Goal: Task Accomplishment & Management: Manage account settings

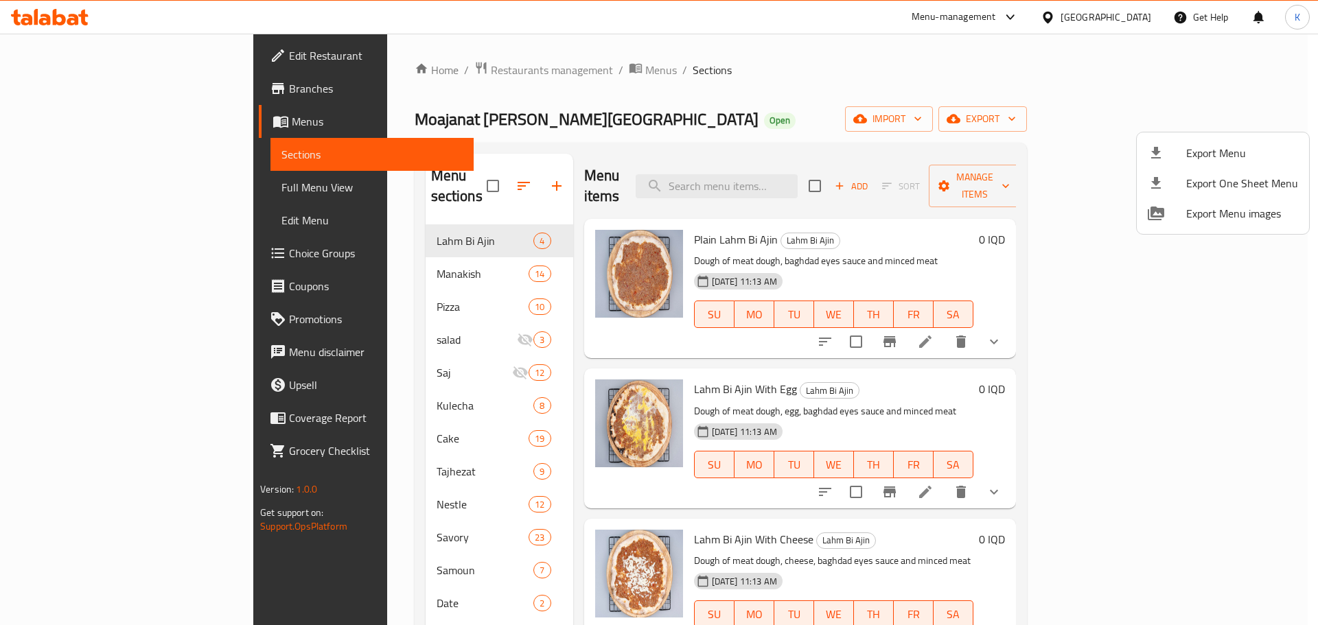
click at [857, 113] on div at bounding box center [659, 312] width 1318 height 625
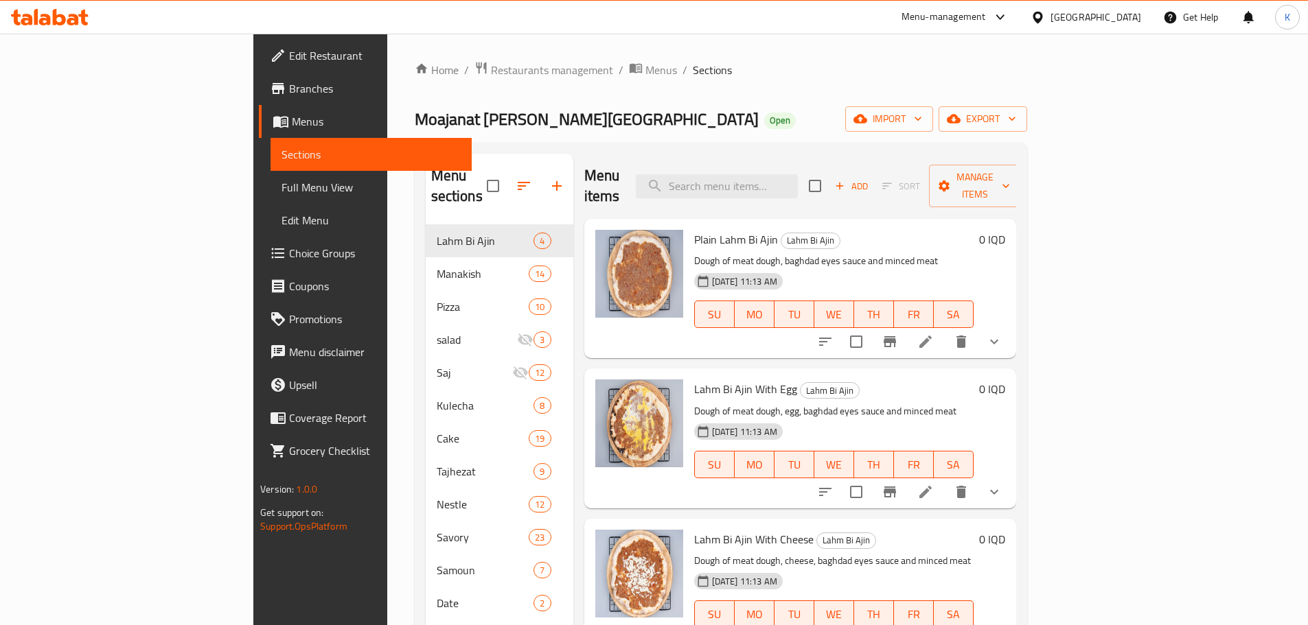
click at [64, 18] on icon at bounding box center [59, 17] width 13 height 16
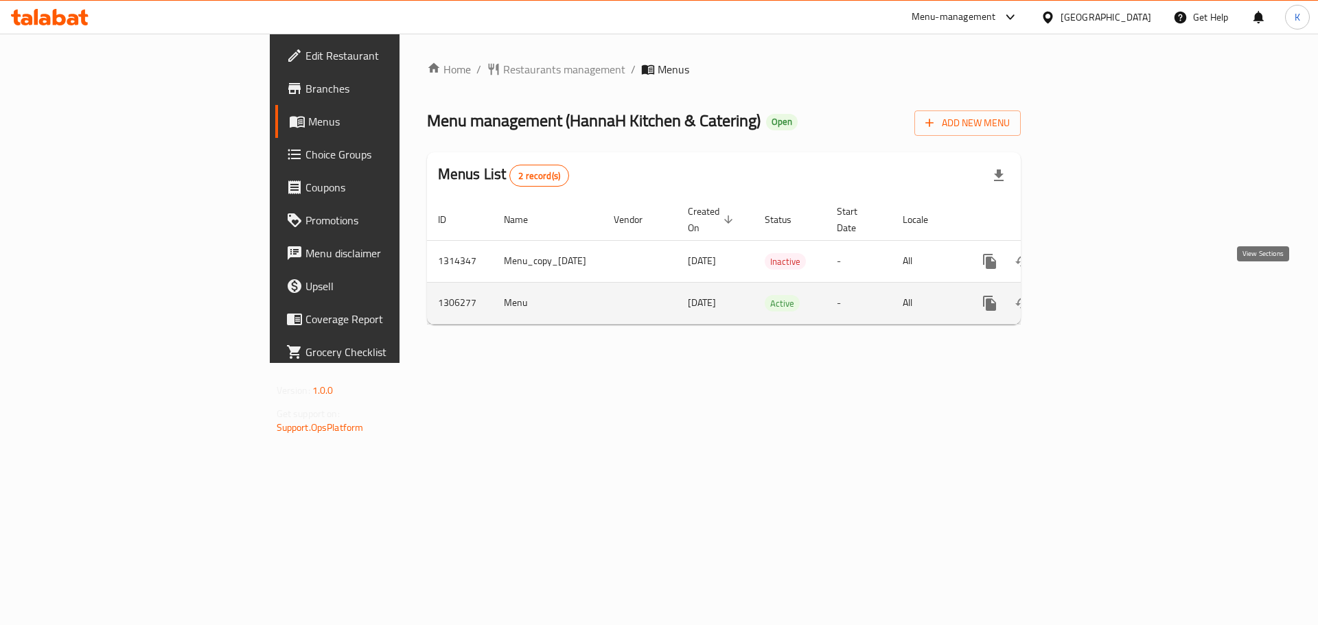
click at [1097, 295] on icon "enhanced table" at bounding box center [1088, 303] width 16 height 16
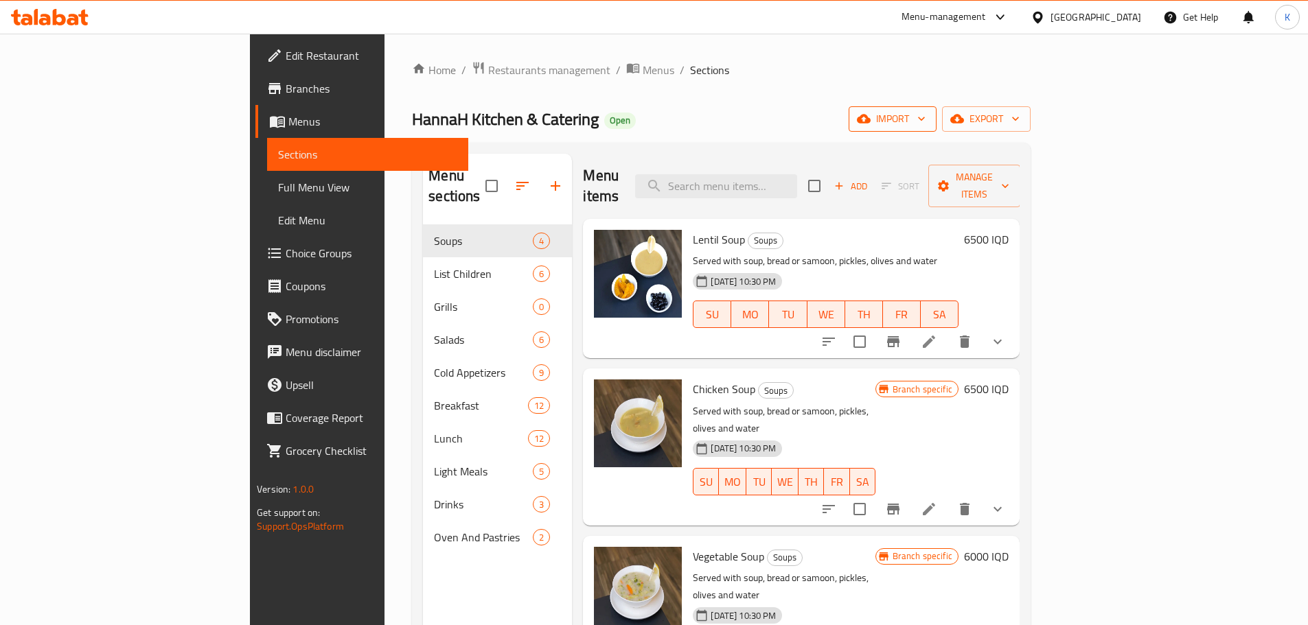
click at [925, 114] on span "import" at bounding box center [892, 119] width 66 height 17
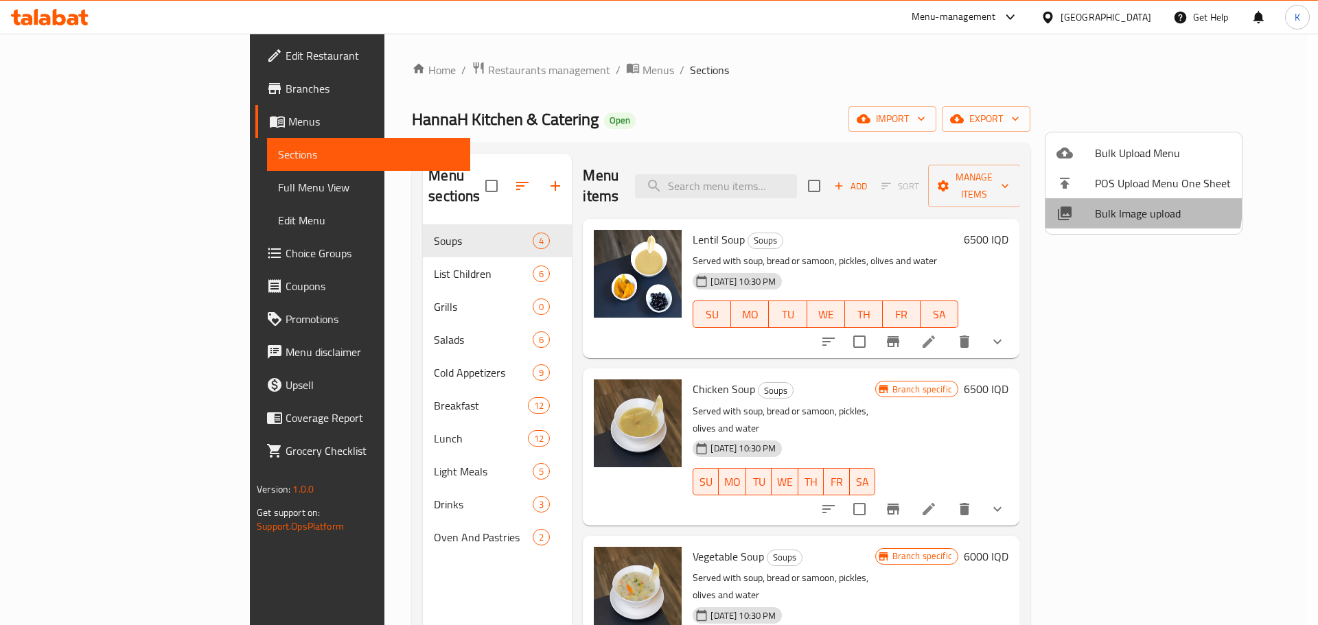
click at [1114, 205] on span "Bulk Image upload" at bounding box center [1163, 213] width 136 height 16
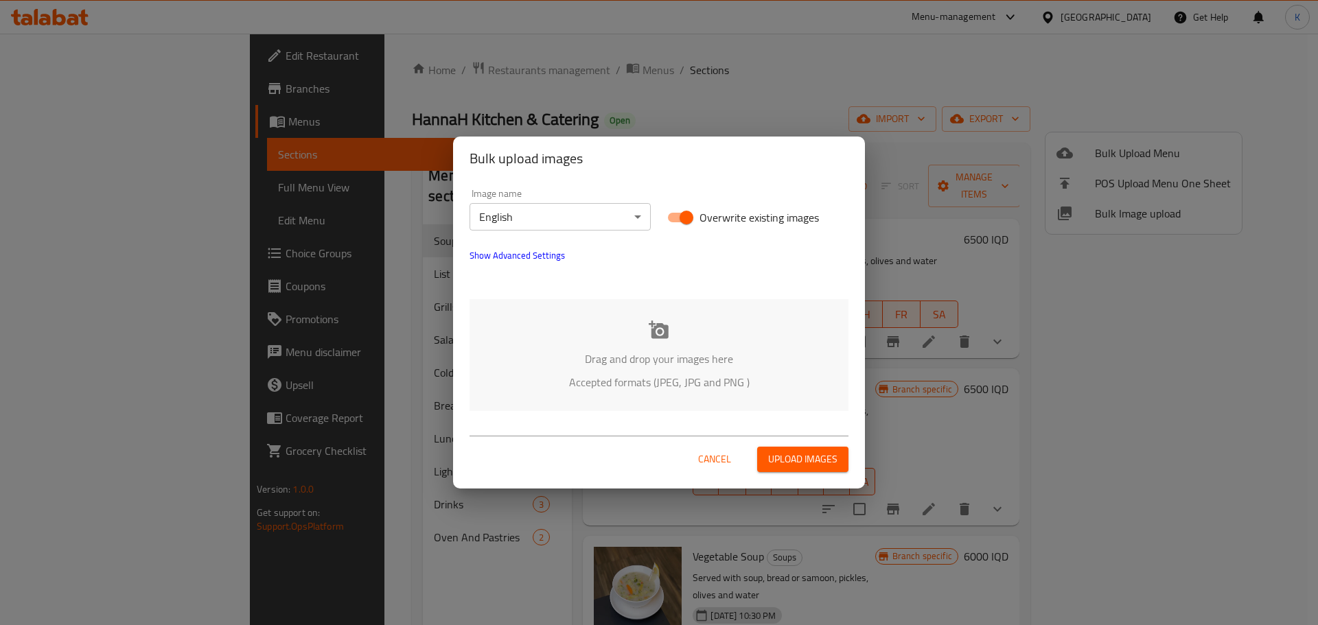
click at [749, 321] on div "Drag and drop your images here Accepted formats (JPEG, JPG and PNG )" at bounding box center [659, 355] width 379 height 112
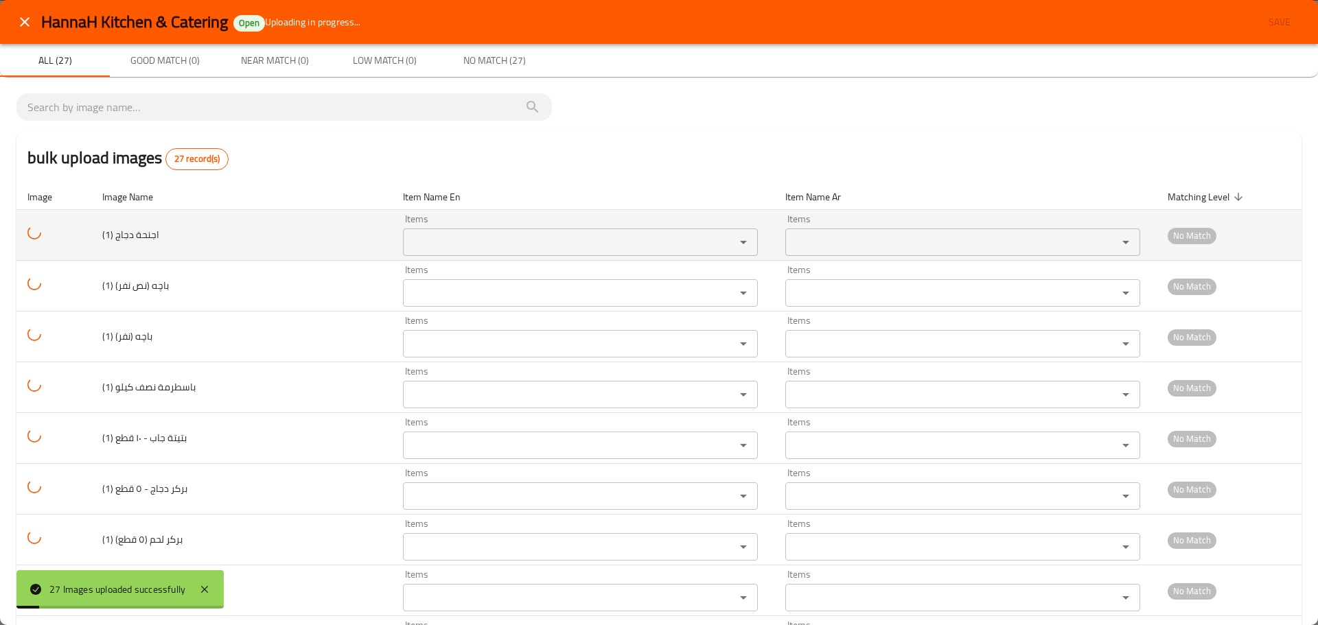
click at [430, 246] on \(1\) "Items" at bounding box center [560, 242] width 306 height 19
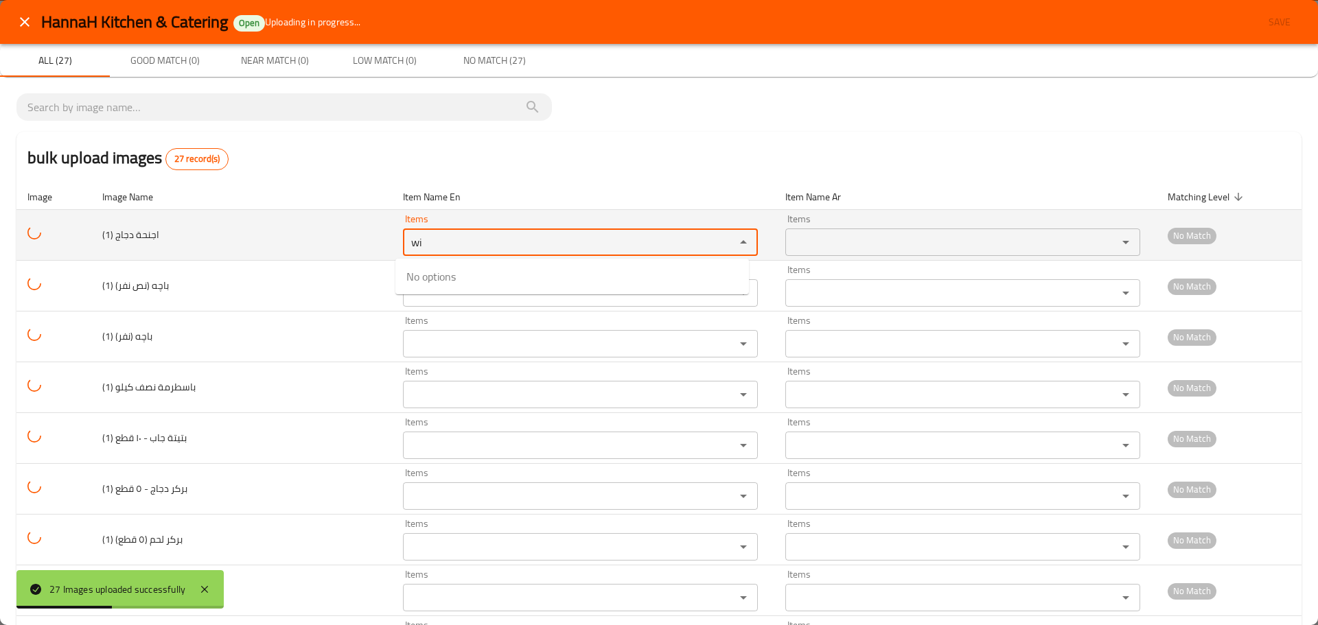
type \(1\) "w"
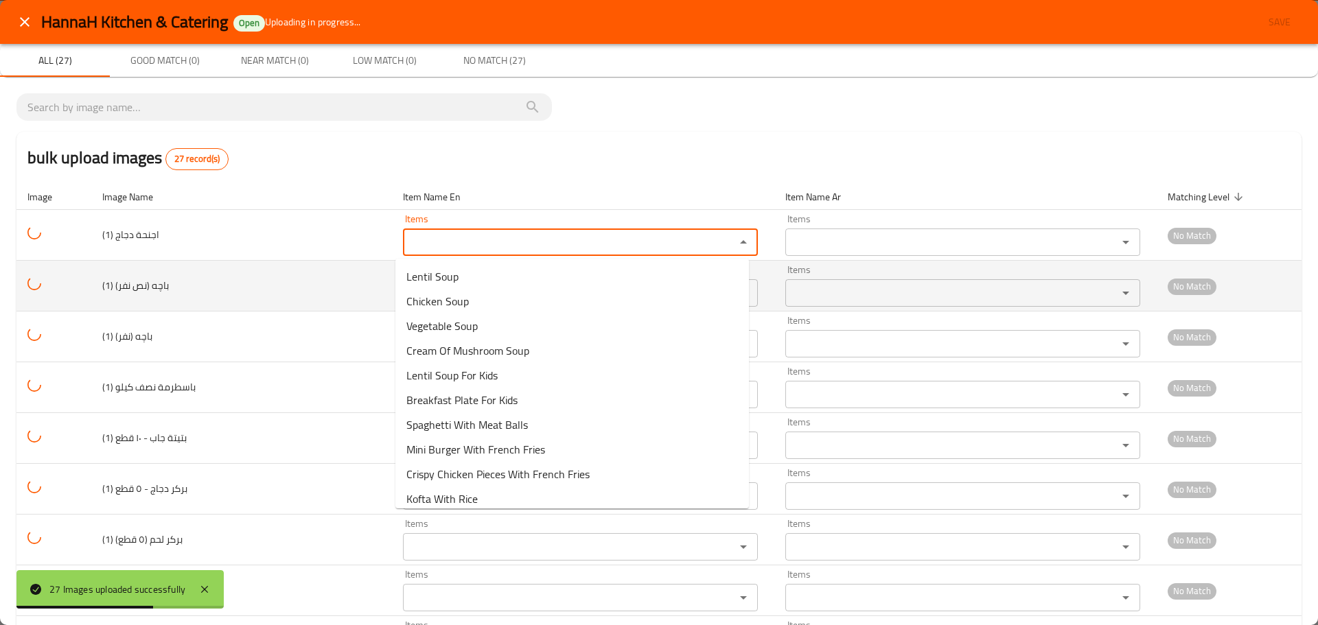
click at [188, 284] on td "باچه (نص نفر) (1)" at bounding box center [241, 286] width 301 height 51
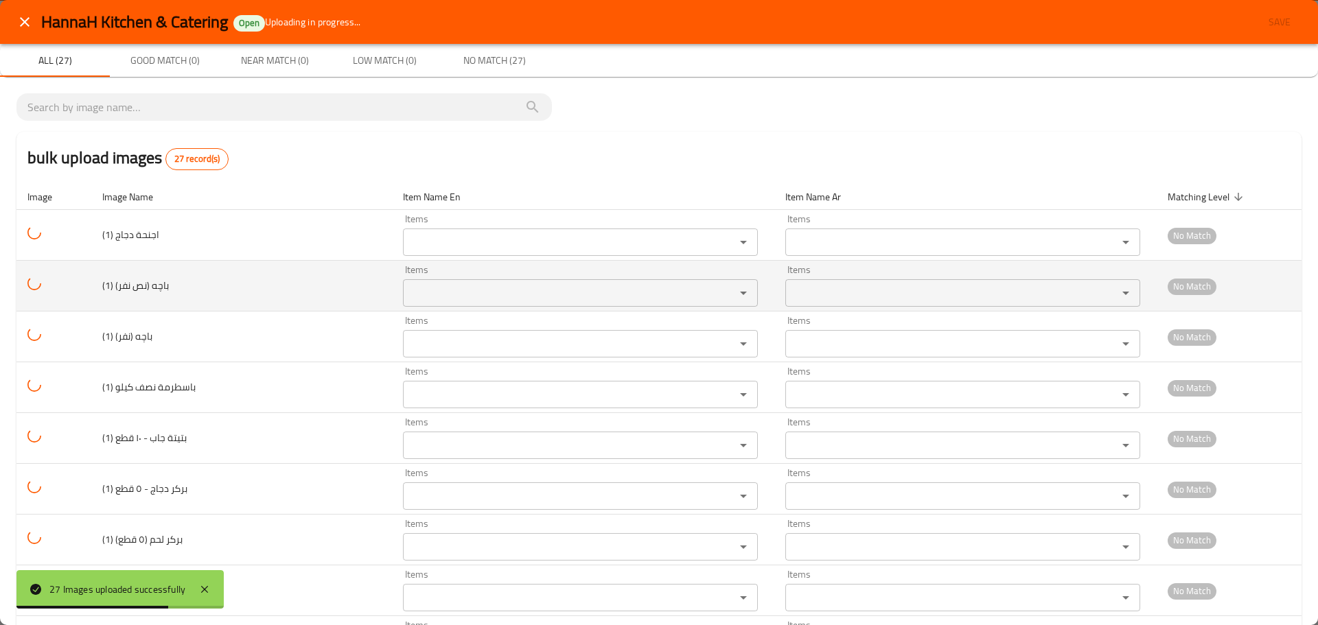
click at [472, 301] on \(1\) "Items" at bounding box center [560, 293] width 306 height 19
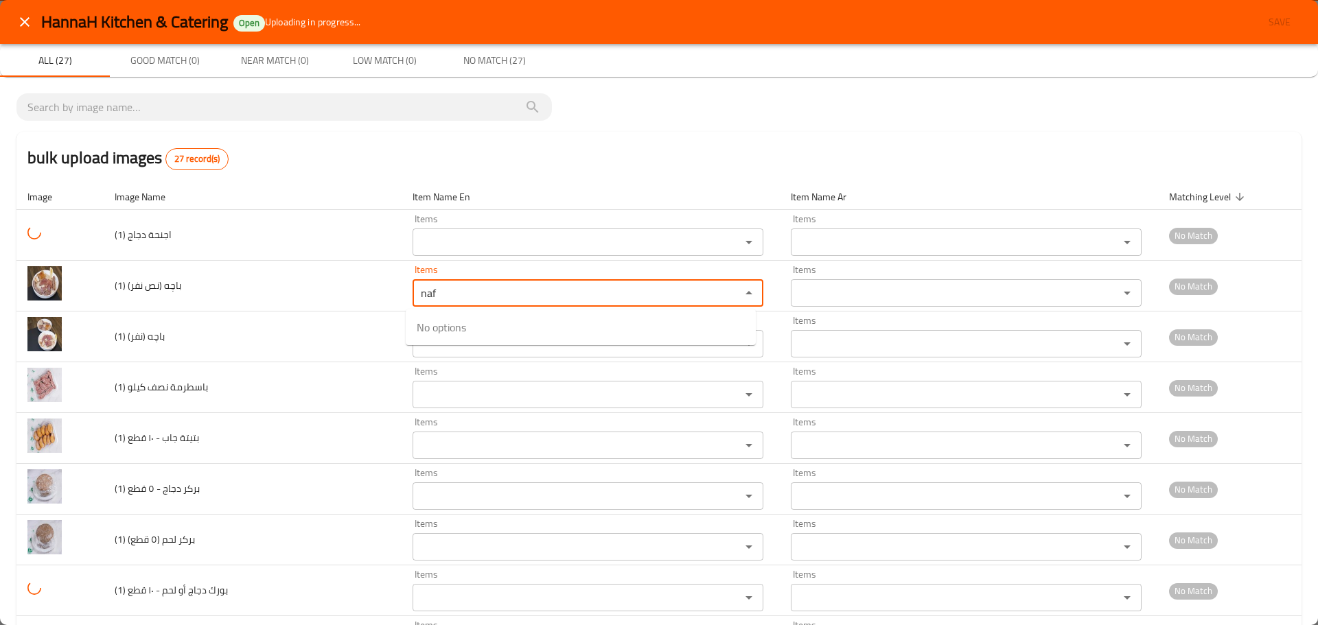
type \(1\) "naf"
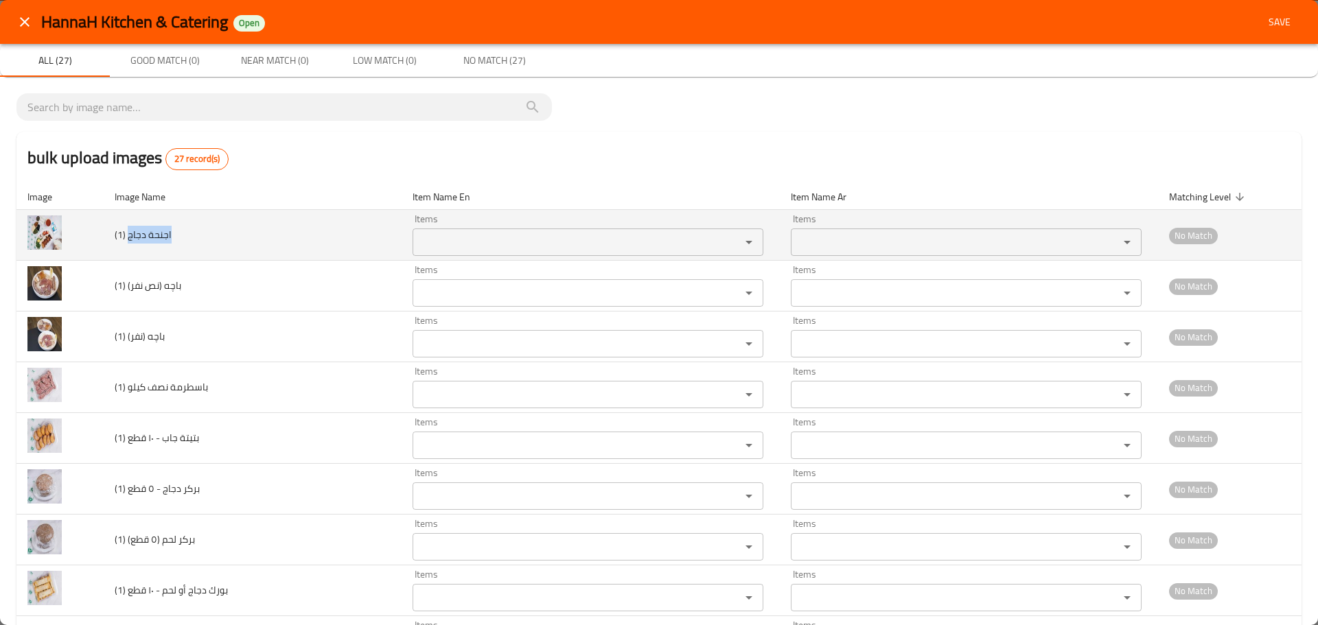
drag, startPoint x: 178, startPoint y: 236, endPoint x: 128, endPoint y: 238, distance: 49.4
click at [128, 238] on td "اجنحة دجاج (1)" at bounding box center [253, 235] width 298 height 51
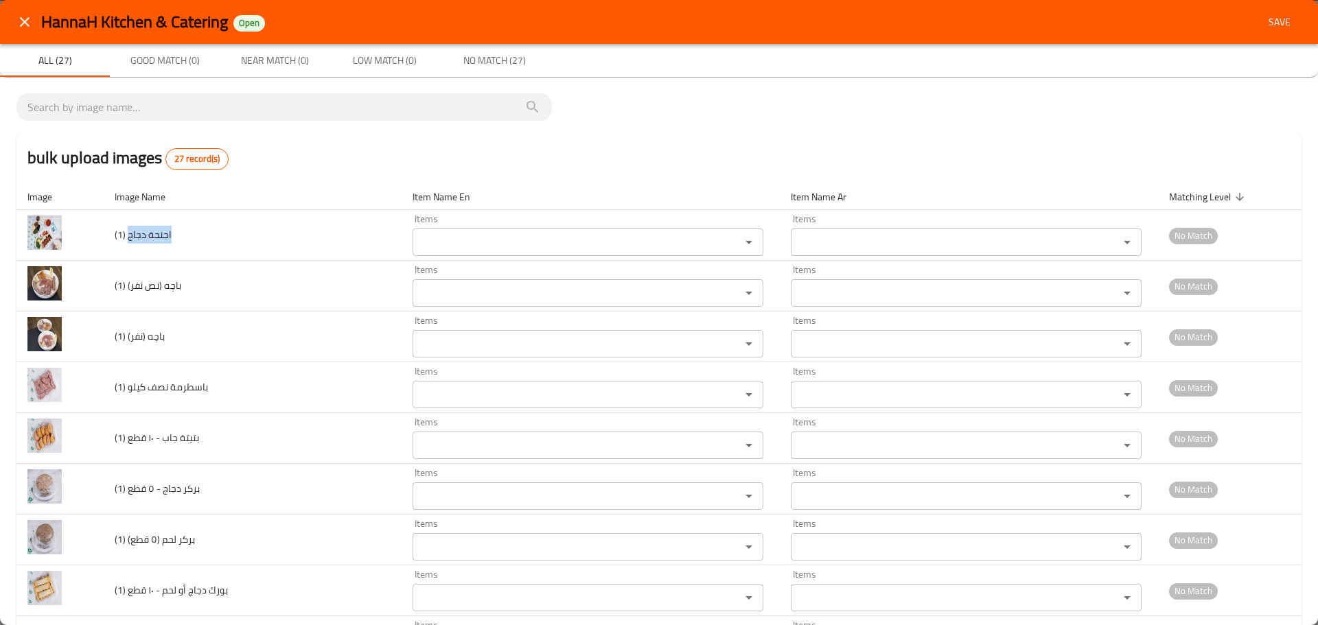
copy span "اجنحة دجاج"
click at [25, 19] on icon "close" at bounding box center [24, 22] width 16 height 16
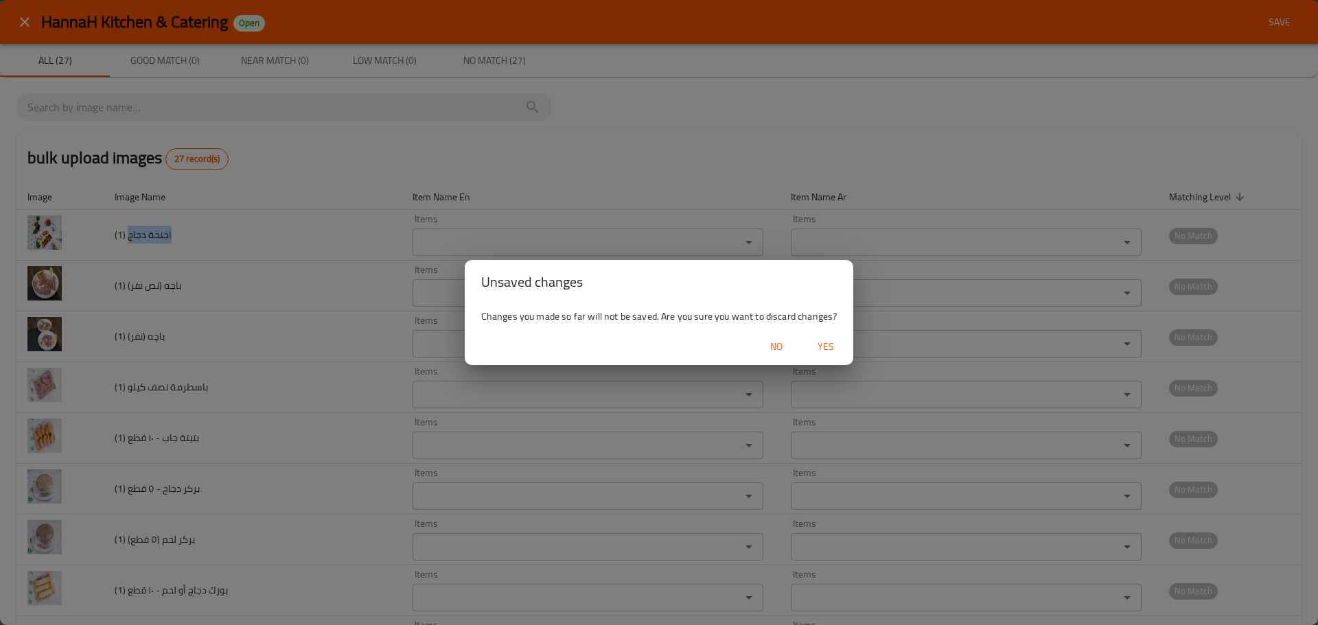
click at [816, 342] on span "Yes" at bounding box center [825, 346] width 33 height 17
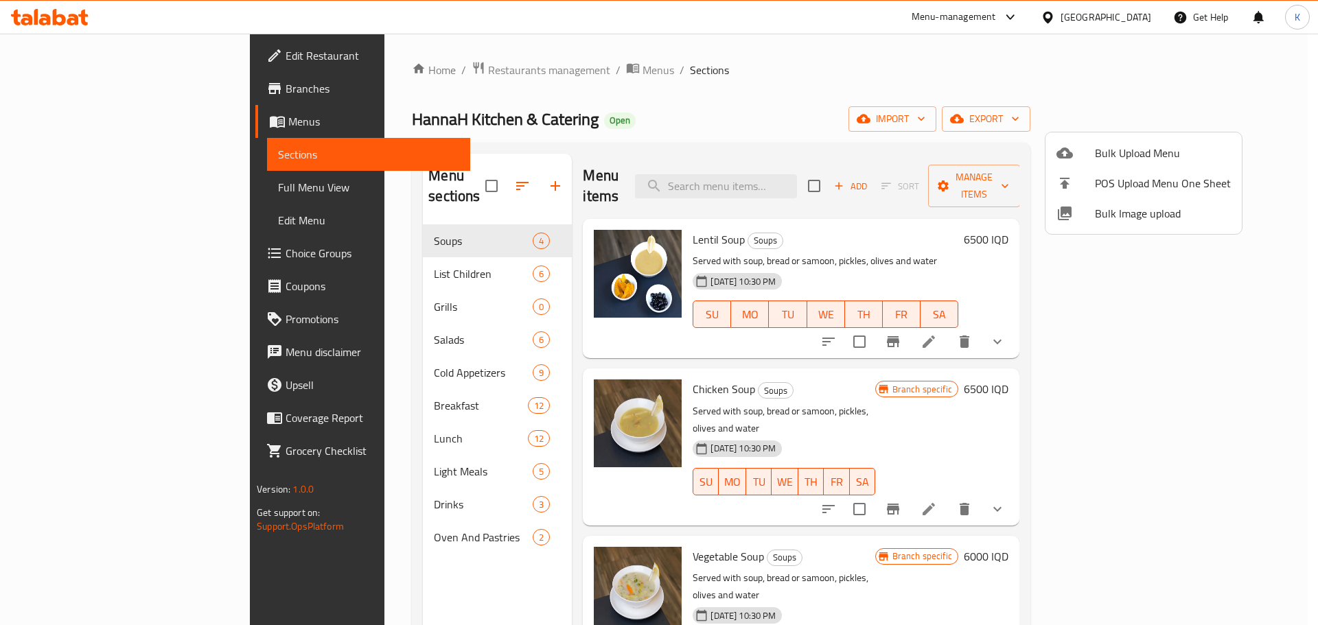
click at [50, 122] on div at bounding box center [659, 312] width 1318 height 625
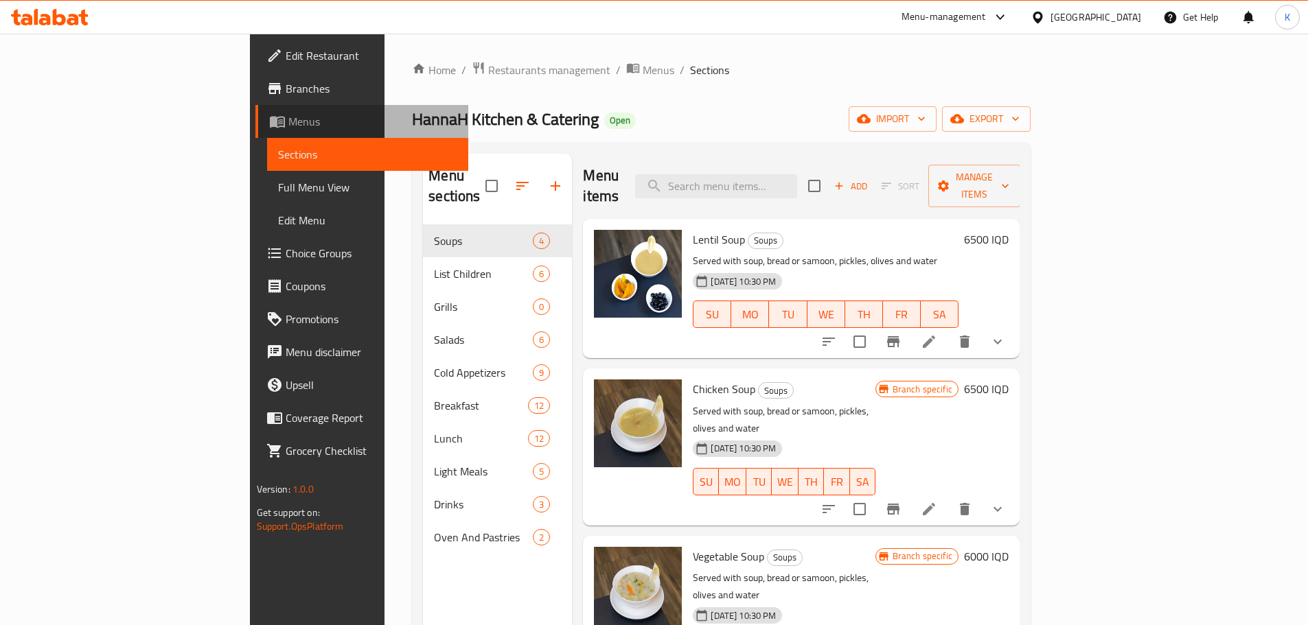
click at [288, 122] on span "Menus" at bounding box center [372, 121] width 169 height 16
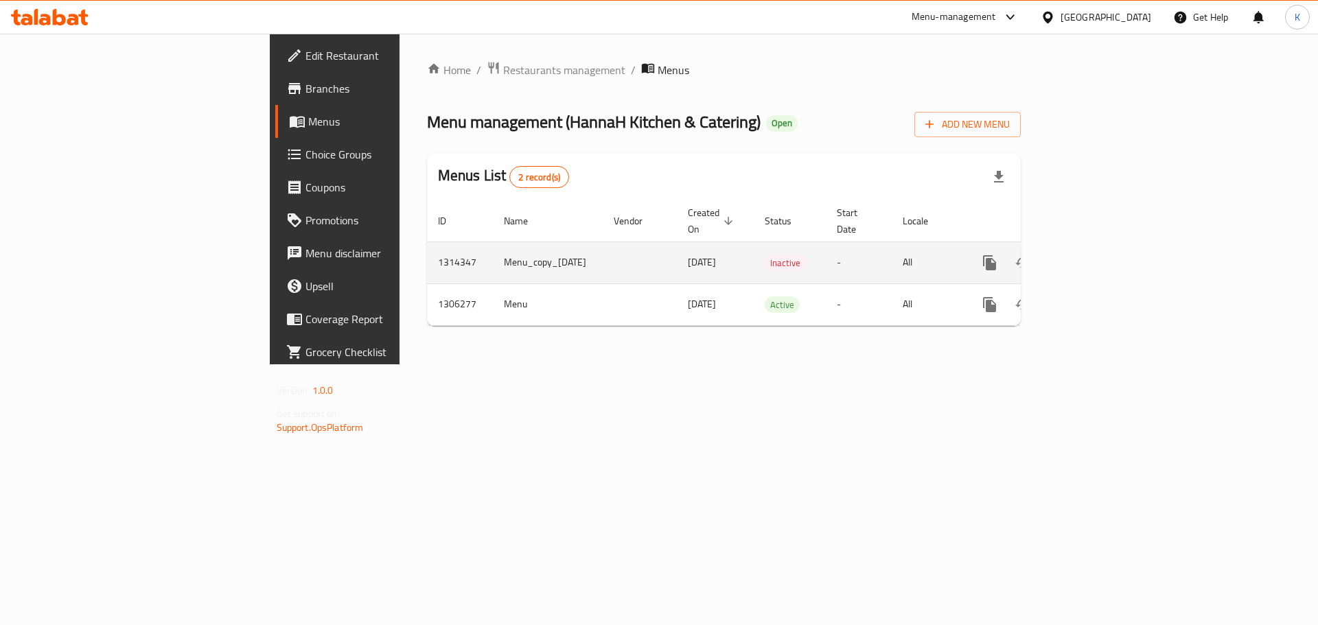
click at [1097, 255] on icon "enhanced table" at bounding box center [1088, 263] width 16 height 16
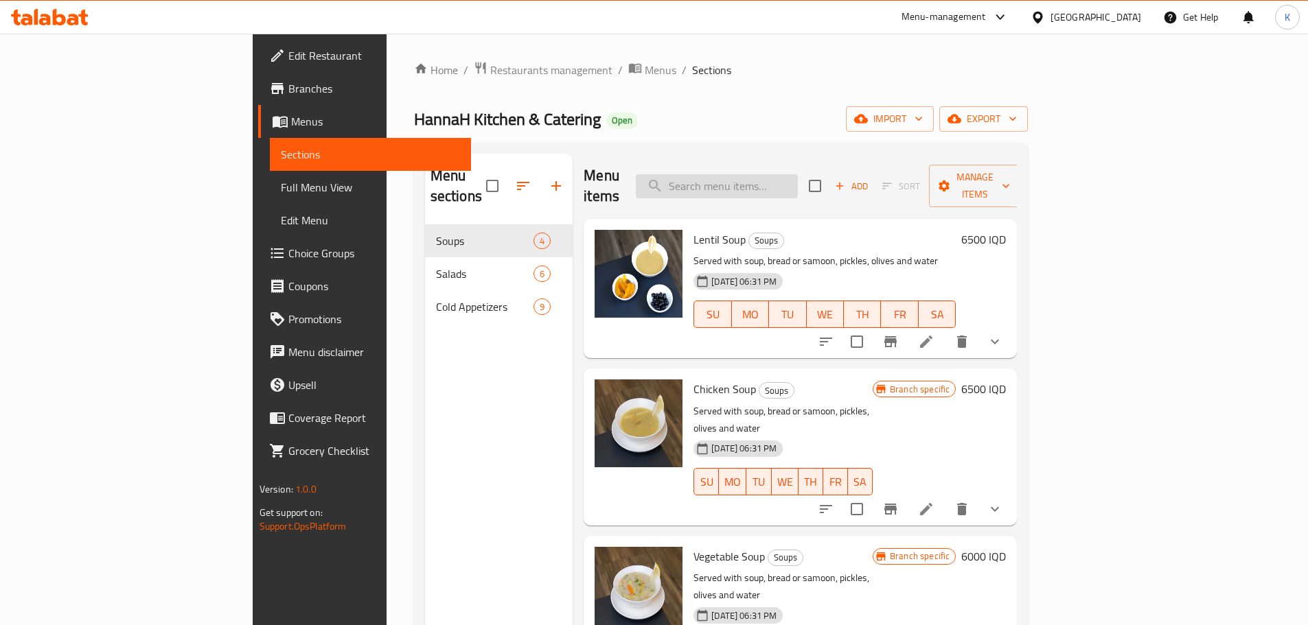
click at [791, 176] on input "search" at bounding box center [717, 186] width 162 height 24
paste input "اجنحة دجاج"
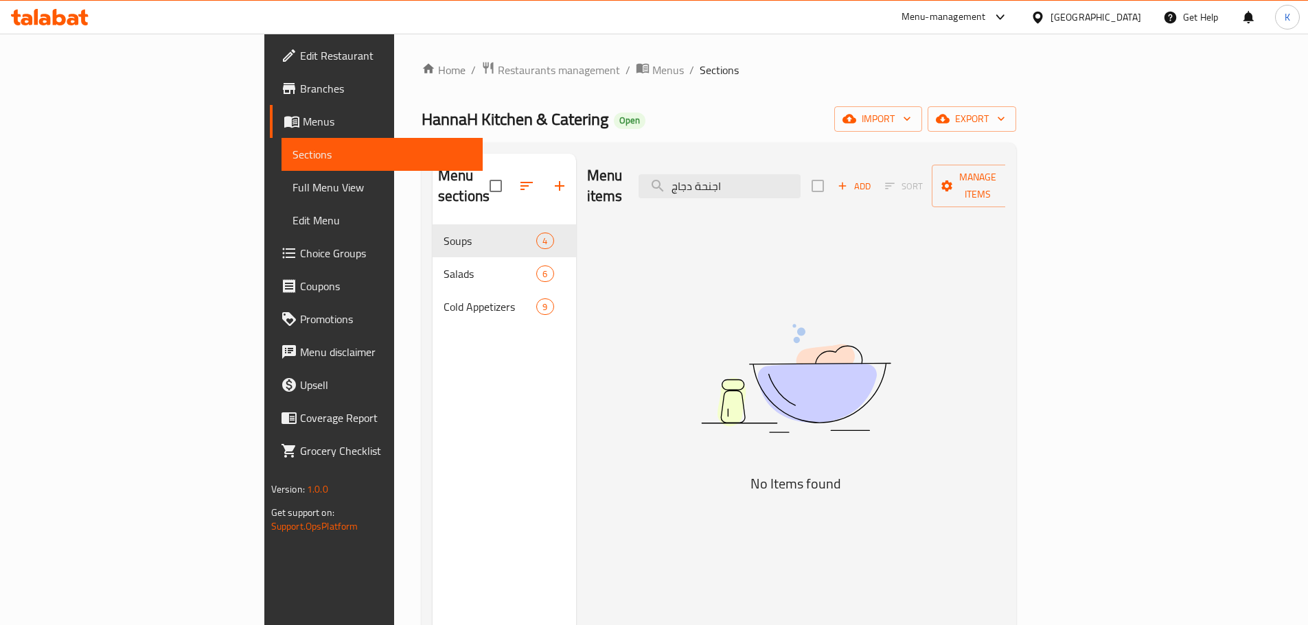
drag, startPoint x: 838, startPoint y: 172, endPoint x: 618, endPoint y: 160, distance: 220.0
click at [618, 160] on div "Menu items اجنحة دجاج Add Sort Manage items" at bounding box center [796, 186] width 419 height 65
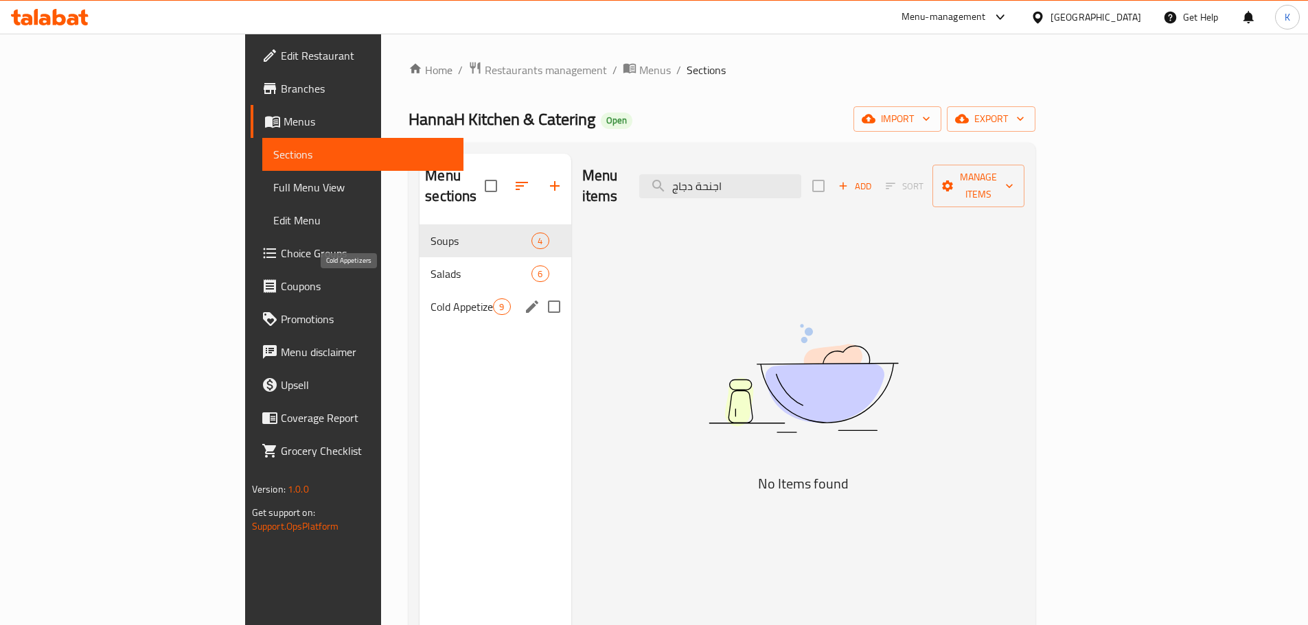
type input "اجنحة دجاج"
click at [419, 290] on div "Cold Appetizers 9" at bounding box center [494, 306] width 151 height 33
click at [430, 266] on span "Salads" at bounding box center [480, 274] width 101 height 16
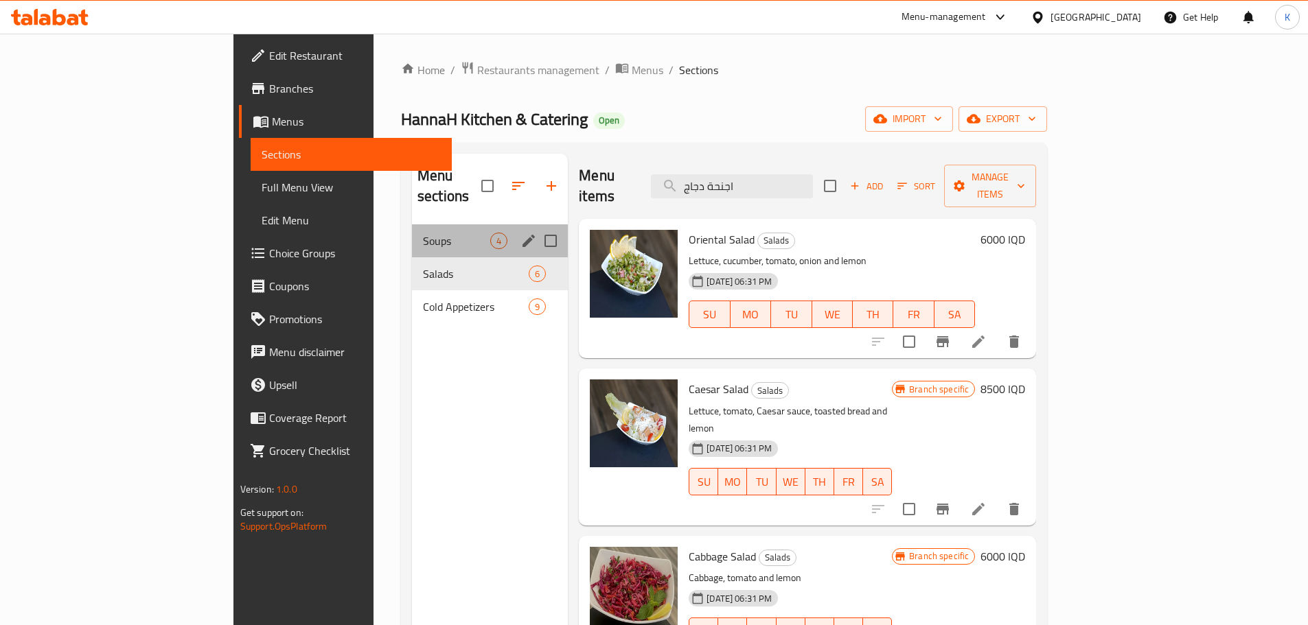
click at [412, 231] on div "Soups 4" at bounding box center [490, 240] width 156 height 33
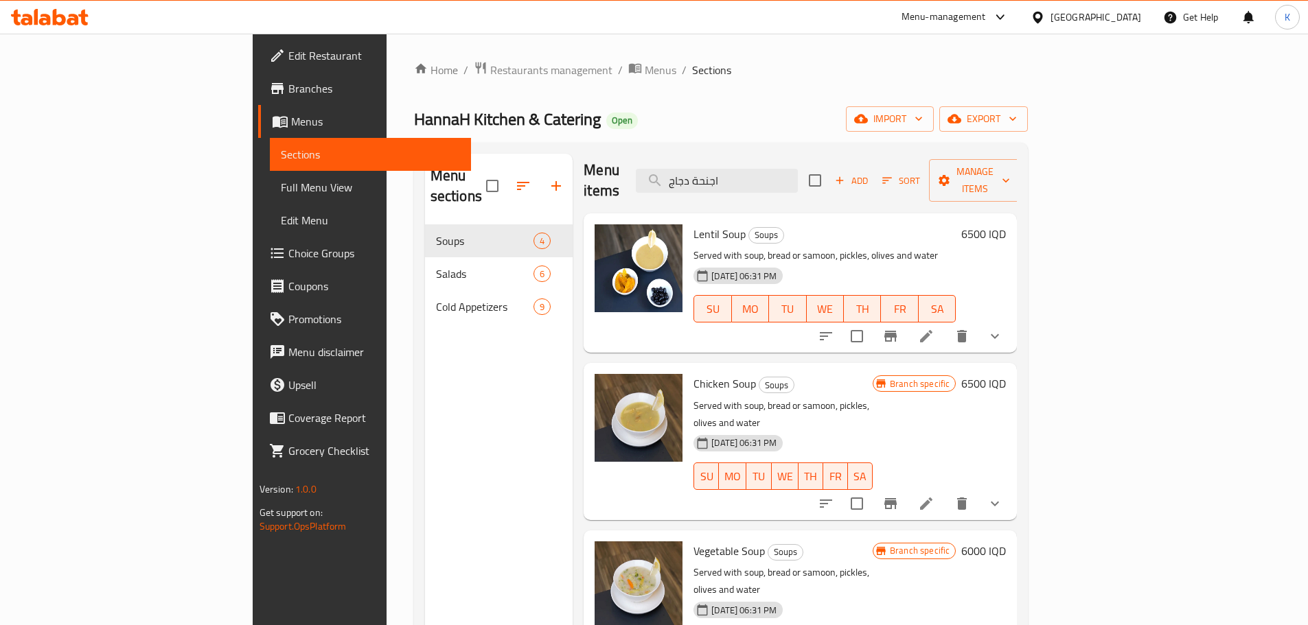
scroll to position [9, 0]
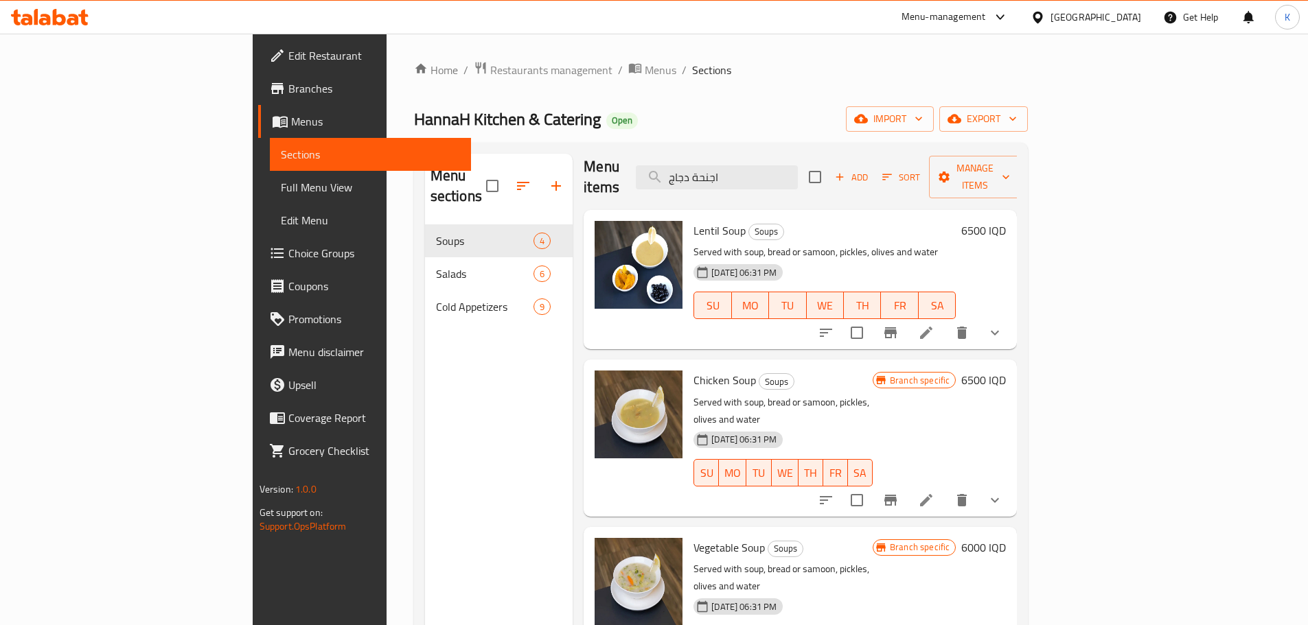
drag, startPoint x: 79, startPoint y: 185, endPoint x: 98, endPoint y: 199, distance: 23.6
click at [281, 185] on span "Full Menu View" at bounding box center [370, 187] width 179 height 16
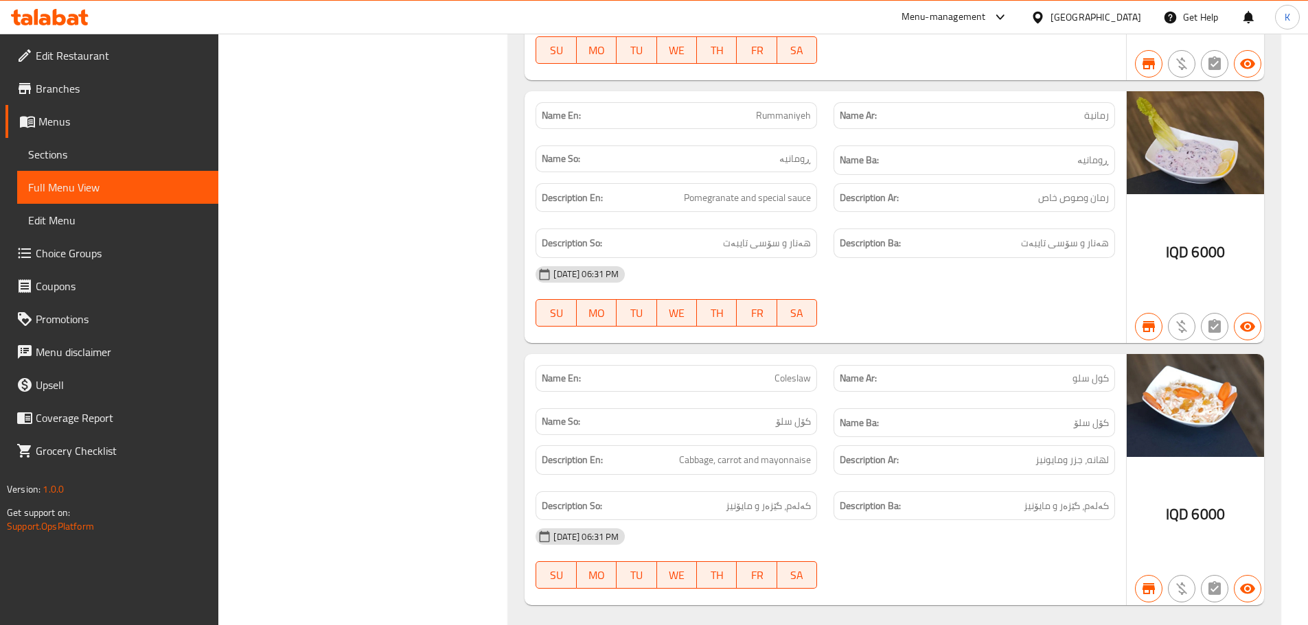
scroll to position [5252, 0]
click at [56, 86] on span "Branches" at bounding box center [122, 88] width 172 height 16
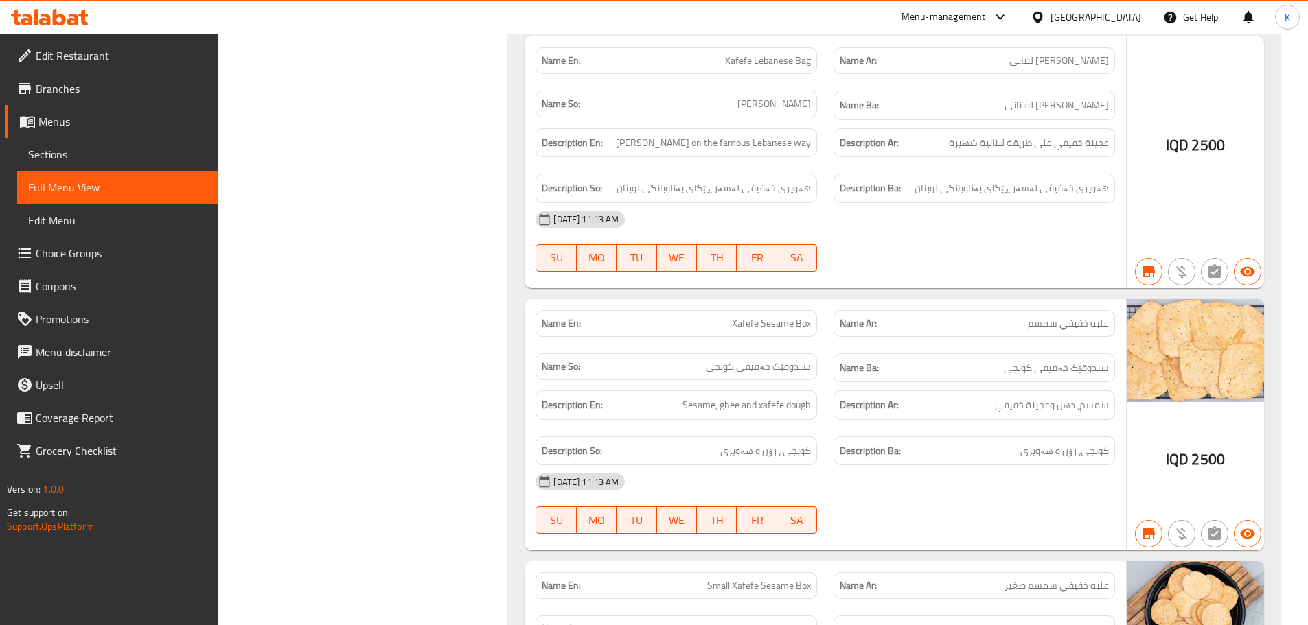
scroll to position [31767, 0]
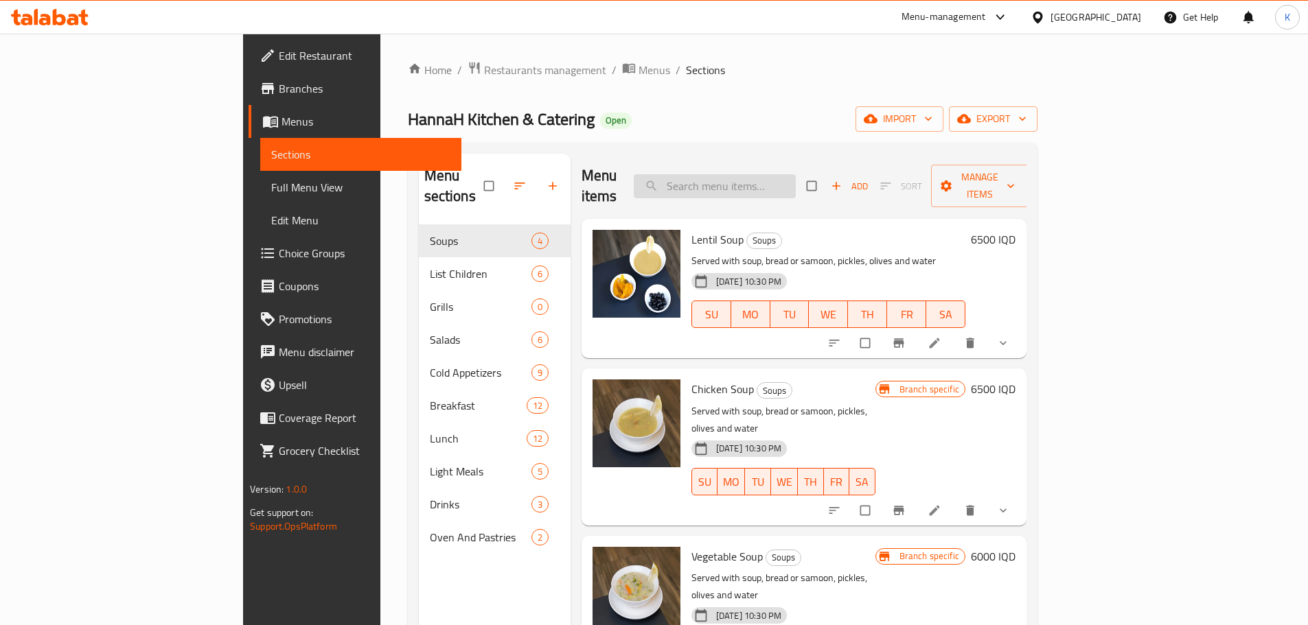
click at [763, 174] on input "search" at bounding box center [715, 186] width 162 height 24
paste input "اجنحة دجاج"
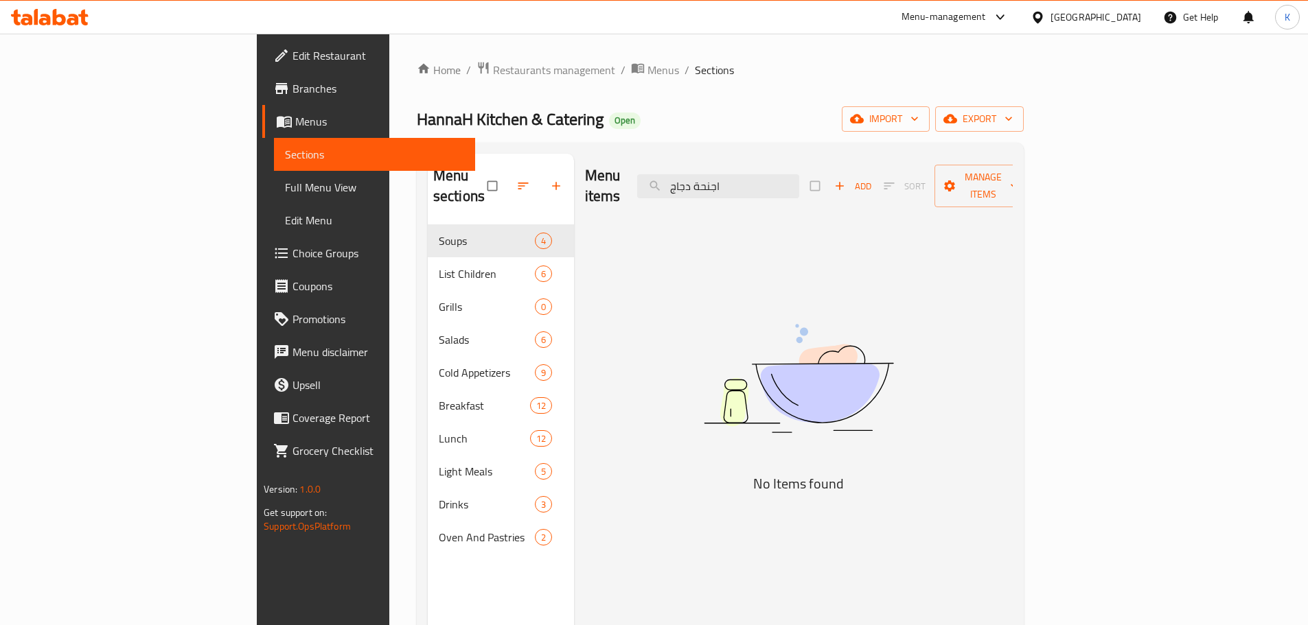
type input "اجنحة دجاج"
click at [295, 123] on span "Menus" at bounding box center [379, 121] width 169 height 16
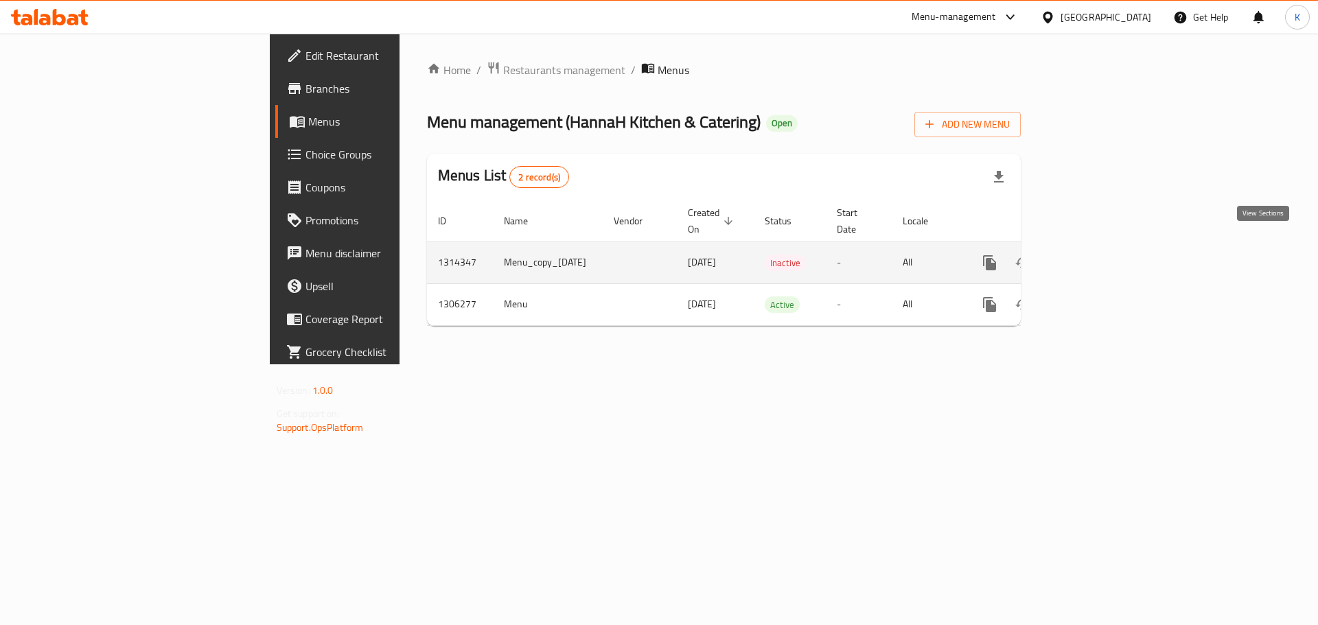
click at [1097, 255] on icon "enhanced table" at bounding box center [1088, 263] width 16 height 16
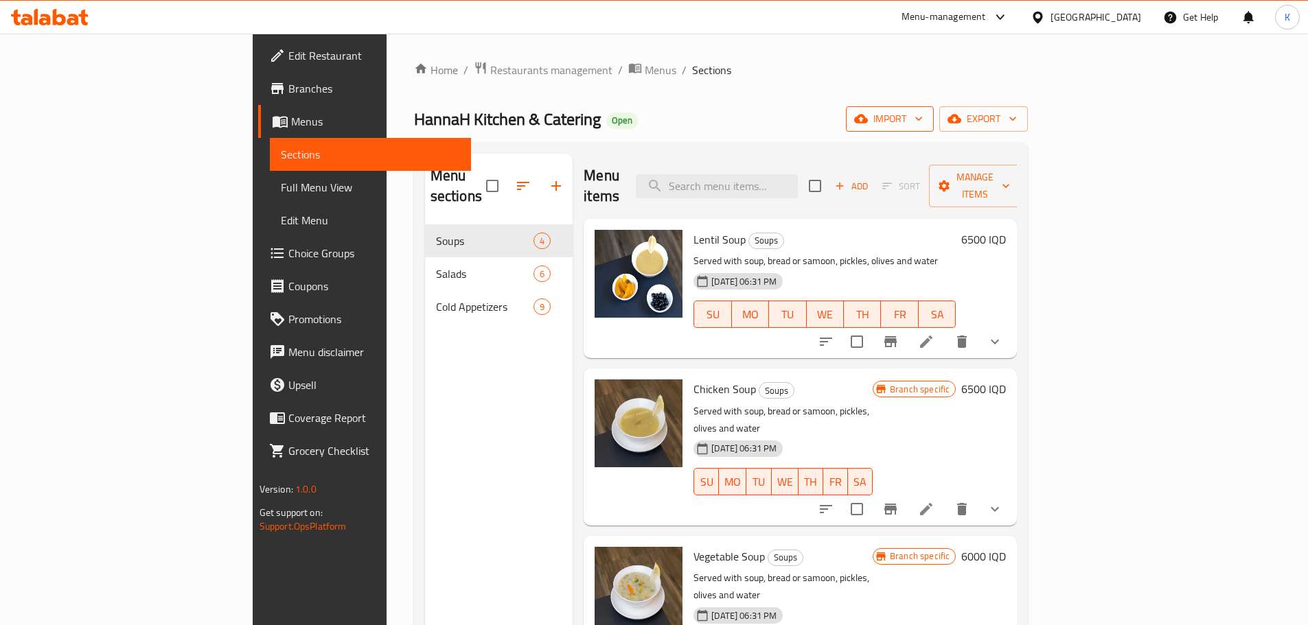
click at [868, 117] on icon "button" at bounding box center [861, 119] width 14 height 14
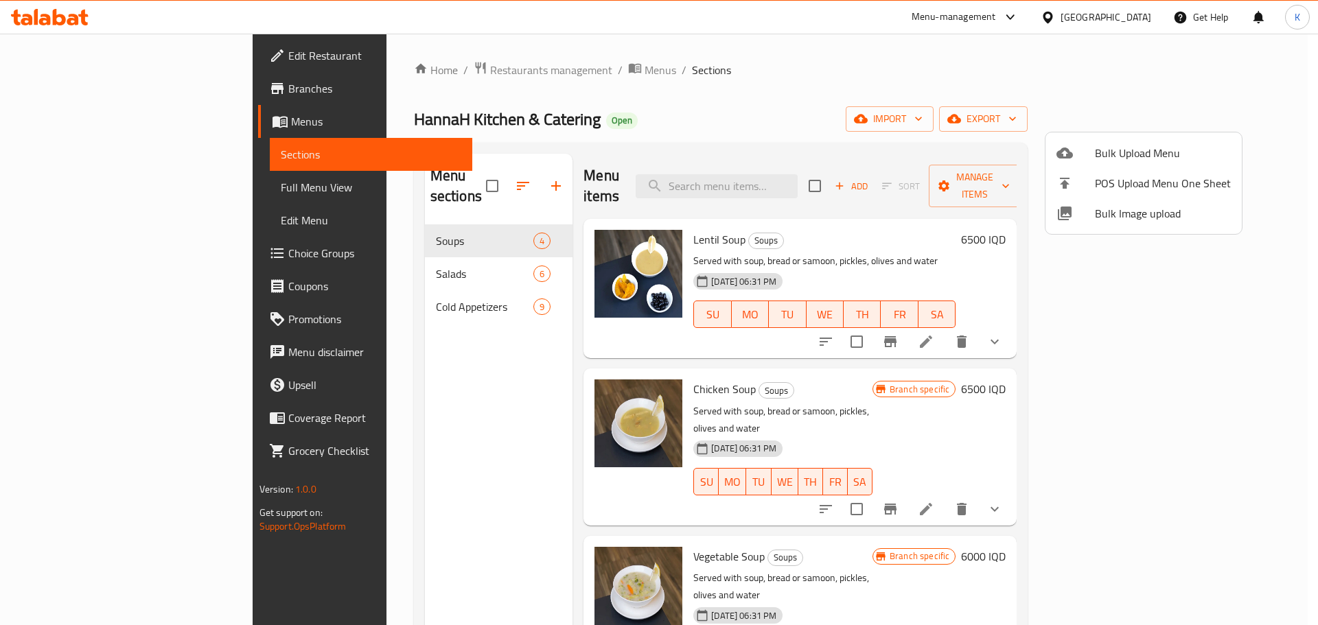
click at [1119, 207] on span "Bulk Image upload" at bounding box center [1163, 213] width 136 height 16
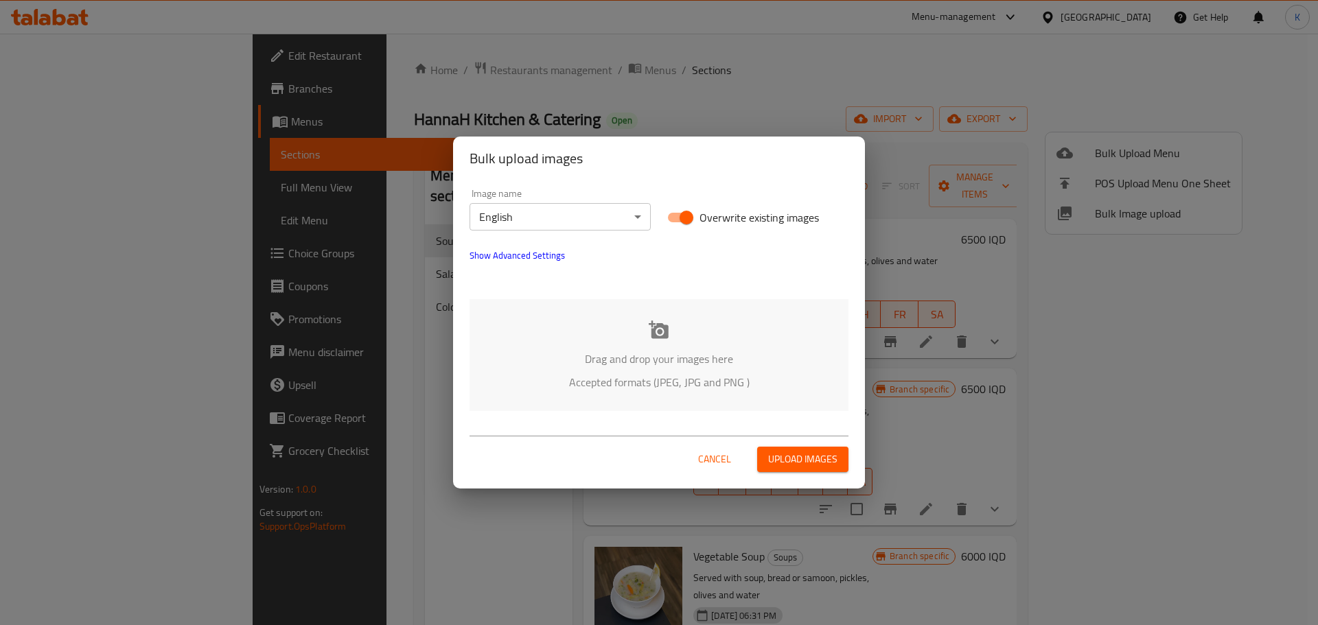
click at [663, 337] on icon at bounding box center [659, 330] width 20 height 18
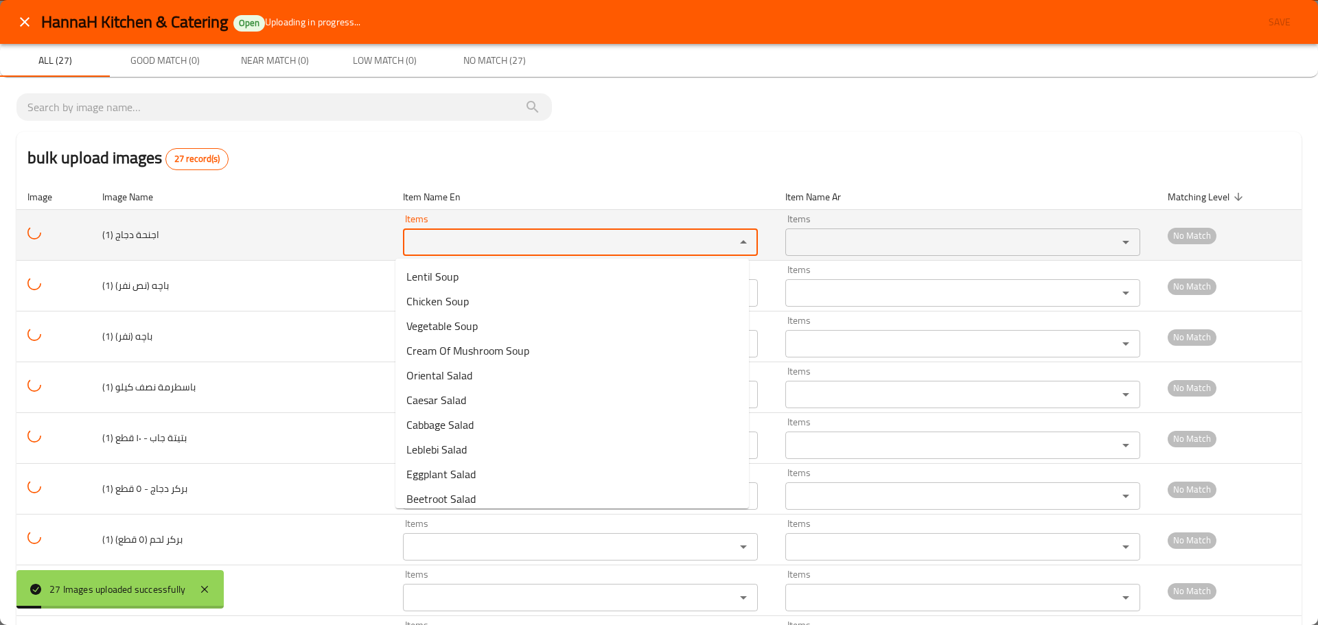
click at [436, 245] on \(1\) "Items" at bounding box center [560, 242] width 306 height 19
paste \(1\) "اجنحة دجاج"
type \(1\) "اجنحة دجاج"
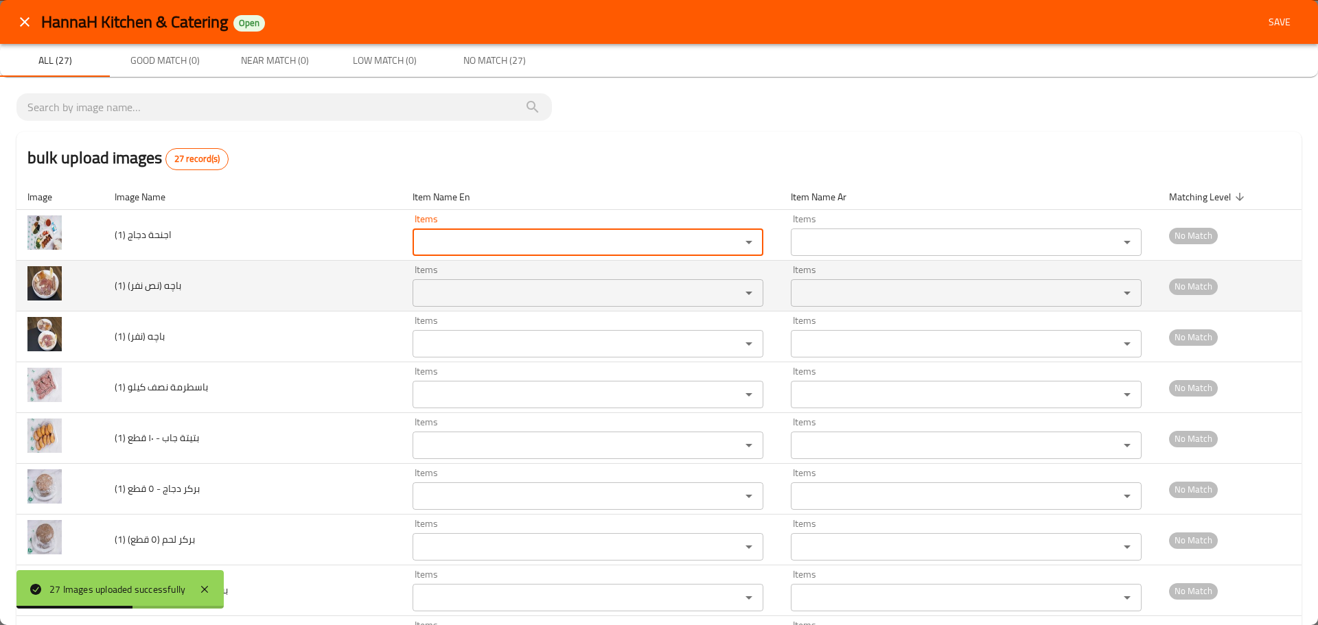
scroll to position [275, 0]
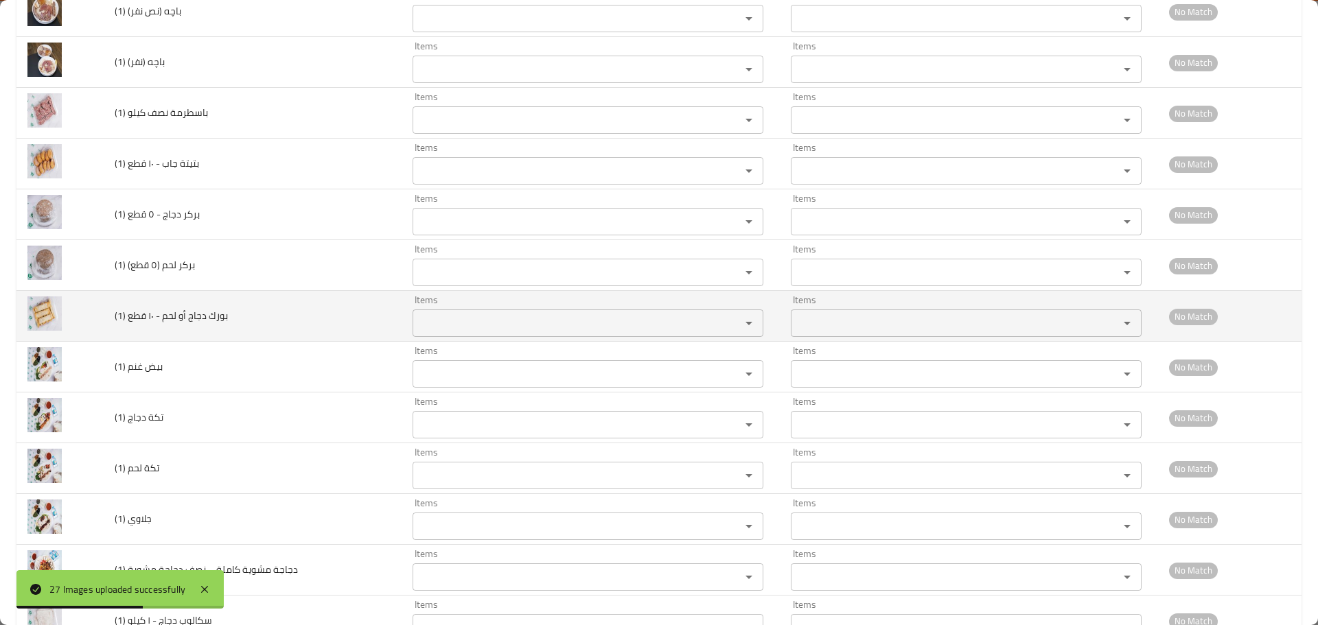
click at [305, 327] on td "بورك دجاج أو لحم - ١٠ قطع (1)" at bounding box center [253, 316] width 298 height 51
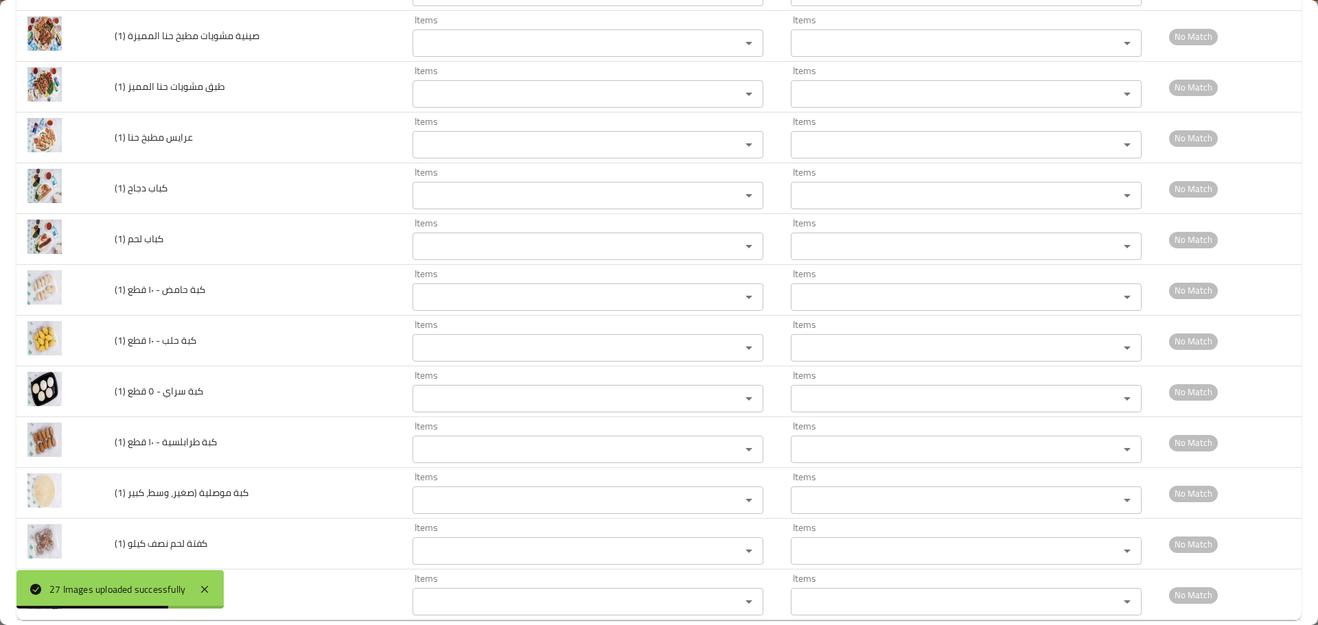
scroll to position [984, 0]
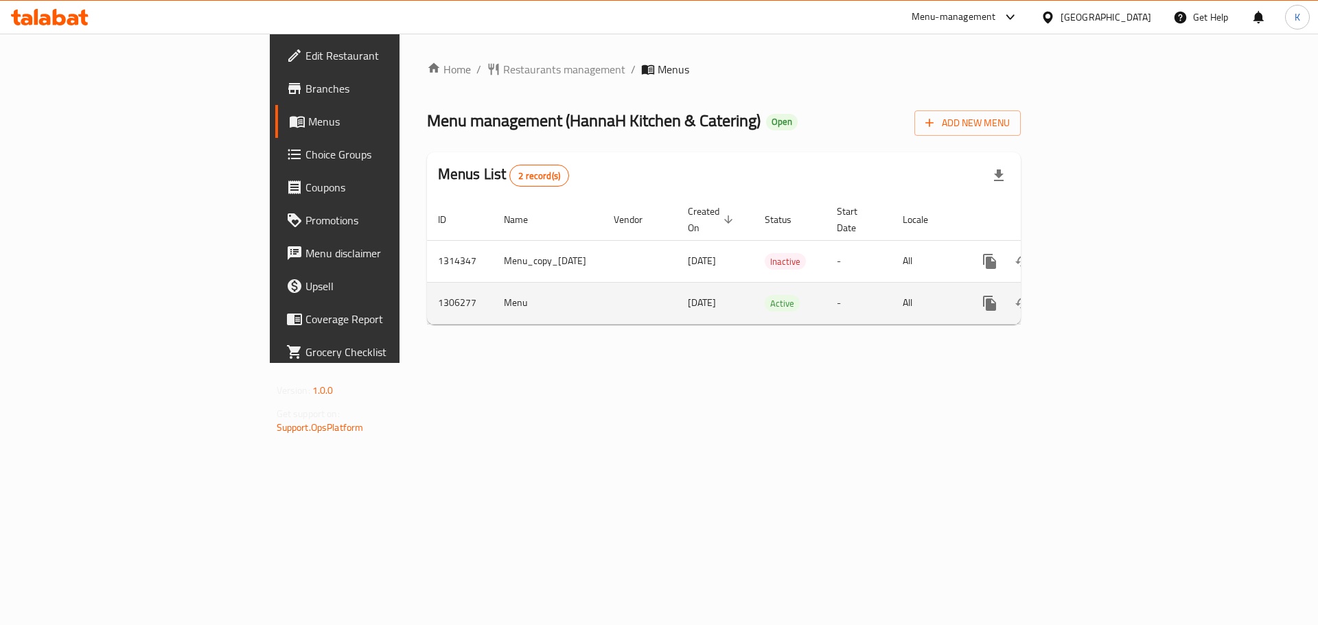
click at [1097, 295] on icon "enhanced table" at bounding box center [1088, 303] width 16 height 16
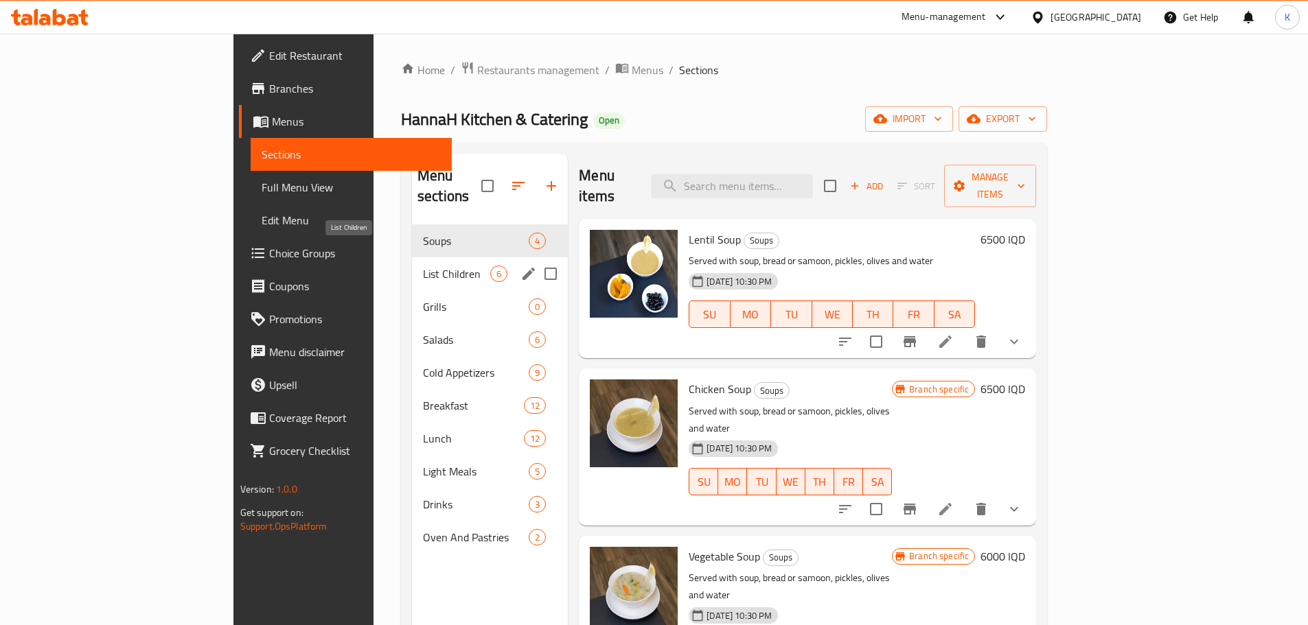
drag, startPoint x: 327, startPoint y: 253, endPoint x: 338, endPoint y: 380, distance: 128.2
click at [423, 266] on span "List Children" at bounding box center [456, 274] width 67 height 16
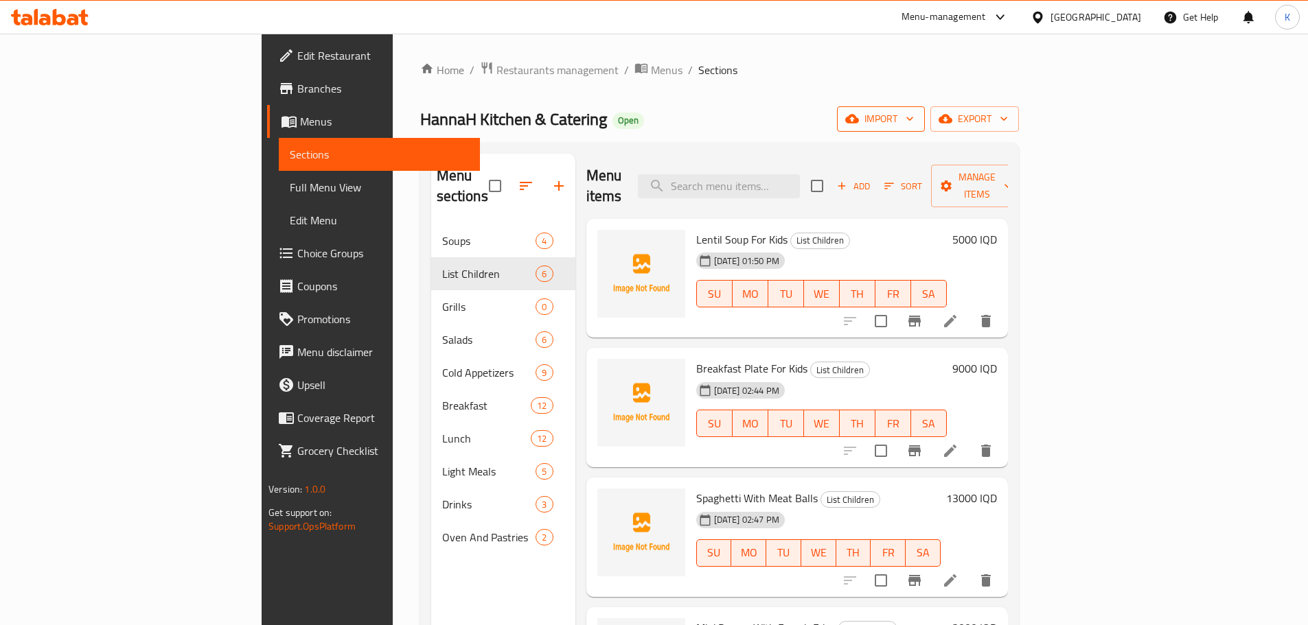
click at [914, 117] on span "import" at bounding box center [881, 119] width 66 height 17
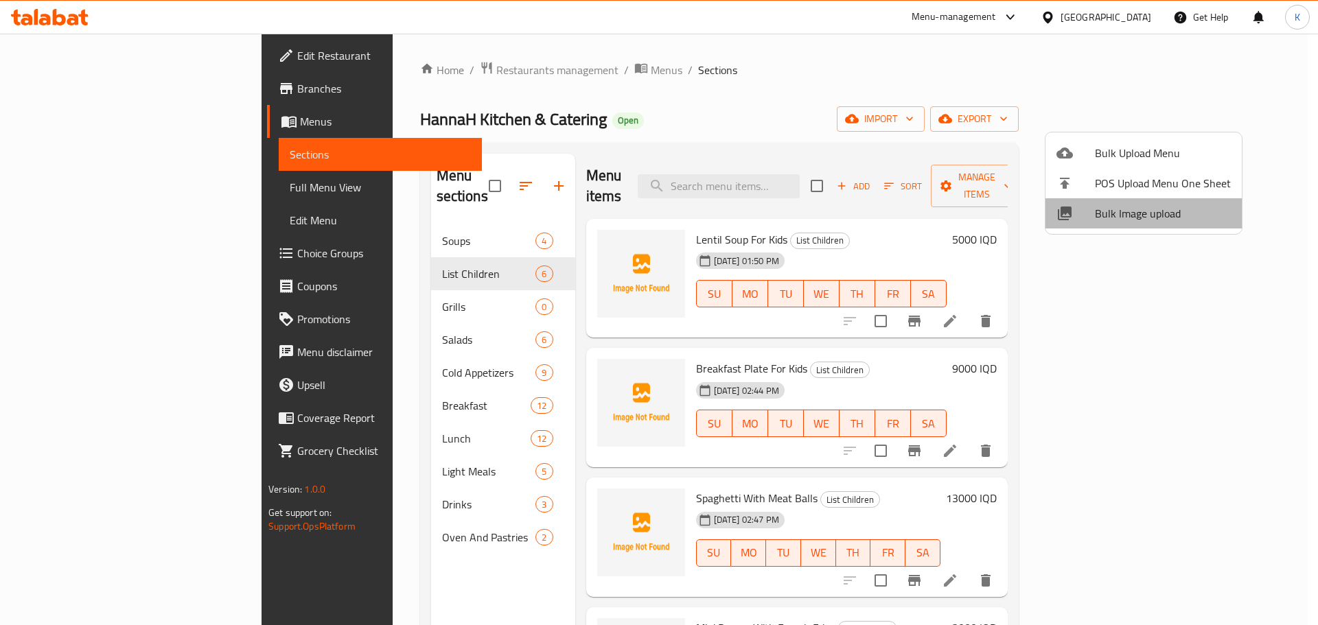
click at [1159, 218] on span "Bulk Image upload" at bounding box center [1163, 213] width 136 height 16
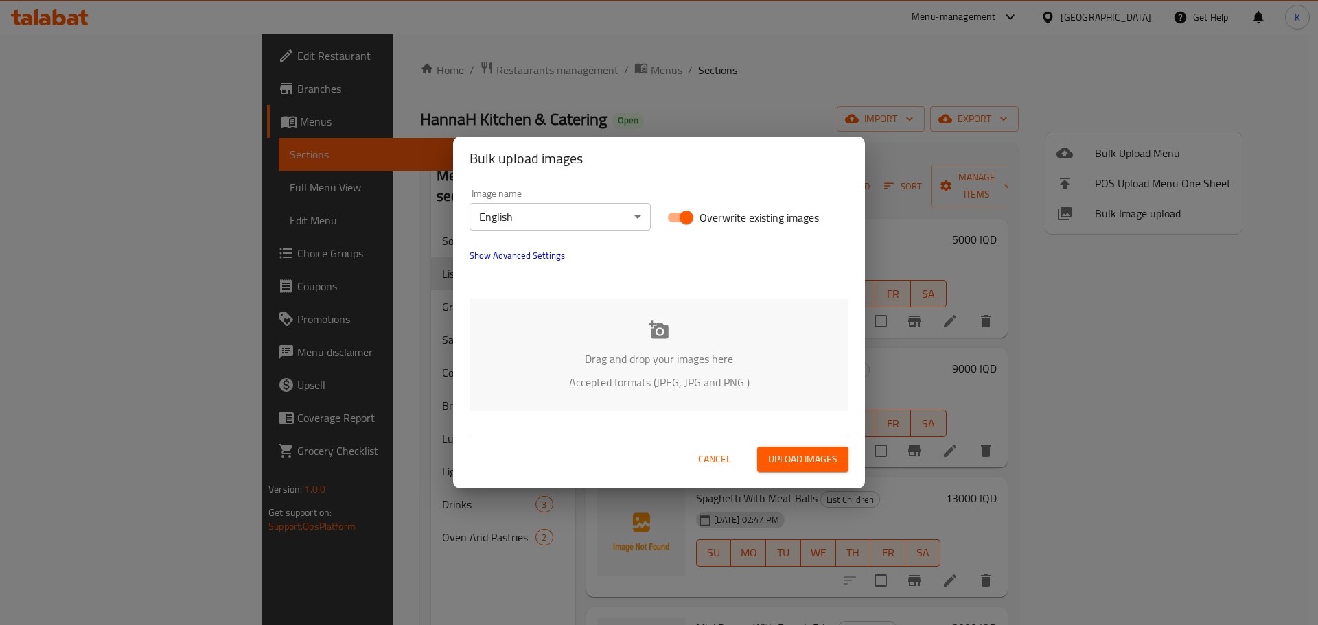
click at [660, 371] on div "Drag and drop your images here Accepted formats (JPEG, JPG and PNG )" at bounding box center [659, 355] width 379 height 112
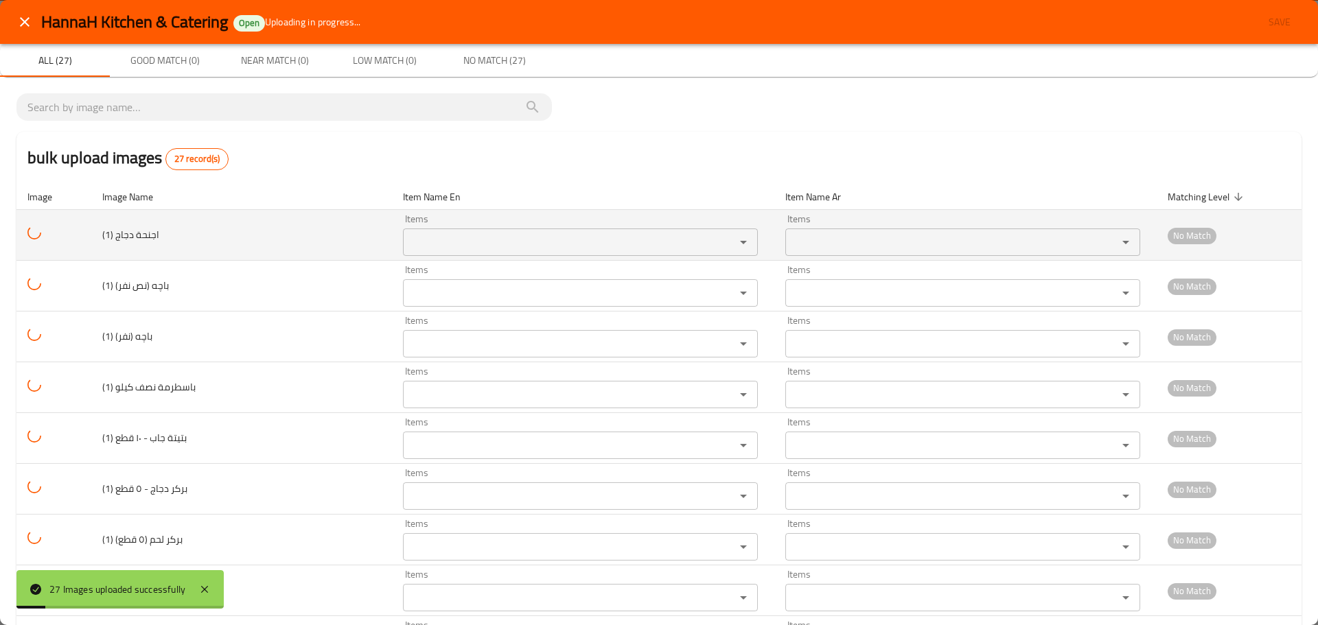
click at [435, 247] on \(1\) "Items" at bounding box center [560, 242] width 306 height 19
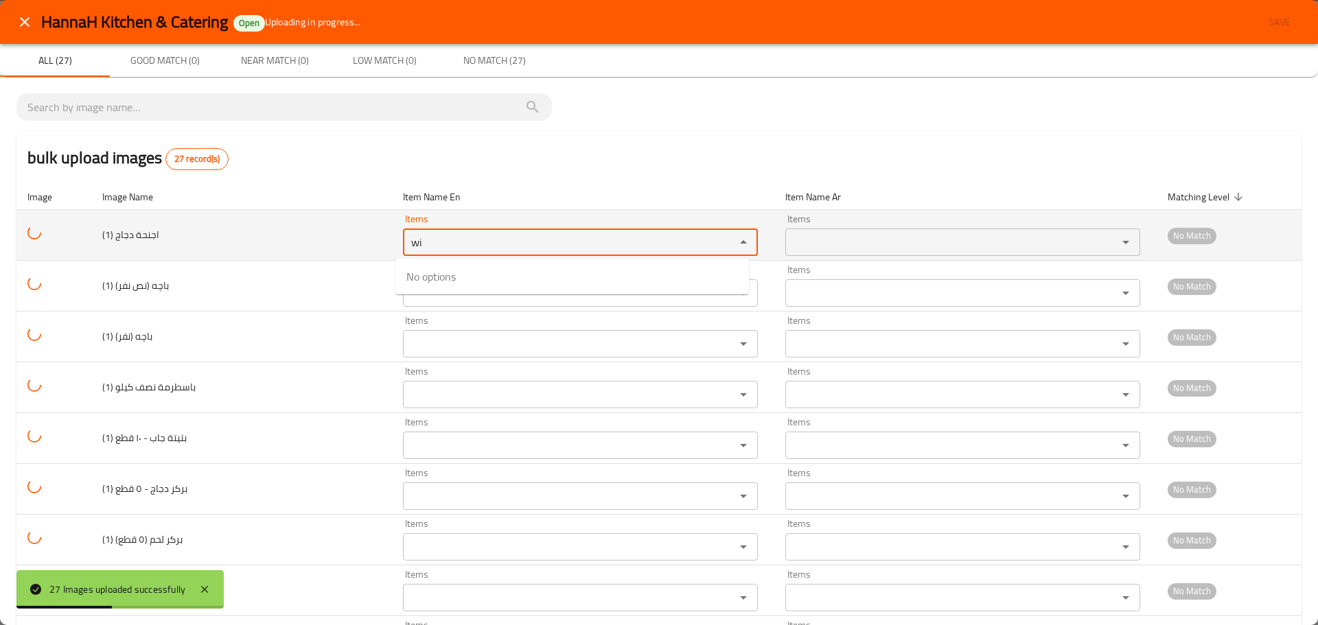
type \(1\) "w"
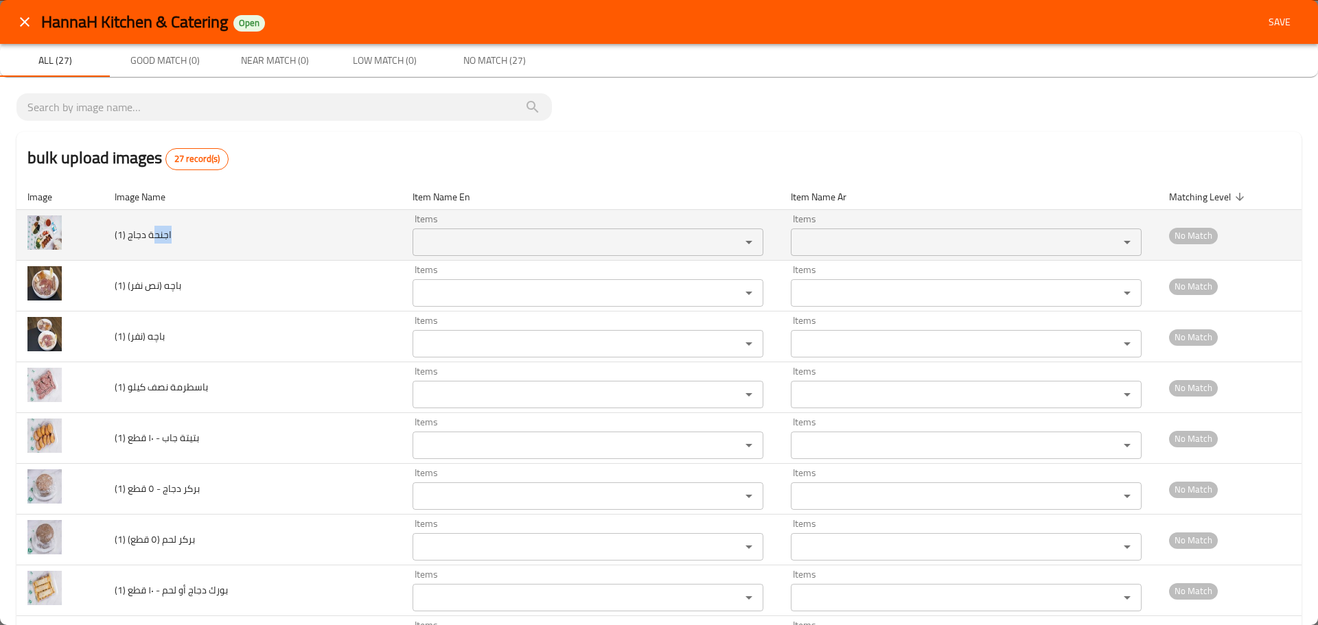
drag, startPoint x: 173, startPoint y: 229, endPoint x: 150, endPoint y: 238, distance: 24.1
click at [150, 238] on td "اجنحة دجاج (1)" at bounding box center [253, 235] width 298 height 51
copy span "اجنح"
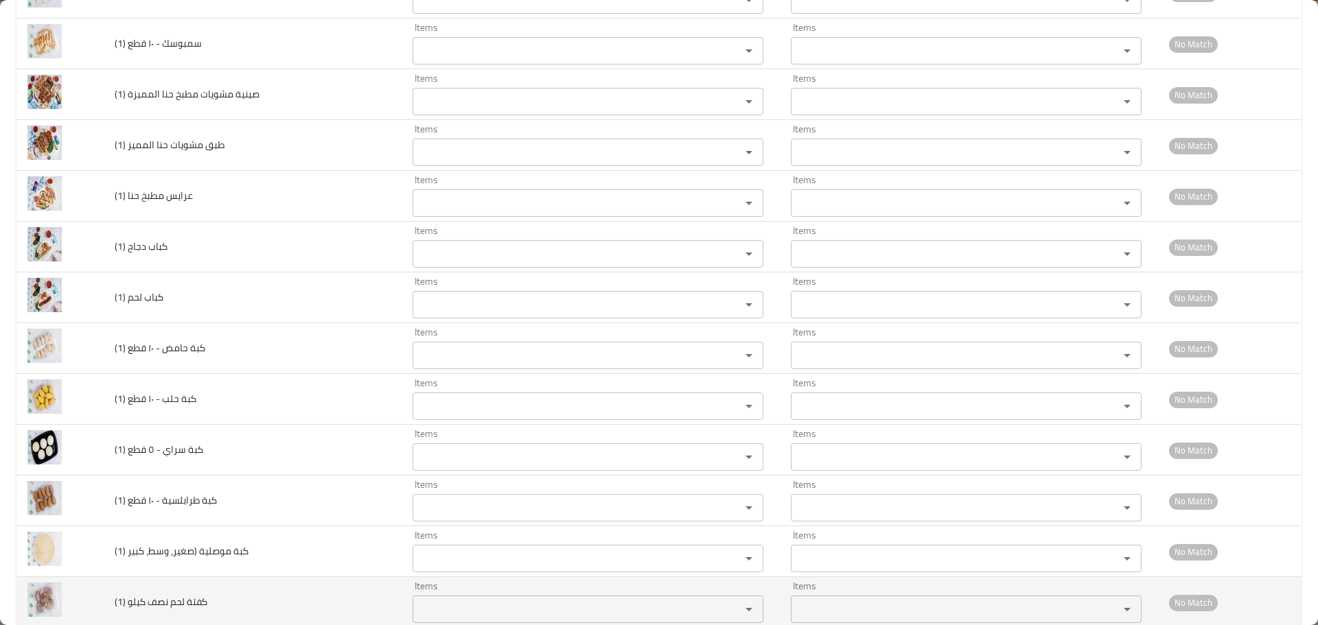
scroll to position [984, 0]
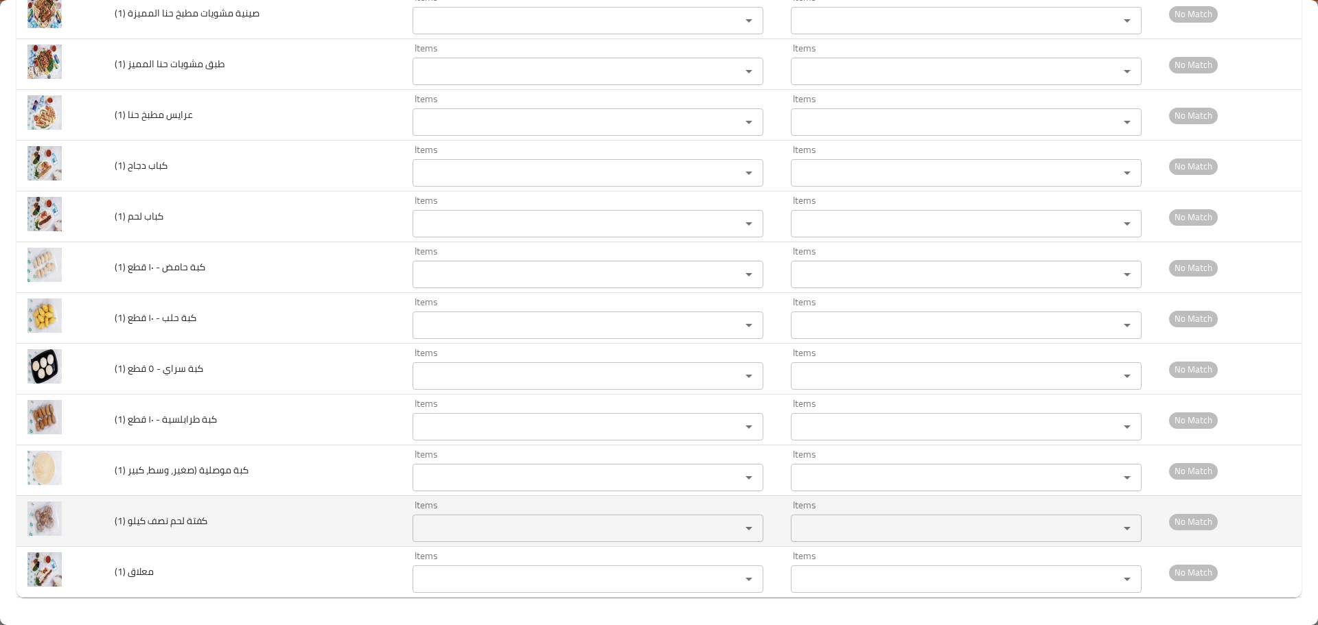
click at [446, 528] on \(1\) "Items" at bounding box center [568, 528] width 302 height 19
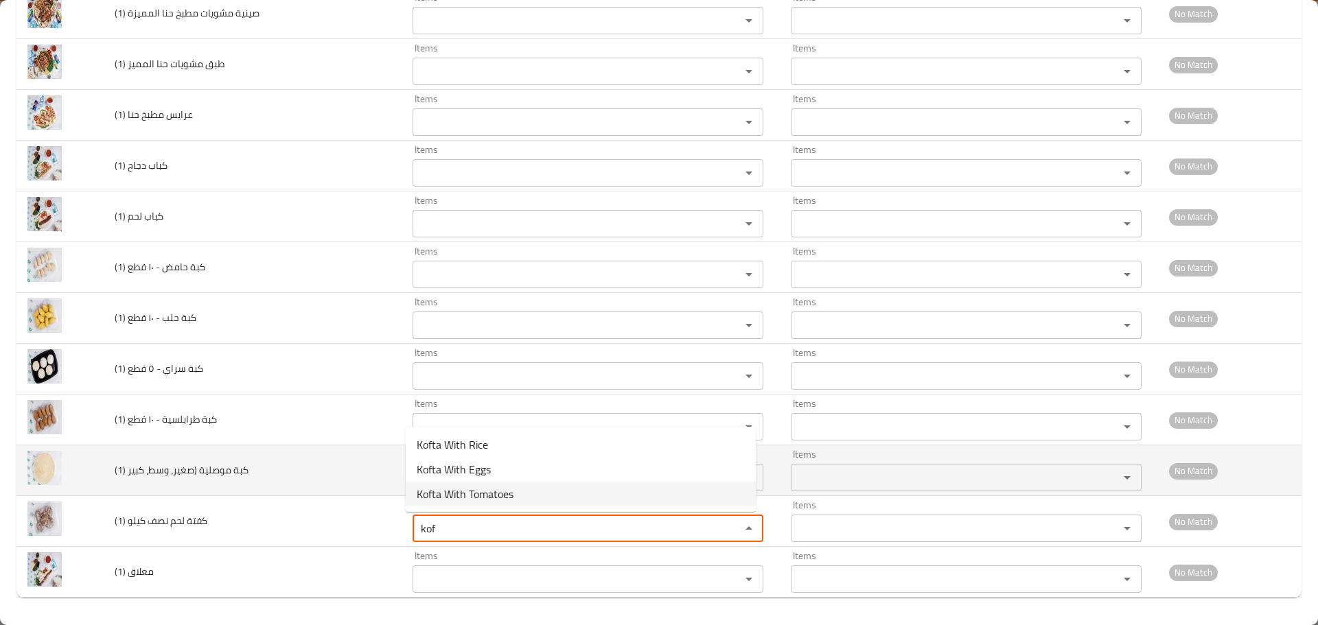
type \(1\) "kof"
click at [325, 451] on td "كبة موصلية (صغير، وسط، كبير (1)" at bounding box center [253, 471] width 298 height 51
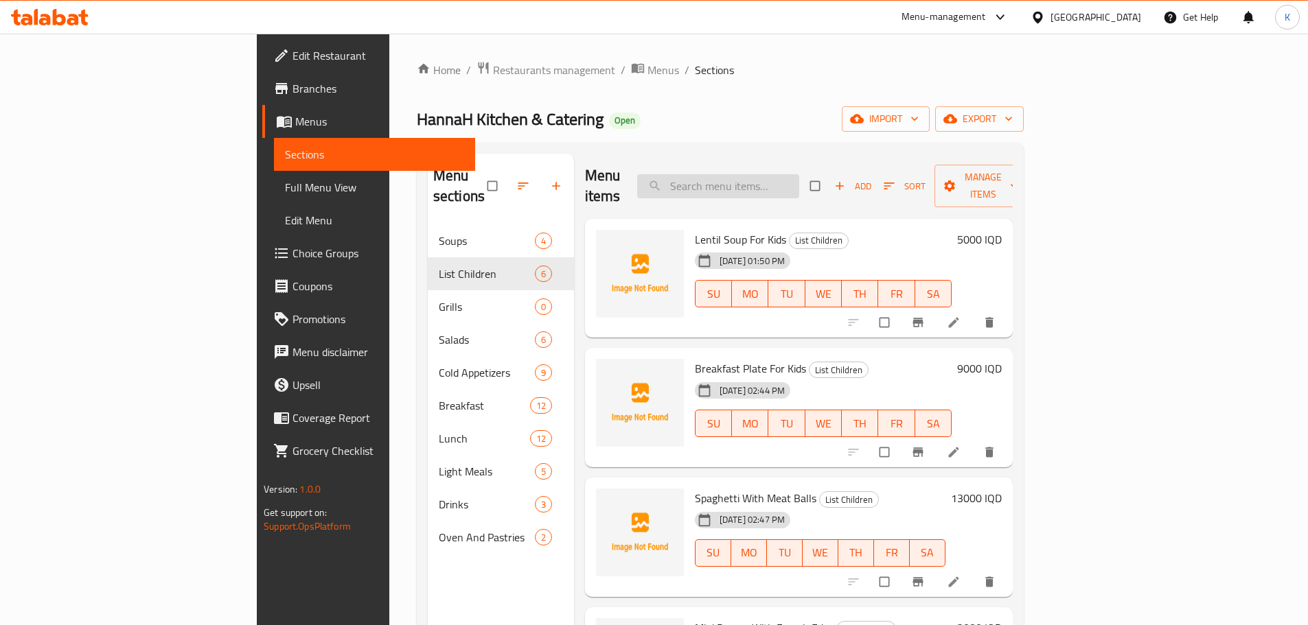
click at [789, 174] on input "search" at bounding box center [718, 186] width 162 height 24
paste input "اجنح"
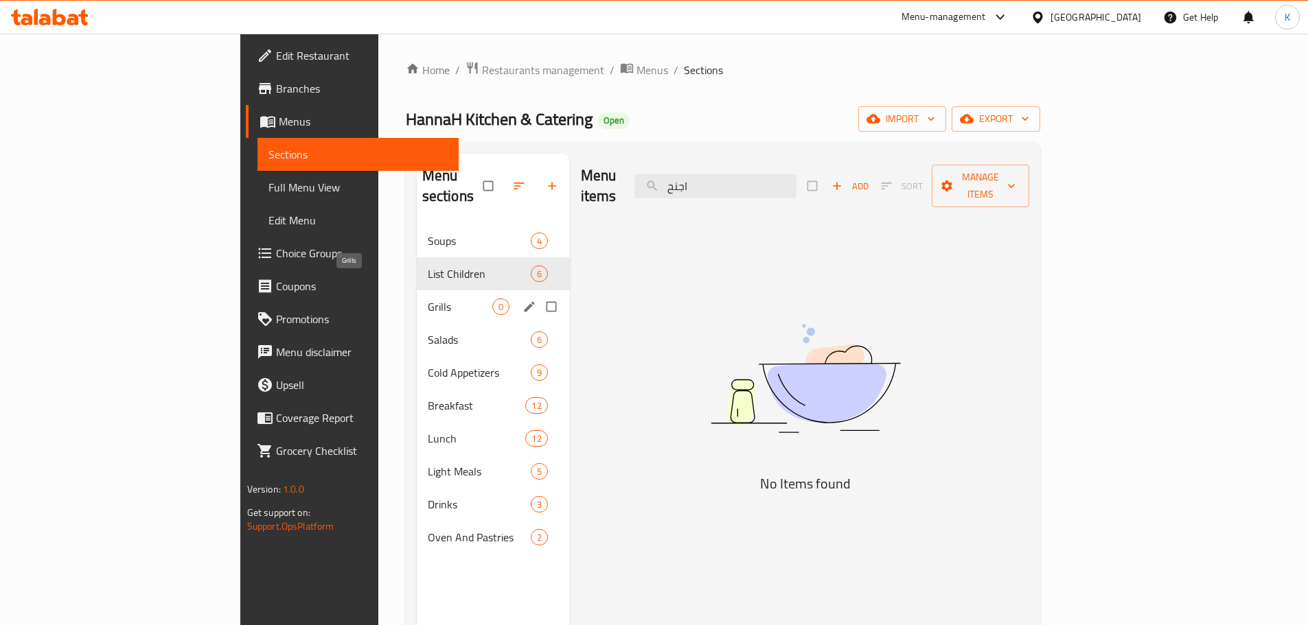
type input "اجنح"
click at [428, 299] on span "Grills" at bounding box center [460, 307] width 65 height 16
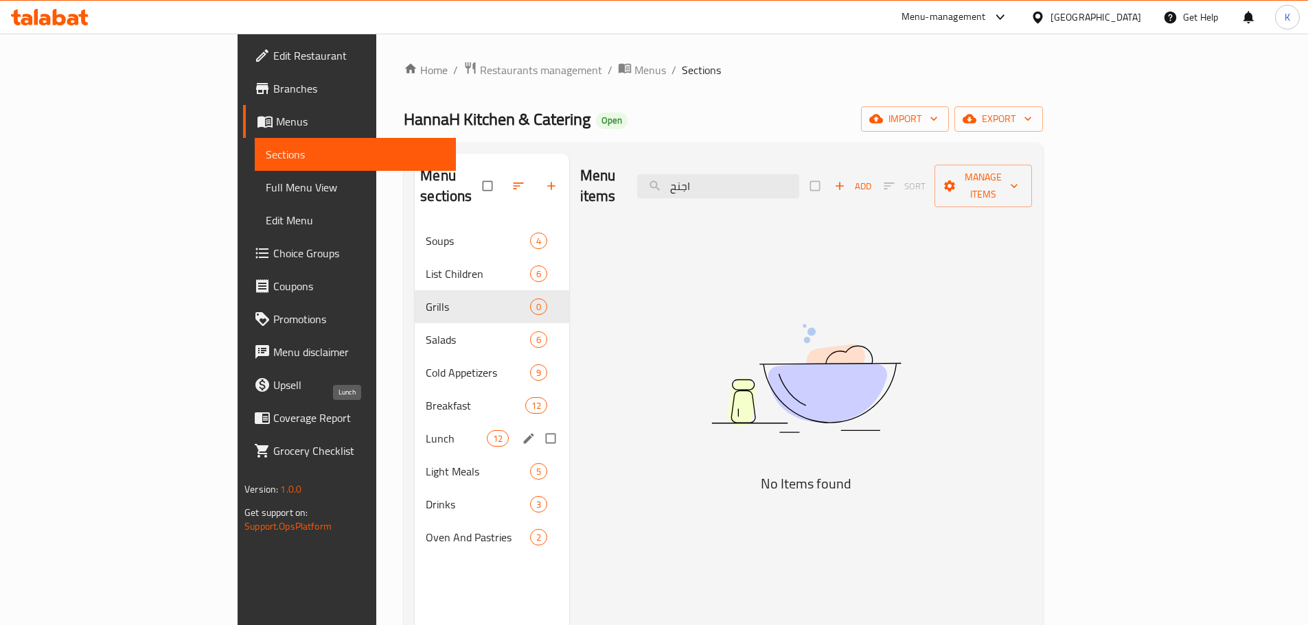
click at [426, 430] on span "Lunch" at bounding box center [456, 438] width 60 height 16
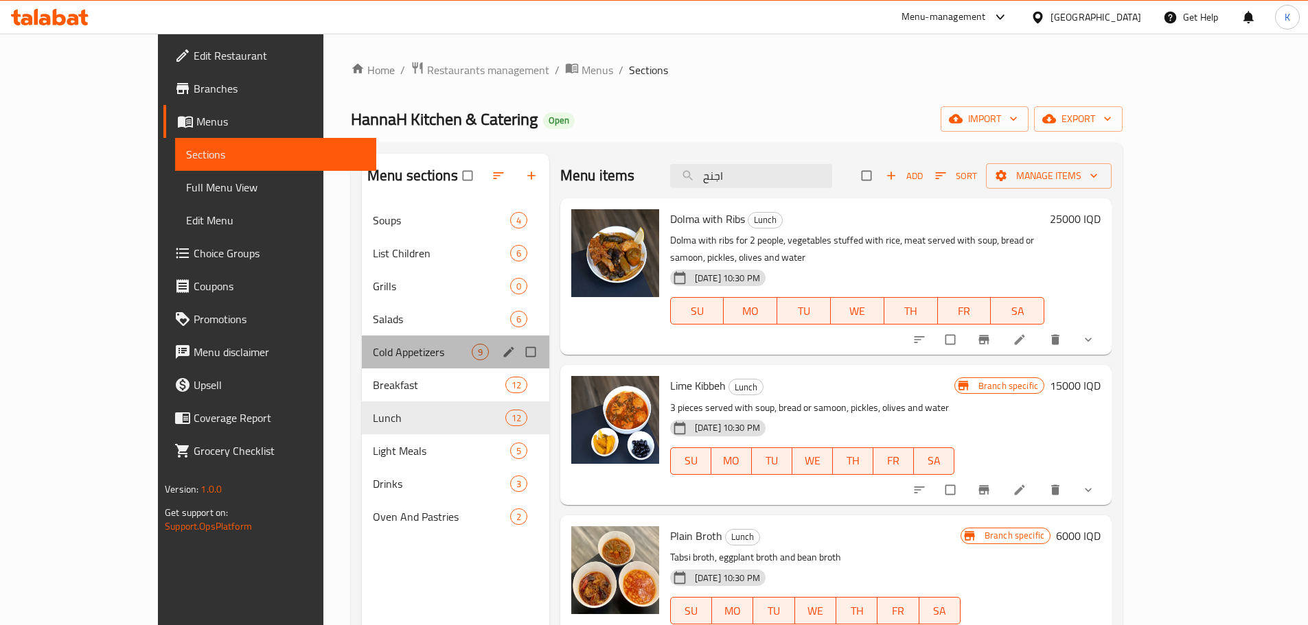
click at [391, 360] on div "Cold Appetizers 9" at bounding box center [455, 352] width 187 height 33
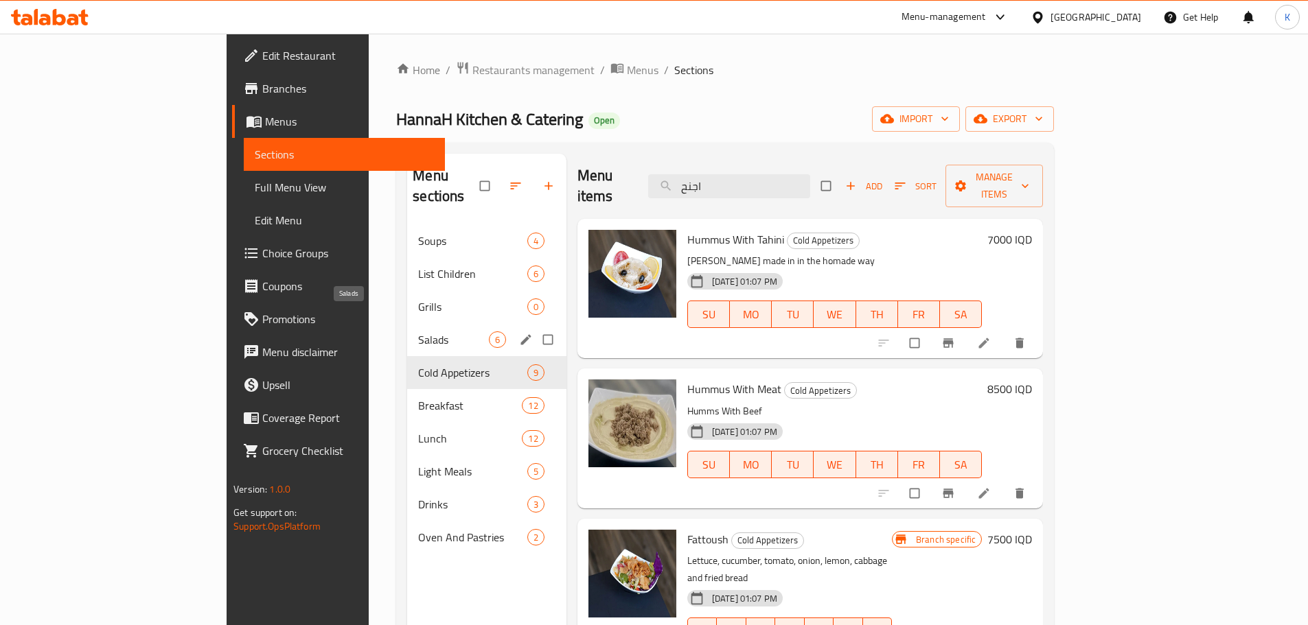
click at [418, 332] on span "Salads" at bounding box center [453, 340] width 70 height 16
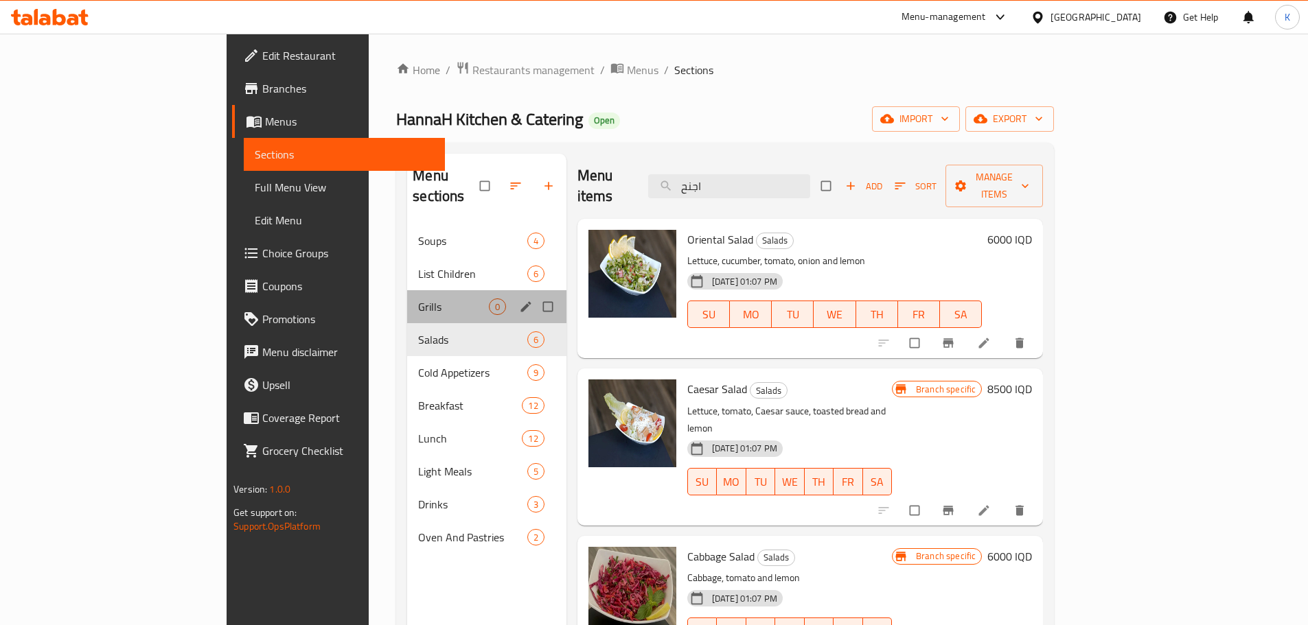
click at [407, 290] on div "Grills 0" at bounding box center [486, 306] width 159 height 33
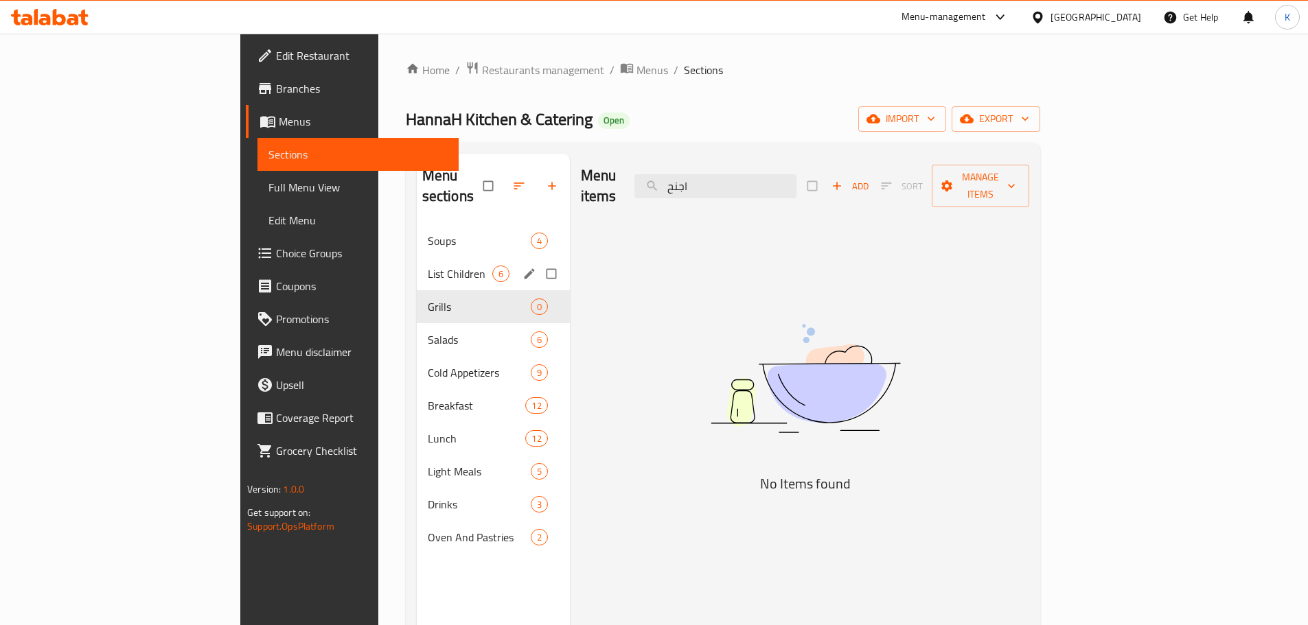
click at [417, 257] on div "List Children 6" at bounding box center [493, 273] width 153 height 33
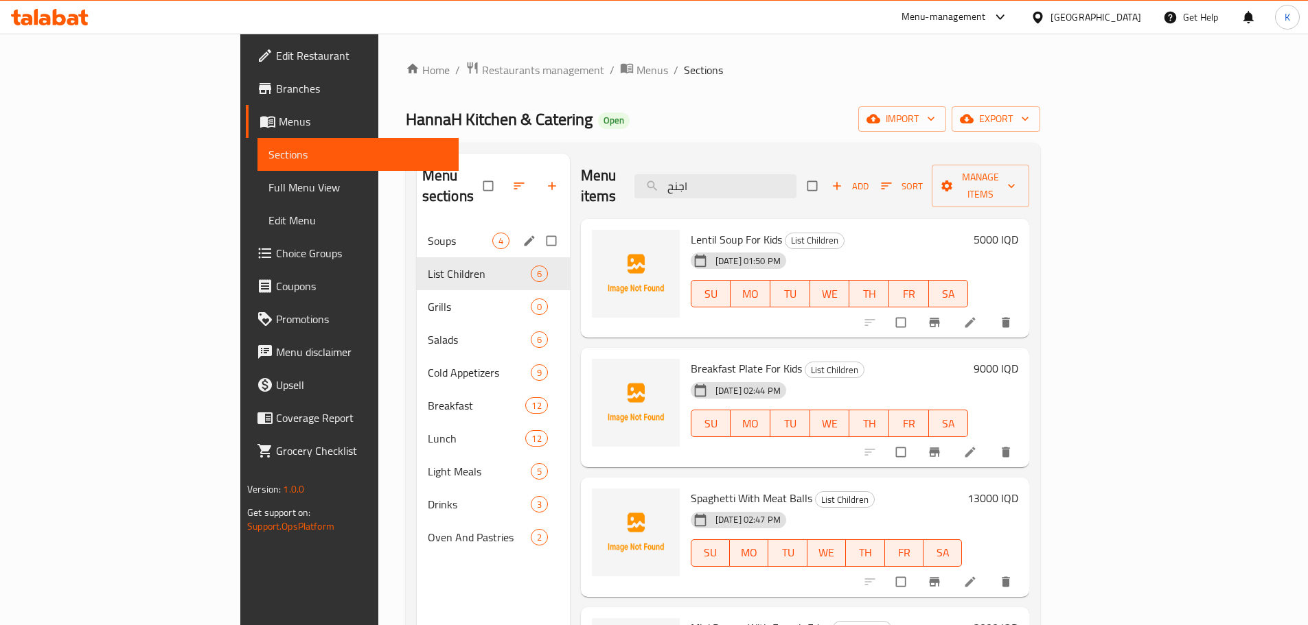
click at [417, 229] on div "Soups 4" at bounding box center [493, 240] width 153 height 33
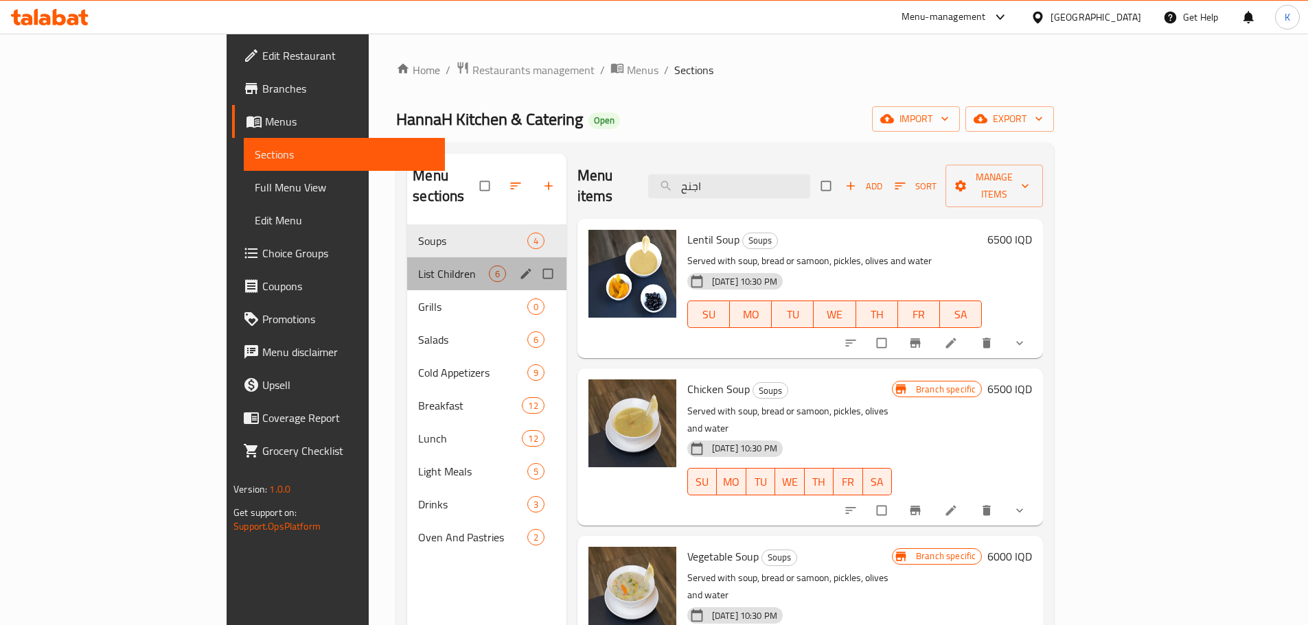
click at [407, 262] on div "List Children 6" at bounding box center [486, 273] width 159 height 33
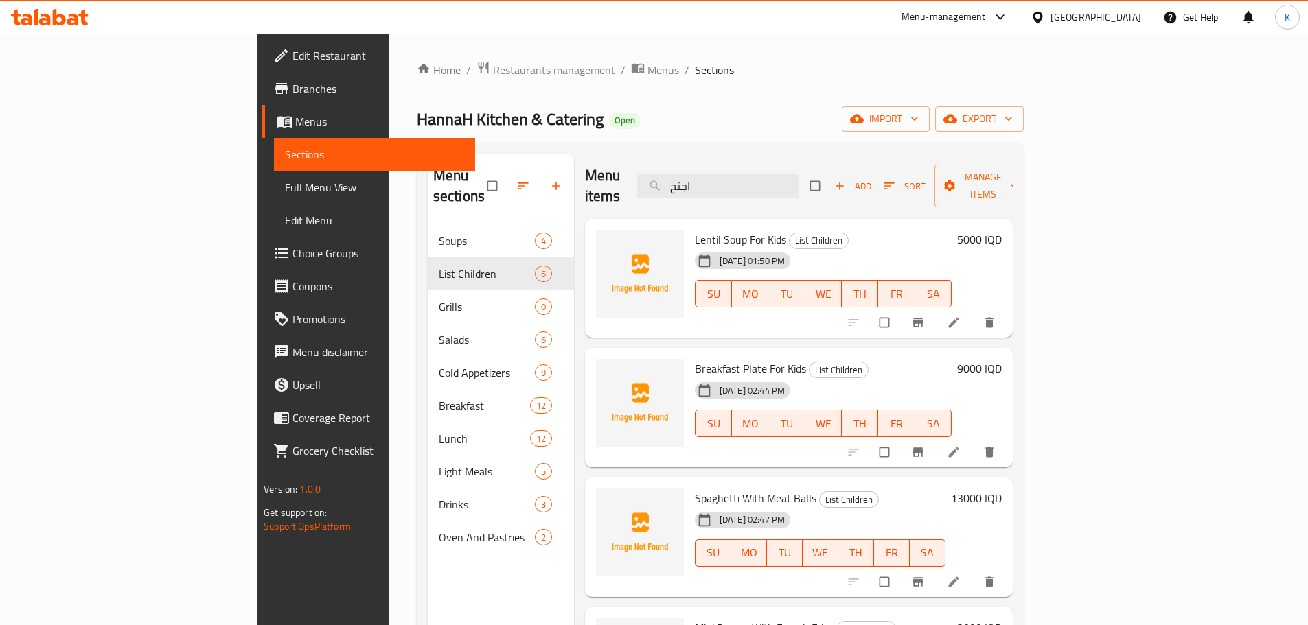
drag, startPoint x: 790, startPoint y: 176, endPoint x: 603, endPoint y: 117, distance: 196.0
click at [603, 117] on div "Home / Restaurants management / Menus / Sections HannaH Kitchen & Catering Open…" at bounding box center [720, 425] width 607 height 729
click at [616, 111] on div "HannaH Kitchen & Catering Open import export" at bounding box center [720, 118] width 607 height 25
drag, startPoint x: 435, startPoint y: 117, endPoint x: 233, endPoint y: 119, distance: 201.8
click at [389, 119] on div "Home / Restaurants management / Menus / Sections HannaH Kitchen & Catering Open…" at bounding box center [720, 426] width 662 height 784
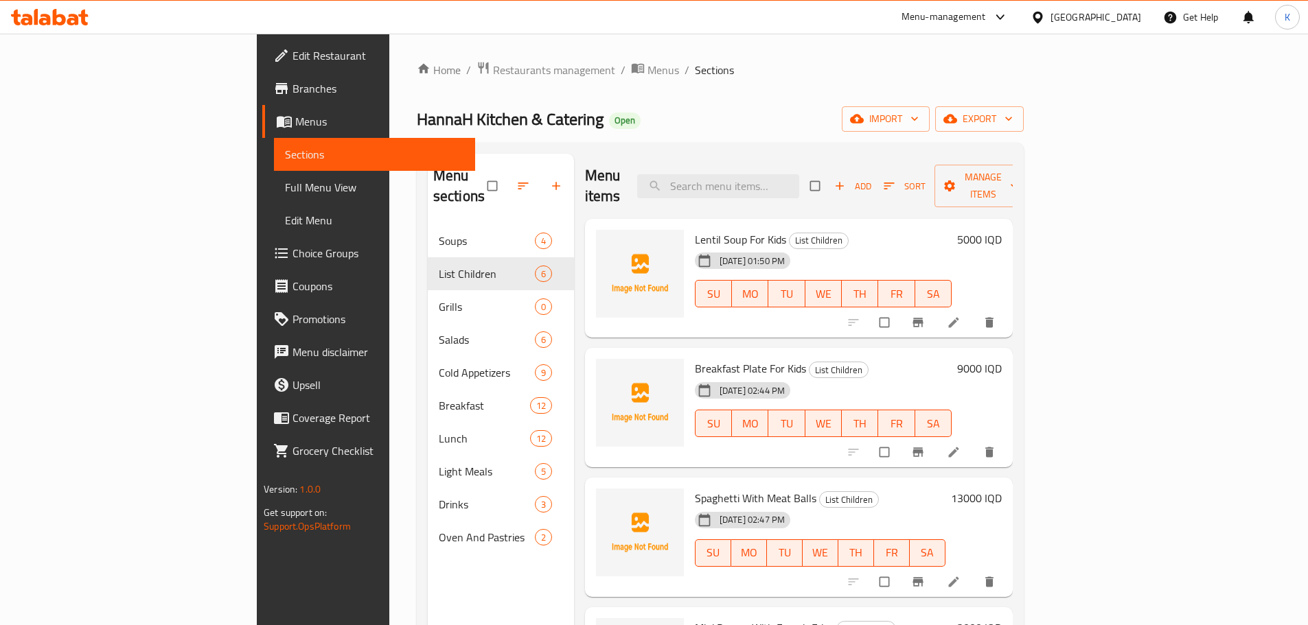
click at [522, 133] on div "Home / Restaurants management / Menus / Sections HannaH Kitchen & Catering Open…" at bounding box center [720, 425] width 607 height 729
drag, startPoint x: 494, startPoint y: 128, endPoint x: 247, endPoint y: 119, distance: 247.3
click at [417, 119] on div "HannaH Kitchen & Catering Open import export" at bounding box center [720, 118] width 607 height 25
click at [417, 117] on span "HannaH Kitchen & Catering" at bounding box center [510, 119] width 187 height 31
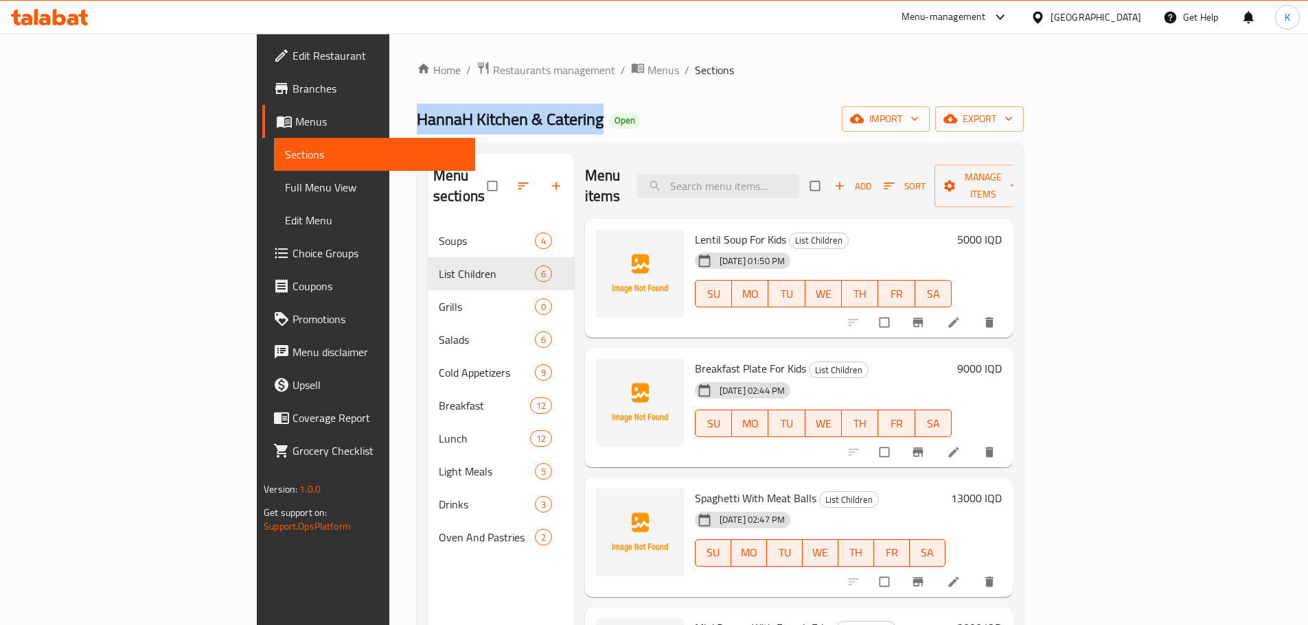
click at [417, 117] on span "HannaH Kitchen & Catering" at bounding box center [510, 119] width 187 height 31
click at [417, 113] on span "HannaH Kitchen & Catering" at bounding box center [510, 119] width 187 height 31
click at [417, 108] on span "HannaH Kitchen & Catering" at bounding box center [510, 119] width 187 height 31
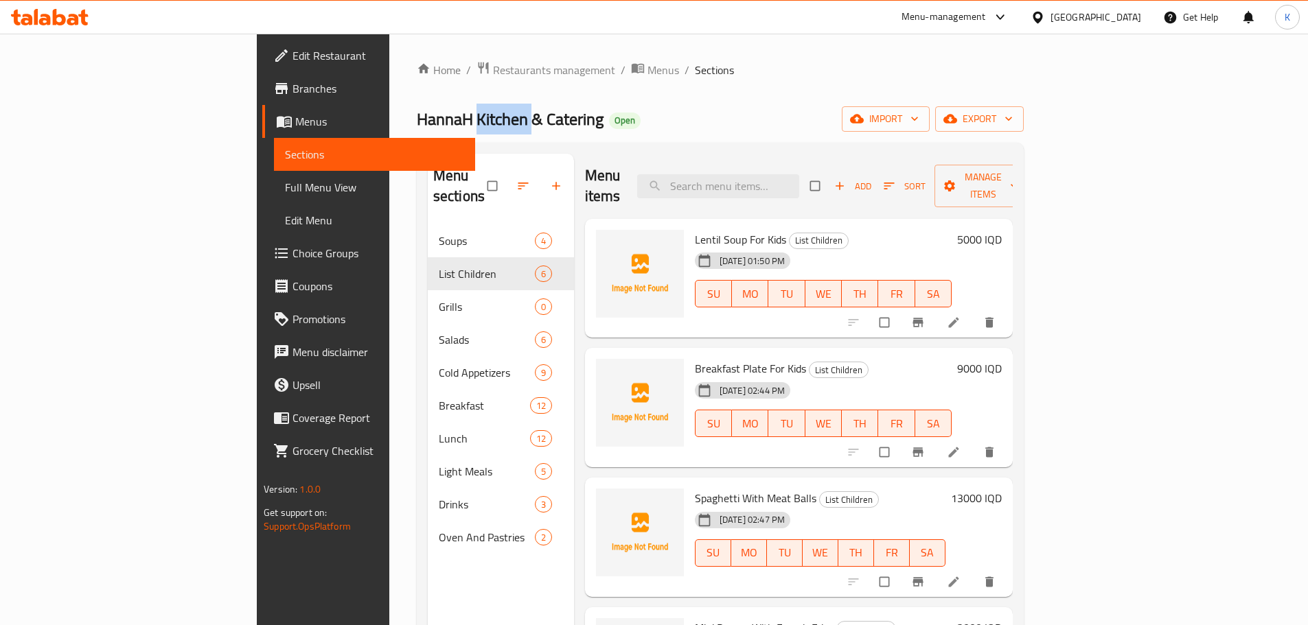
click at [417, 108] on span "HannaH Kitchen & Catering" at bounding box center [510, 119] width 187 height 31
drag, startPoint x: 489, startPoint y: 112, endPoint x: 244, endPoint y: 130, distance: 245.0
click at [389, 130] on div "Home / Restaurants management / Menus / Sections HannaH Kitchen & Catering Open…" at bounding box center [720, 426] width 662 height 784
click at [417, 122] on span "HannaH Kitchen & Catering" at bounding box center [510, 119] width 187 height 31
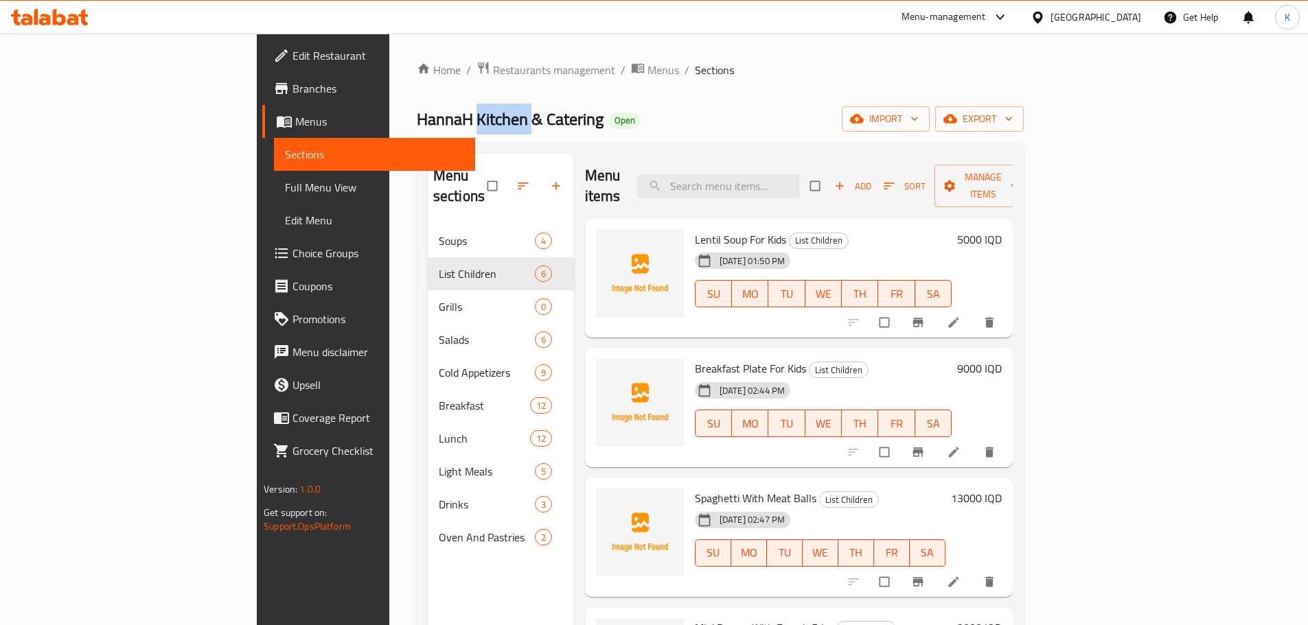
click at [417, 122] on span "HannaH Kitchen & Catering" at bounding box center [510, 119] width 187 height 31
drag, startPoint x: 497, startPoint y: 128, endPoint x: 238, endPoint y: 117, distance: 259.0
click at [389, 117] on div "Home / Restaurants management / Menus / Sections HannaH Kitchen & Catering Open…" at bounding box center [720, 426] width 662 height 784
click at [684, 110] on div "HannaH Kitchen & Catering Open import export" at bounding box center [720, 118] width 607 height 25
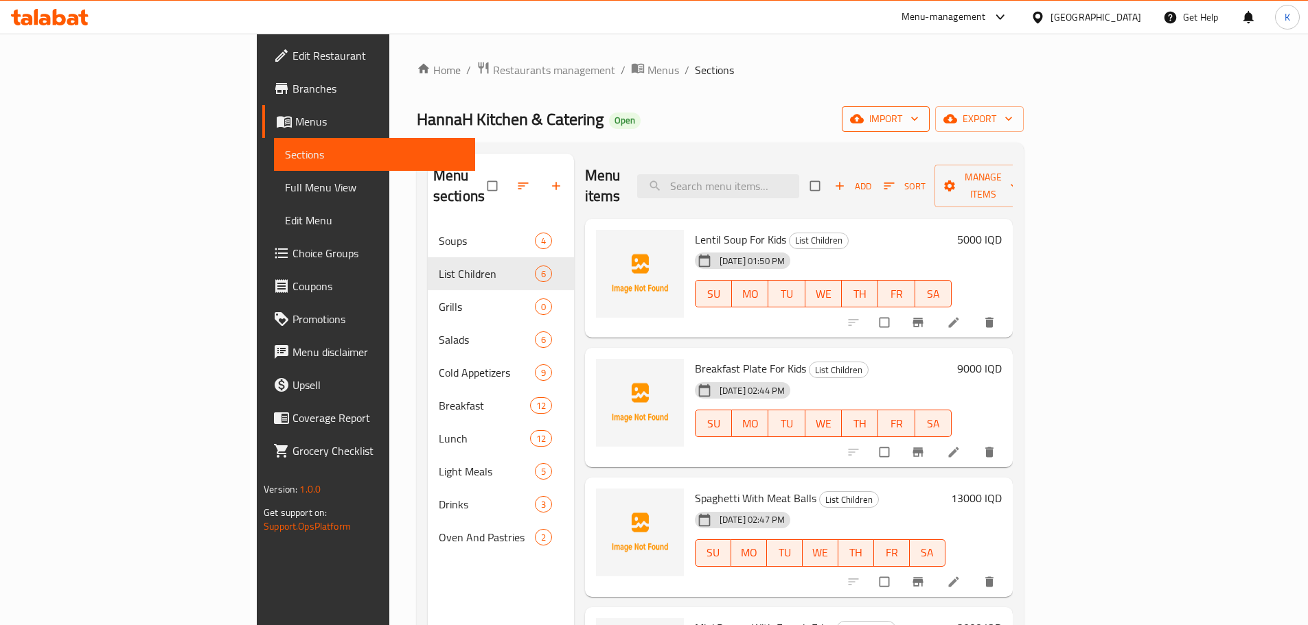
click at [918, 117] on span "import" at bounding box center [886, 119] width 66 height 17
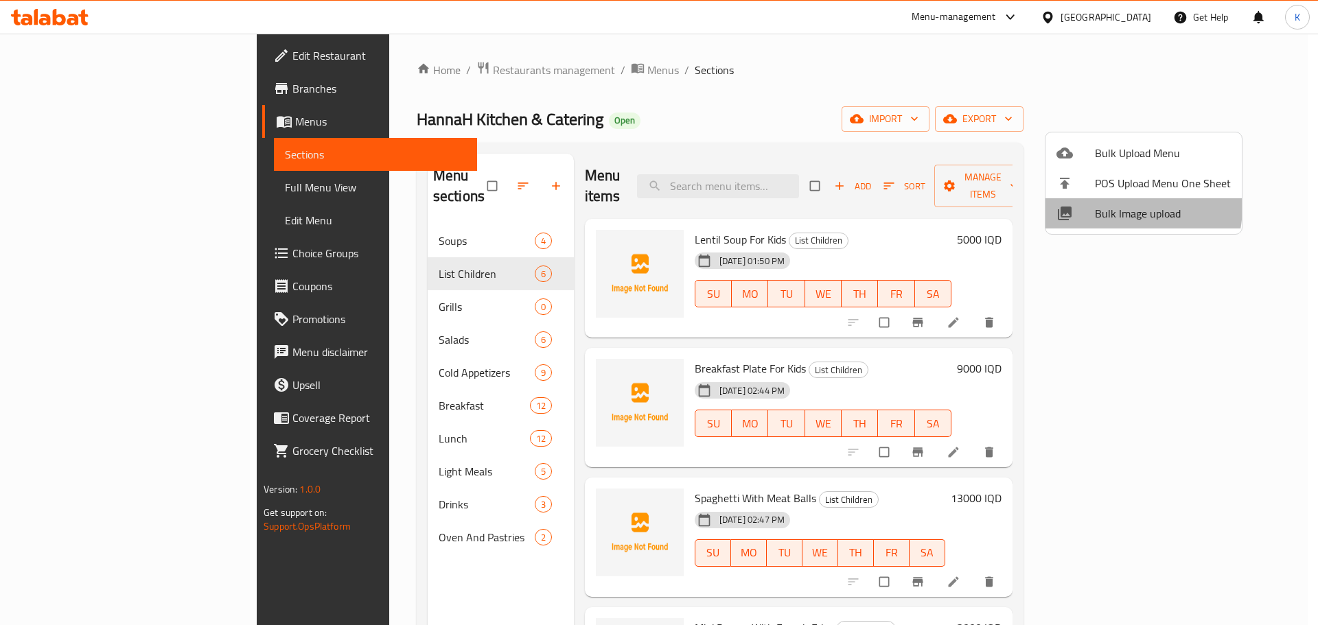
click at [1122, 207] on span "Bulk Image upload" at bounding box center [1163, 213] width 136 height 16
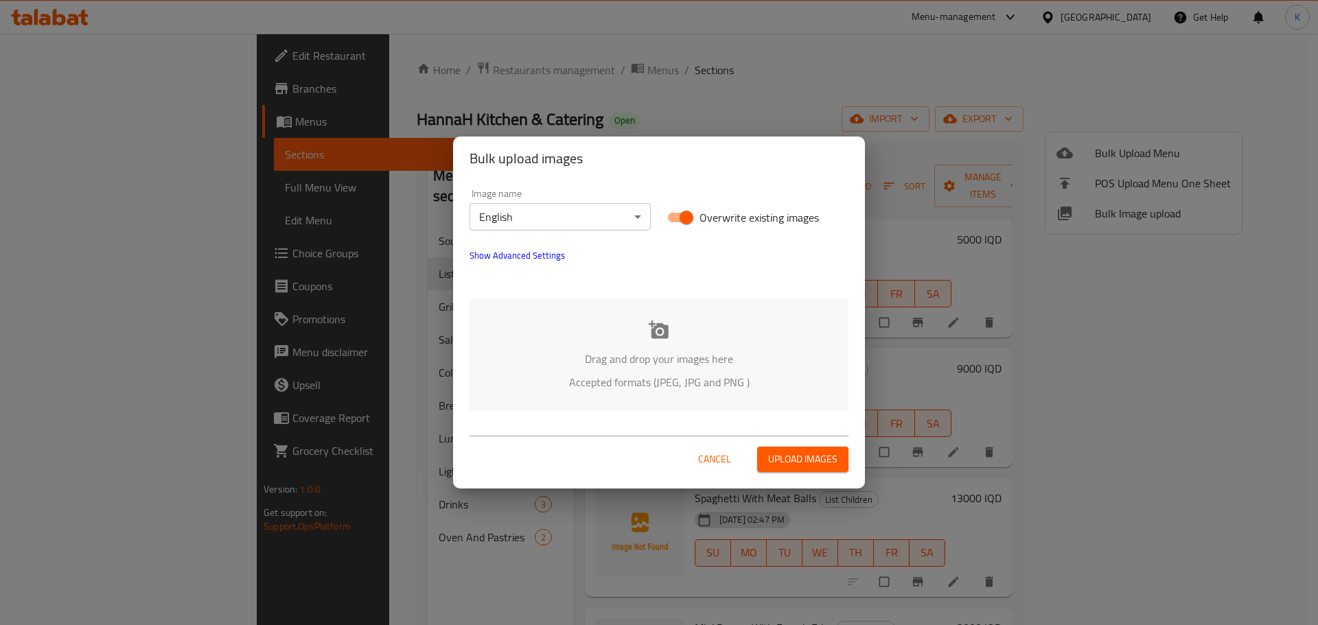
click at [698, 450] on button "Cancel" at bounding box center [715, 459] width 44 height 25
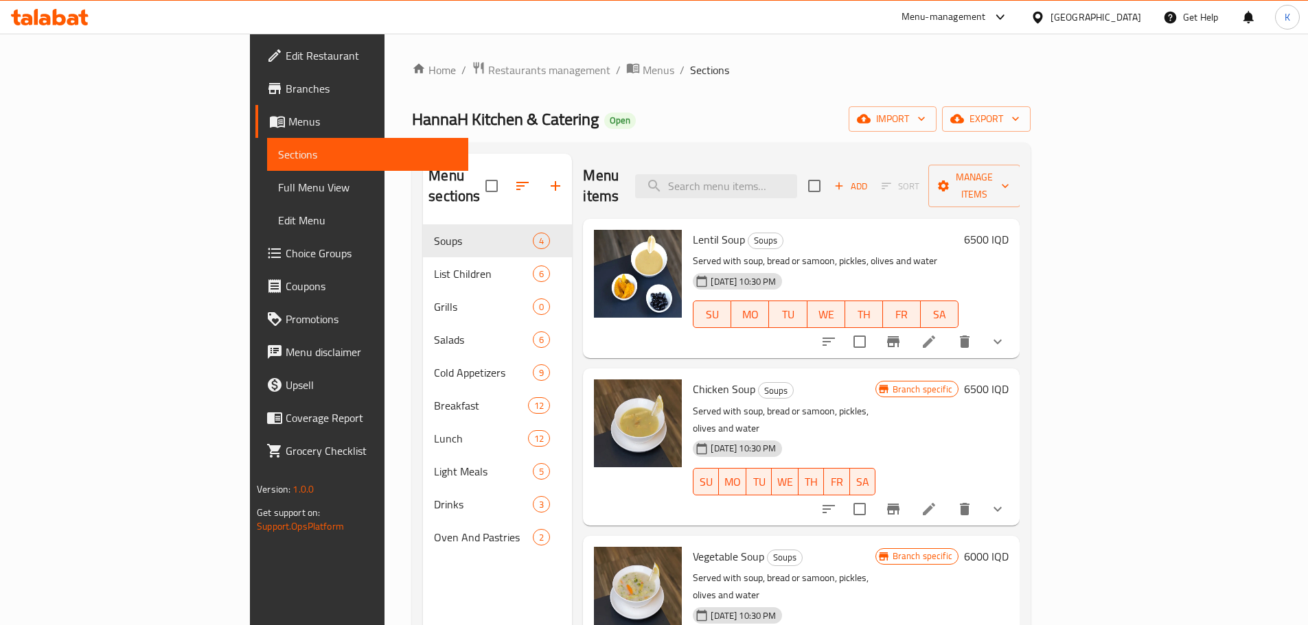
click at [1125, 10] on div "[GEOGRAPHIC_DATA]" at bounding box center [1095, 17] width 91 height 15
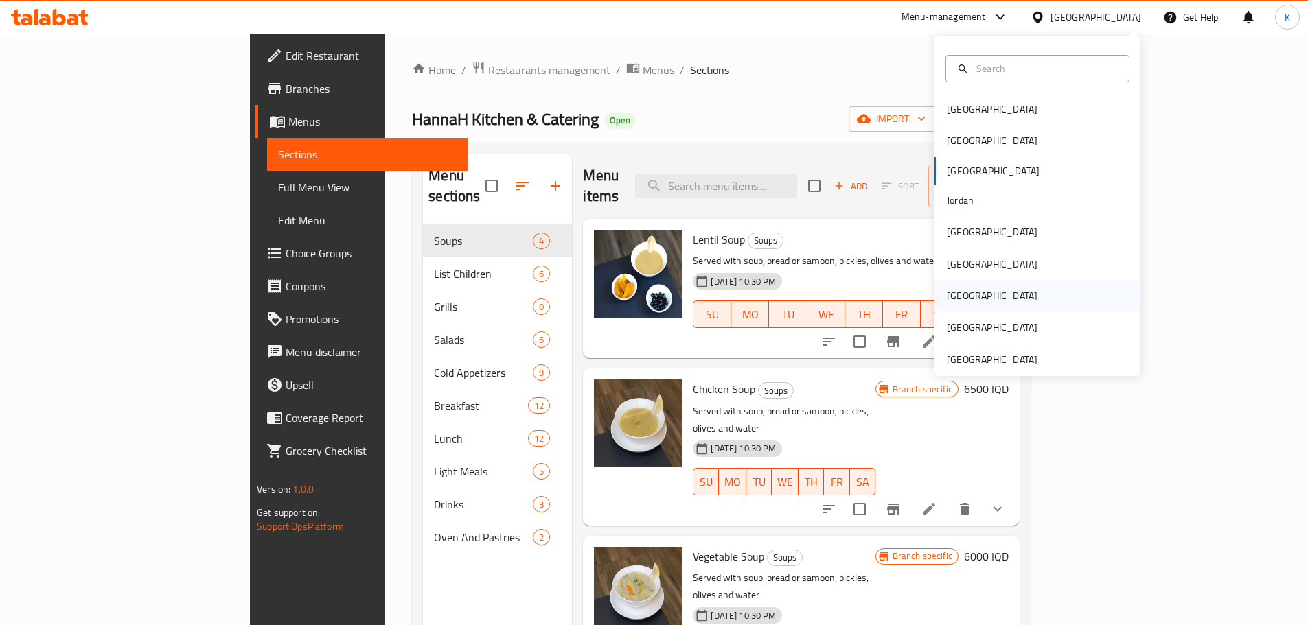
click at [957, 295] on div "[GEOGRAPHIC_DATA]" at bounding box center [992, 295] width 91 height 15
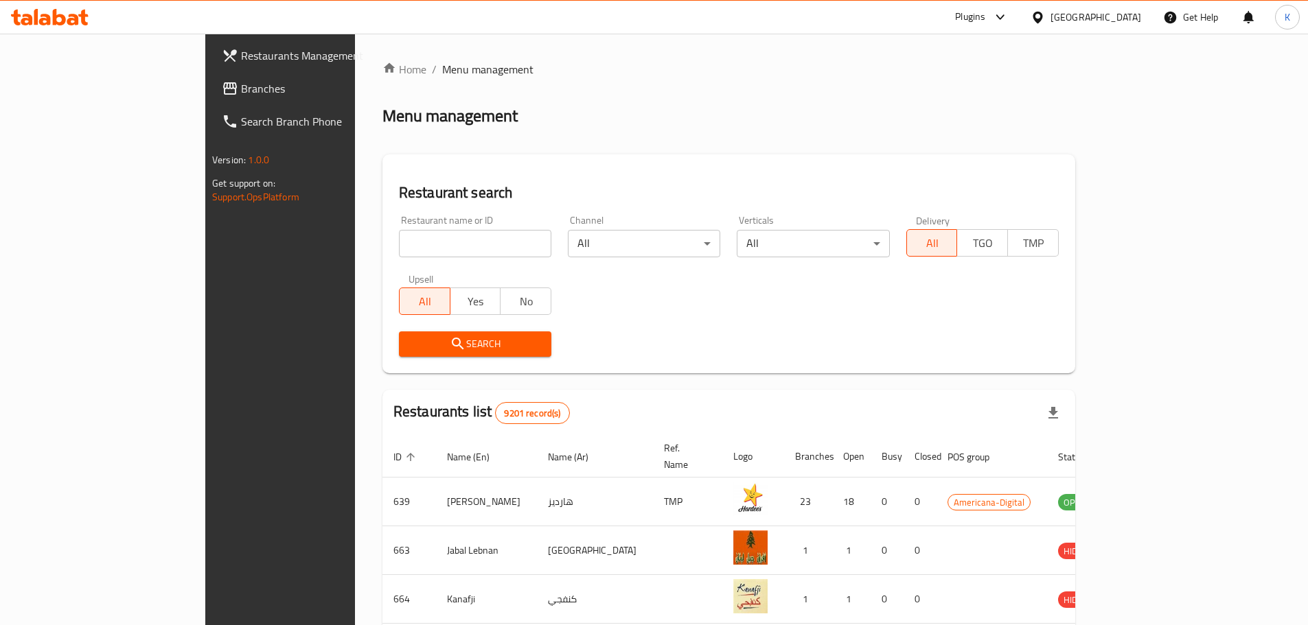
click at [241, 88] on span "Branches" at bounding box center [327, 88] width 172 height 16
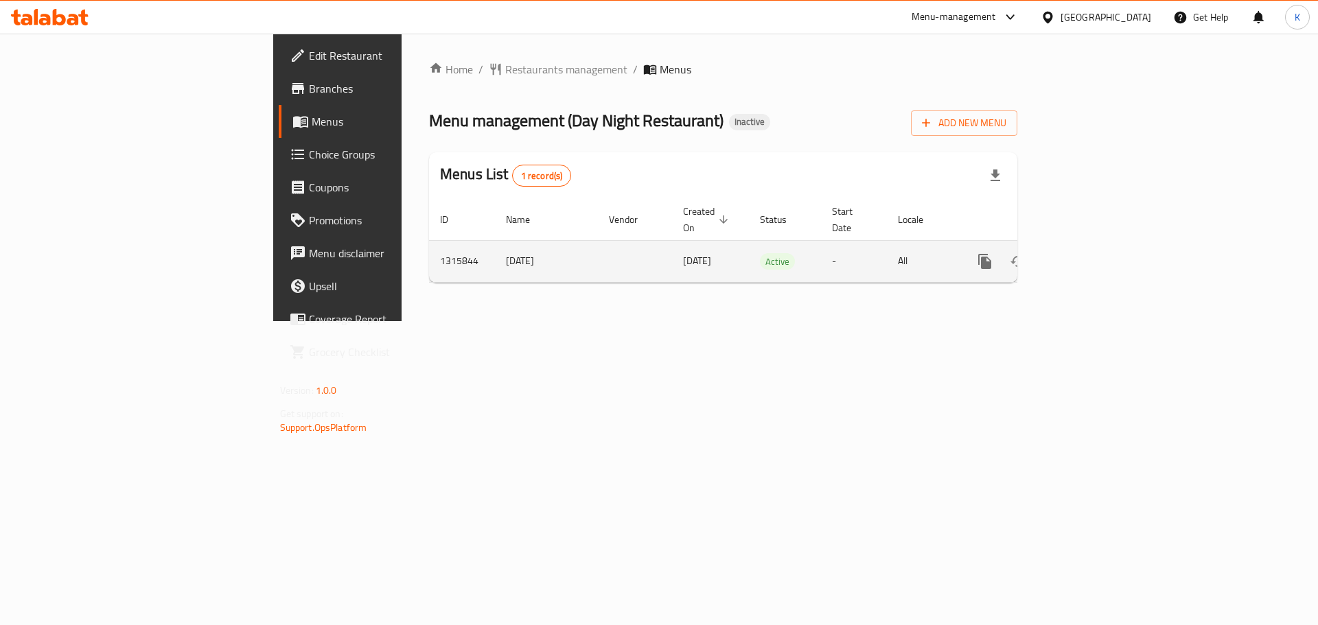
click at [1090, 255] on icon "enhanced table" at bounding box center [1084, 261] width 12 height 12
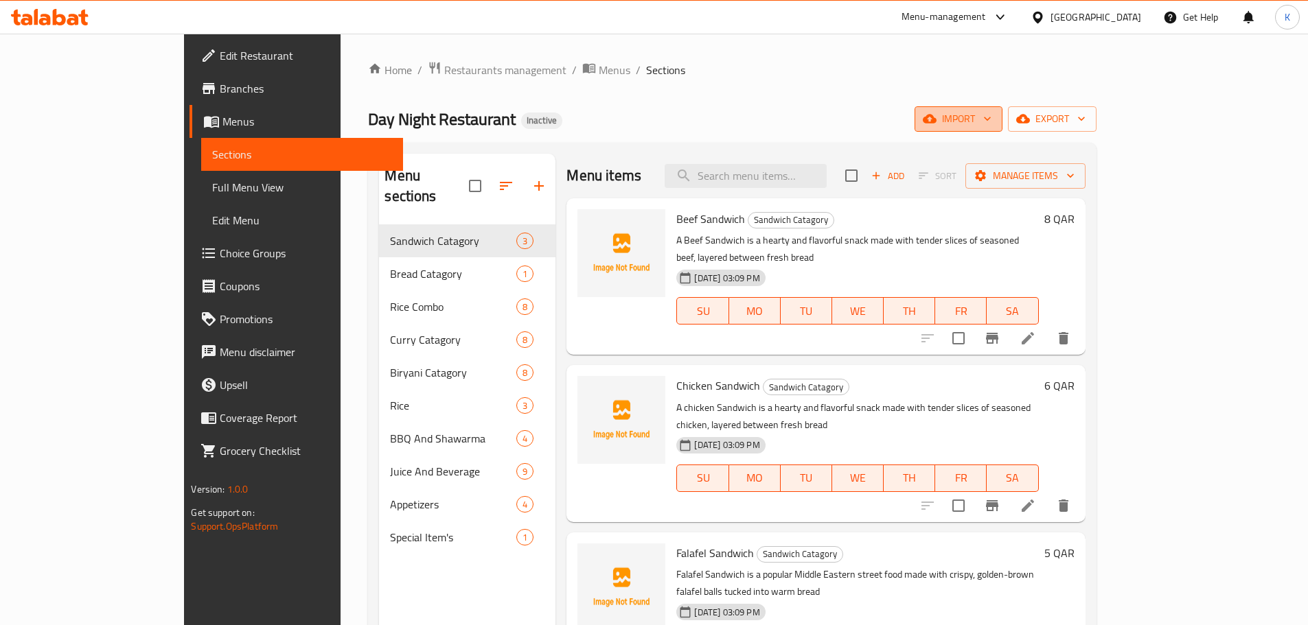
click at [991, 126] on span "import" at bounding box center [958, 119] width 66 height 17
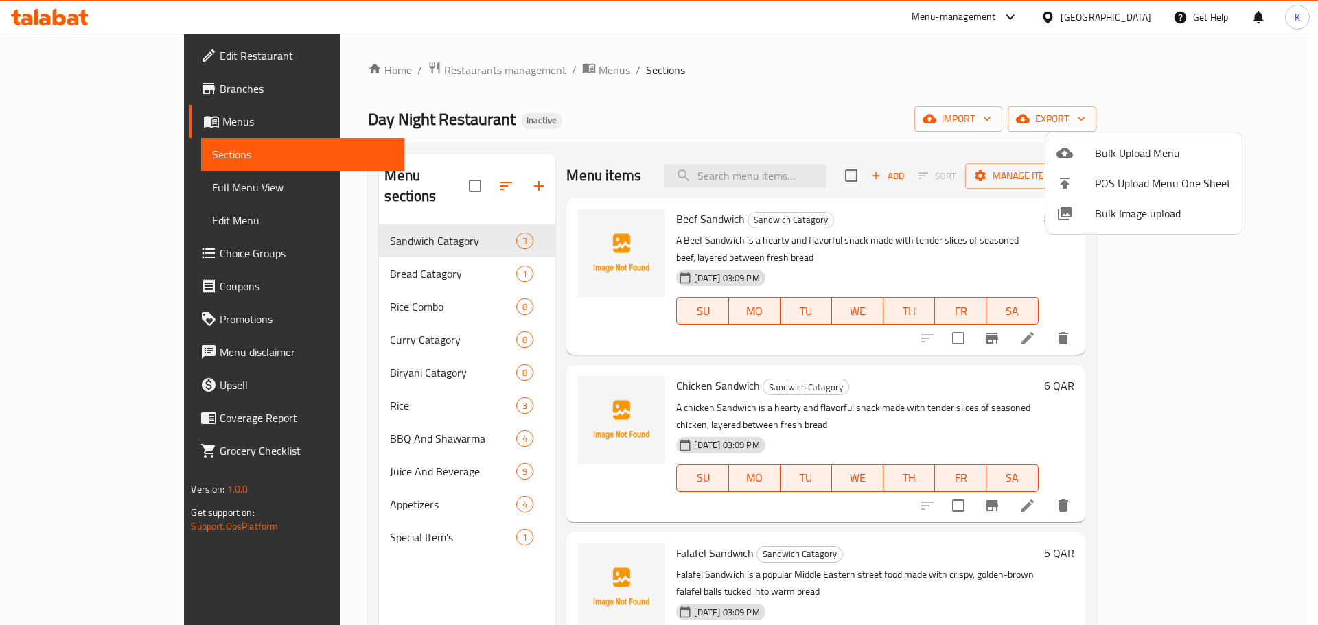
click at [1133, 211] on span "Bulk Image upload" at bounding box center [1163, 213] width 136 height 16
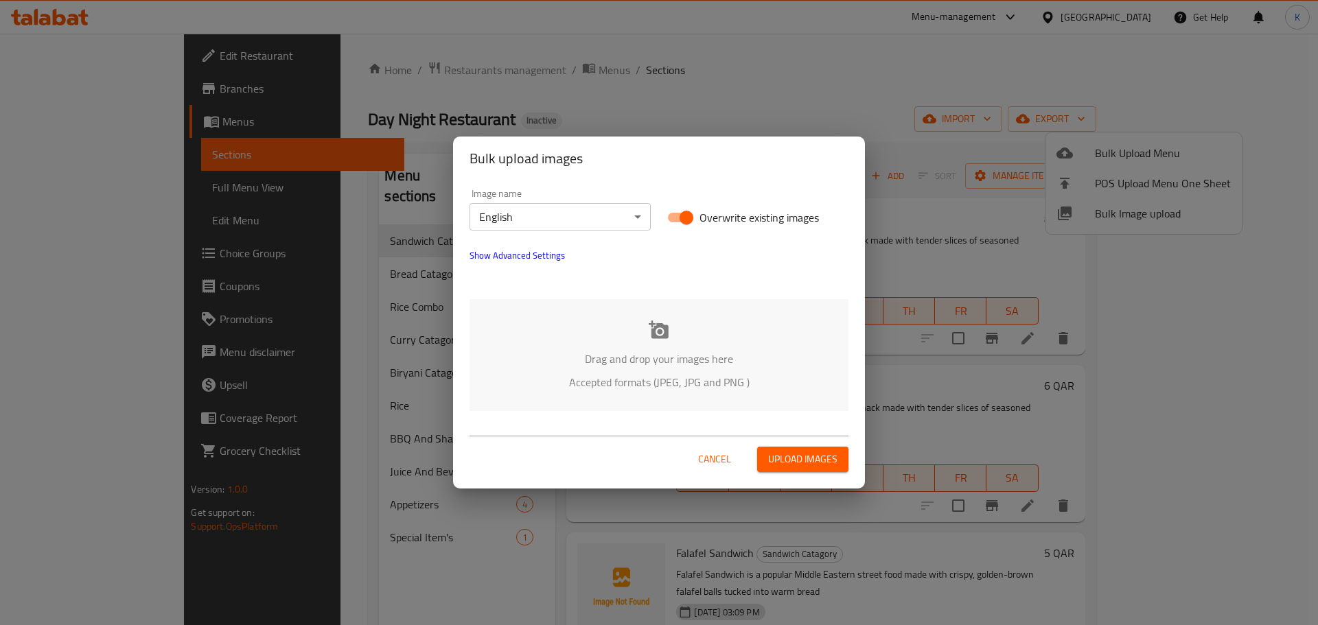
click at [645, 299] on div "Image name English ​ Overwrite existing images Show Advanced Settings Drag and …" at bounding box center [659, 300] width 412 height 239
click at [643, 343] on div "Drag and drop your images here Accepted formats (JPEG, JPG and PNG )" at bounding box center [659, 355] width 379 height 112
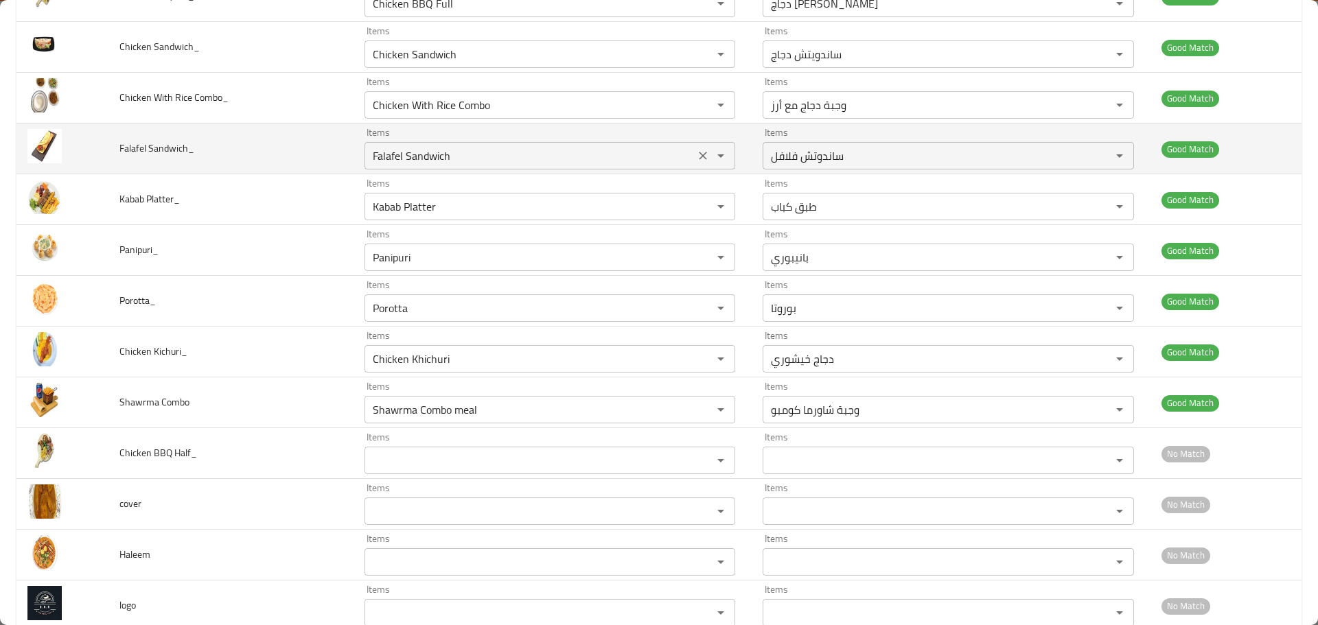
scroll to position [2355, 0]
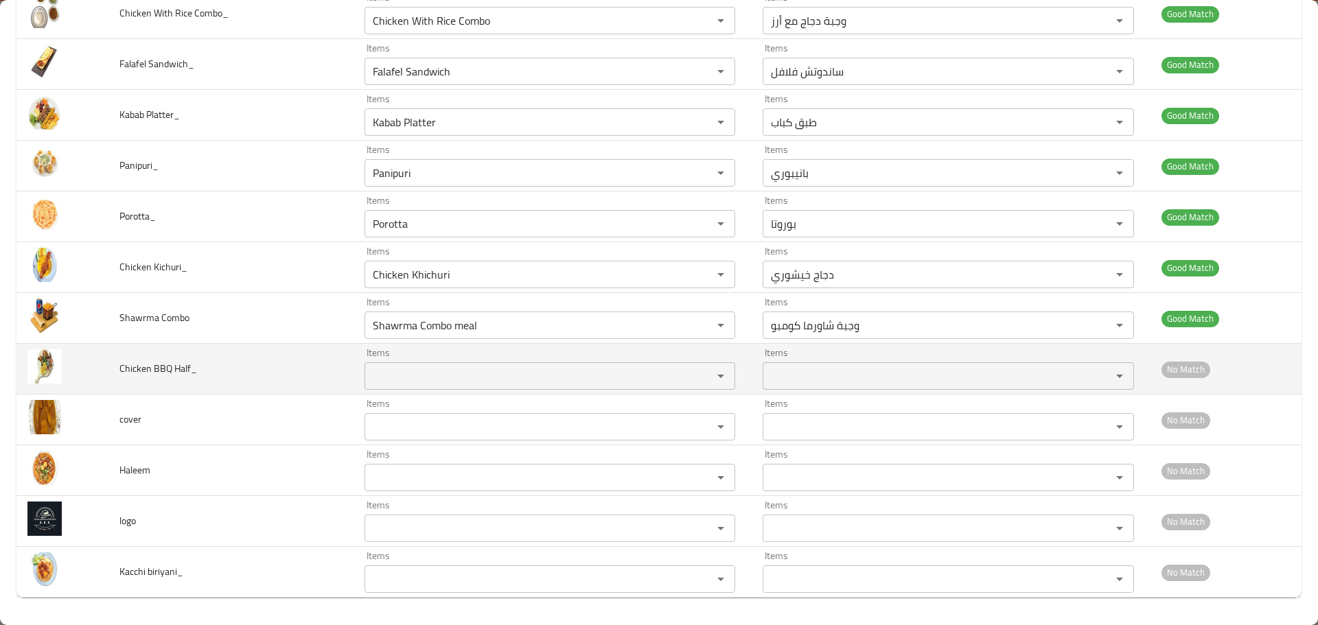
click at [416, 379] on Half_ "Items" at bounding box center [530, 376] width 322 height 19
drag, startPoint x: 421, startPoint y: 369, endPoint x: 119, endPoint y: 365, distance: 302.1
click at [122, 365] on tr "Chicken BBQ Half_ Items hal Items Items Items No Match" at bounding box center [658, 369] width 1285 height 51
type Half_ "hal"
click at [181, 370] on span "Chicken BBQ Half_" at bounding box center [158, 369] width 78 height 18
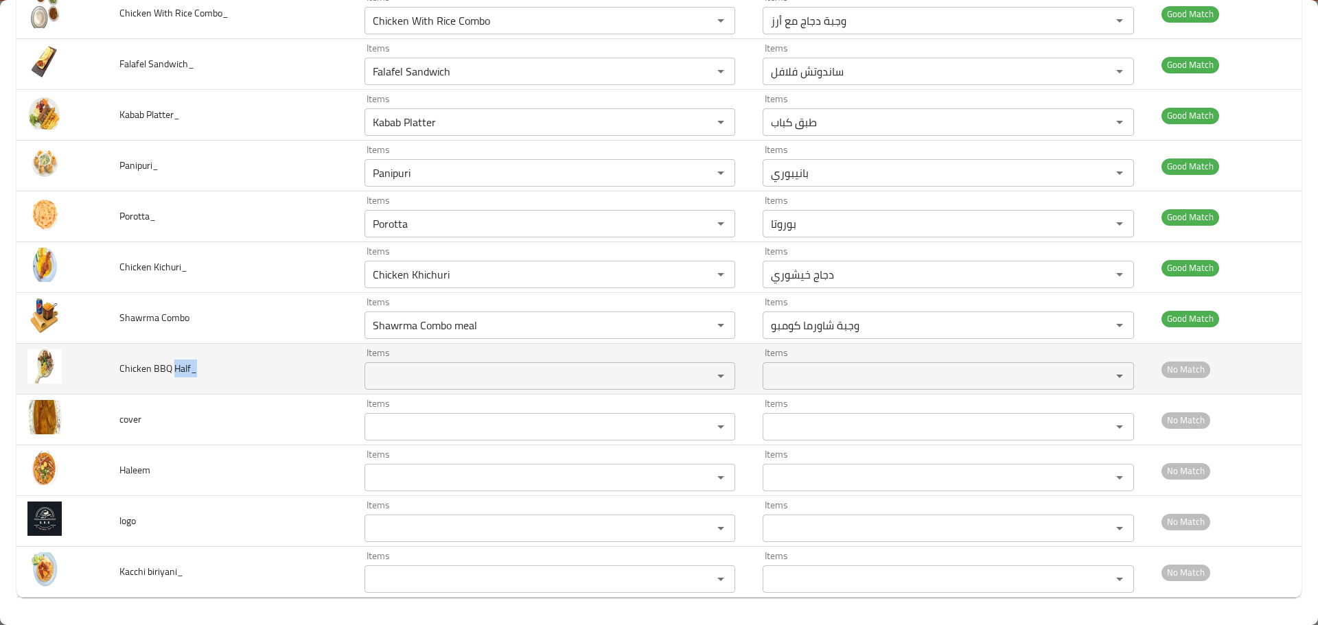
click at [181, 370] on span "Chicken BBQ Half_" at bounding box center [158, 369] width 78 height 18
click at [188, 367] on span "Chicken BBQ Half_" at bounding box center [158, 369] width 78 height 18
drag, startPoint x: 188, startPoint y: 367, endPoint x: 172, endPoint y: 370, distance: 16.2
click at [172, 370] on span "Chicken BBQ Half_" at bounding box center [158, 369] width 78 height 18
copy span "Half"
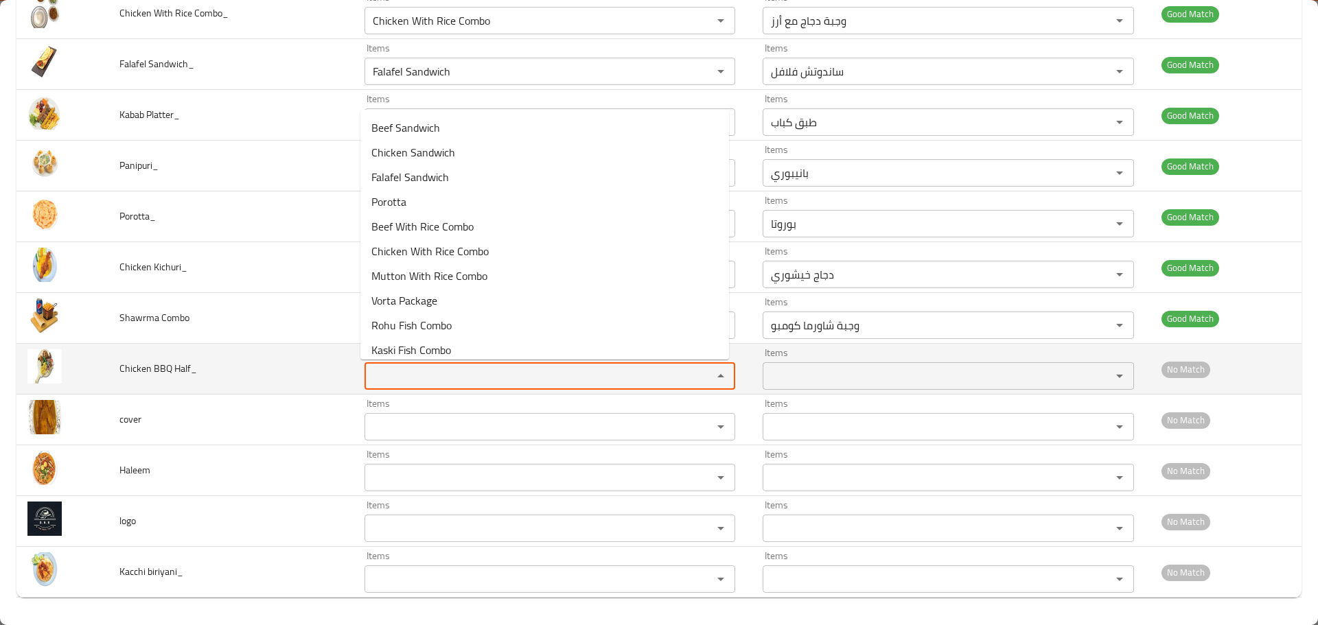
click at [415, 367] on Half_ "Items" at bounding box center [530, 376] width 322 height 19
paste Half_ "Half"
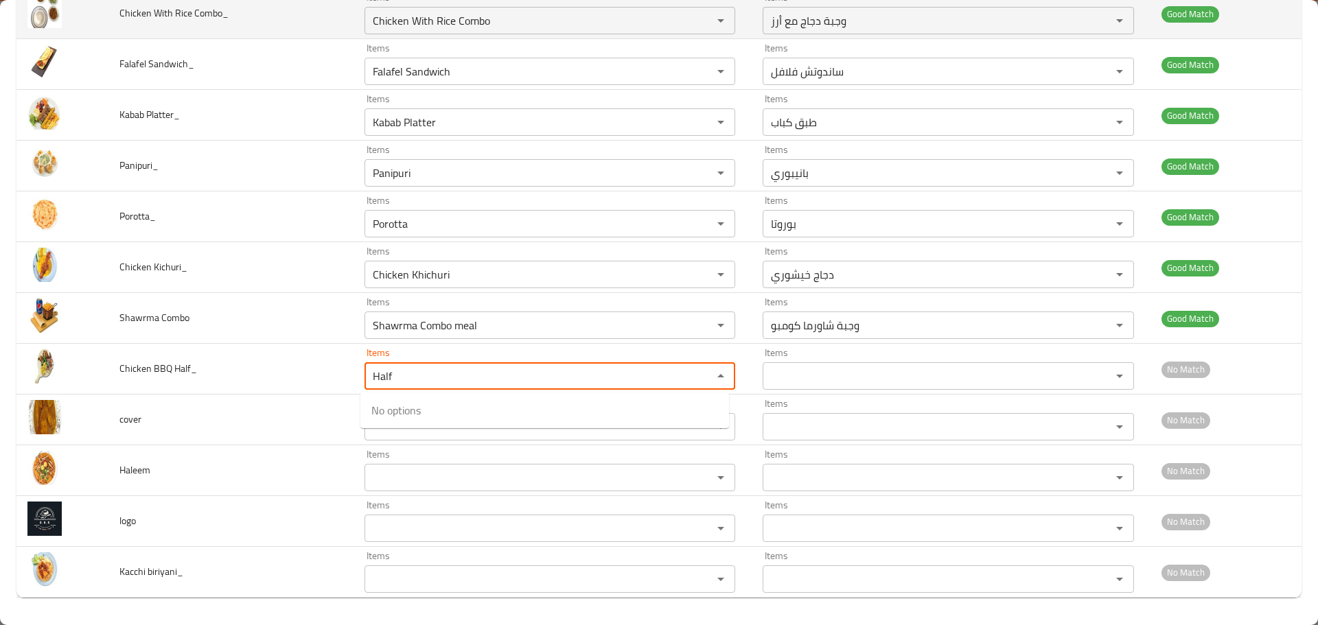
type Half_ "Half"
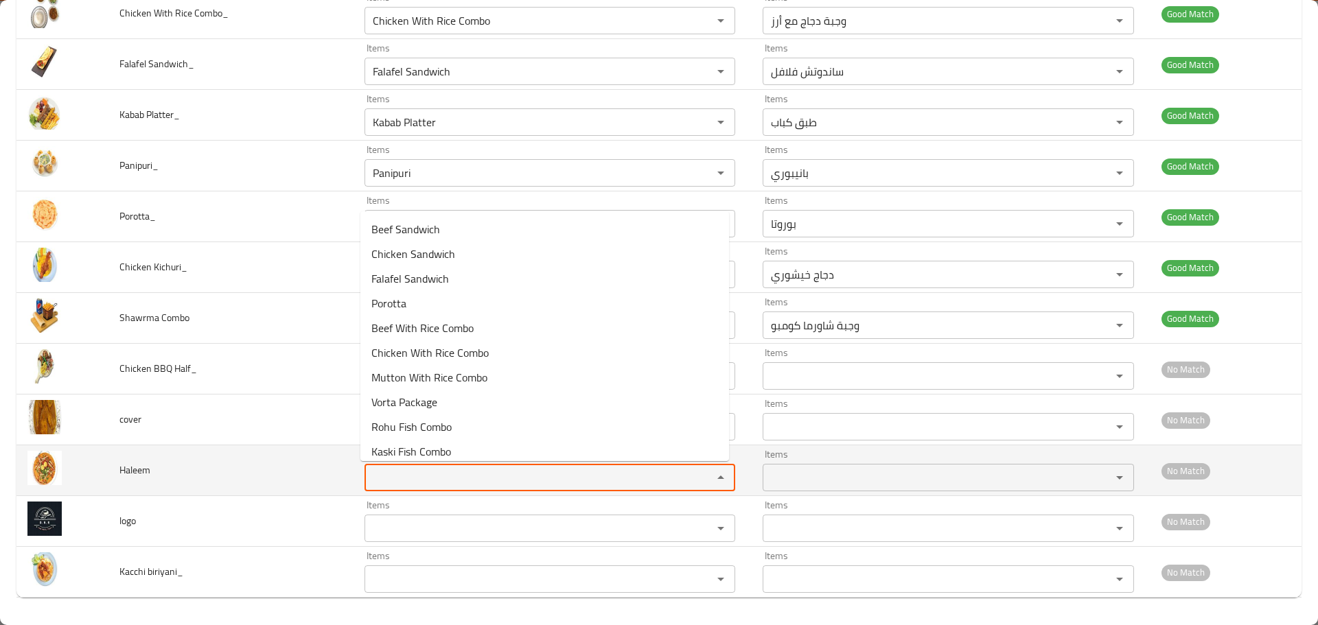
click at [414, 470] on input "Items" at bounding box center [530, 477] width 322 height 19
type input "h"
type input "e"
type input "em"
click at [233, 474] on td "Haleem" at bounding box center [230, 471] width 245 height 51
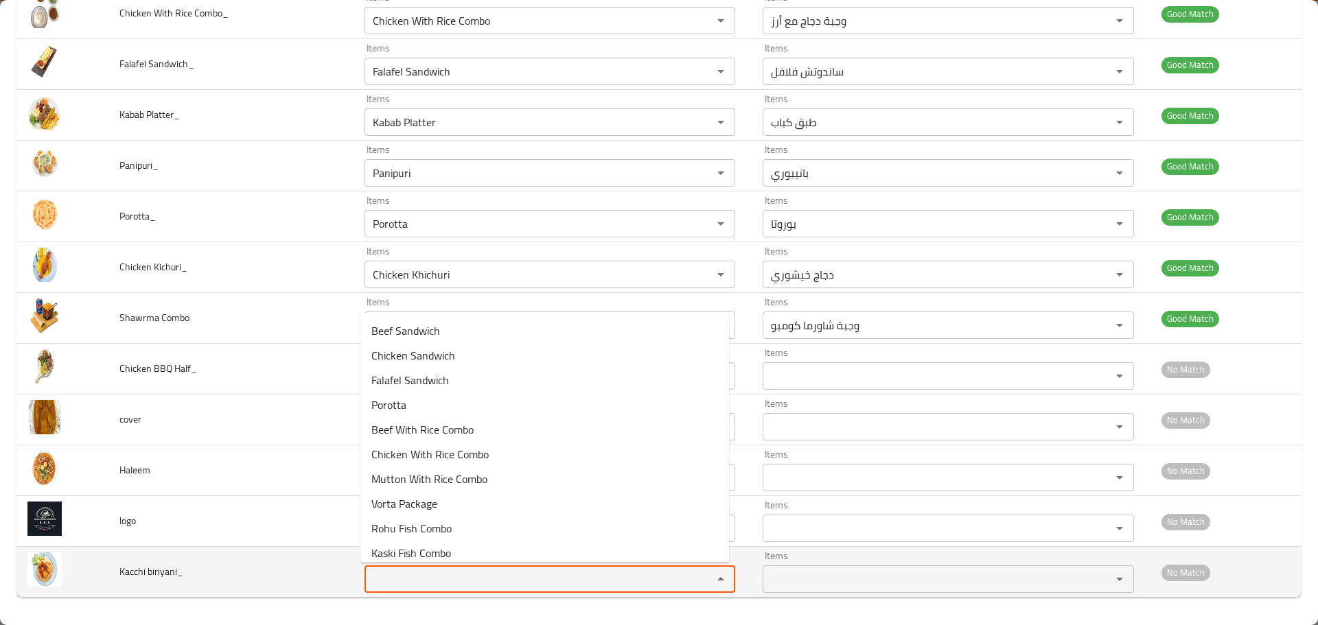
click at [395, 574] on biriyani_ "Items" at bounding box center [530, 579] width 322 height 19
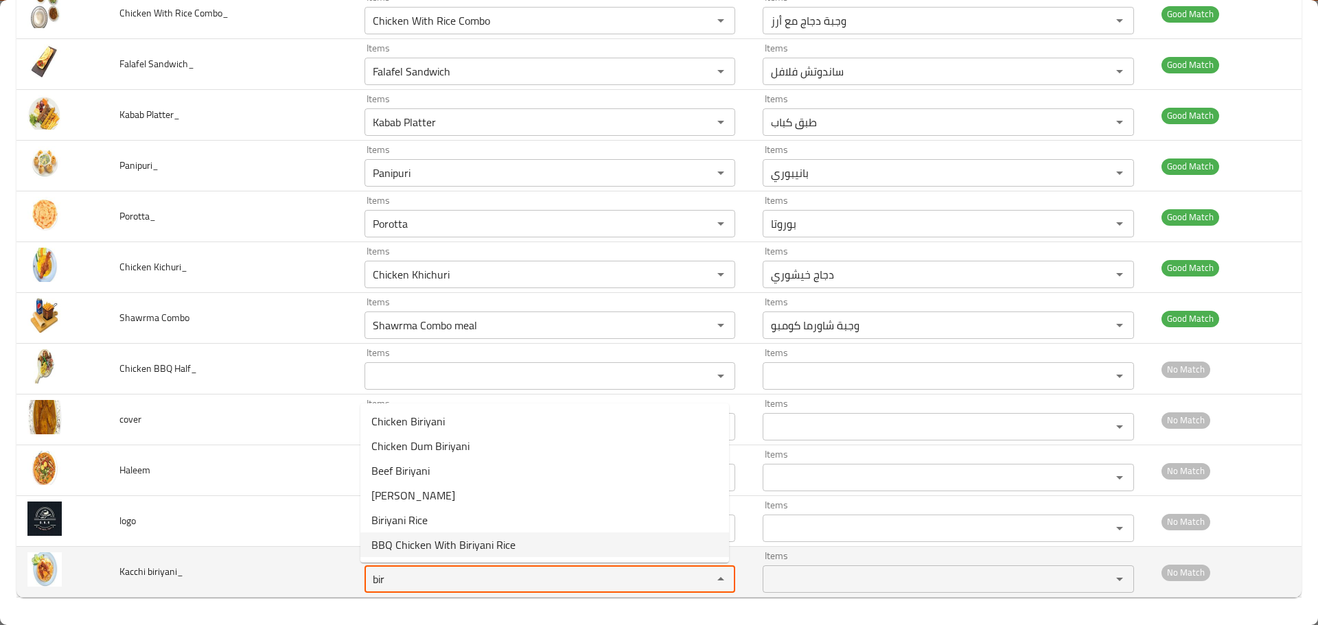
type biriyani_ "bir"
click at [233, 572] on td "Kacchi biriyani_" at bounding box center [230, 572] width 245 height 51
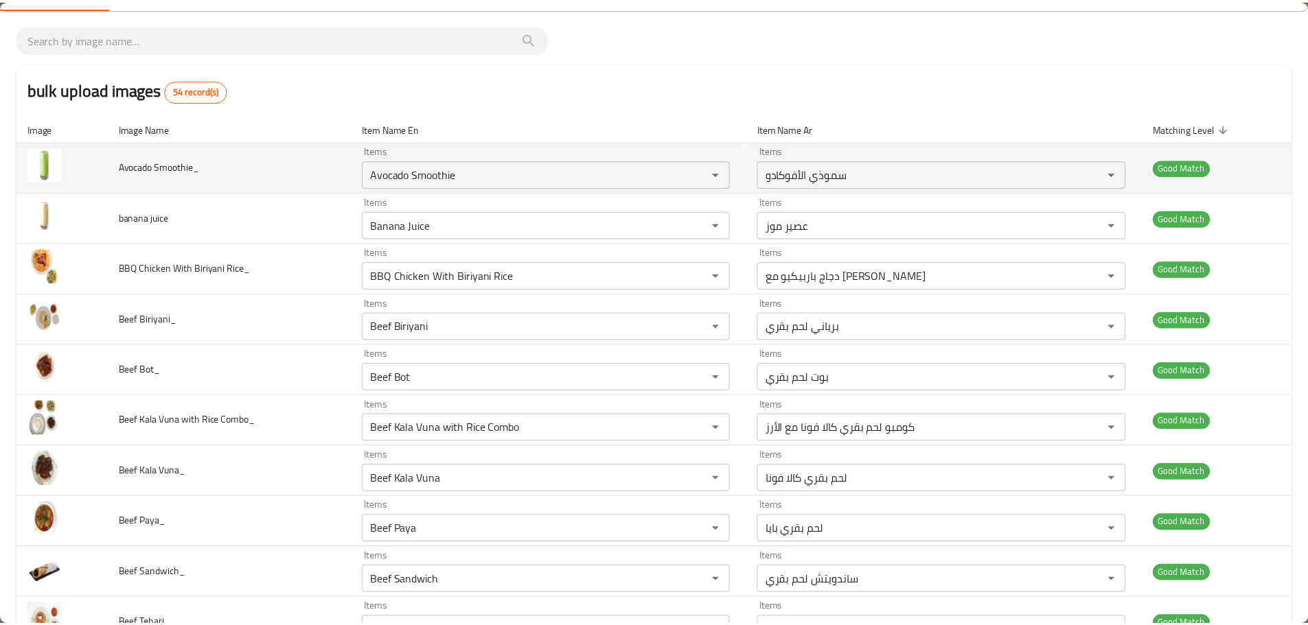
scroll to position [0, 0]
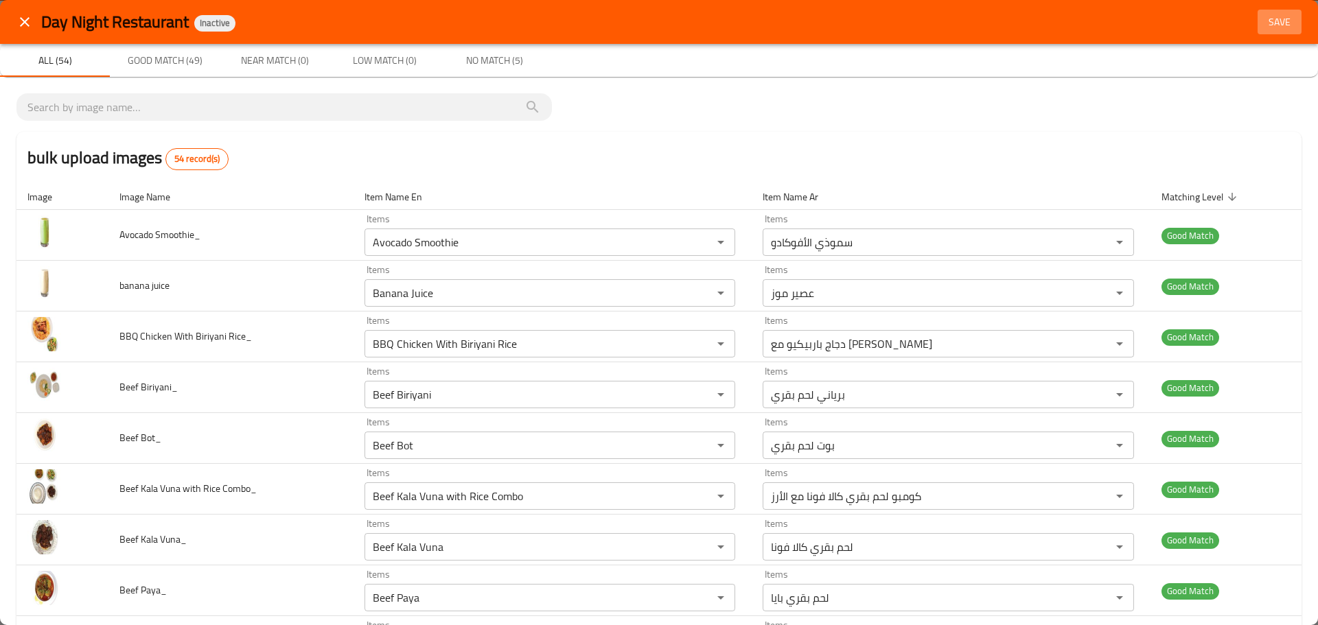
click at [1269, 21] on span "Save" at bounding box center [1279, 22] width 33 height 17
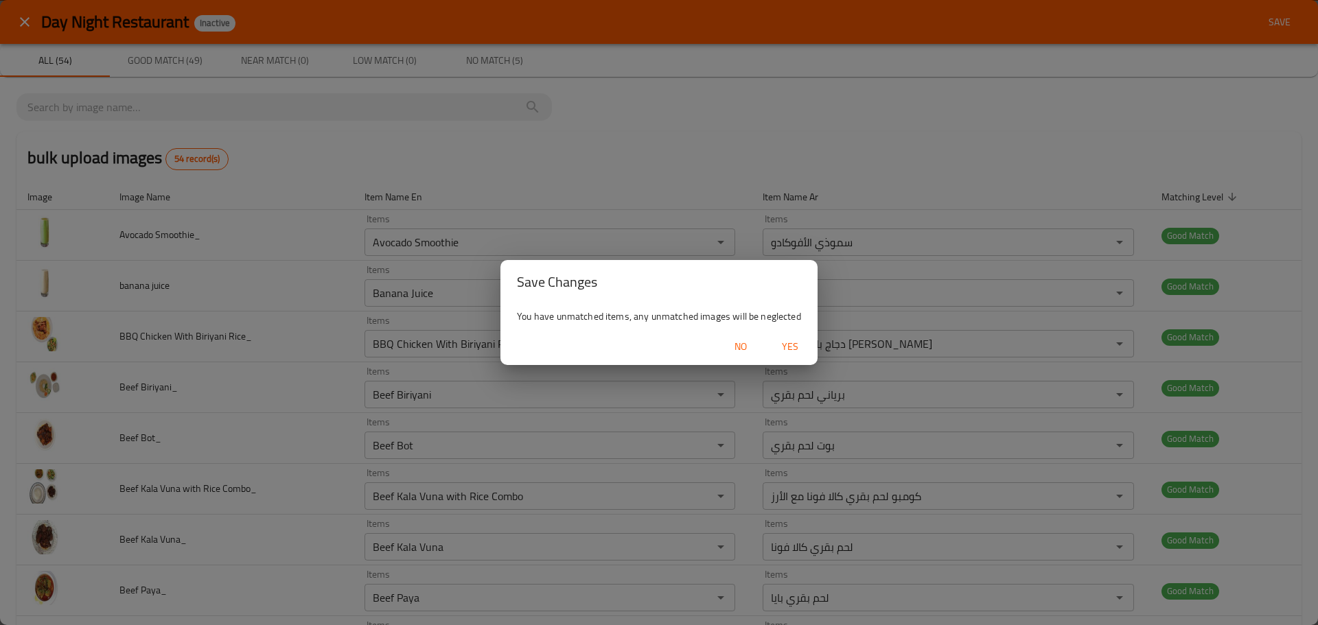
click at [779, 343] on span "Yes" at bounding box center [790, 346] width 33 height 17
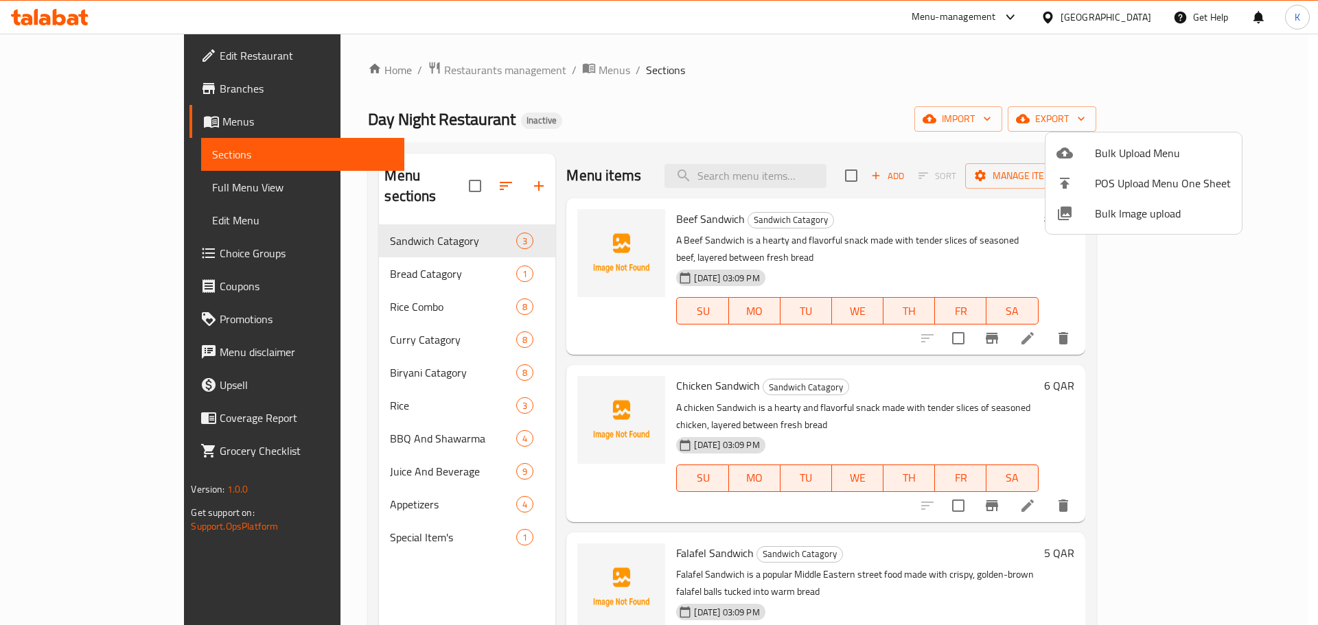
click at [695, 112] on div at bounding box center [659, 312] width 1318 height 625
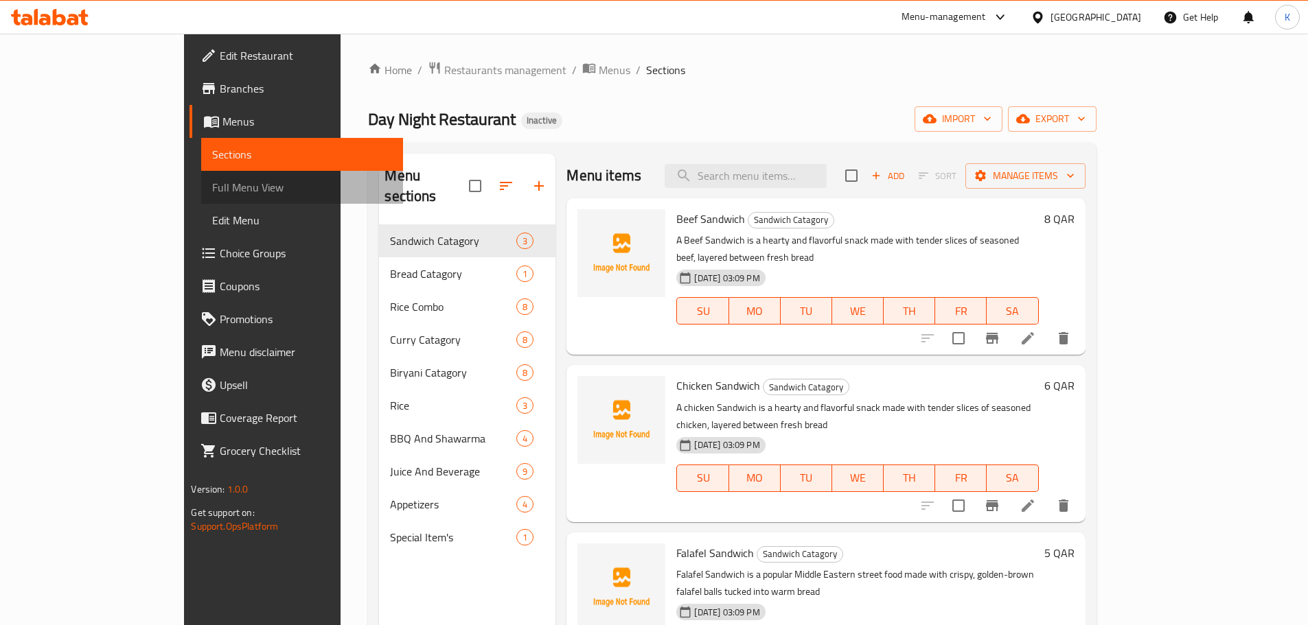
click at [212, 181] on span "Full Menu View" at bounding box center [301, 187] width 179 height 16
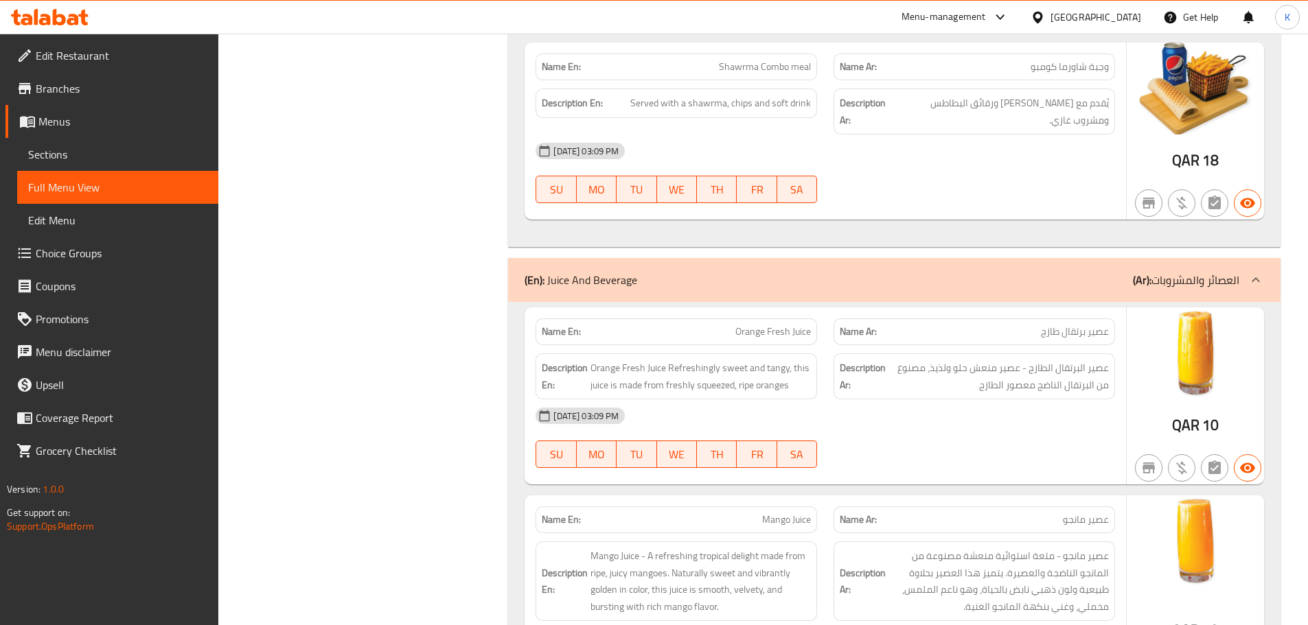
scroll to position [7894, 0]
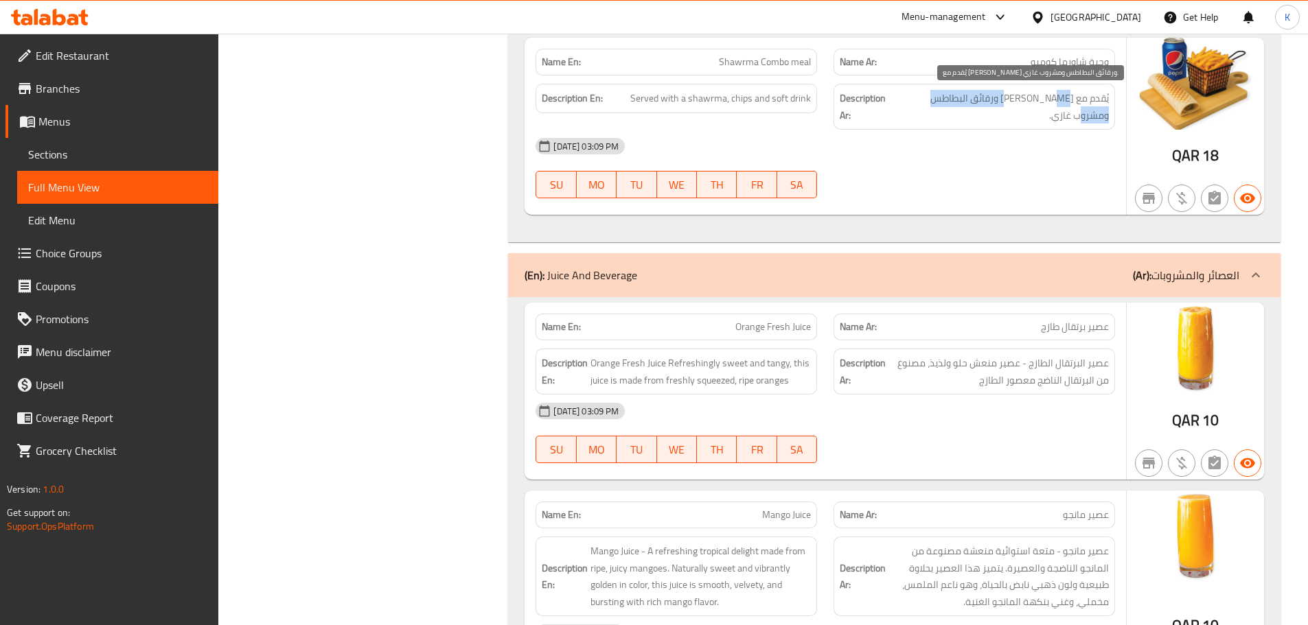
drag, startPoint x: 1029, startPoint y: 100, endPoint x: 915, endPoint y: 100, distance: 114.0
click at [915, 100] on span "يُقدم مع شاورما ورقائق البطاطس ومشروب غازي." at bounding box center [1001, 107] width 213 height 34
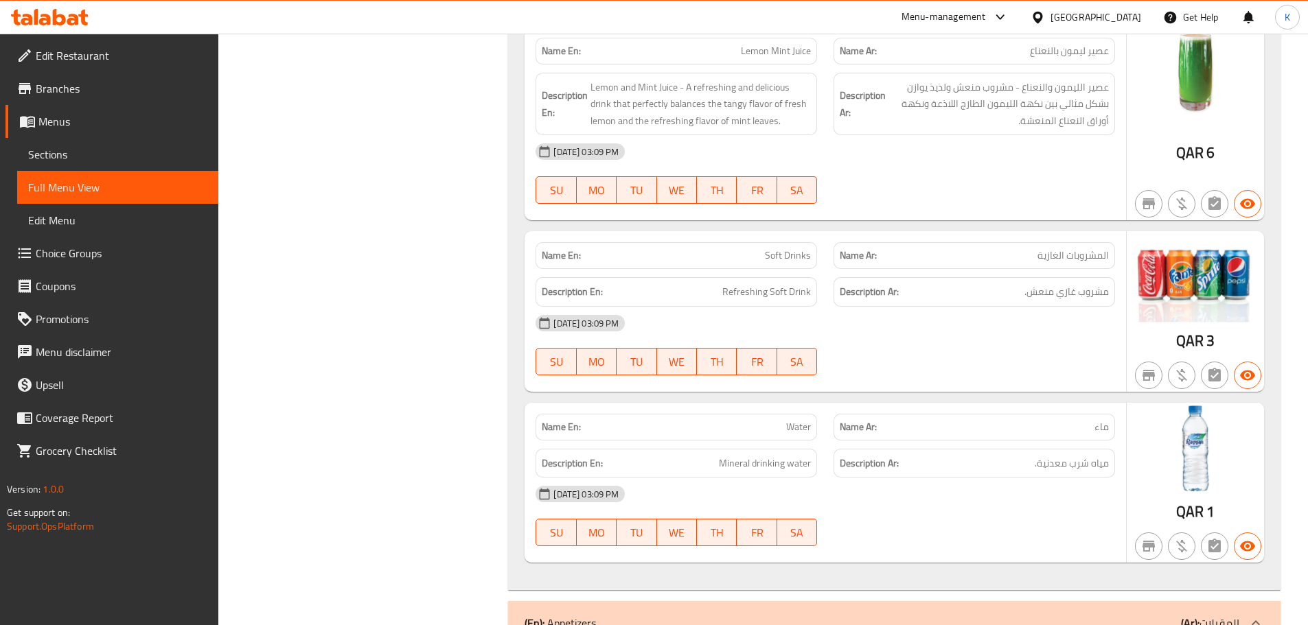
scroll to position [9310, 0]
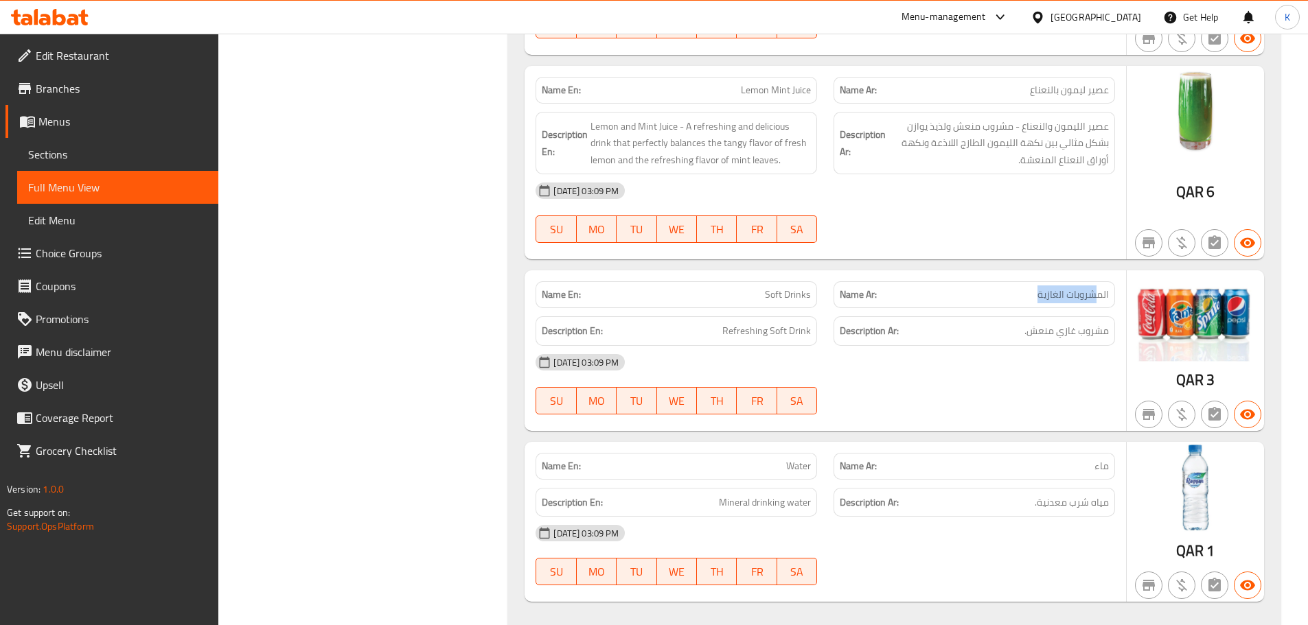
drag, startPoint x: 1096, startPoint y: 279, endPoint x: 1034, endPoint y: 274, distance: 62.0
click at [1034, 288] on p "Name Ar: المشروبات الغازية" at bounding box center [974, 295] width 269 height 14
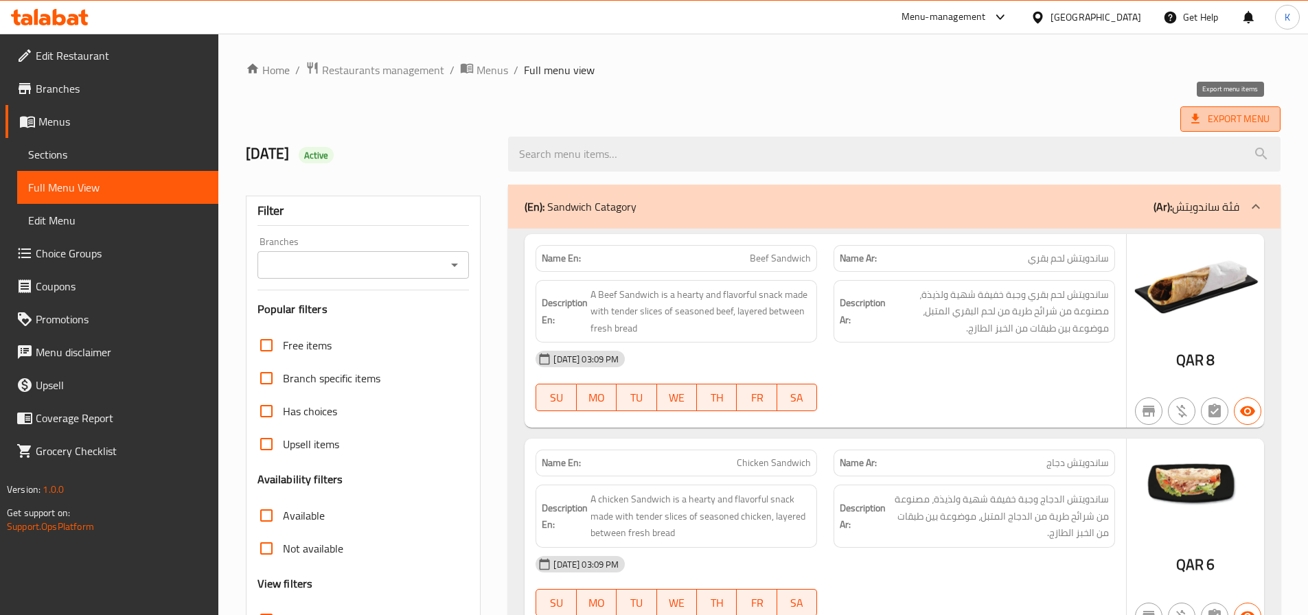
click at [1240, 120] on span "Export Menu" at bounding box center [1230, 119] width 78 height 17
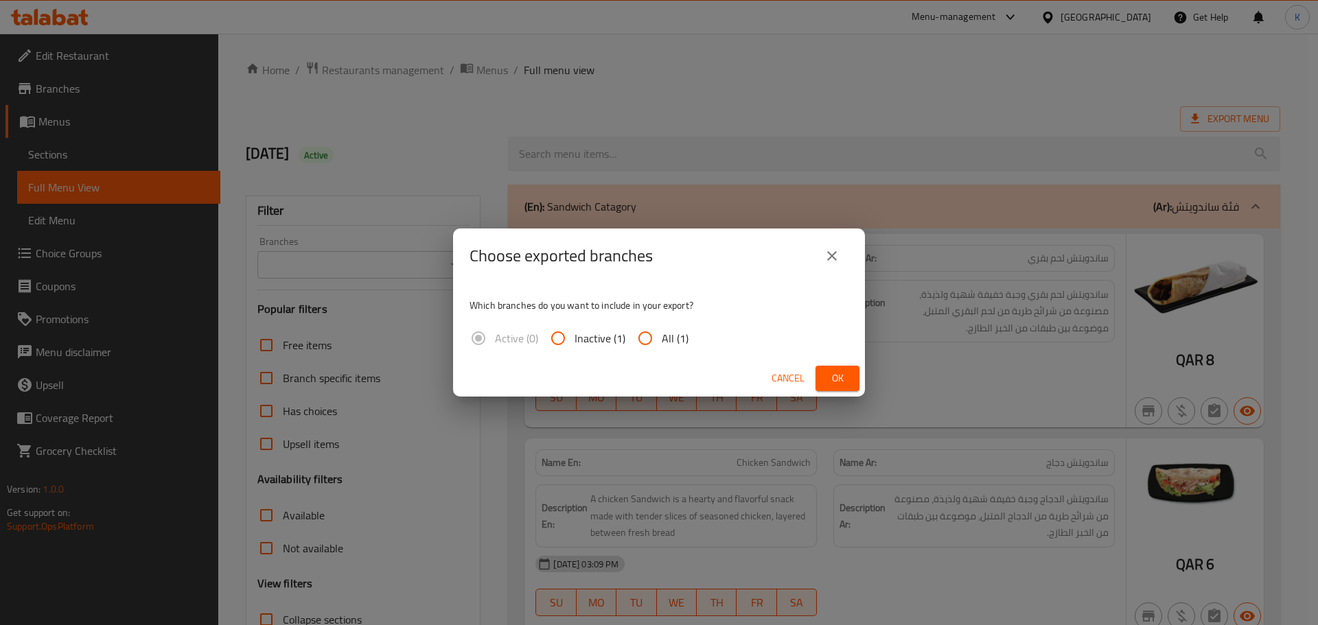
click at [649, 343] on input "All (1)" at bounding box center [645, 338] width 33 height 33
radio input "true"
click at [840, 372] on span "Ok" at bounding box center [837, 378] width 22 height 17
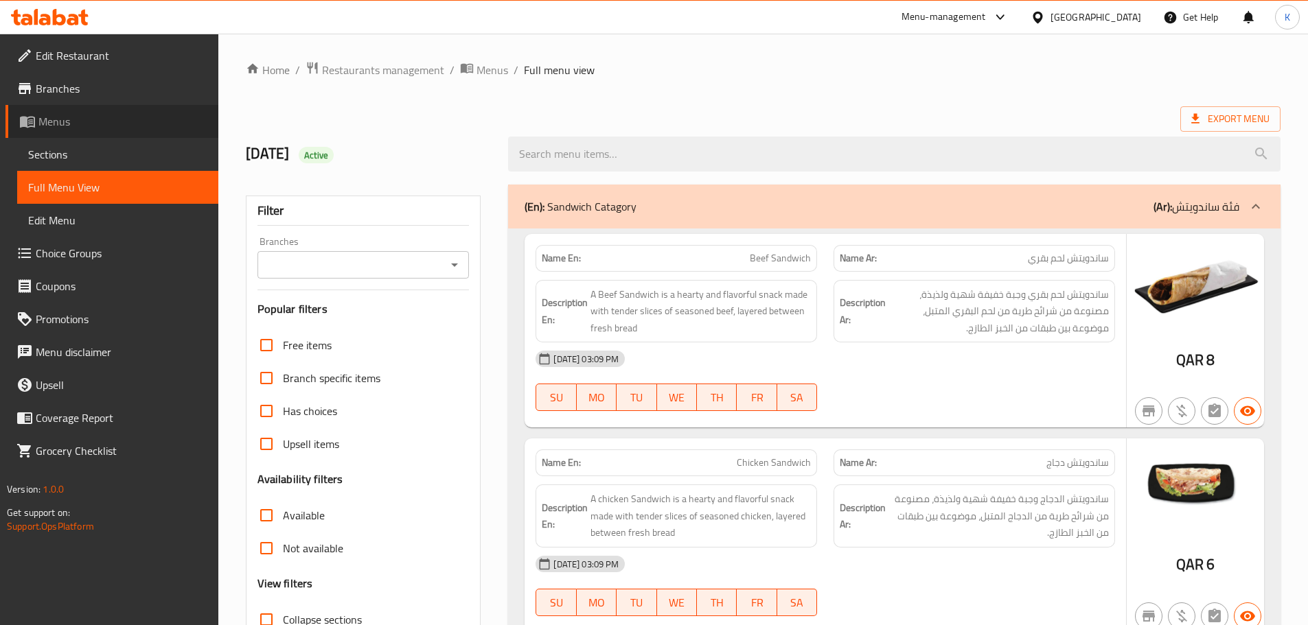
click at [70, 129] on span "Menus" at bounding box center [122, 121] width 169 height 16
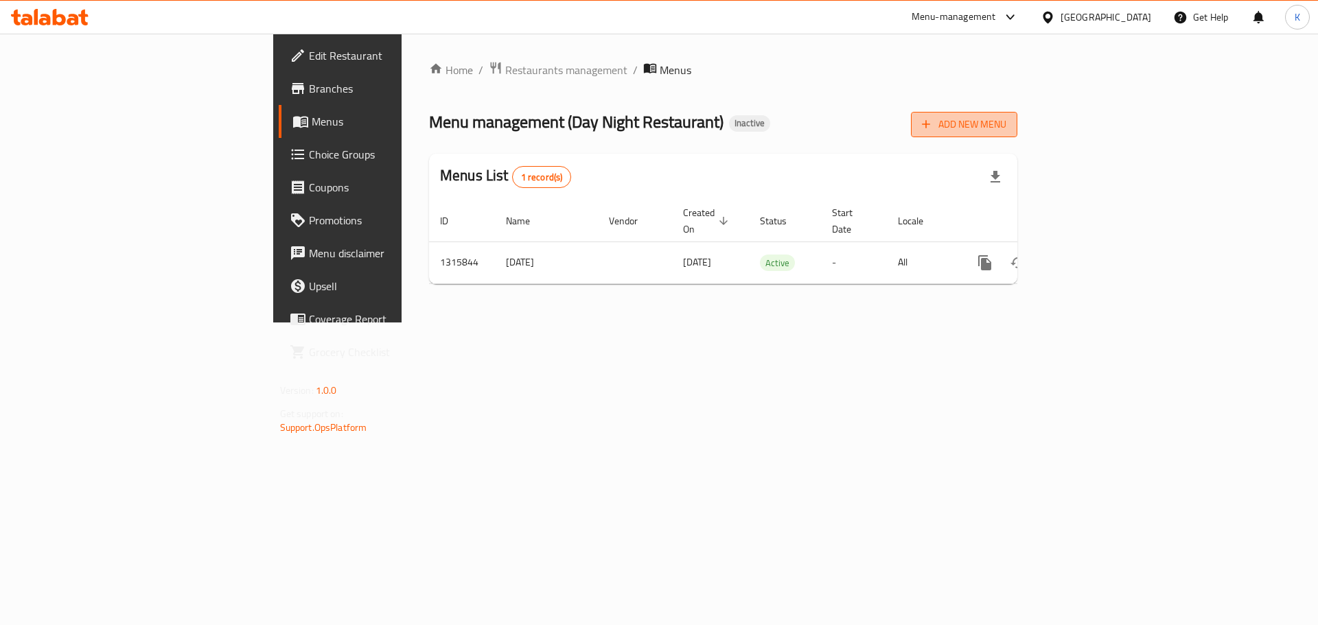
click at [1006, 118] on span "Add New Menu" at bounding box center [964, 124] width 84 height 17
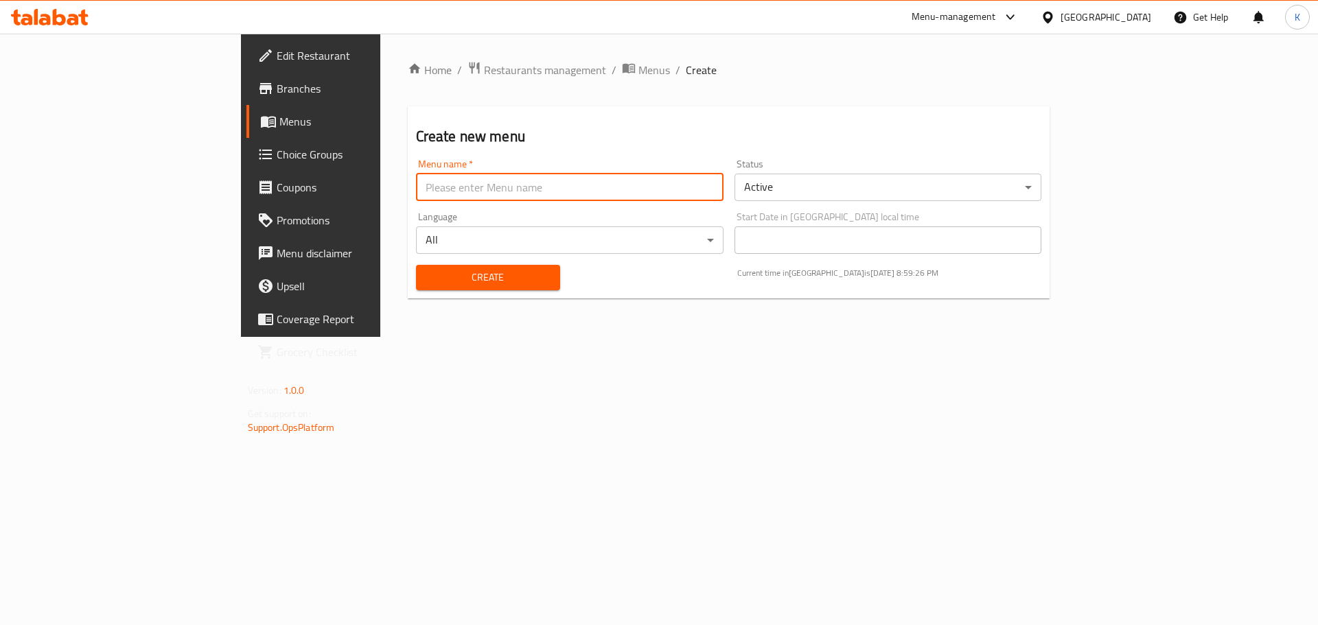
click at [618, 183] on input "text" at bounding box center [570, 187] width 308 height 27
type input "images added"
click at [416, 266] on button "Create" at bounding box center [488, 277] width 144 height 25
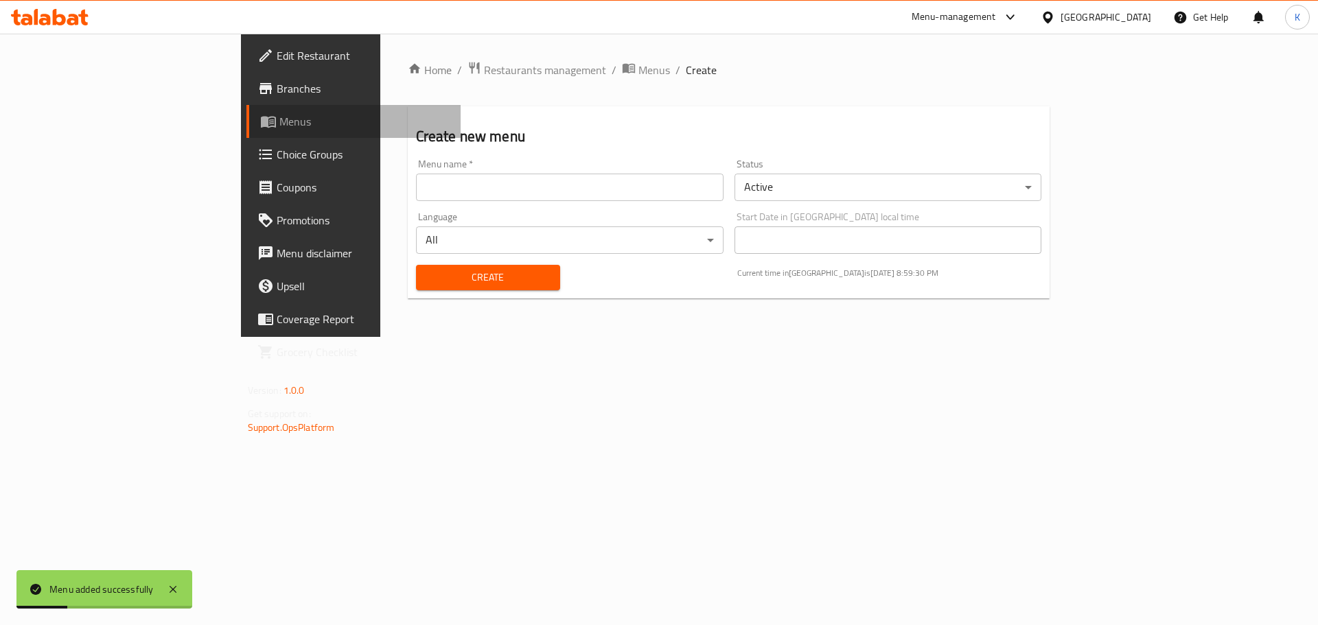
click at [279, 128] on span "Menus" at bounding box center [364, 121] width 171 height 16
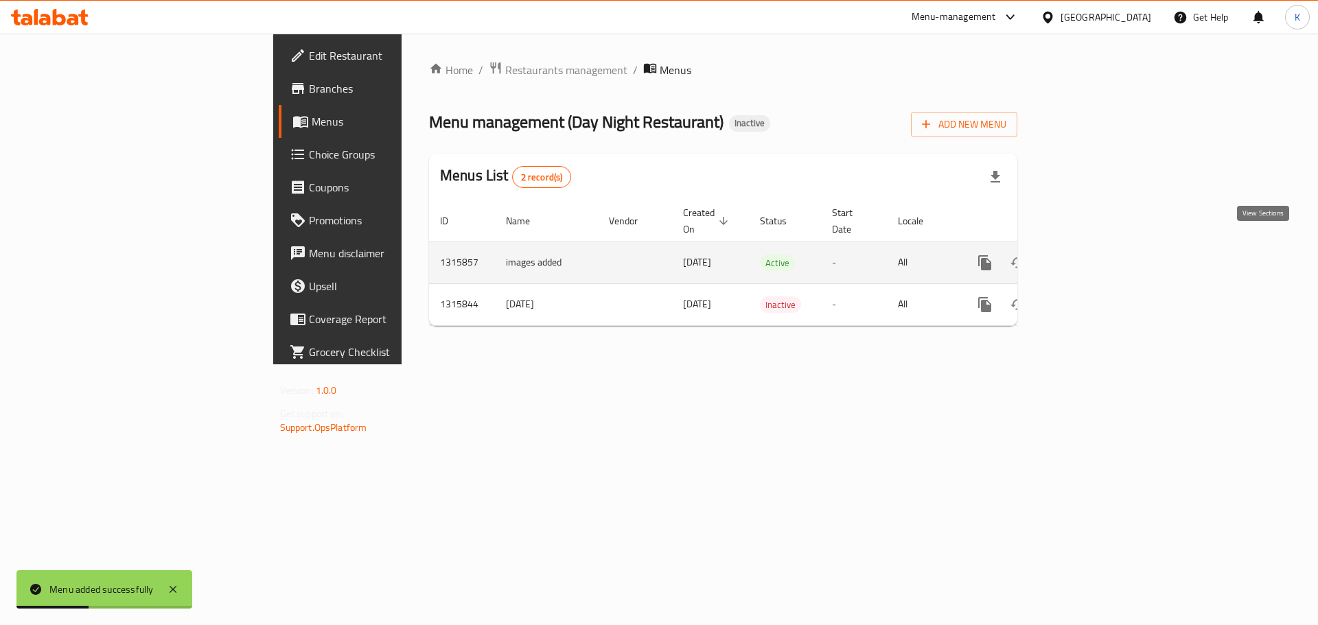
click at [1092, 255] on icon "enhanced table" at bounding box center [1084, 263] width 16 height 16
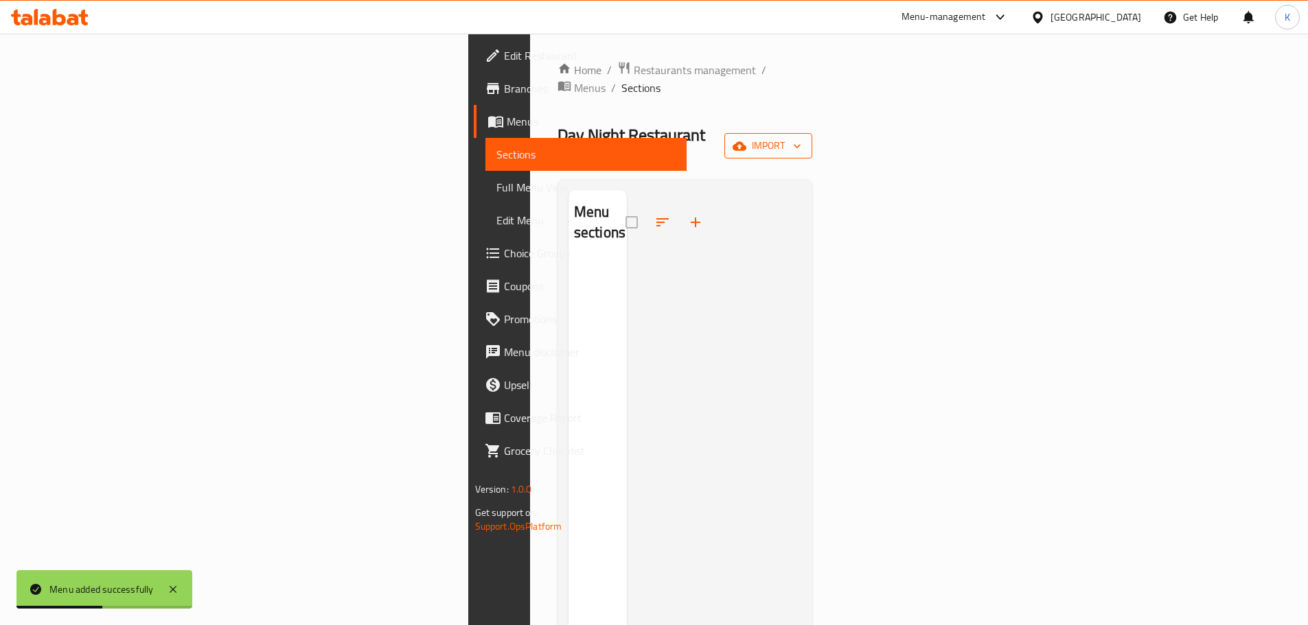
click at [801, 137] on span "import" at bounding box center [768, 145] width 66 height 17
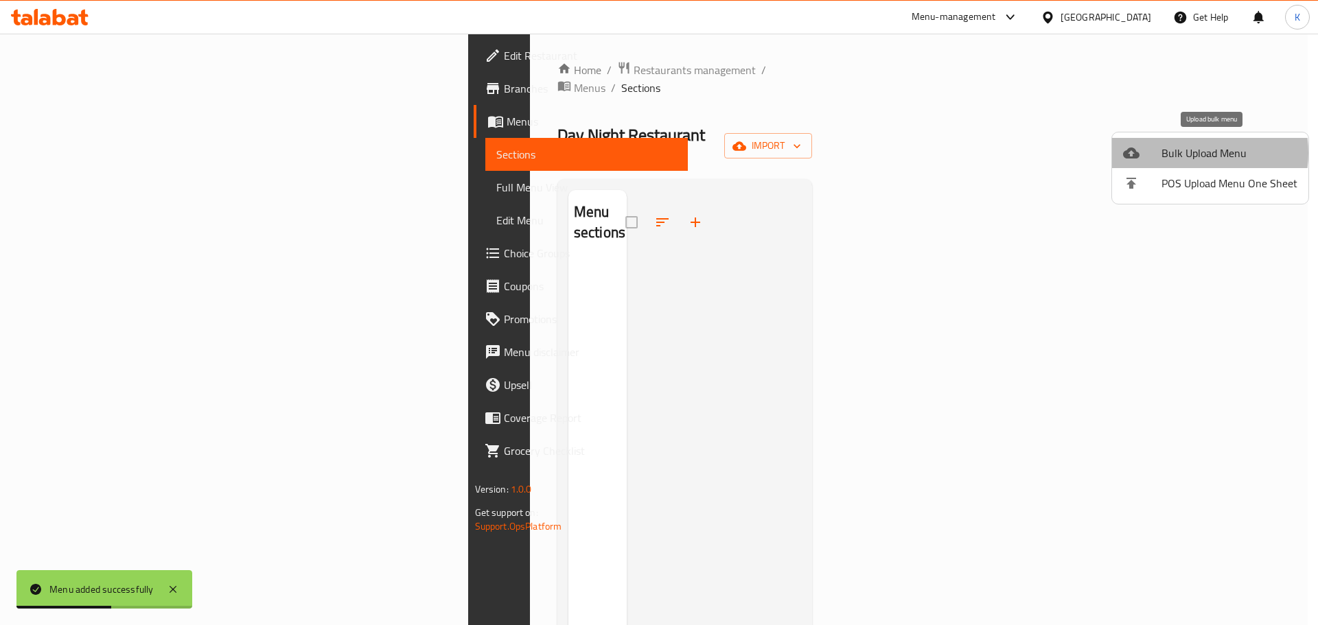
click at [1189, 153] on span "Bulk Upload Menu" at bounding box center [1229, 153] width 136 height 16
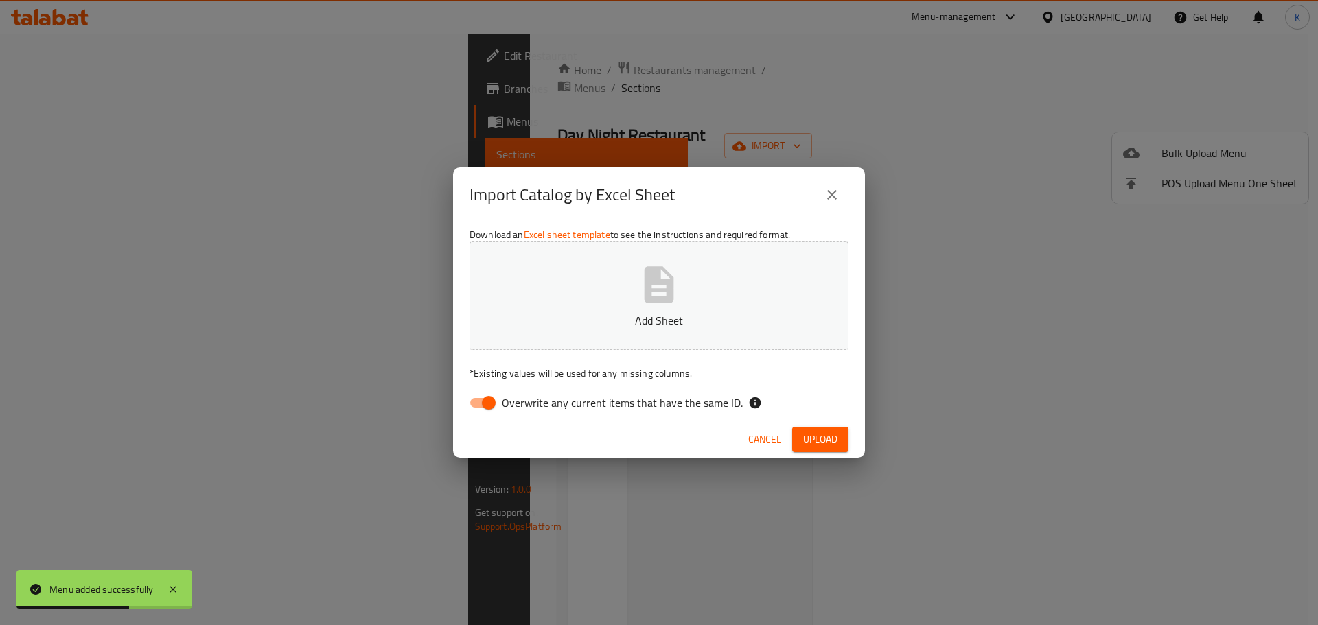
click at [599, 404] on span "Overwrite any current items that have the same ID." at bounding box center [622, 403] width 241 height 16
click at [528, 404] on input "Overwrite any current items that have the same ID." at bounding box center [489, 403] width 78 height 26
checkbox input "false"
click at [625, 291] on button "Add Sheet" at bounding box center [659, 296] width 379 height 108
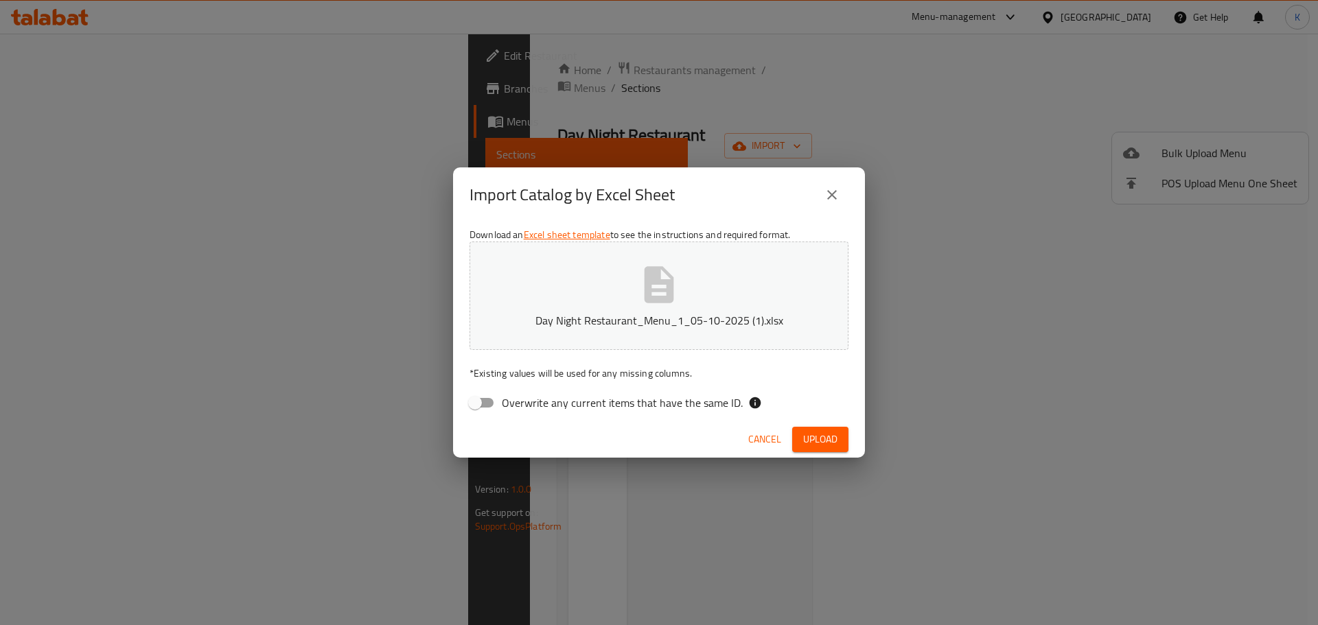
click at [809, 439] on span "Upload" at bounding box center [820, 439] width 34 height 17
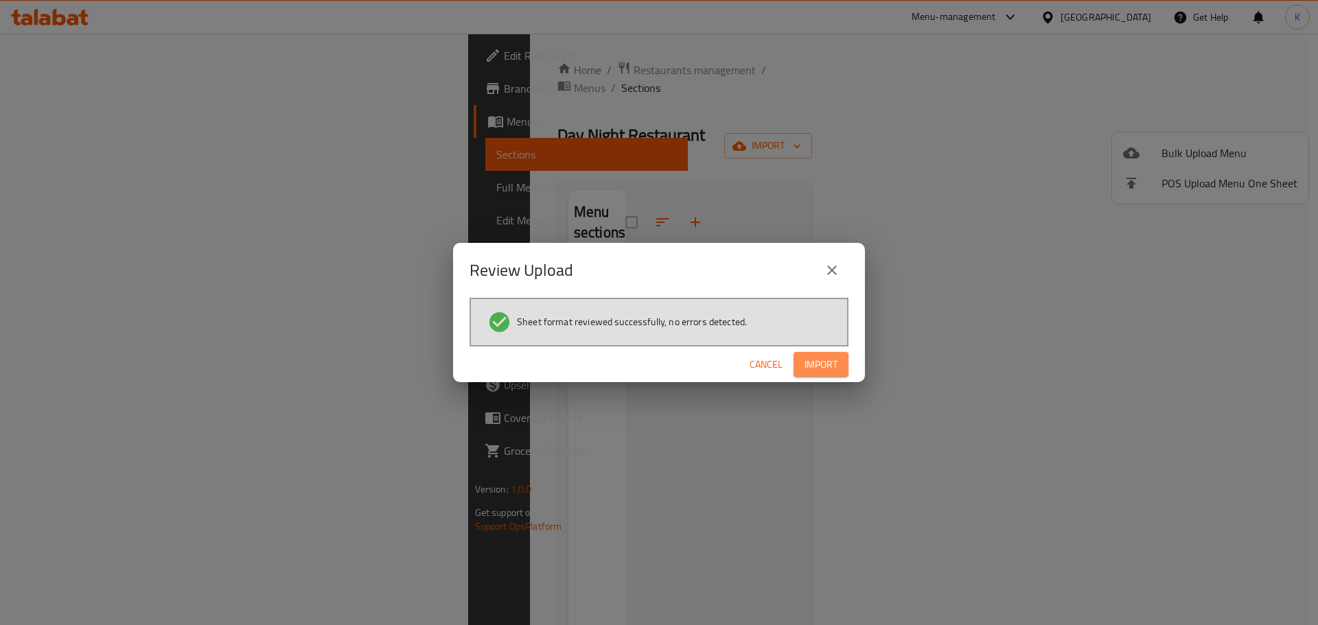
click at [812, 360] on span "Import" at bounding box center [821, 364] width 33 height 17
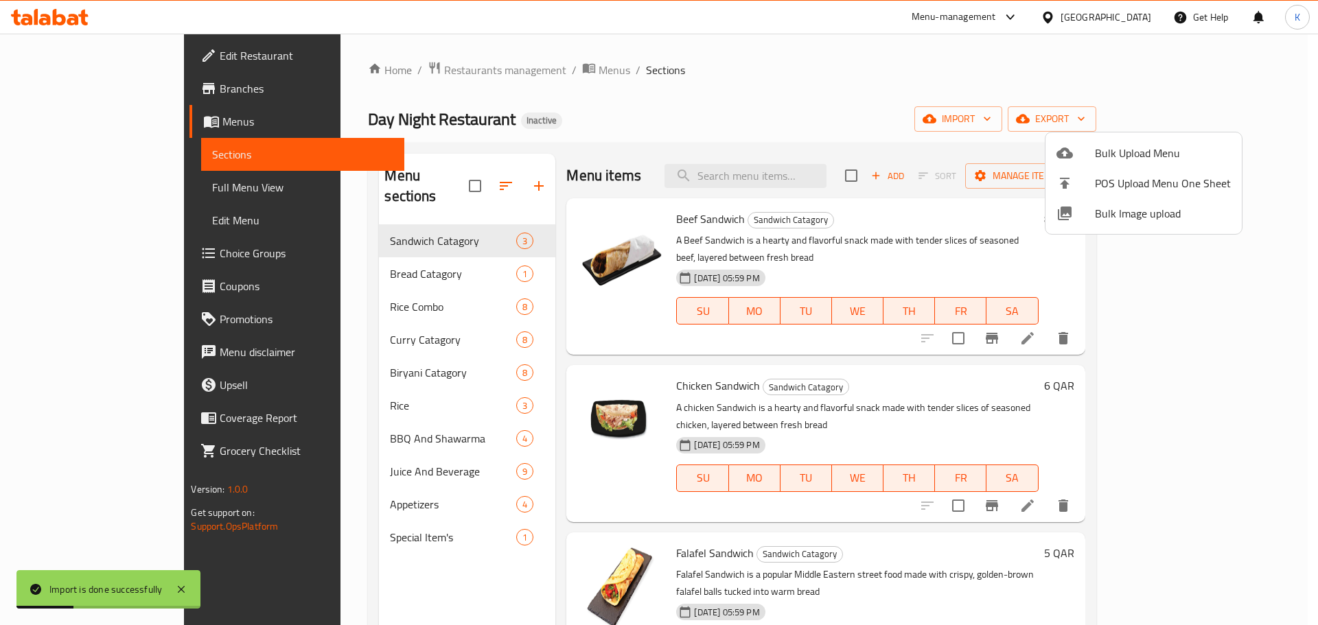
click at [60, 187] on div at bounding box center [659, 312] width 1318 height 625
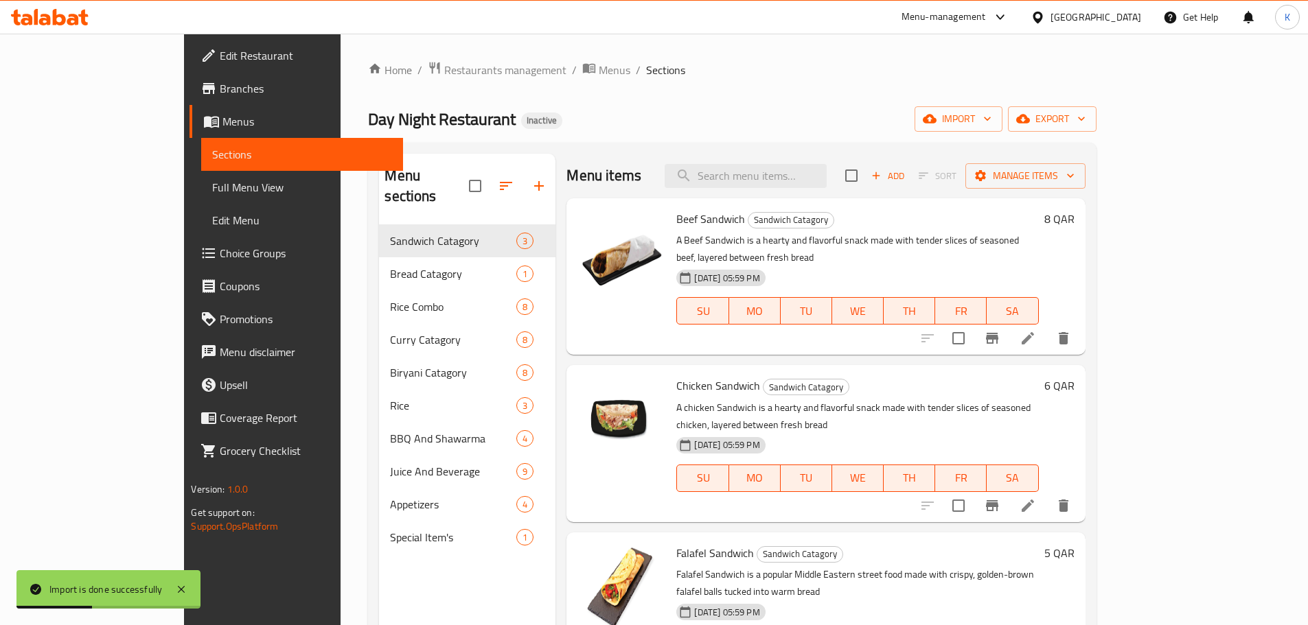
click at [212, 187] on span "Full Menu View" at bounding box center [301, 187] width 179 height 16
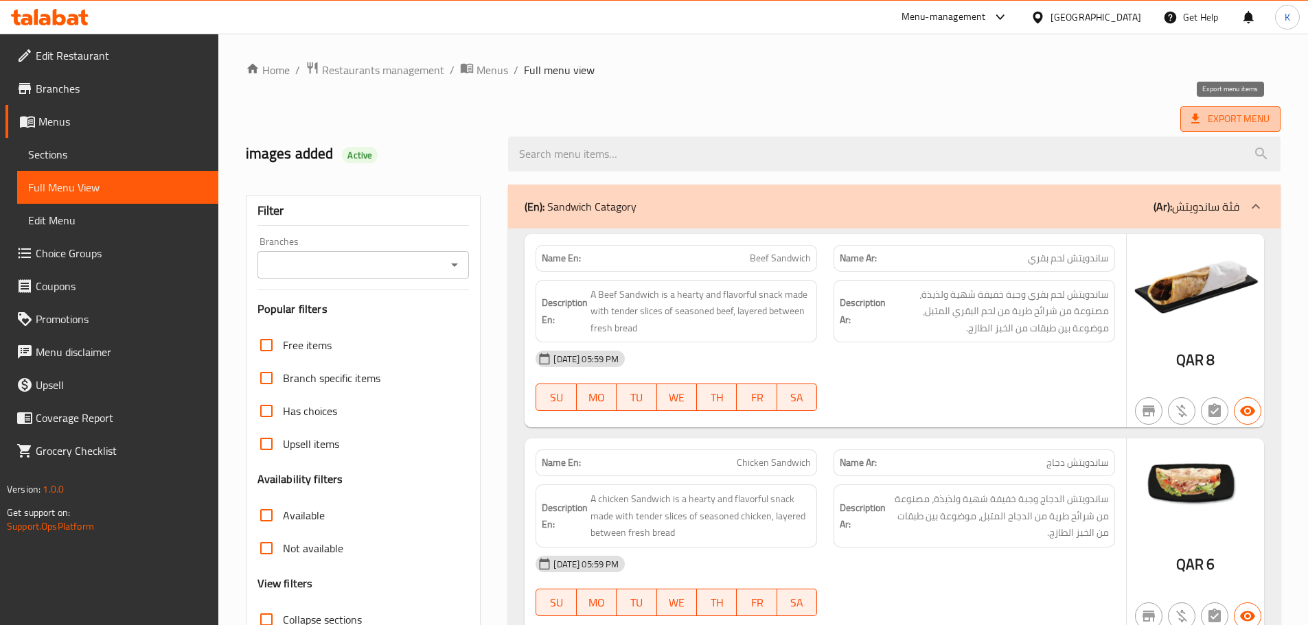
click at [1191, 114] on icon at bounding box center [1195, 119] width 14 height 14
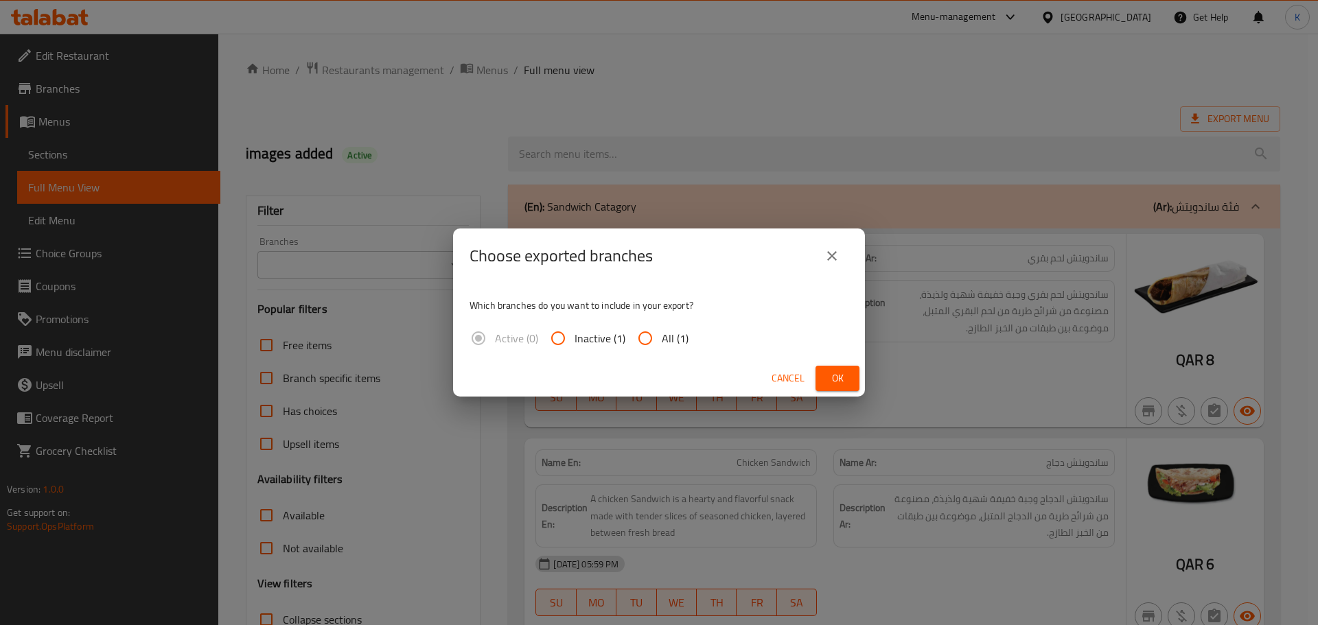
click at [652, 330] on input "All (1)" at bounding box center [645, 338] width 33 height 33
radio input "true"
click at [833, 382] on span "Ok" at bounding box center [837, 378] width 22 height 17
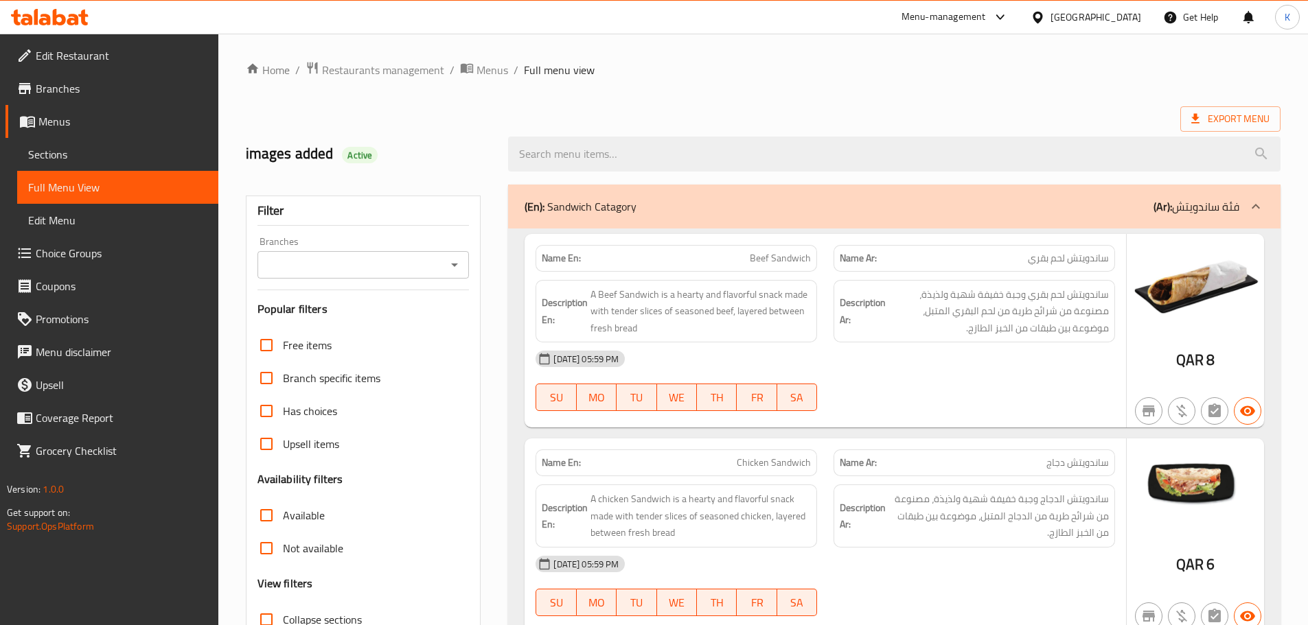
click at [1127, 21] on div "Qatar" at bounding box center [1095, 17] width 91 height 15
click at [34, 5] on div at bounding box center [50, 16] width 100 height 27
click at [38, 17] on icon at bounding box center [36, 17] width 4 height 16
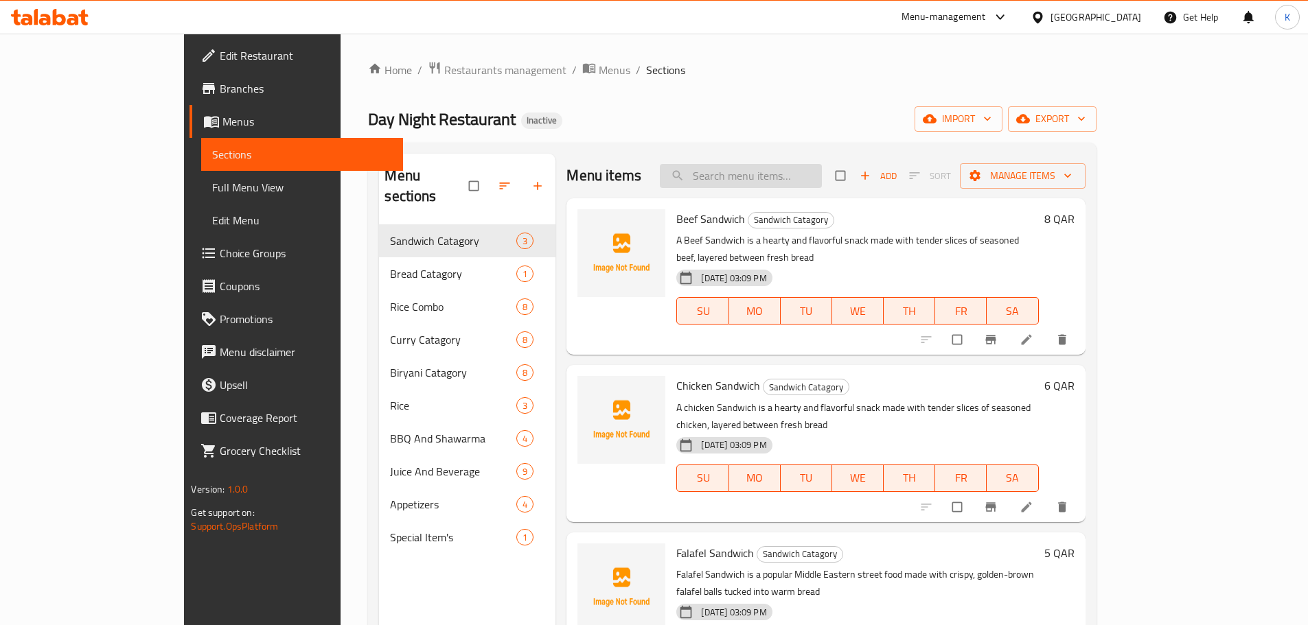
click at [812, 172] on input "search" at bounding box center [741, 176] width 162 height 24
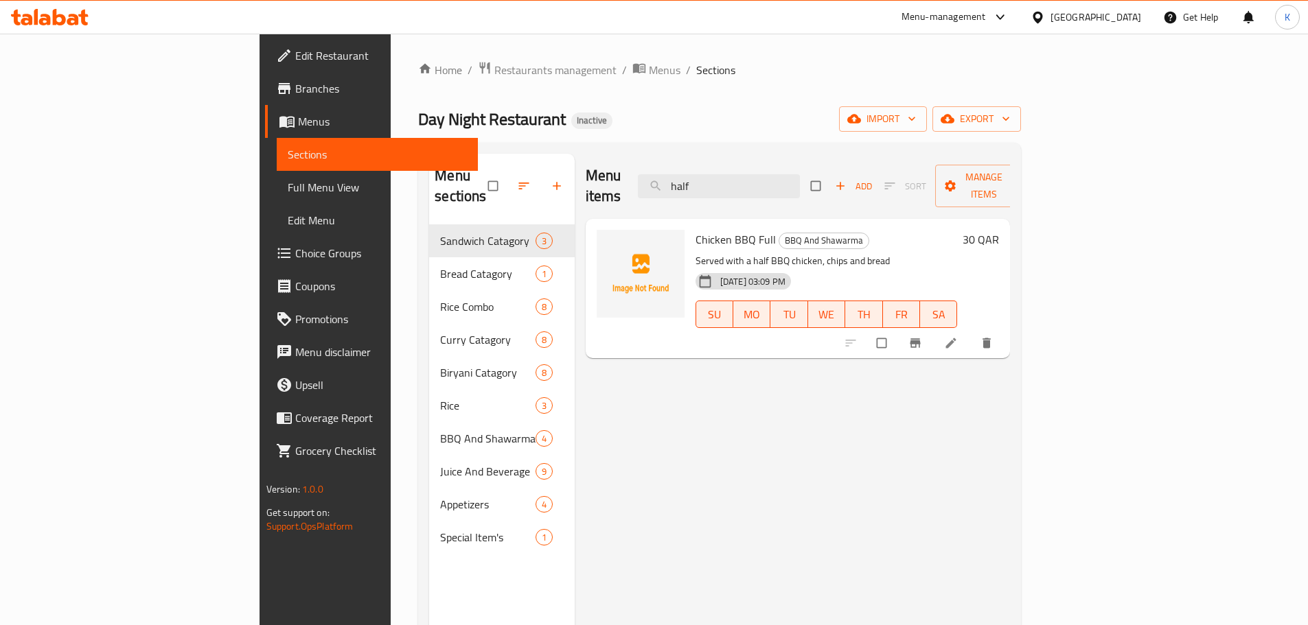
drag, startPoint x: 824, startPoint y: 240, endPoint x: 717, endPoint y: 251, distance: 108.4
click at [717, 251] on div "Chicken BBQ Full BBQ And Shawarma Served with a half BBQ chicken, chips and bre…" at bounding box center [826, 288] width 273 height 128
drag, startPoint x: 787, startPoint y: 170, endPoint x: 701, endPoint y: 172, distance: 86.5
click at [701, 172] on div "Menu items half Add Sort Manage items" at bounding box center [798, 186] width 425 height 65
type input "half"
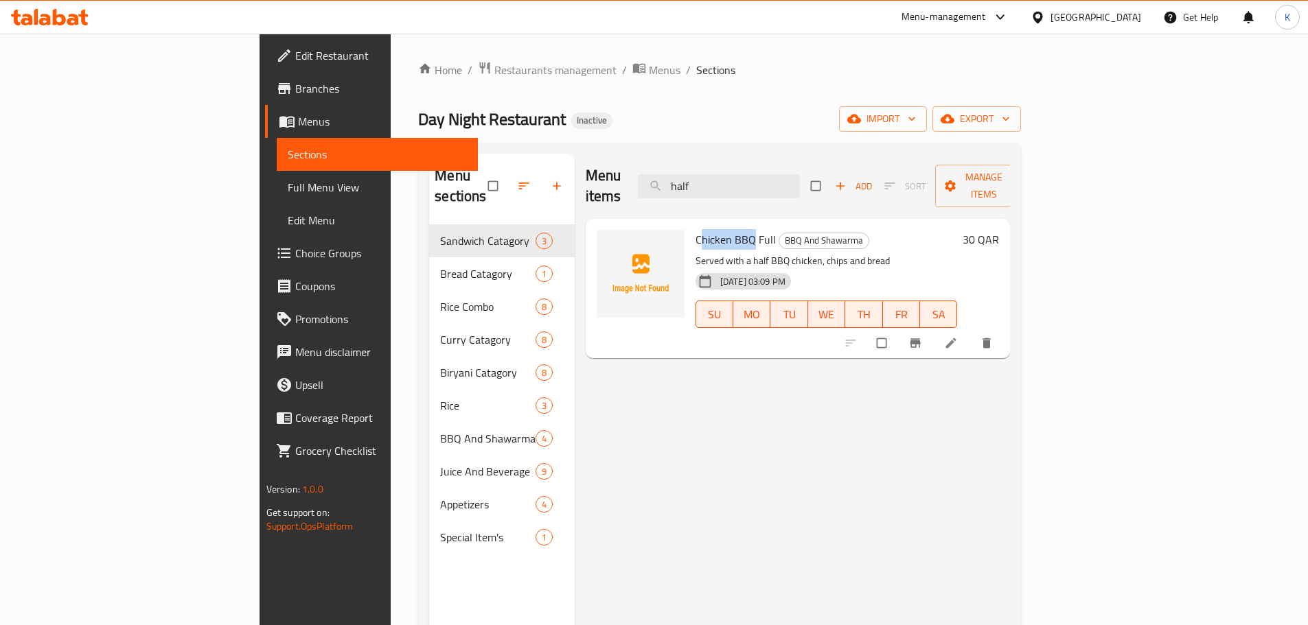
drag, startPoint x: 688, startPoint y: 215, endPoint x: 636, endPoint y: 218, distance: 51.6
click at [695, 229] on span "Chicken BBQ Full" at bounding box center [735, 239] width 80 height 21
copy span "[PERSON_NAME] BBQ"
click at [695, 229] on span "Chicken BBQ Full" at bounding box center [735, 239] width 80 height 21
drag, startPoint x: 628, startPoint y: 244, endPoint x: 765, endPoint y: 236, distance: 137.5
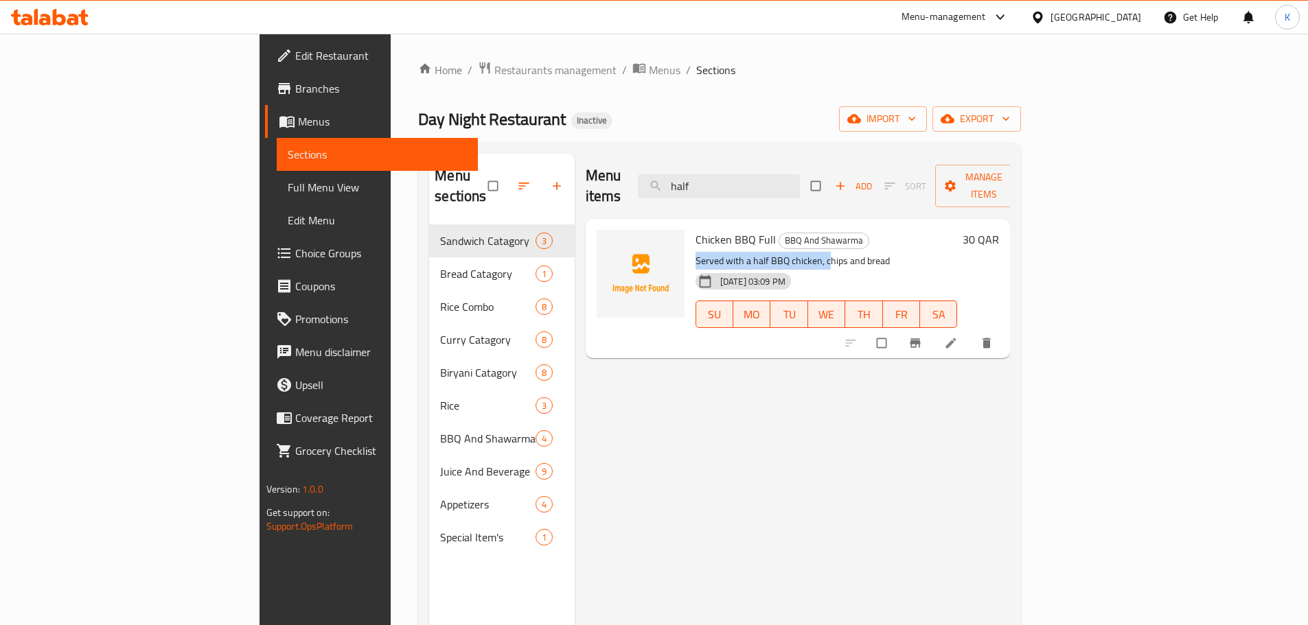
click at [765, 238] on div "Chicken BBQ Full BBQ And Shawarma Served with a half BBQ chicken, chips and bre…" at bounding box center [826, 288] width 273 height 128
click at [695, 229] on span "Chicken BBQ Full" at bounding box center [735, 239] width 80 height 21
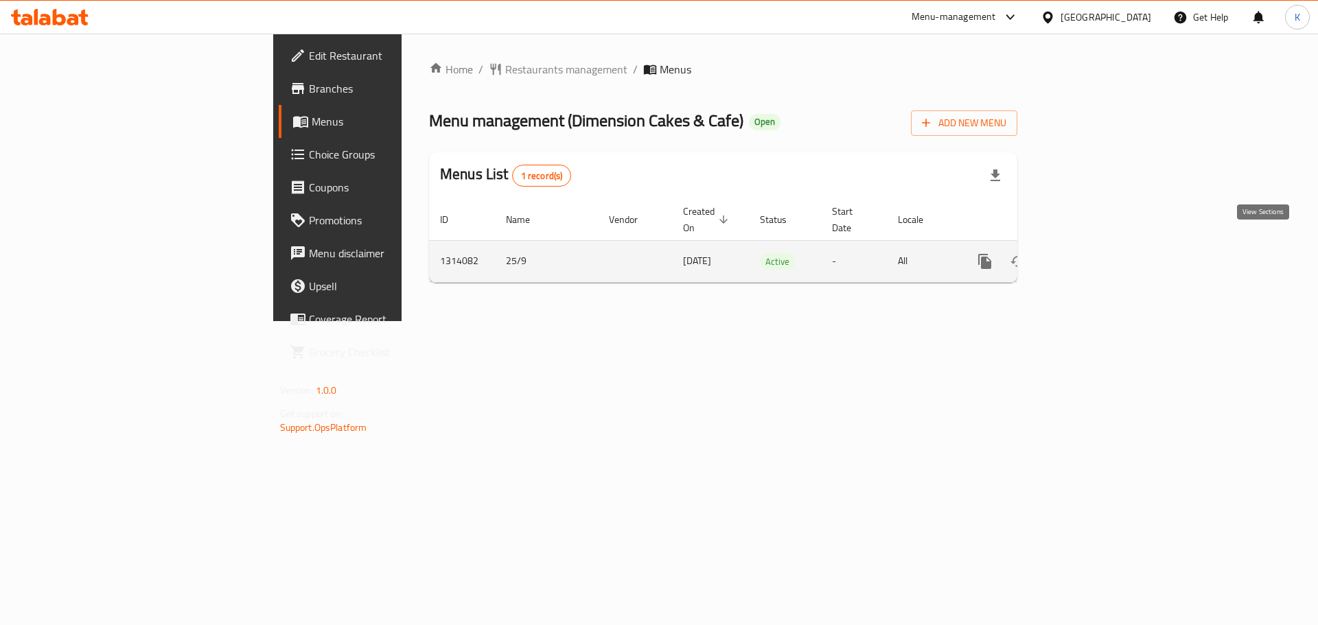
click at [1092, 253] on icon "enhanced table" at bounding box center [1084, 261] width 16 height 16
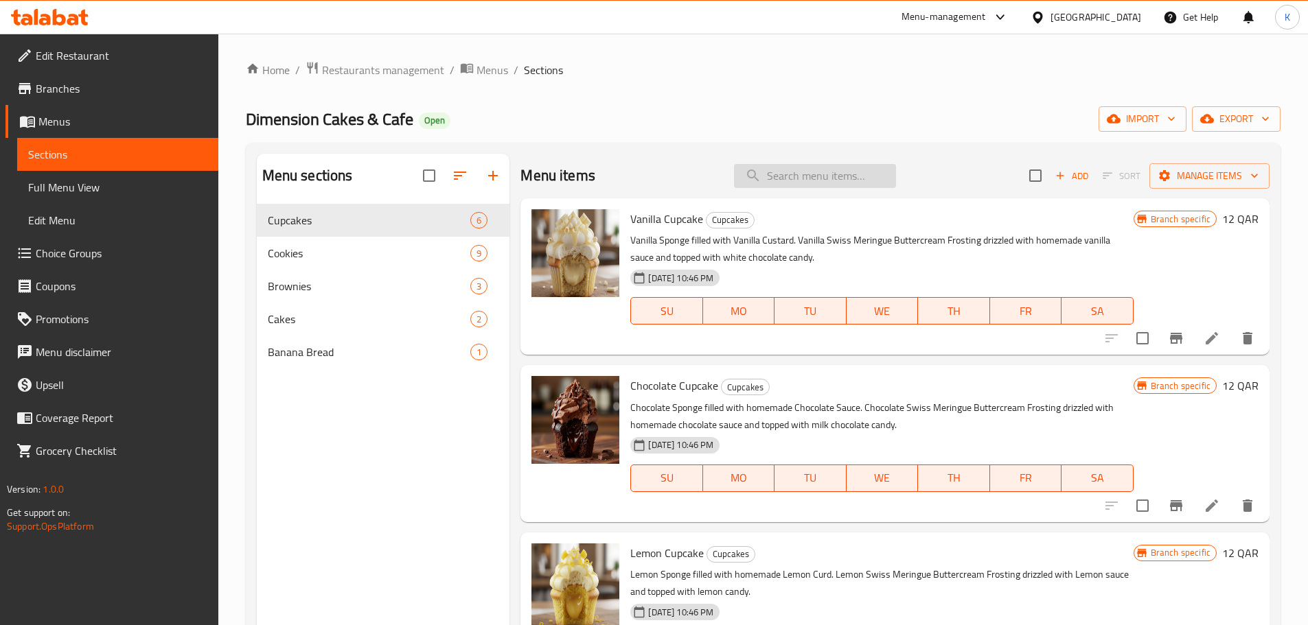
click at [790, 182] on input "search" at bounding box center [815, 176] width 162 height 24
paste input "Chocolate Chip"
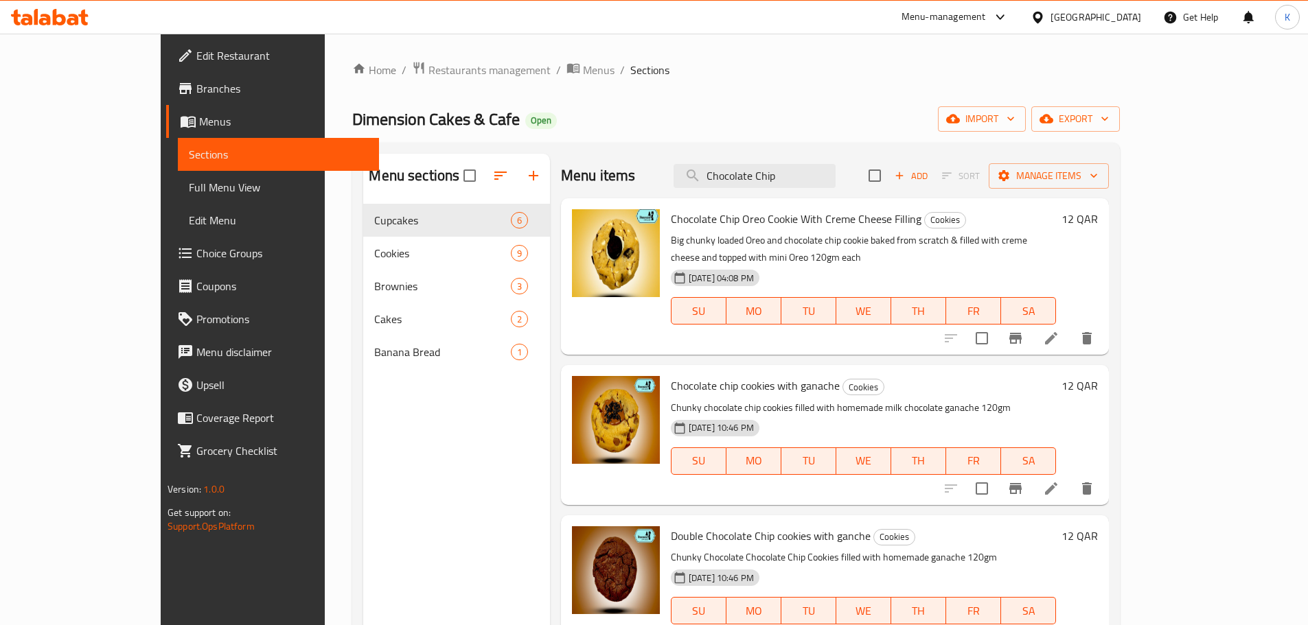
type input "Chocolate Chip"
click at [734, 87] on div "Home / Restaurants management / Menus / Sections Dimension Cakes & Cafe Open im…" at bounding box center [735, 425] width 767 height 729
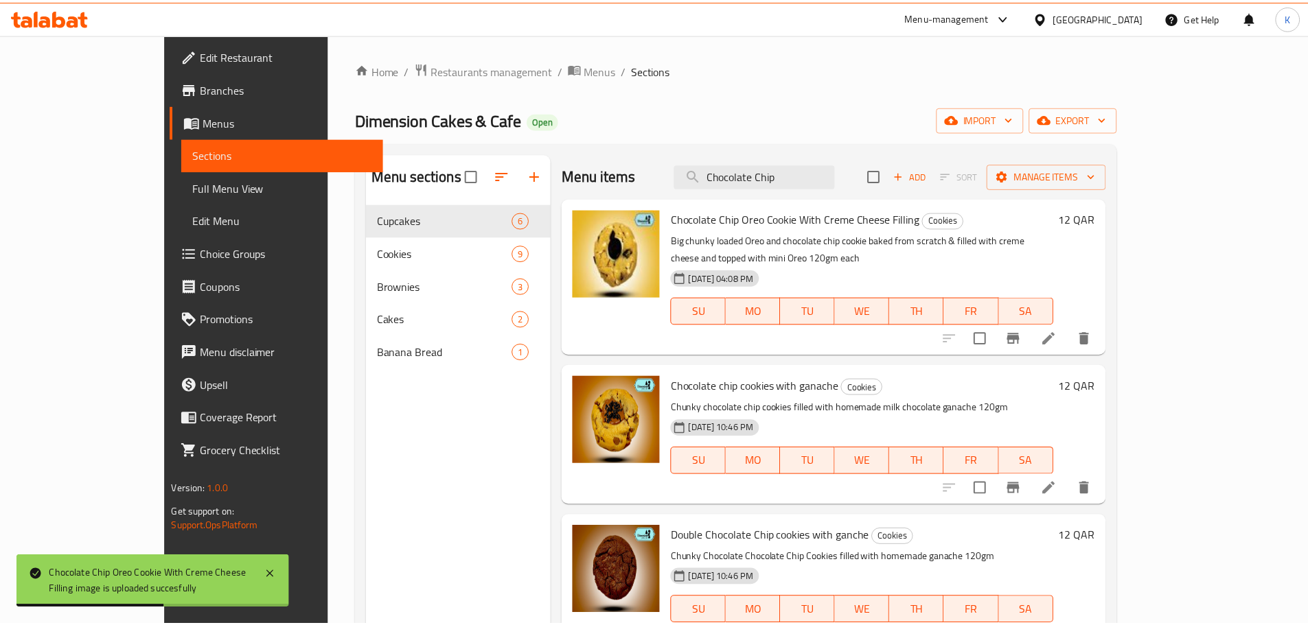
scroll to position [192, 0]
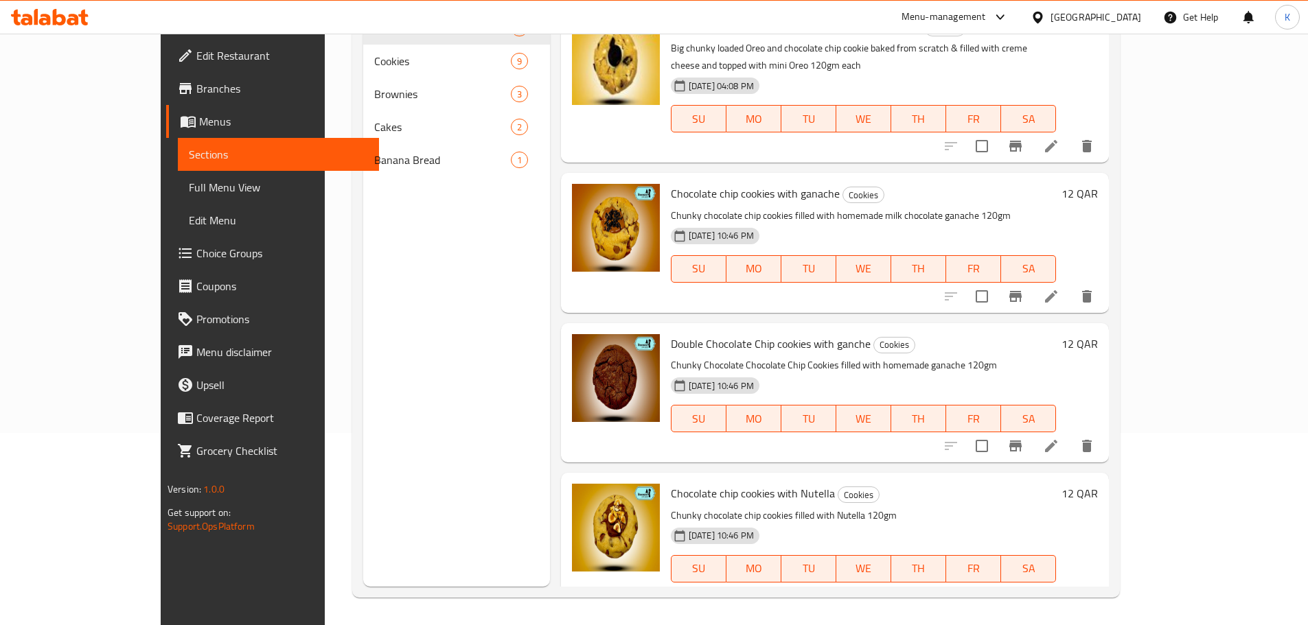
click at [1129, 27] on div "[GEOGRAPHIC_DATA]" at bounding box center [1085, 17] width 132 height 33
click at [1045, 17] on icon at bounding box center [1037, 17] width 14 height 14
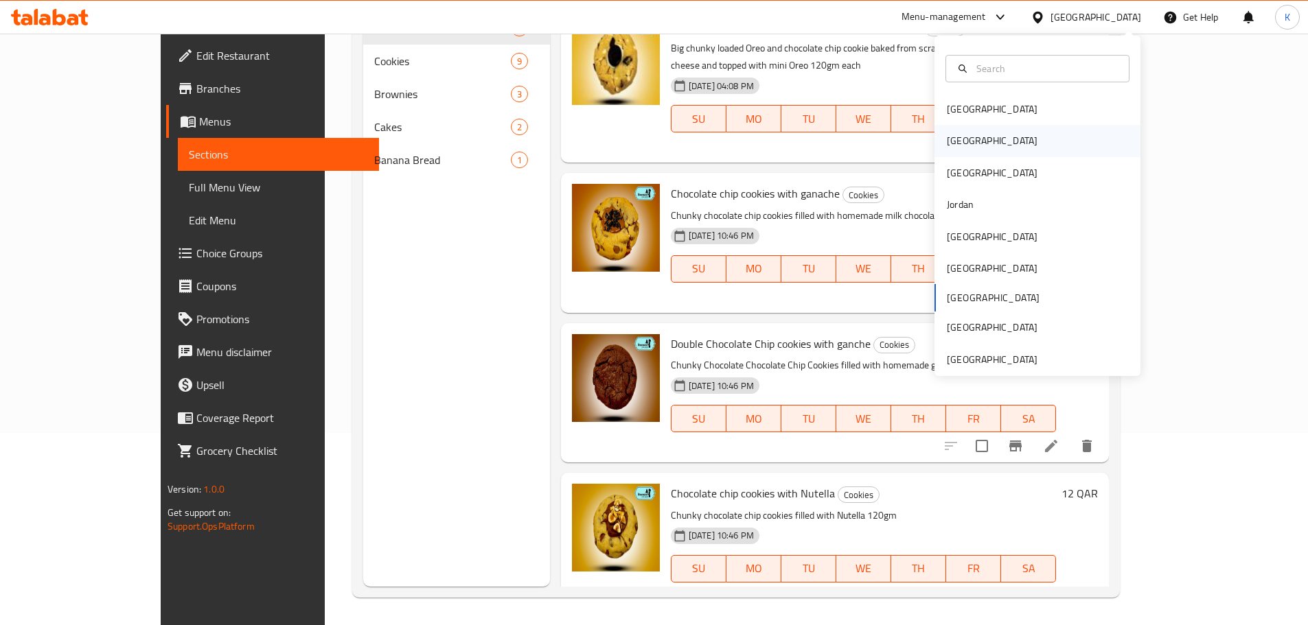
click at [986, 148] on div "[GEOGRAPHIC_DATA]" at bounding box center [1037, 141] width 206 height 32
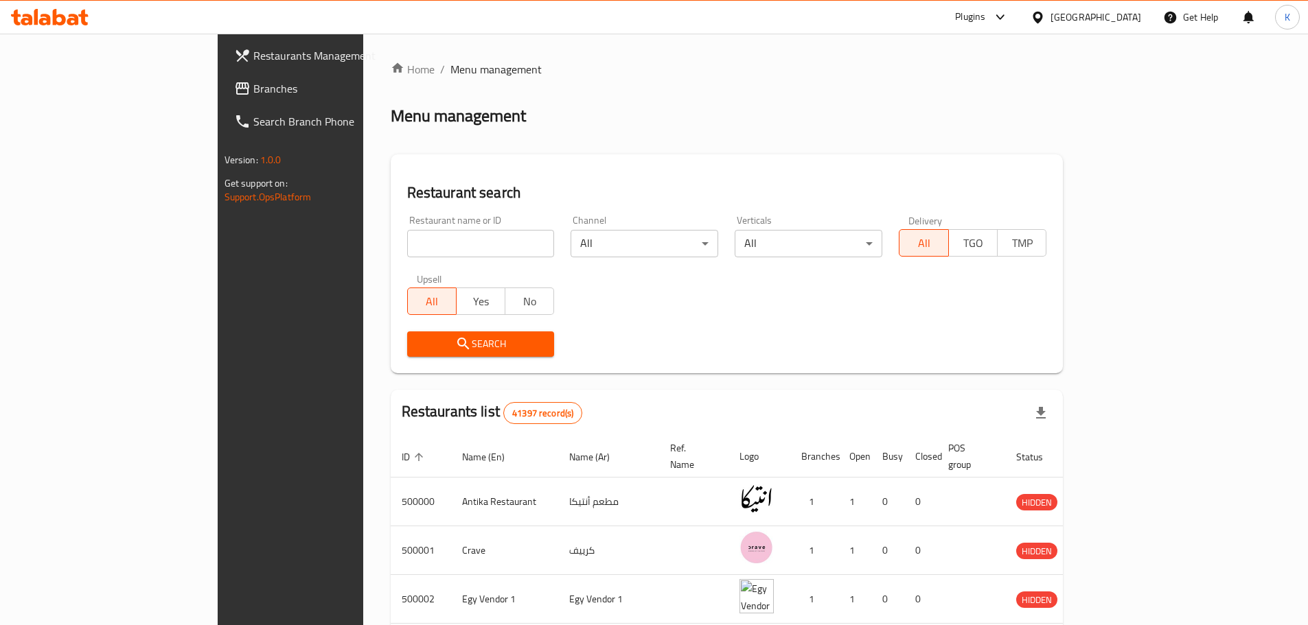
click at [253, 87] on span "Branches" at bounding box center [339, 88] width 172 height 16
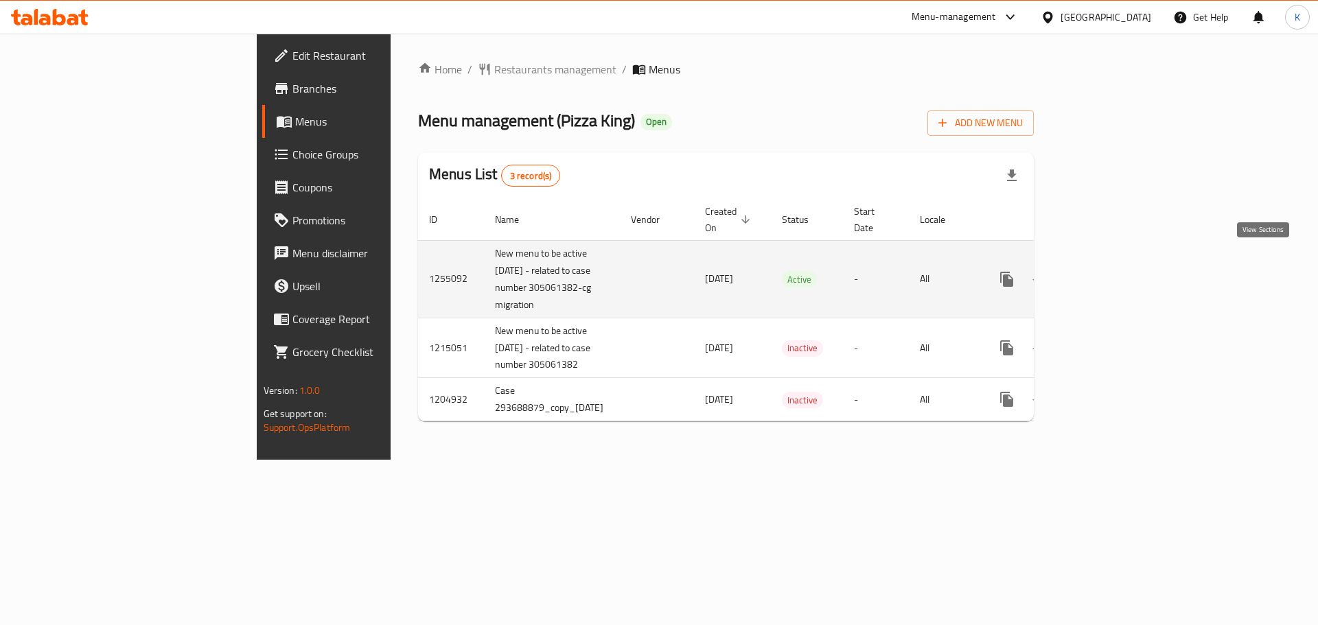
click at [1114, 271] on icon "enhanced table" at bounding box center [1106, 279] width 16 height 16
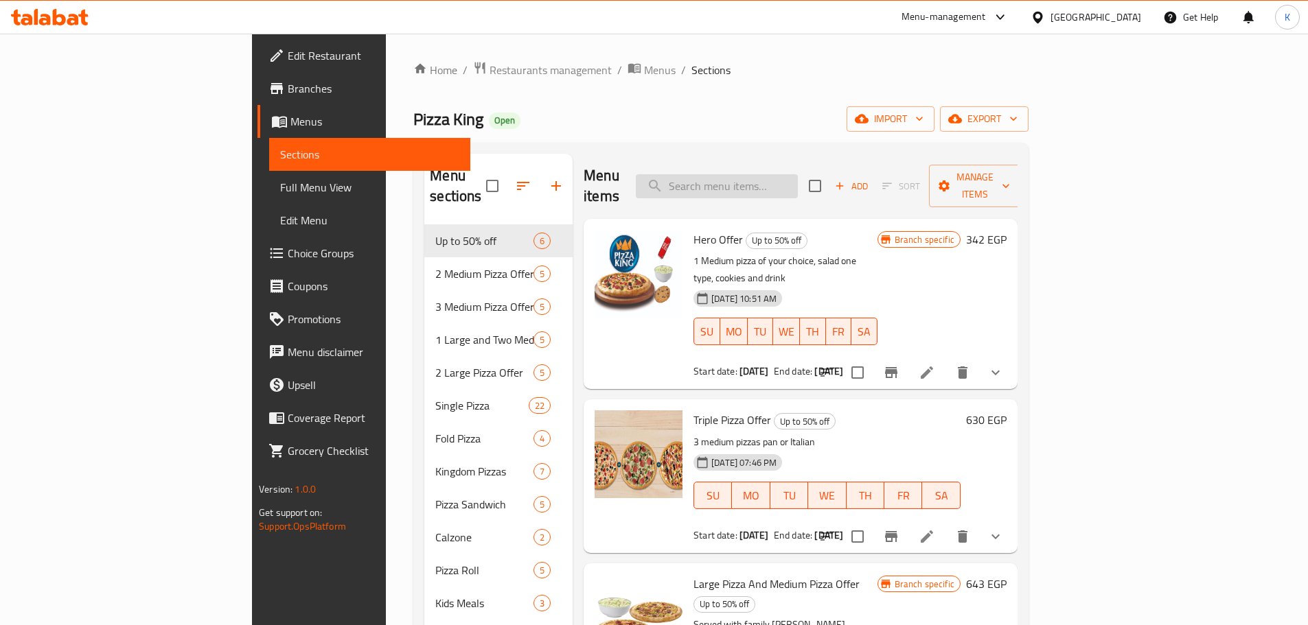
click at [798, 183] on input "search" at bounding box center [717, 186] width 162 height 24
click at [798, 174] on input "search" at bounding box center [717, 186] width 162 height 24
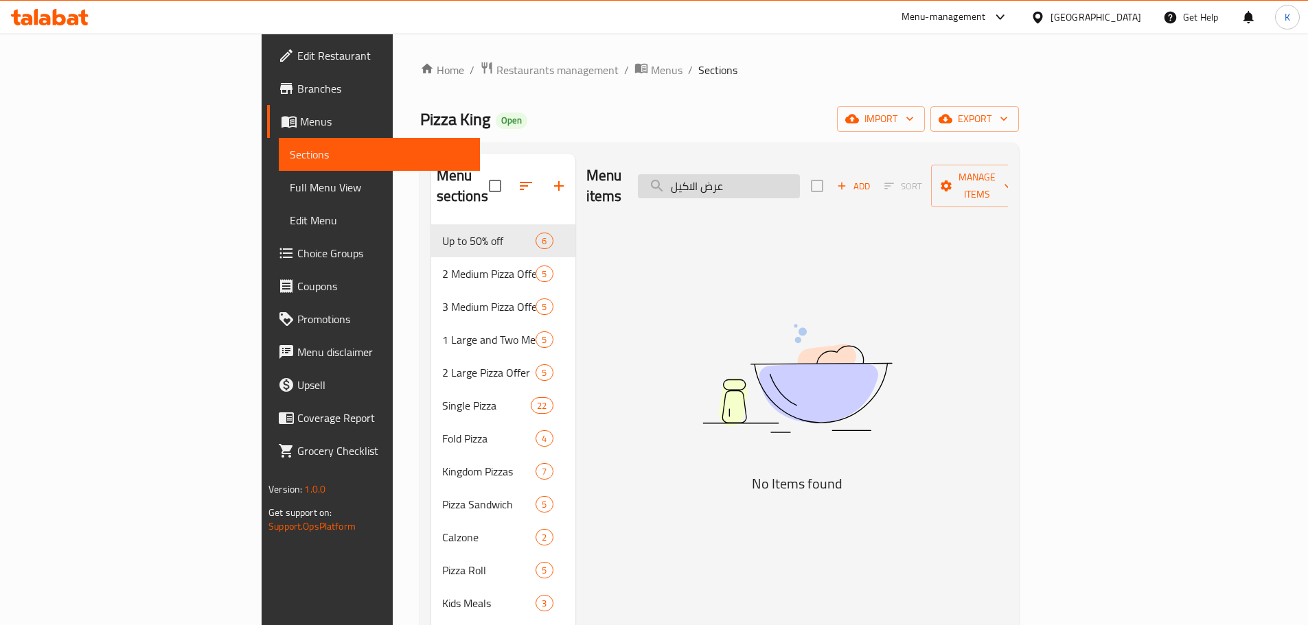
click at [778, 174] on input "عرض الاكيل" at bounding box center [719, 186] width 162 height 24
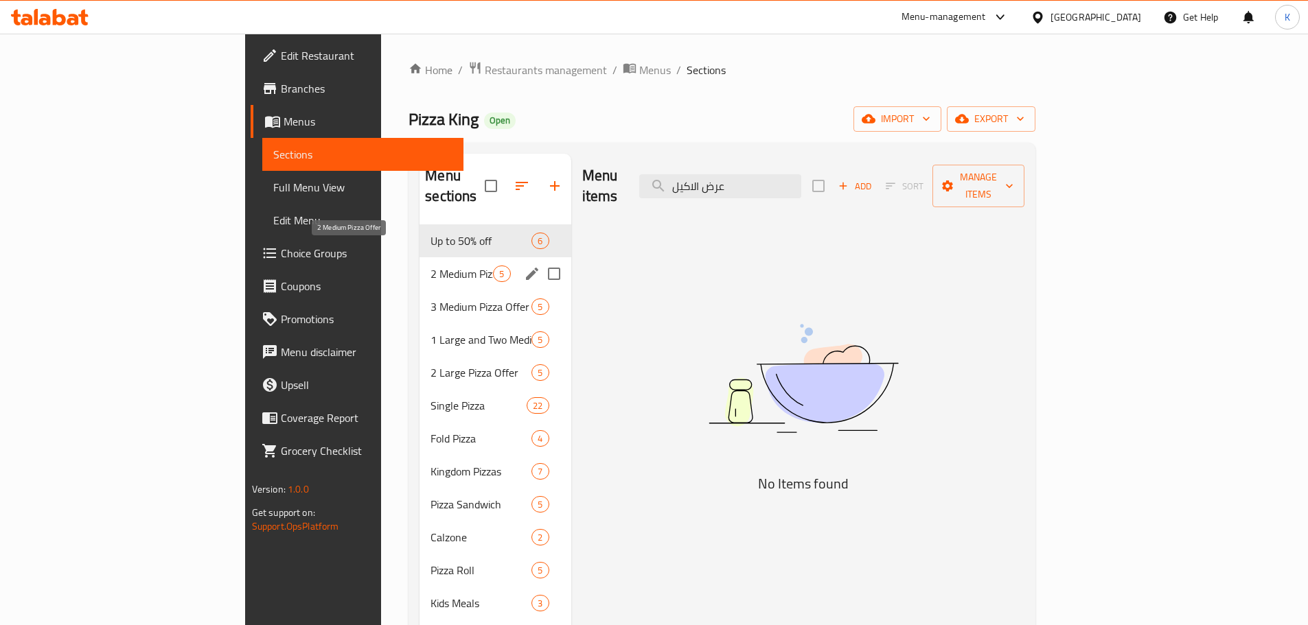
click at [430, 266] on span "2 Medium Pizza Offer" at bounding box center [461, 274] width 62 height 16
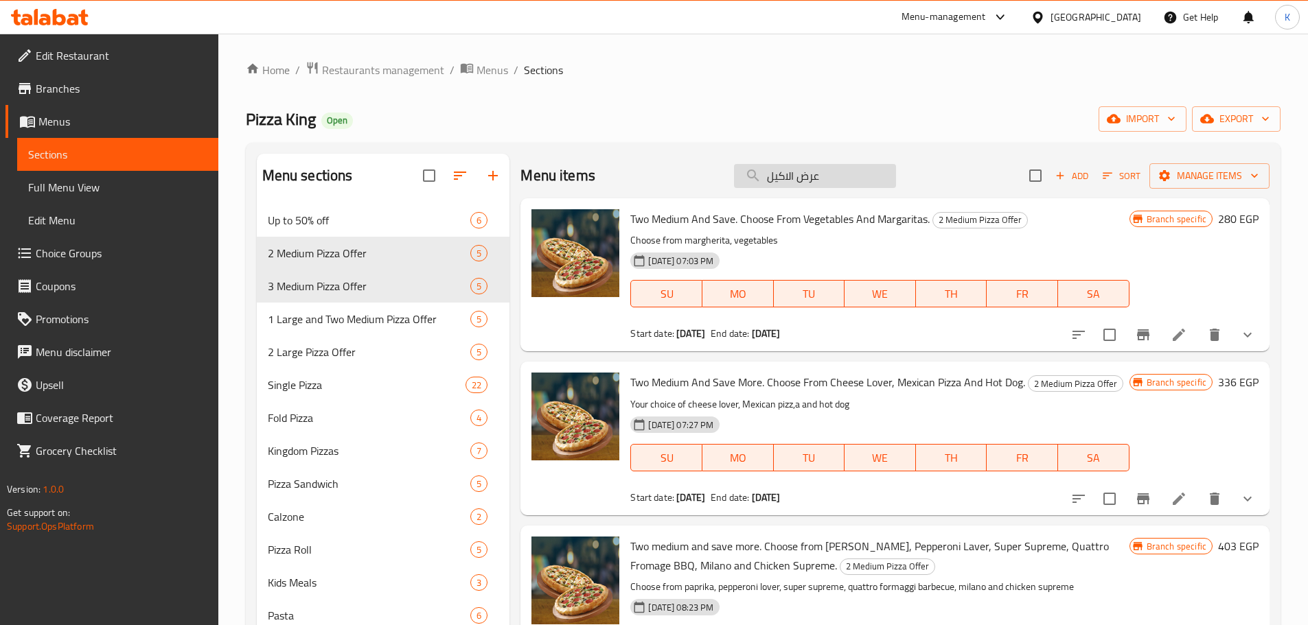
click at [808, 174] on input "عرض الاكيل" at bounding box center [815, 176] width 162 height 24
paste input "New Offer"
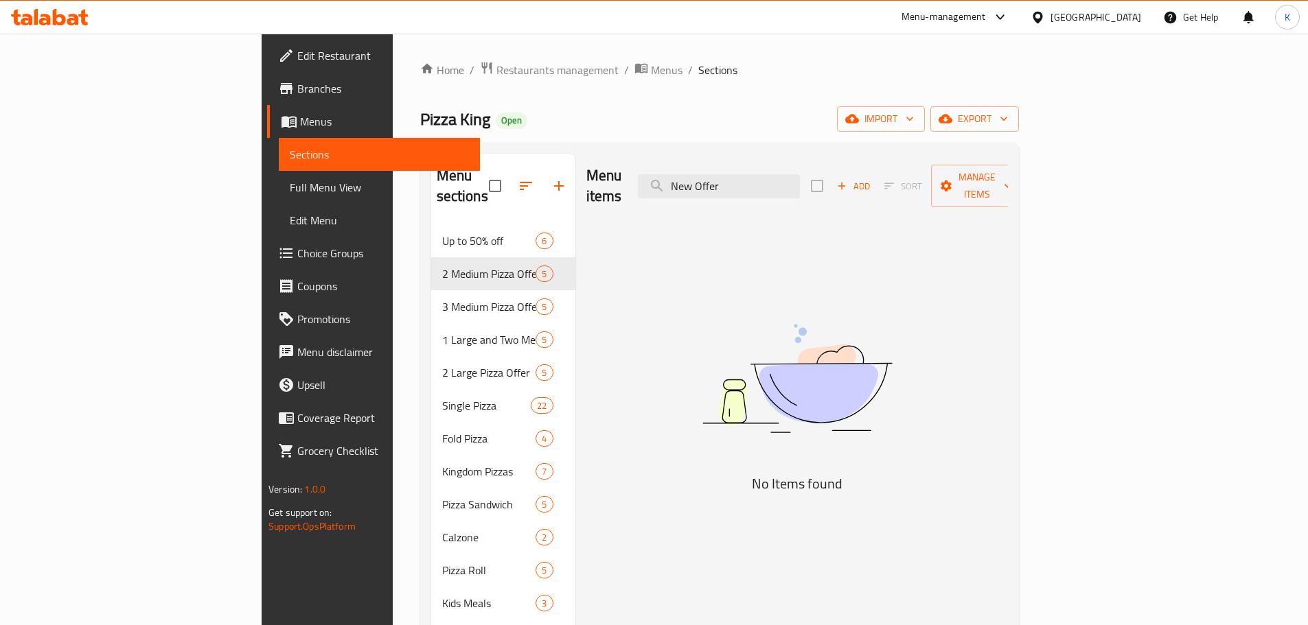
drag, startPoint x: 827, startPoint y: 174, endPoint x: 553, endPoint y: 132, distance: 277.8
click at [553, 132] on div "Home / Restaurants management / Menus / Sections Pizza King Open import export …" at bounding box center [719, 447] width 599 height 773
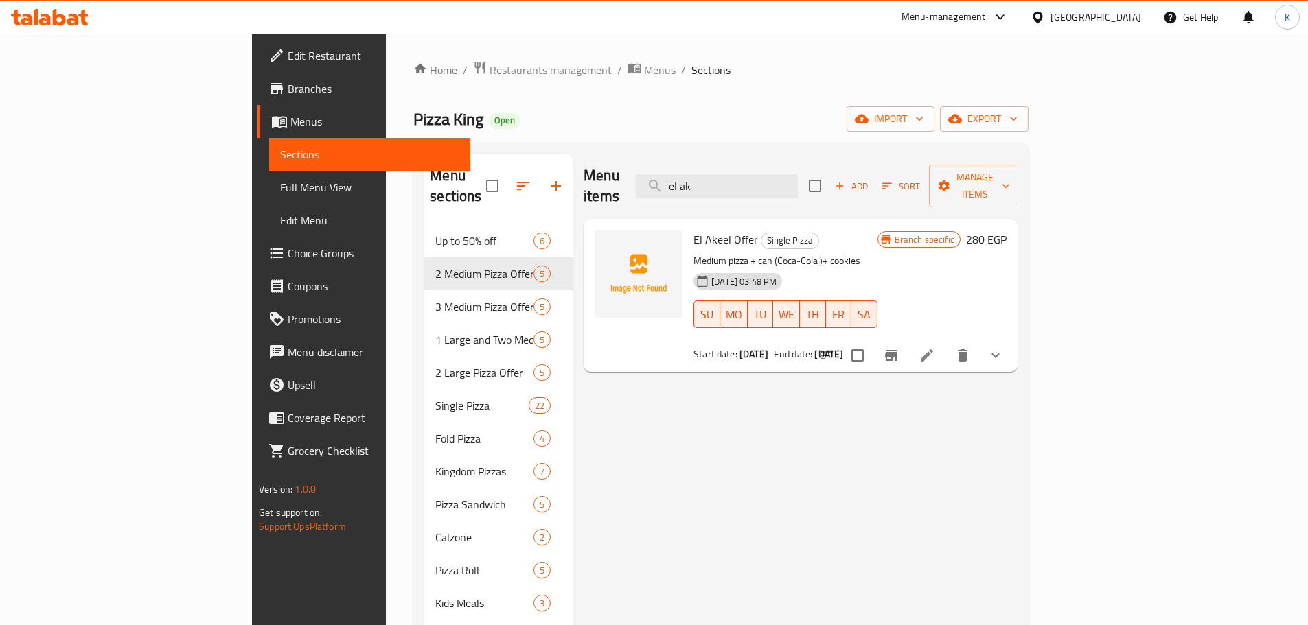
type input "el ak"
click at [702, 84] on div "Home / Restaurants management / Menus / Sections Pizza King Open import export …" at bounding box center [720, 447] width 615 height 773
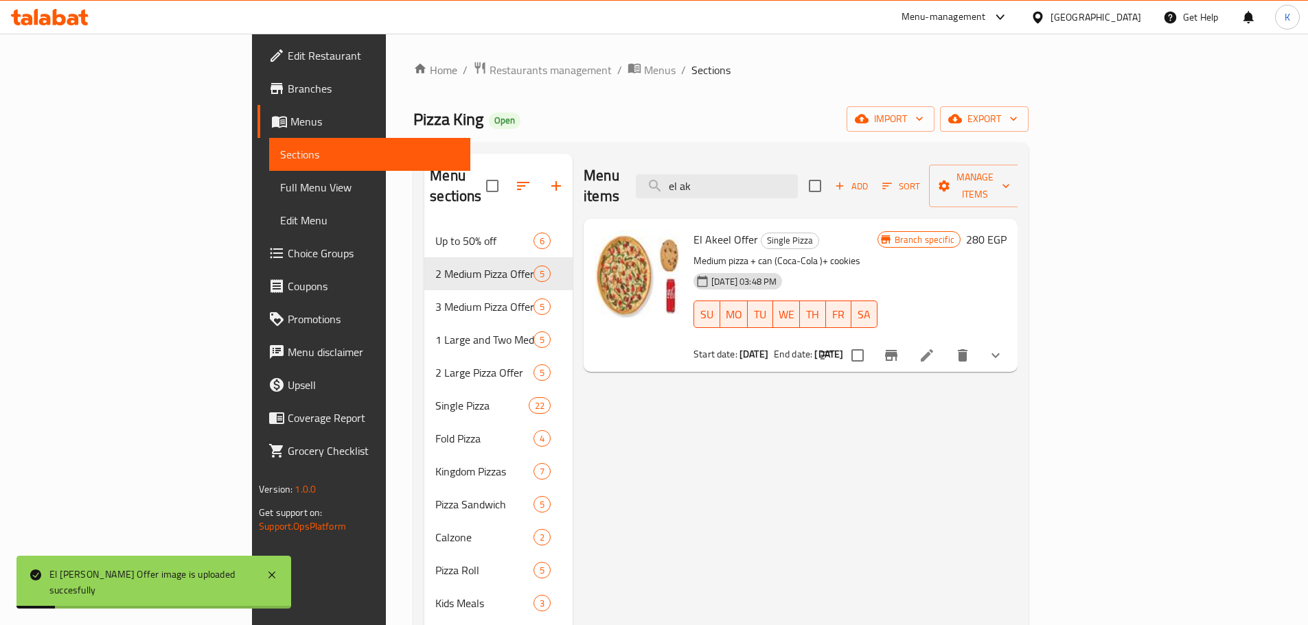
click at [1004, 347] on icon "show more" at bounding box center [995, 355] width 16 height 16
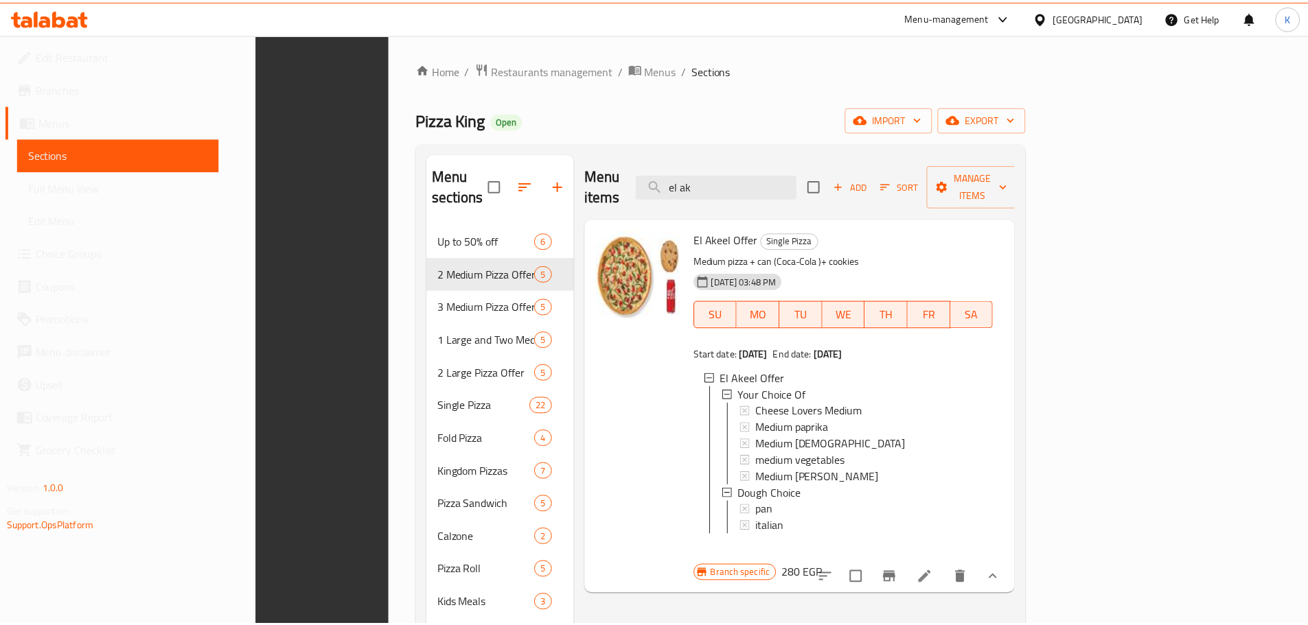
scroll to position [216, 0]
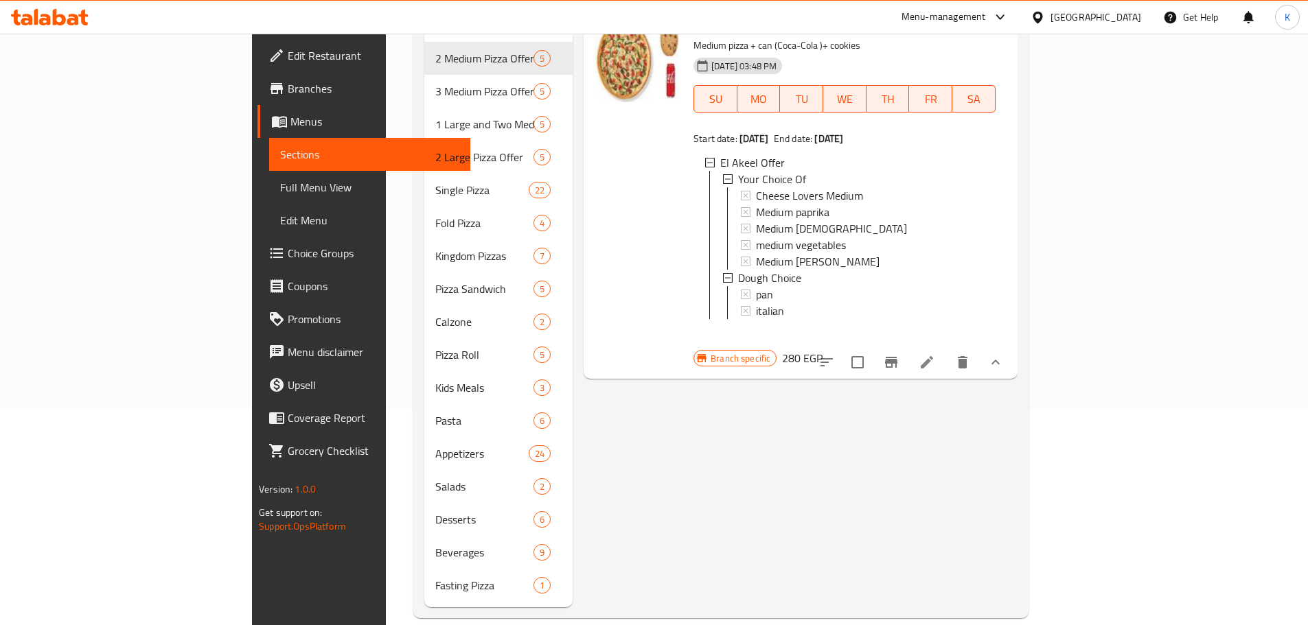
click at [1124, 17] on div "[GEOGRAPHIC_DATA]" at bounding box center [1095, 17] width 91 height 15
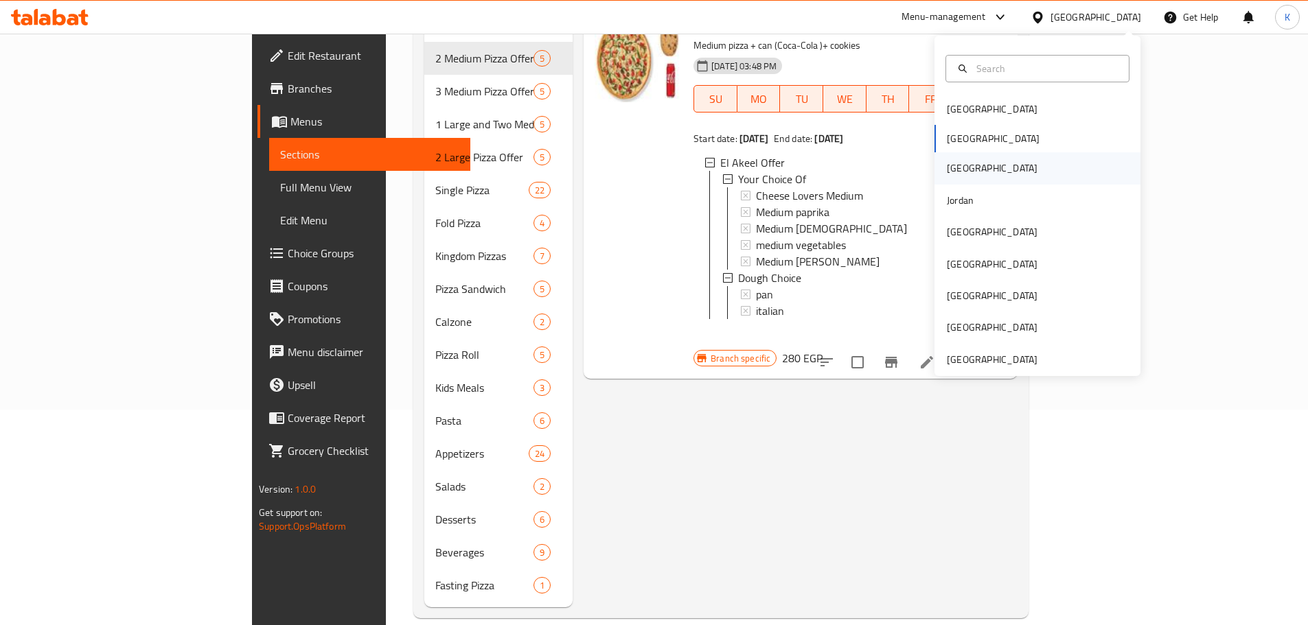
click at [955, 174] on div "[GEOGRAPHIC_DATA]" at bounding box center [992, 168] width 113 height 32
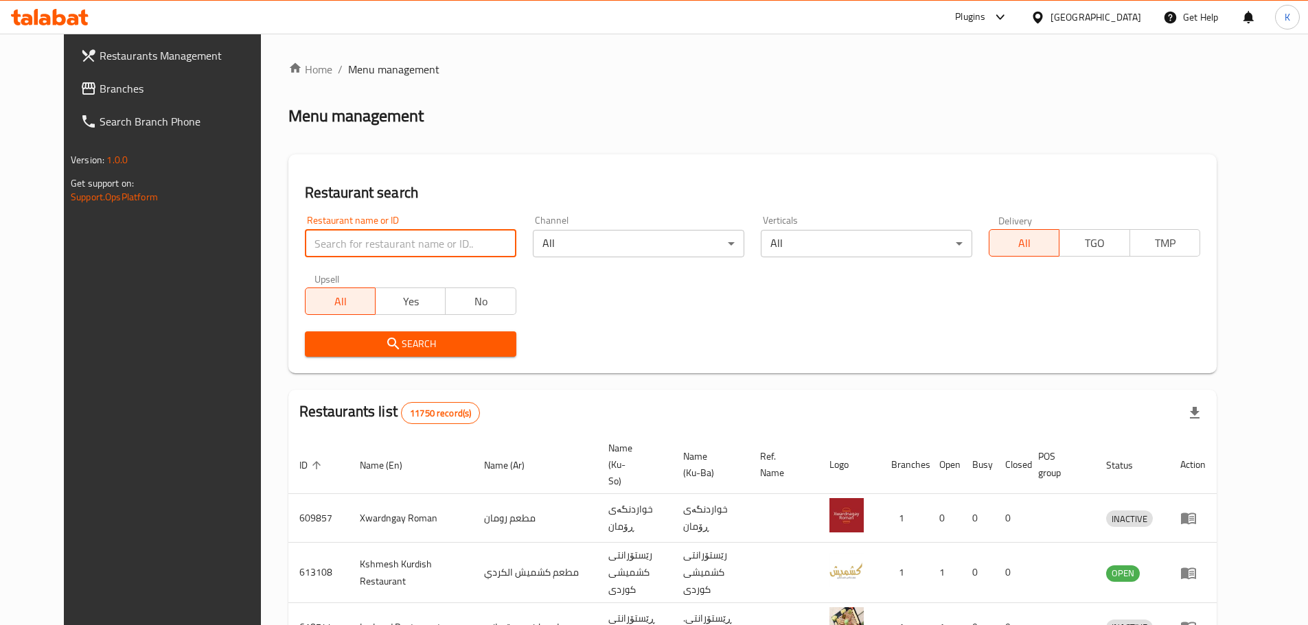
click at [347, 255] on input "search" at bounding box center [410, 243] width 211 height 27
paste input "693895"
type input "693895"
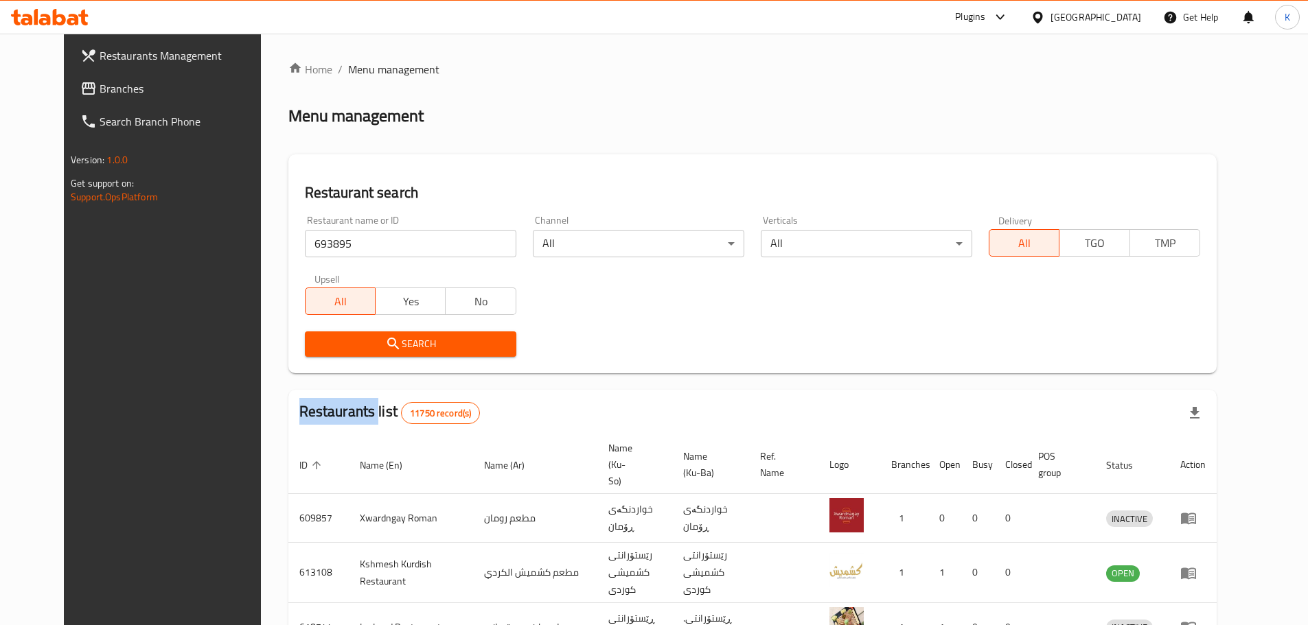
click at [316, 330] on div "Search" at bounding box center [411, 344] width 228 height 42
click at [316, 345] on span "Search" at bounding box center [410, 344] width 189 height 17
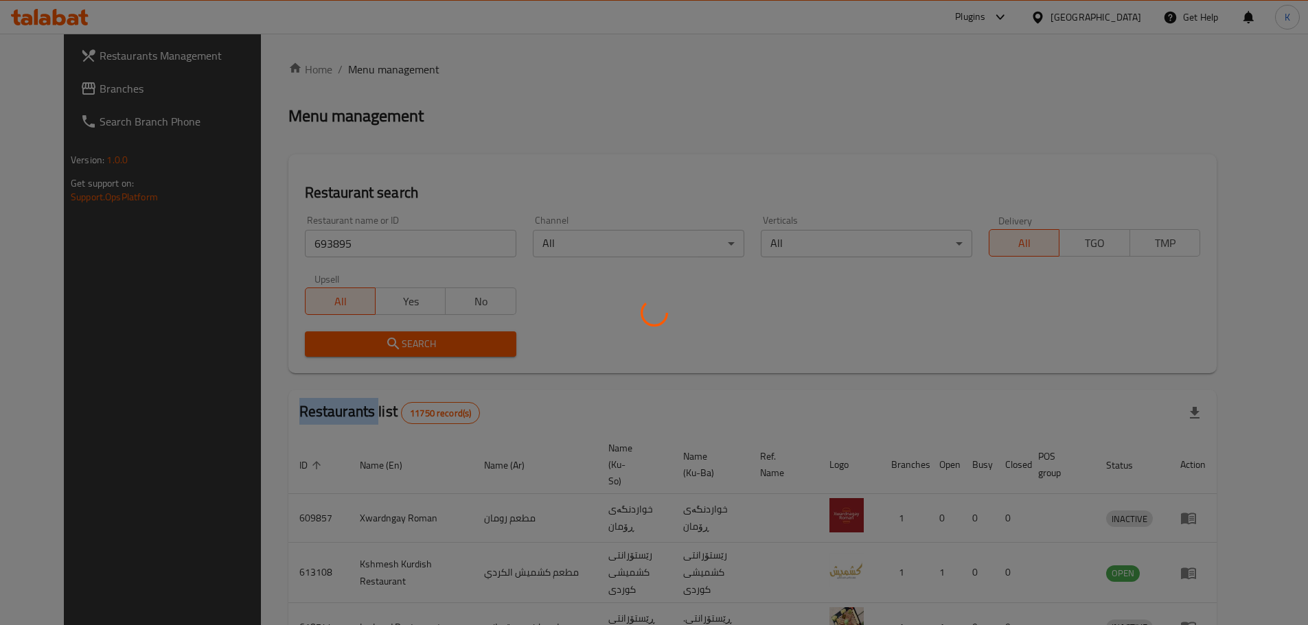
click at [309, 345] on div at bounding box center [654, 312] width 1308 height 625
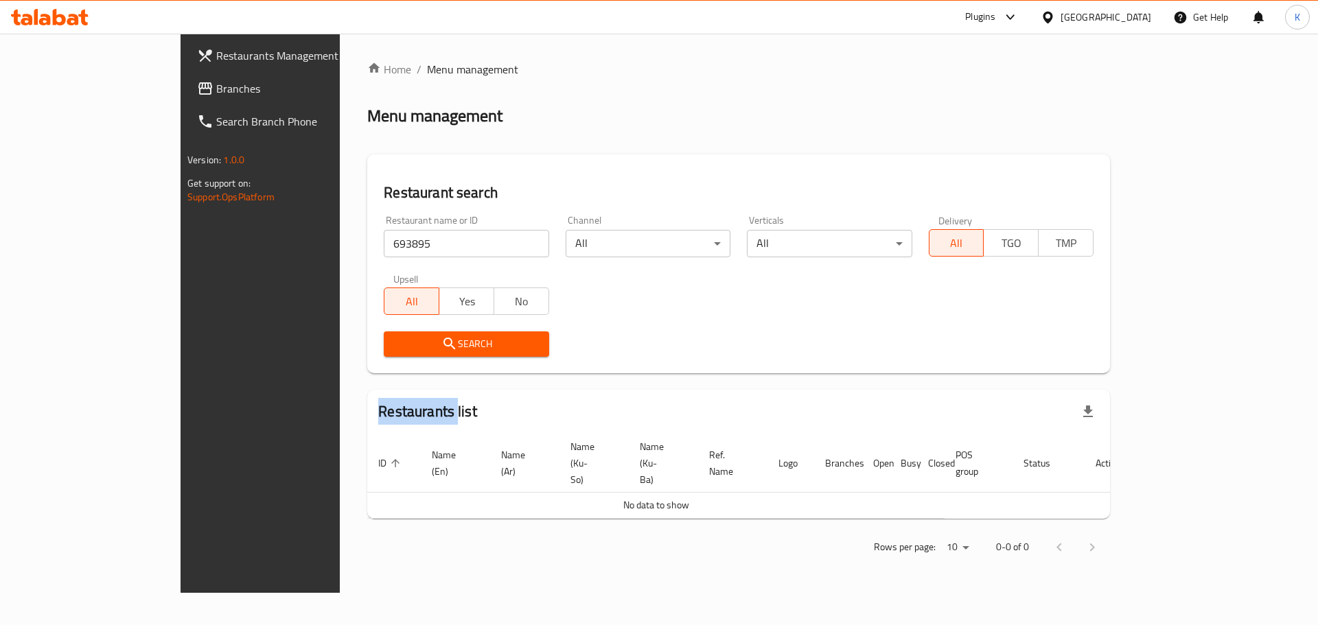
click at [186, 75] on link "Branches" at bounding box center [293, 88] width 215 height 33
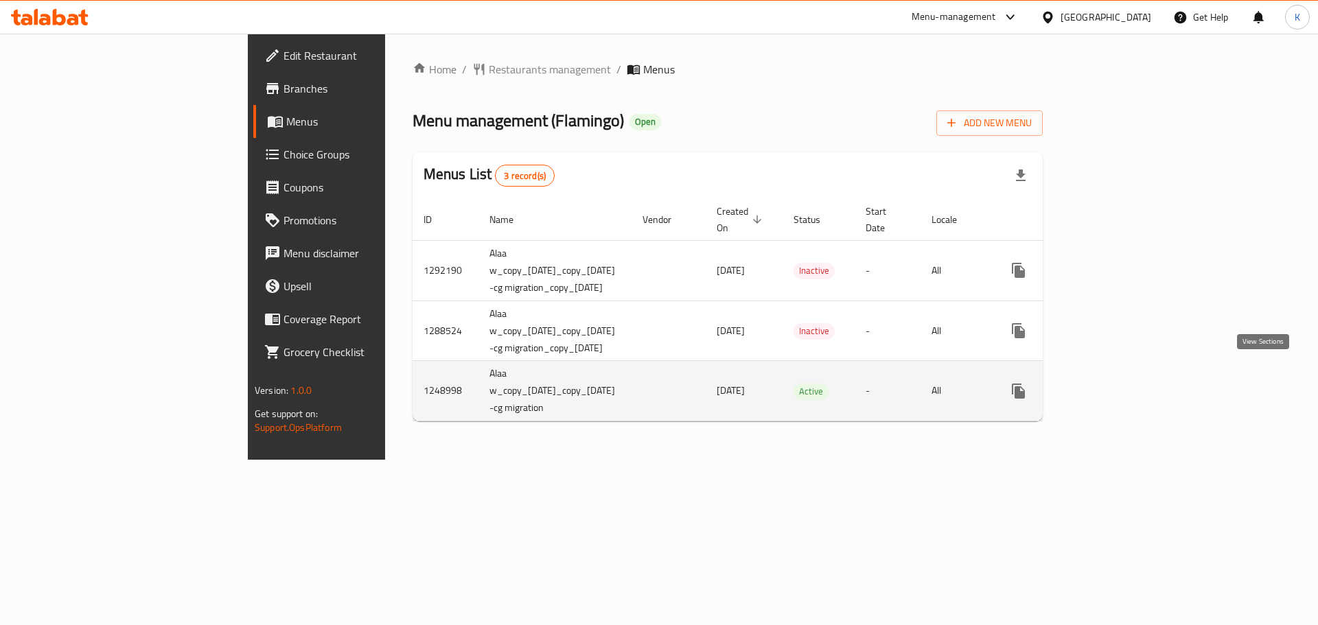
click at [1126, 383] on icon "enhanced table" at bounding box center [1117, 391] width 16 height 16
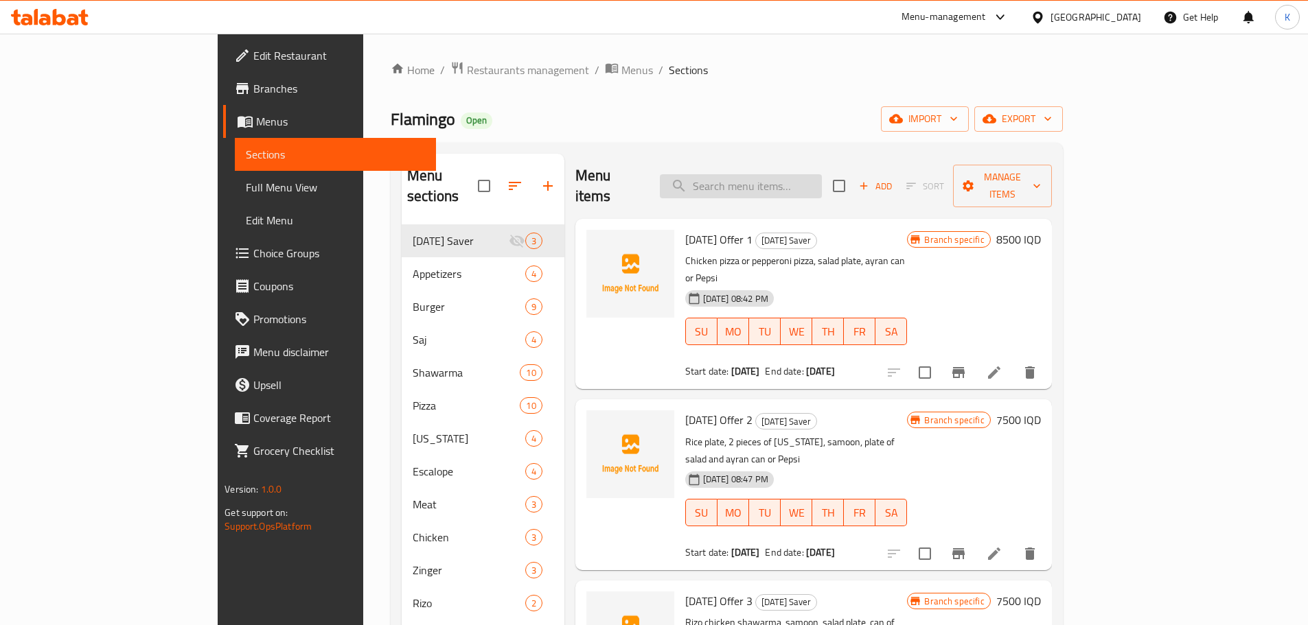
click at [785, 177] on input "search" at bounding box center [741, 186] width 162 height 24
click at [803, 177] on input "search" at bounding box center [741, 186] width 162 height 24
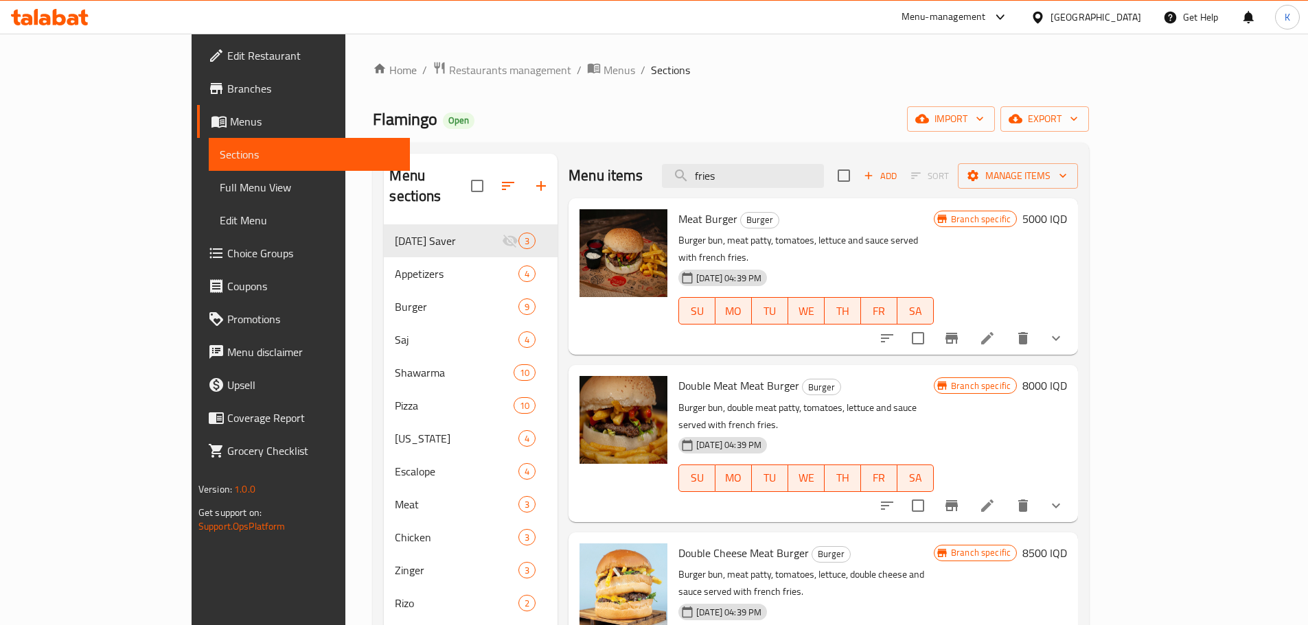
click at [820, 92] on div "Home / Restaurants management / Menus / Sections Flamingo Open import export Me…" at bounding box center [731, 425] width 716 height 729
click at [818, 164] on div "Menu items fries Add Sort Manage items" at bounding box center [822, 176] width 509 height 45
drag, startPoint x: 812, startPoint y: 176, endPoint x: 549, endPoint y: 140, distance: 265.4
click at [549, 140] on div "Home / Restaurants management / Menus / Sections Flamingo Open import export Me…" at bounding box center [731, 425] width 716 height 729
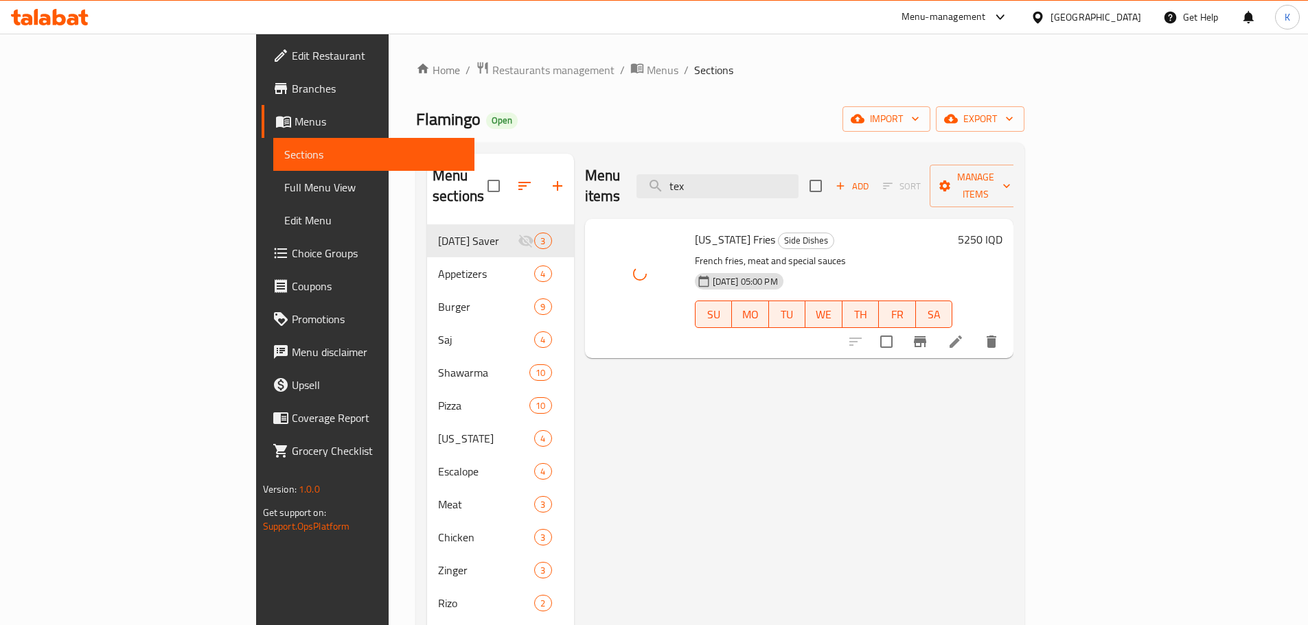
click at [708, 182] on div "Menu items tex Add Sort Manage items" at bounding box center [799, 186] width 429 height 65
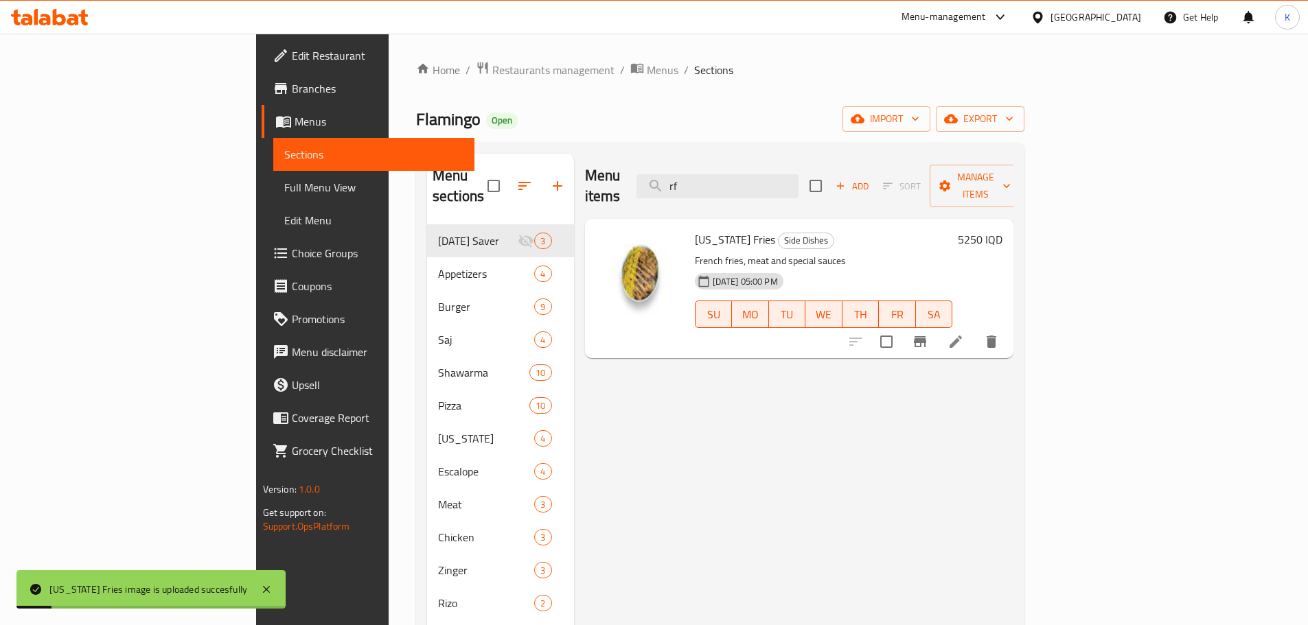
type input "r"
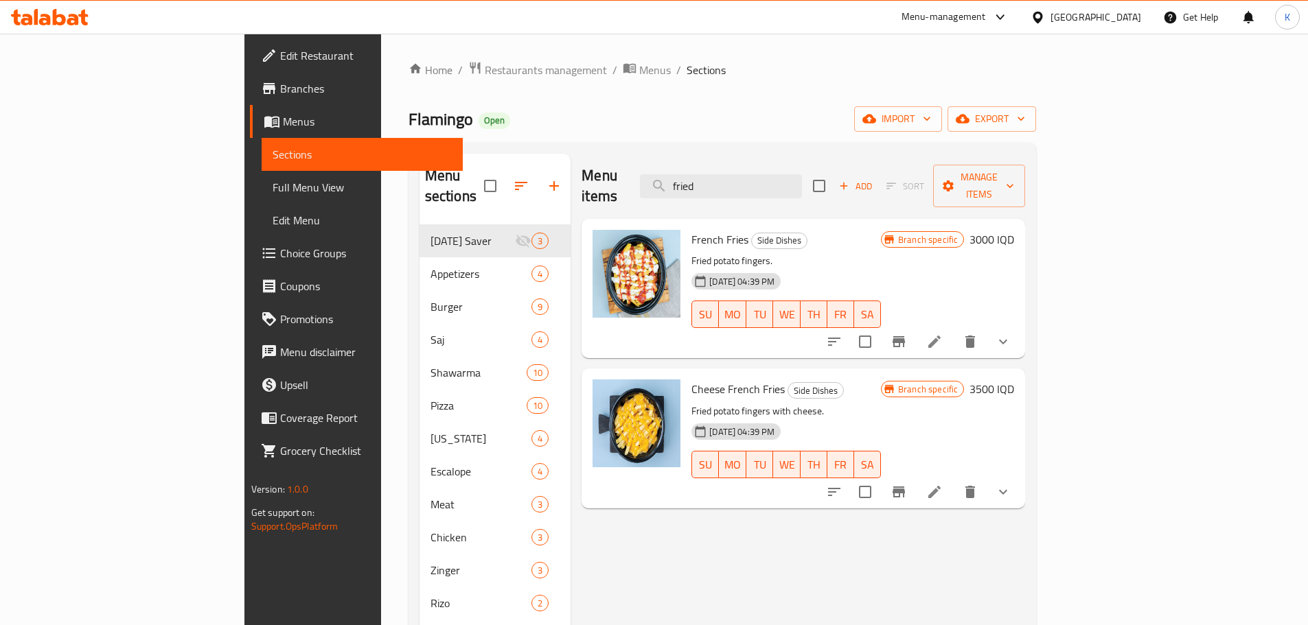
drag, startPoint x: 842, startPoint y: 180, endPoint x: 658, endPoint y: 133, distance: 189.1
click at [581, 167] on div "Menu items fried Add Sort Manage items" at bounding box center [802, 186] width 443 height 65
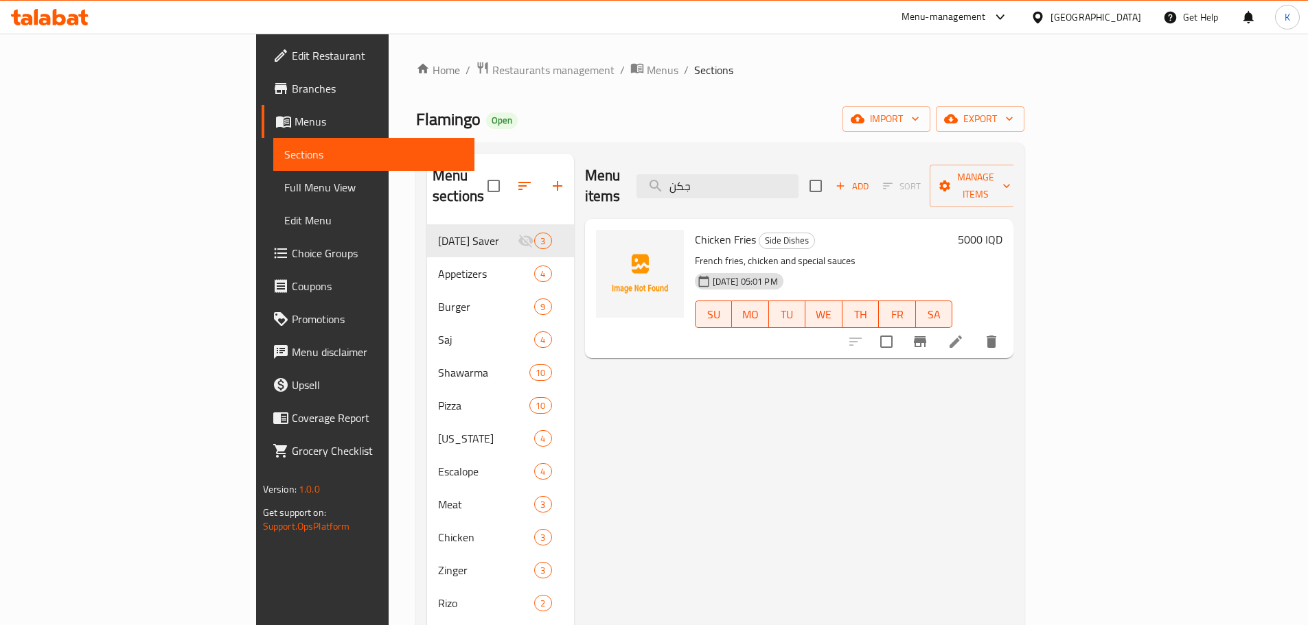
type input "جكن"
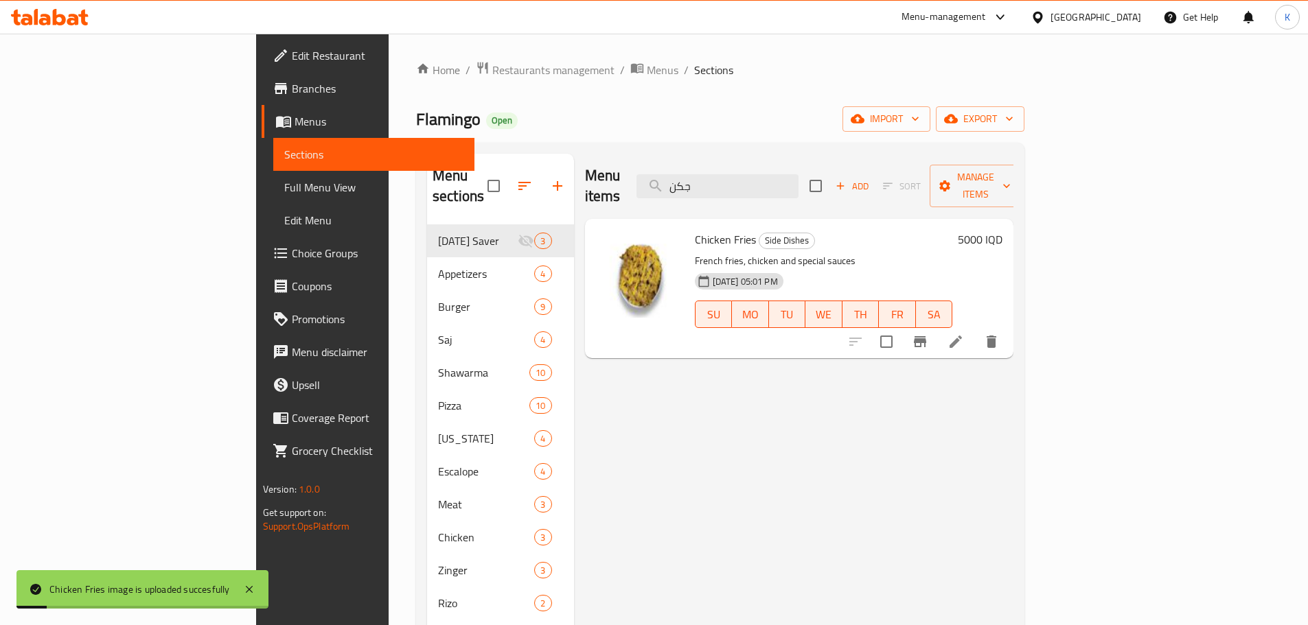
click at [653, 421] on div "Menu items جكن Add Sort Manage items Chicken Fries Side Dishes French fries, ch…" at bounding box center [794, 466] width 440 height 625
click at [284, 187] on span "Full Menu View" at bounding box center [373, 187] width 179 height 16
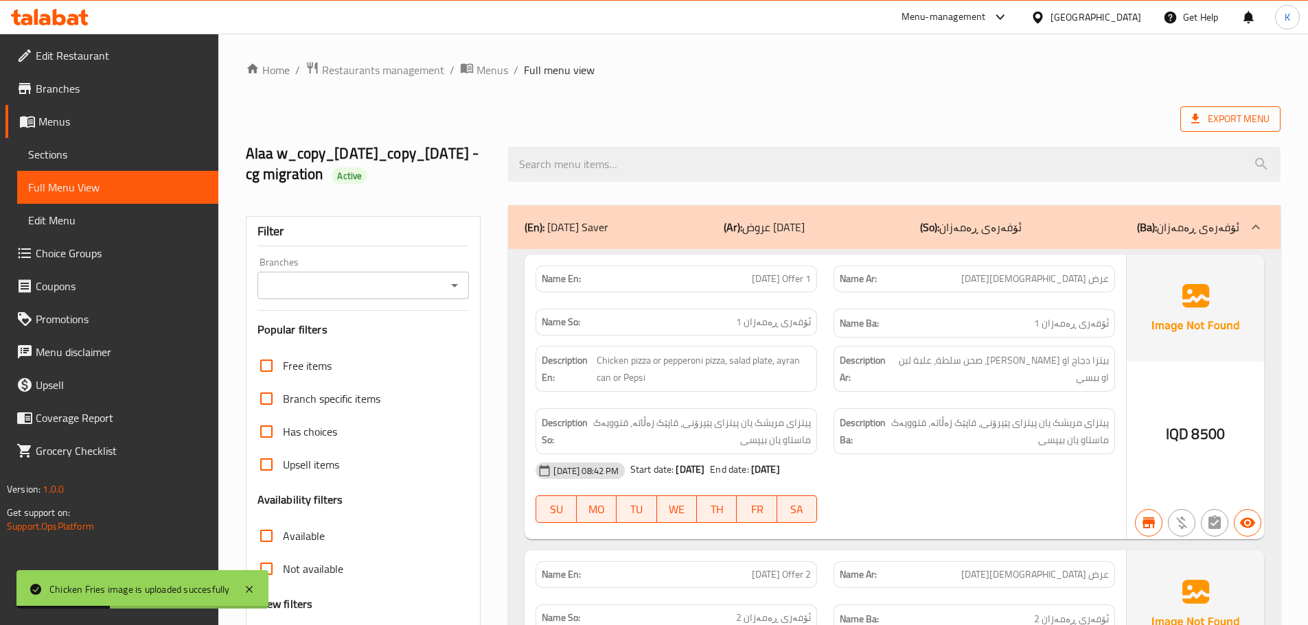
click at [1223, 113] on span "Export Menu" at bounding box center [1230, 119] width 78 height 17
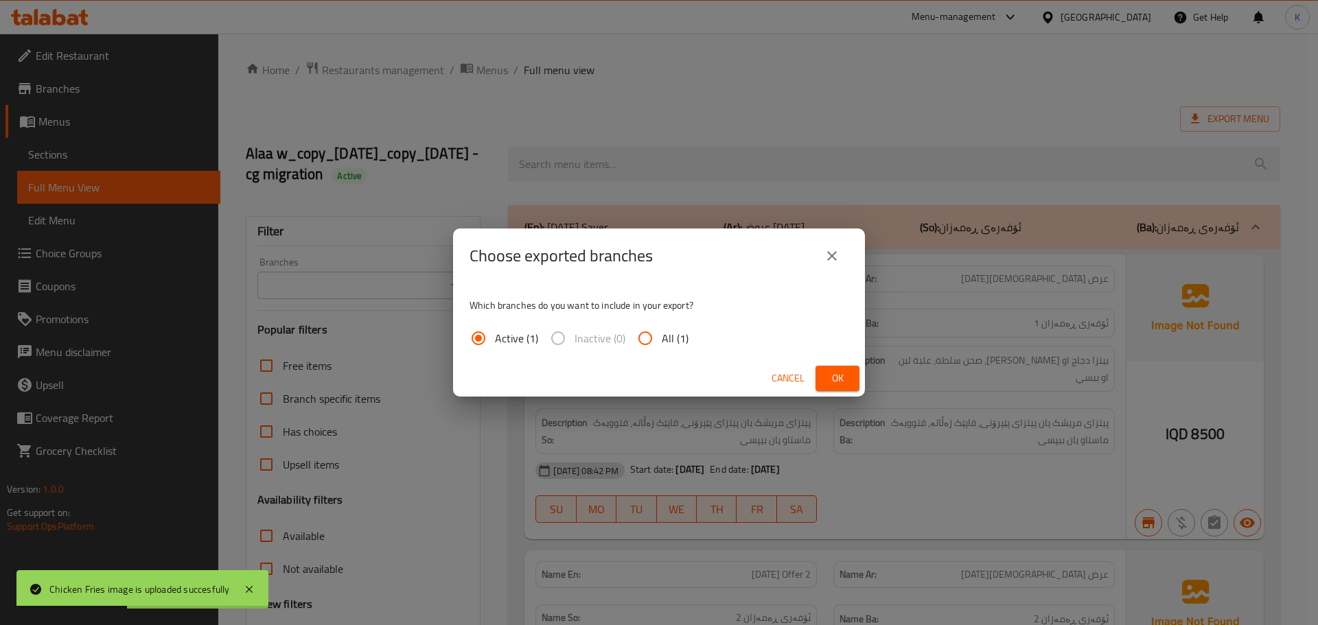
click at [674, 340] on span "All (1)" at bounding box center [675, 338] width 27 height 16
click at [662, 340] on input "All (1)" at bounding box center [645, 338] width 33 height 33
radio input "true"
click at [821, 378] on button "Ok" at bounding box center [838, 378] width 44 height 25
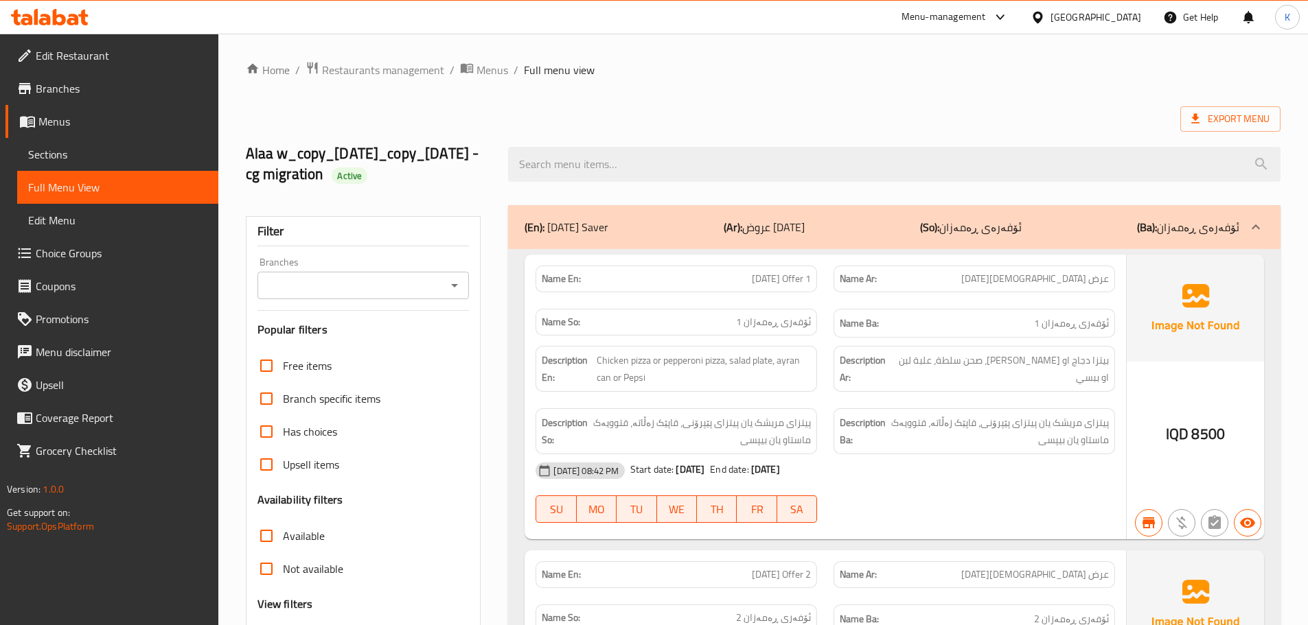
click at [84, 10] on icon at bounding box center [83, 18] width 10 height 16
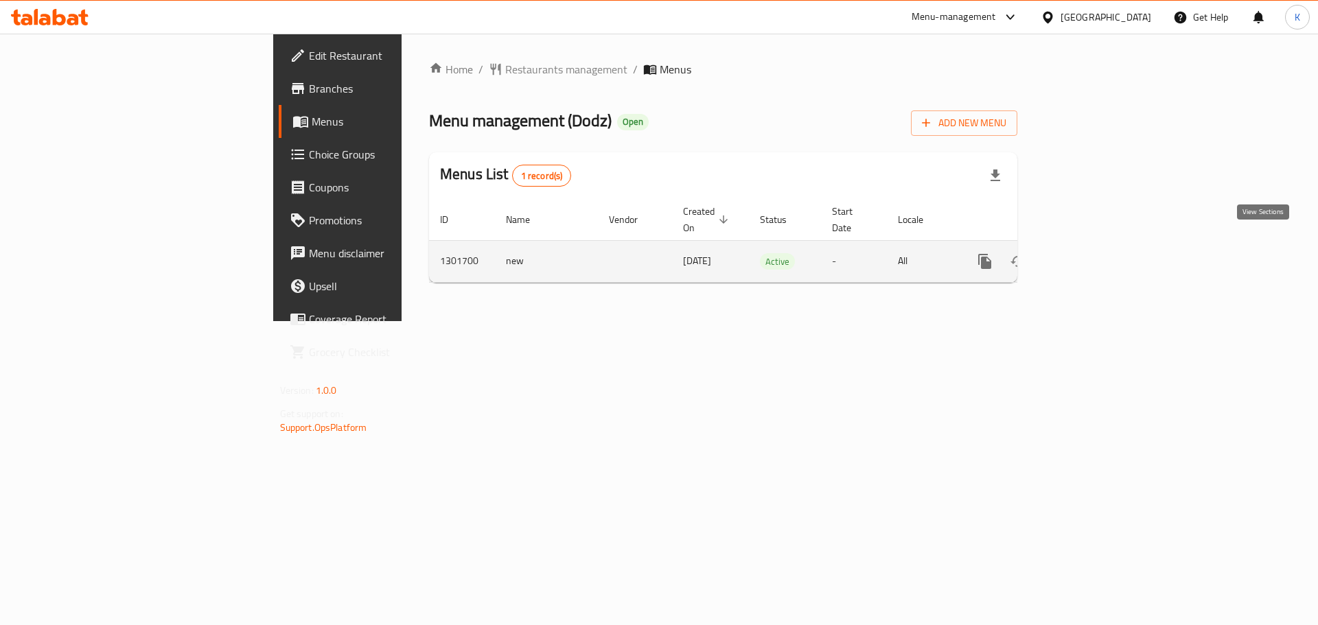
click at [1092, 253] on icon "enhanced table" at bounding box center [1084, 261] width 16 height 16
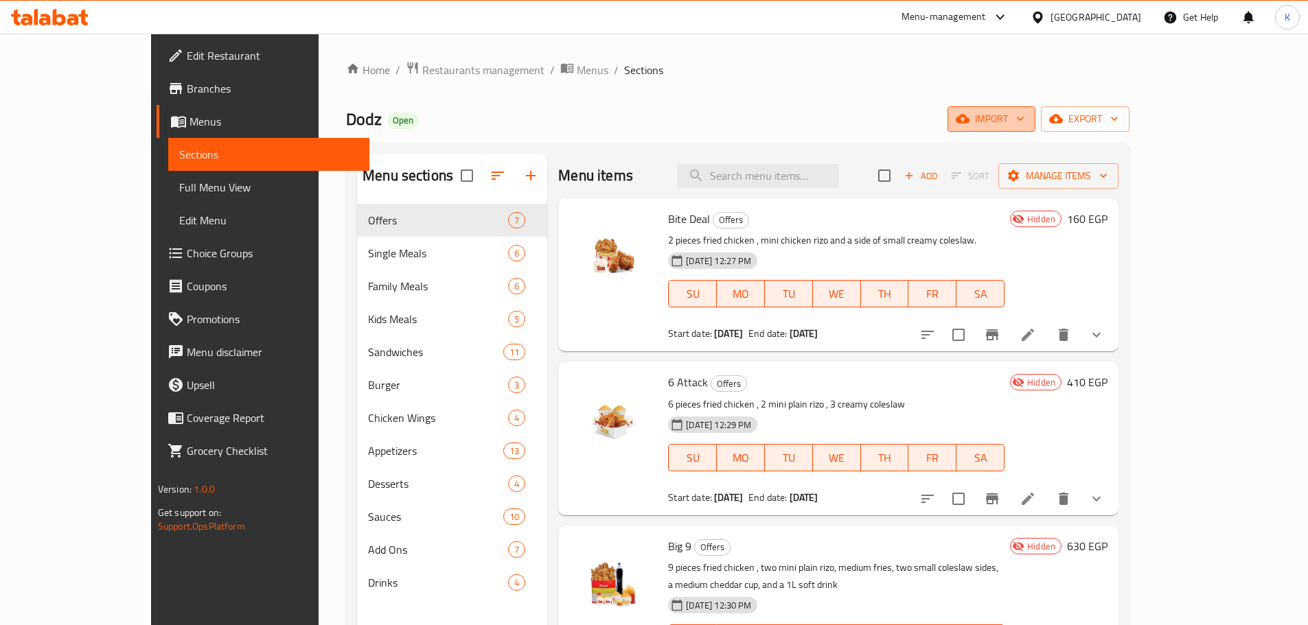
click at [1024, 120] on span "import" at bounding box center [991, 119] width 66 height 17
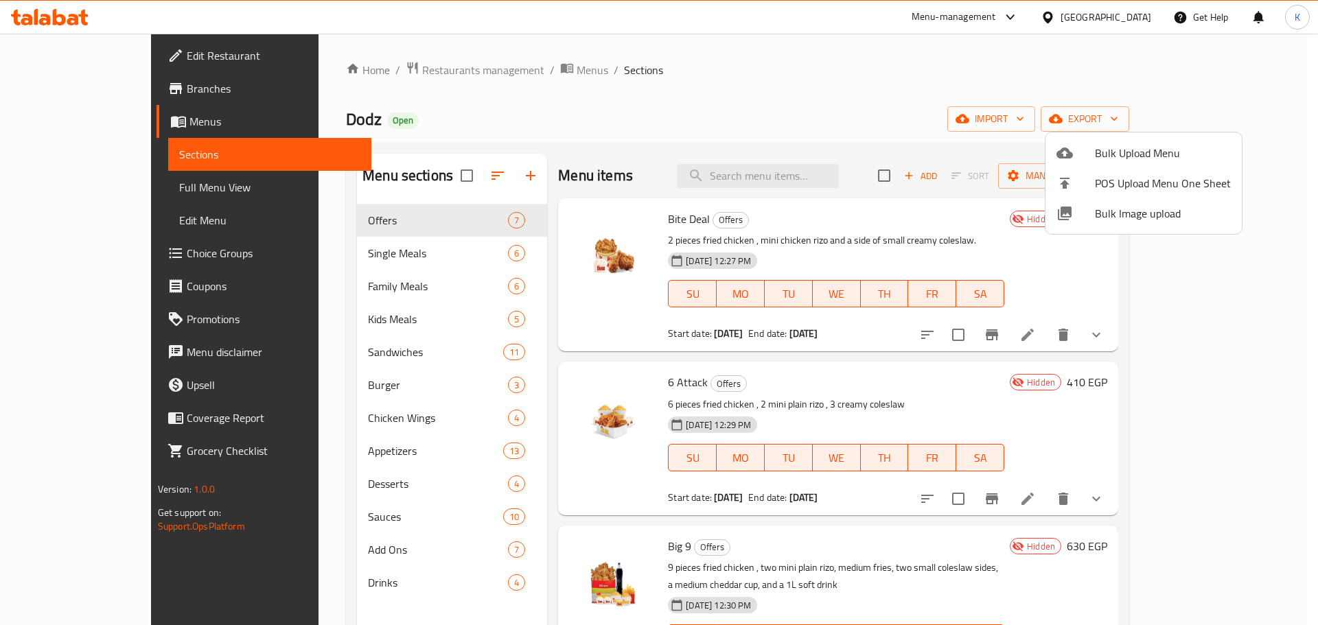
click at [1119, 217] on span "Bulk Image upload" at bounding box center [1163, 213] width 136 height 16
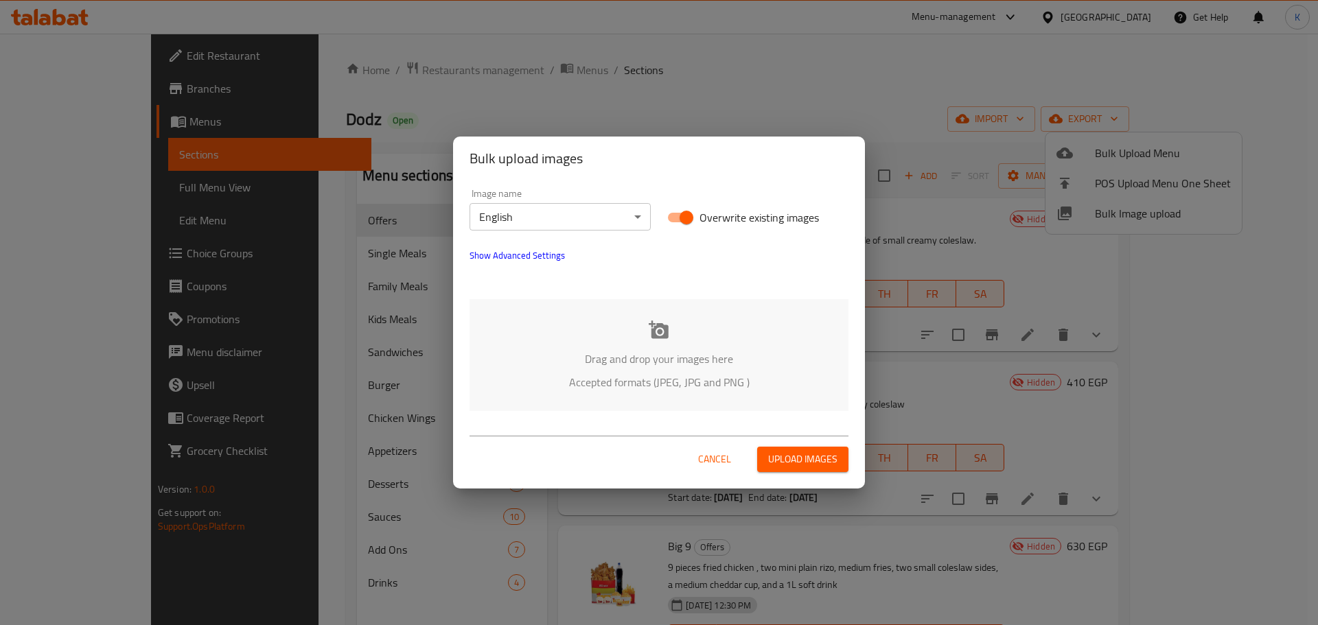
click at [650, 334] on icon at bounding box center [659, 330] width 21 height 21
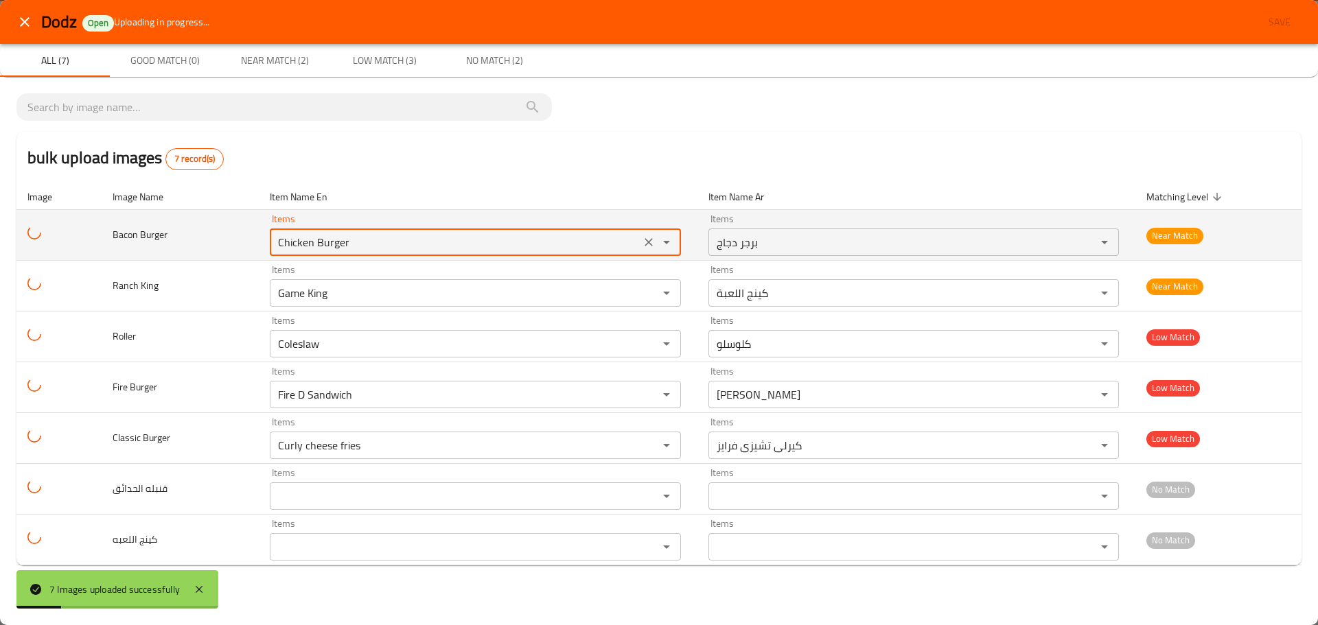
drag, startPoint x: 366, startPoint y: 237, endPoint x: 234, endPoint y: 237, distance: 131.8
click at [234, 237] on tr "Bacon Burger Items Chicken Burger Items Items برجر دجاج Items Near Match" at bounding box center [658, 235] width 1285 height 51
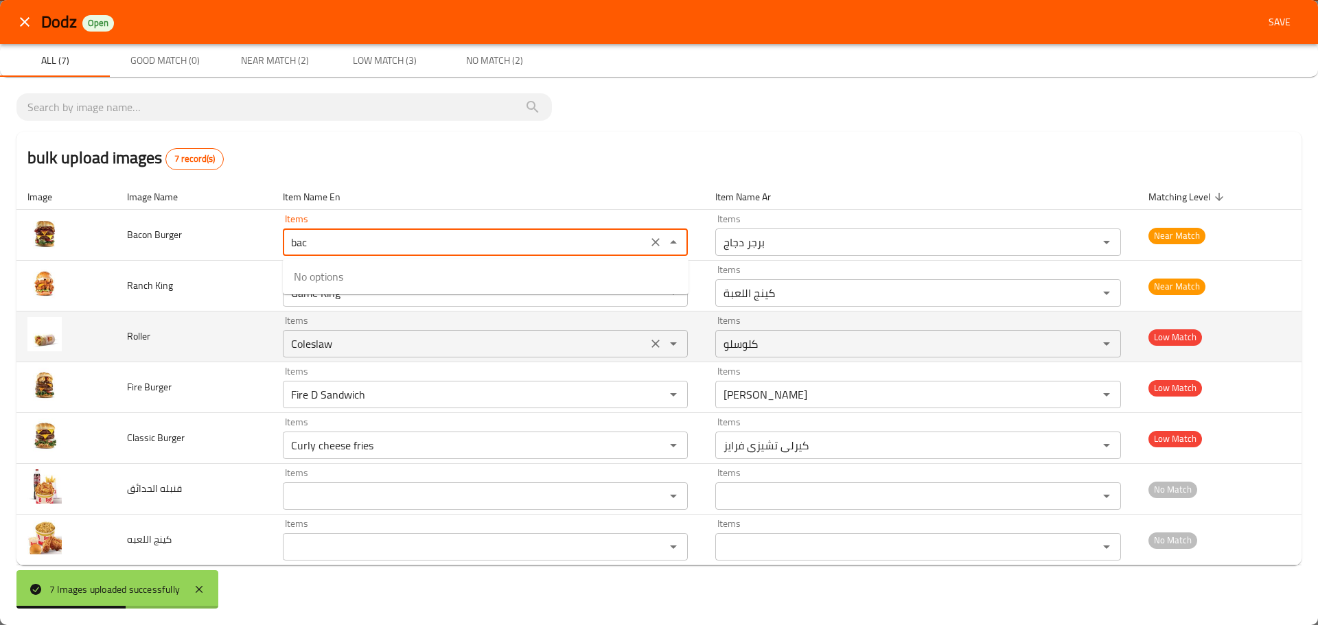
click at [331, 319] on div "Items Coleslaw Items" at bounding box center [485, 337] width 405 height 42
type Burger "Chicken Burger"
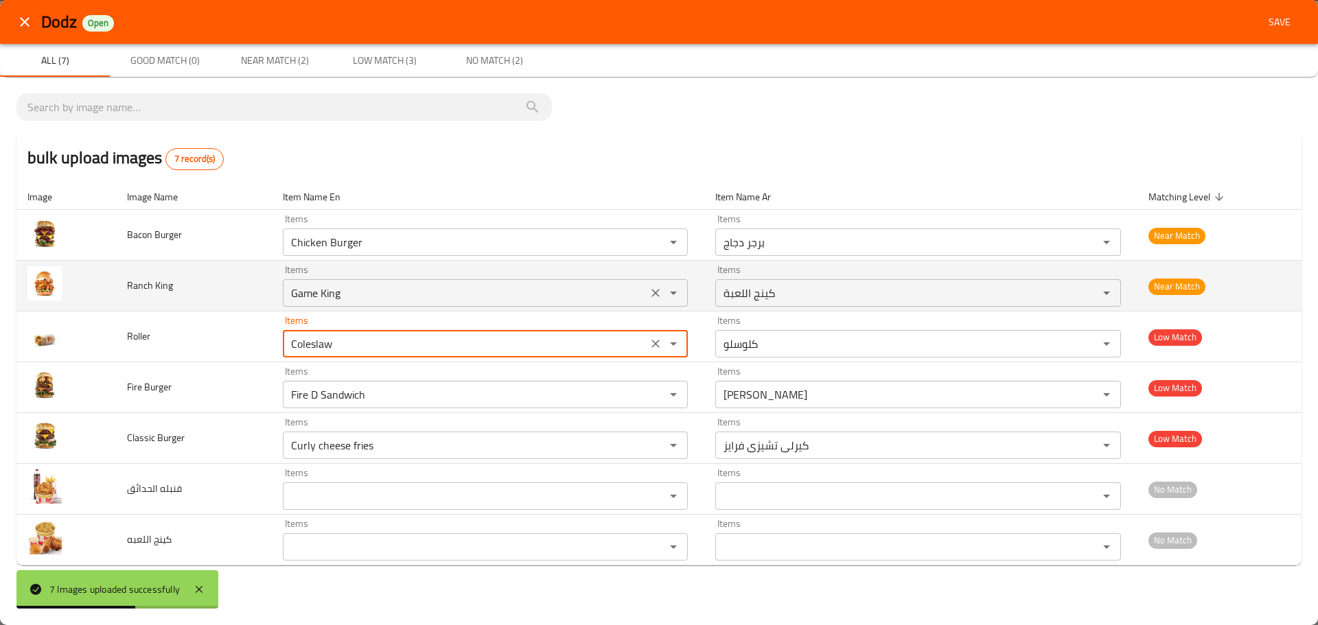
click at [342, 292] on King "Game King" at bounding box center [465, 293] width 356 height 19
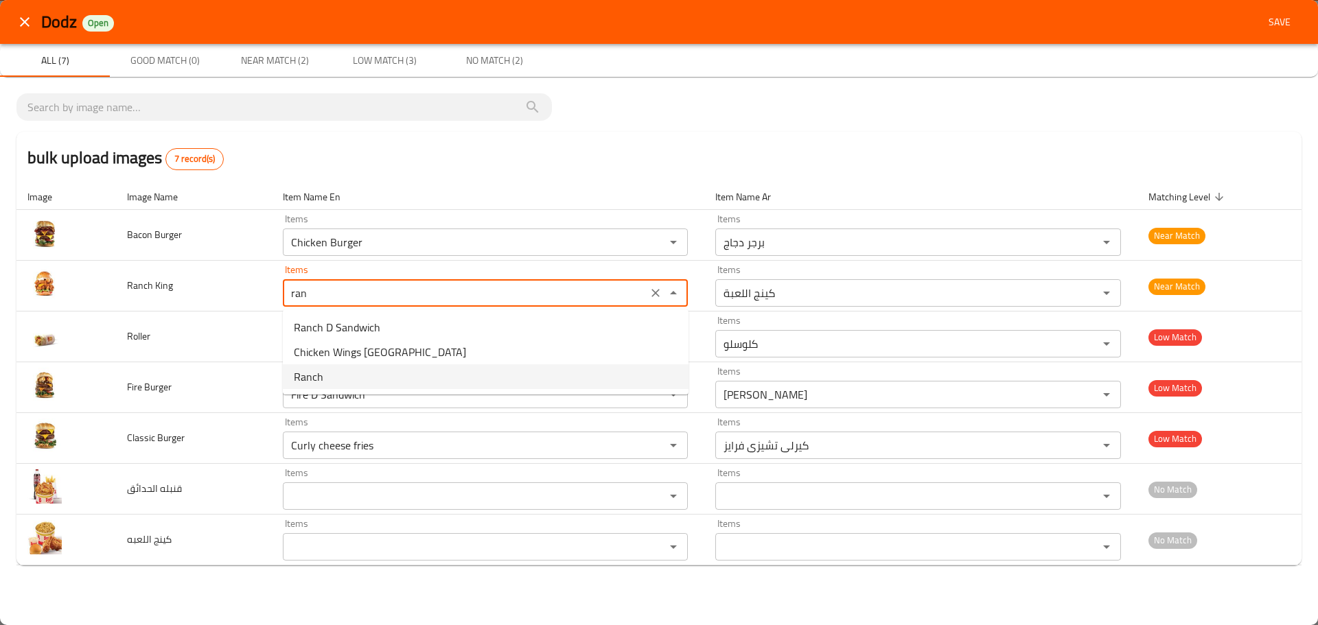
click at [311, 375] on span "Ranch" at bounding box center [309, 377] width 30 height 16
type King "Ranch"
type King-ar "رانش"
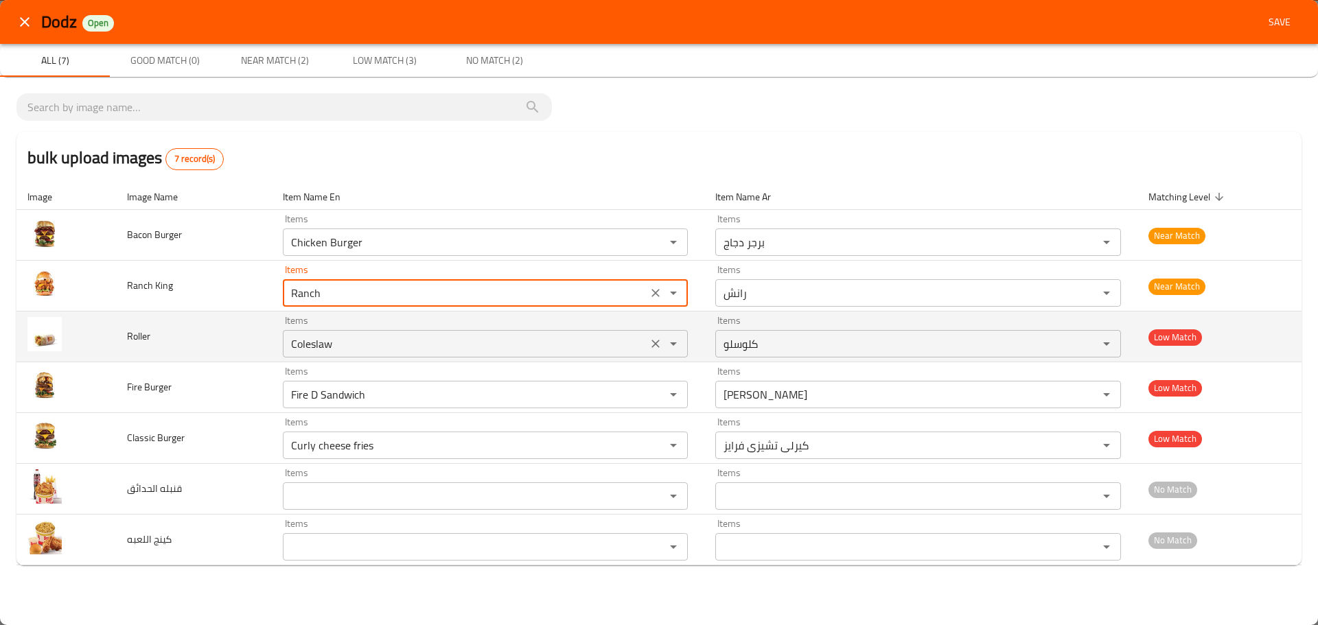
type King "Ranch"
click at [320, 346] on input "Coleslaw" at bounding box center [465, 343] width 356 height 19
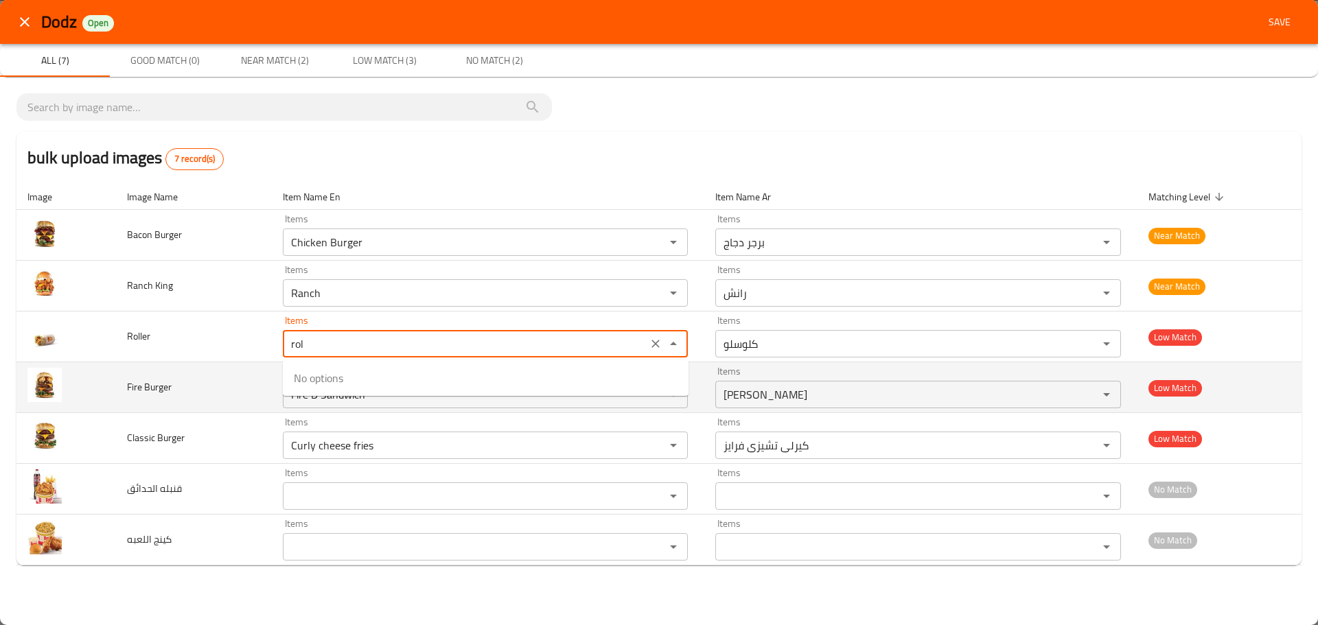
type input "Coleslaw"
click at [198, 403] on td "Fire Burger" at bounding box center [193, 387] width 155 height 51
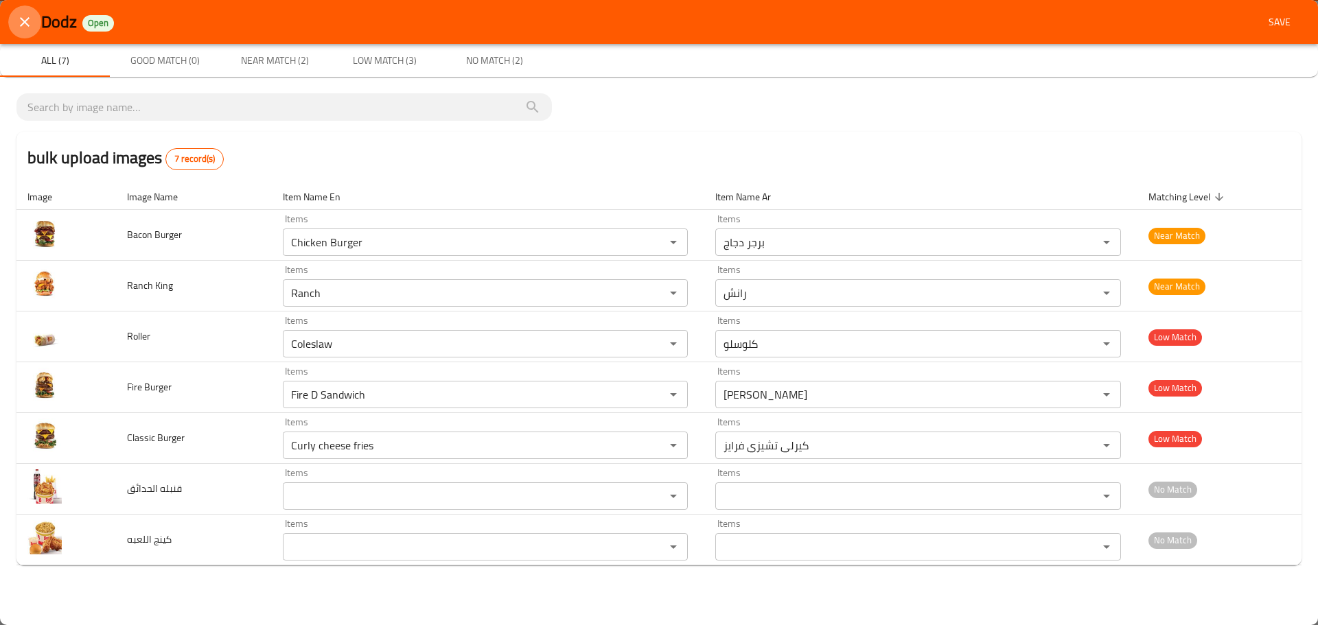
click at [21, 22] on icon "close" at bounding box center [24, 22] width 16 height 16
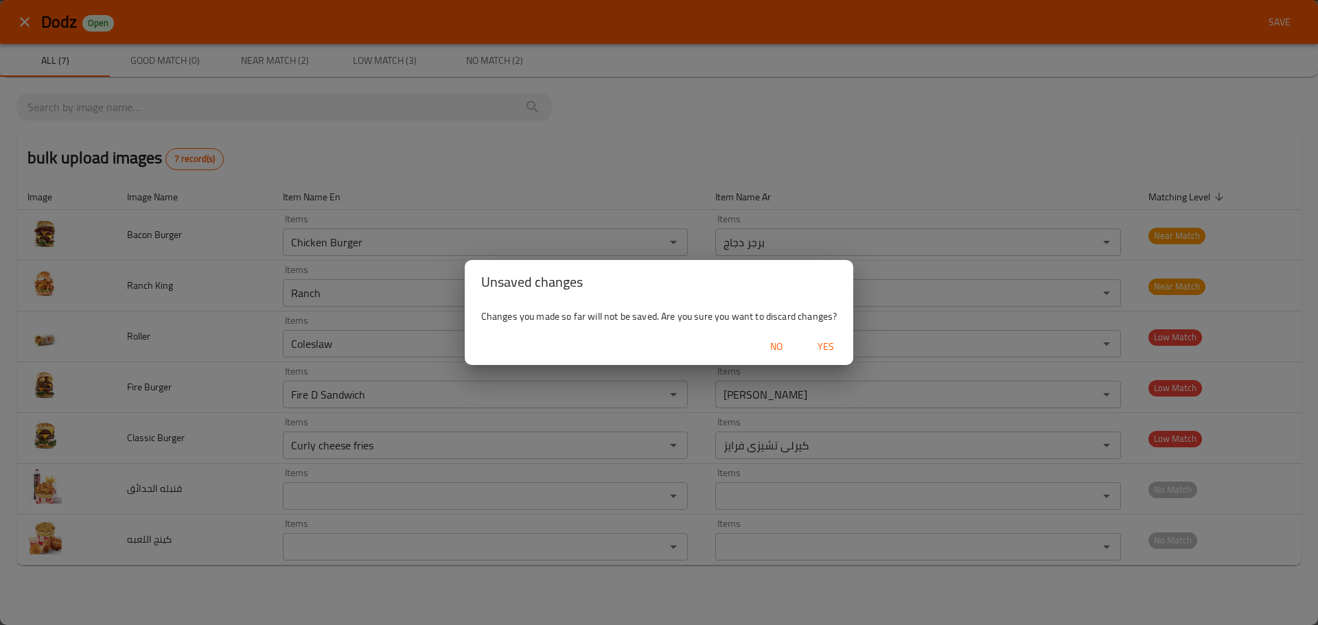
click at [814, 345] on span "Yes" at bounding box center [825, 346] width 33 height 17
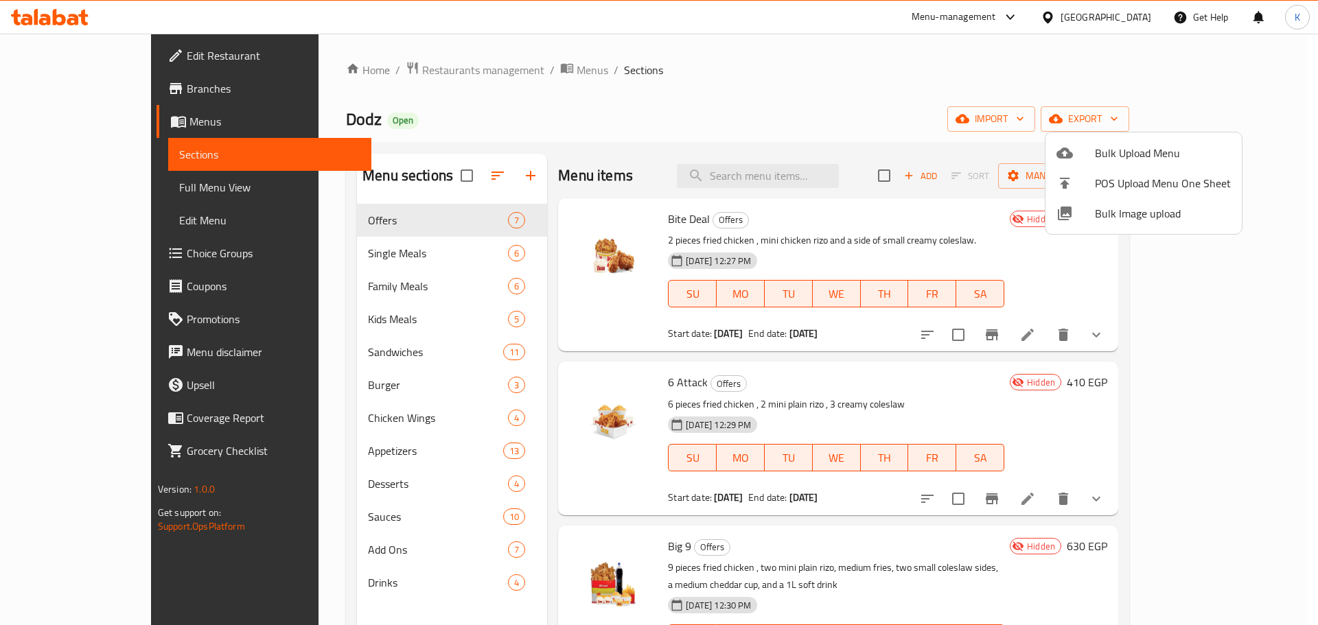
click at [78, 128] on div at bounding box center [659, 312] width 1318 height 625
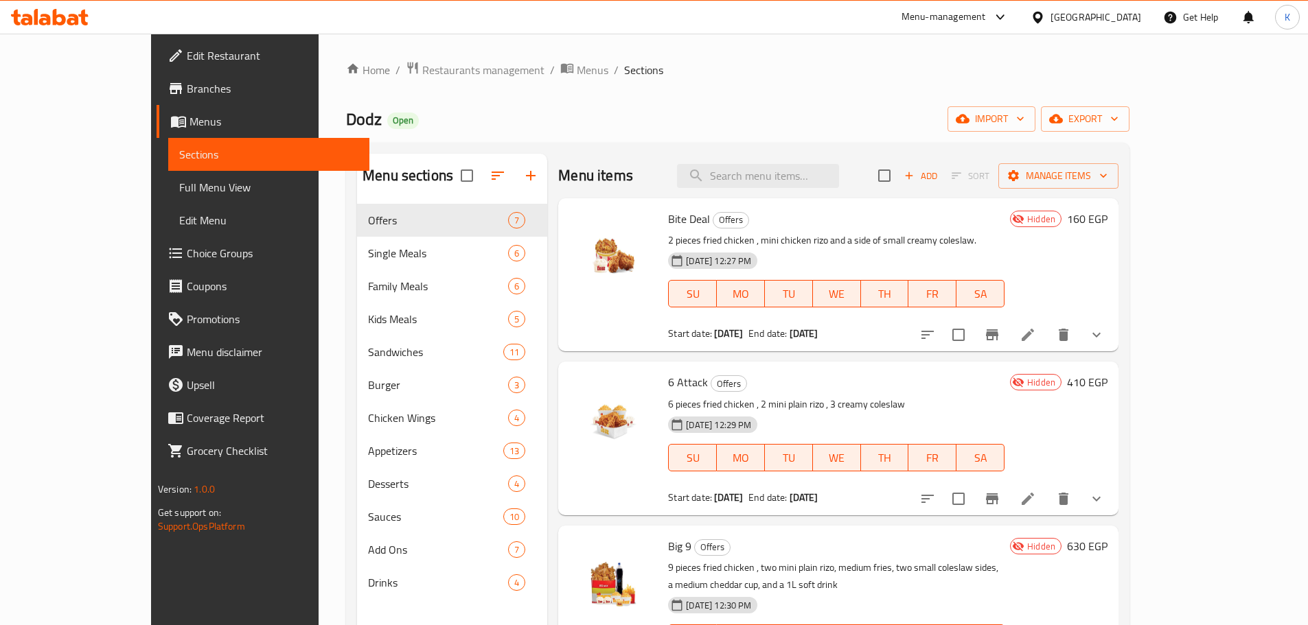
click at [189, 128] on span "Menus" at bounding box center [273, 121] width 169 height 16
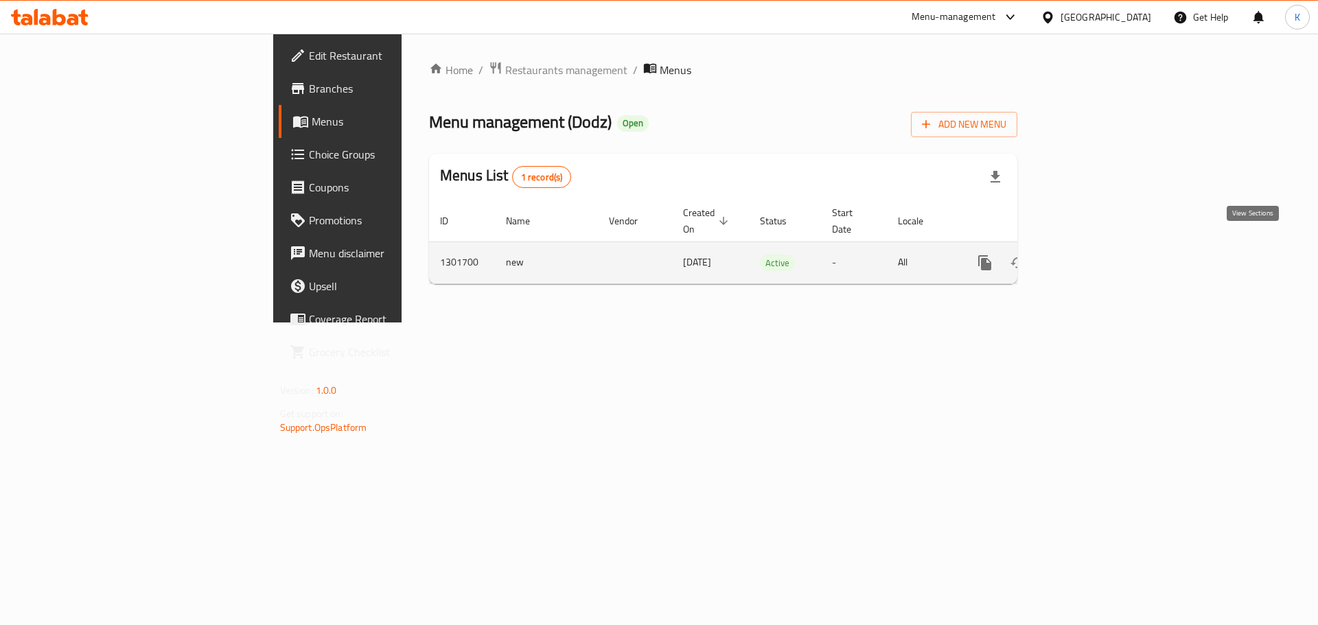
click at [1092, 255] on icon "enhanced table" at bounding box center [1084, 263] width 16 height 16
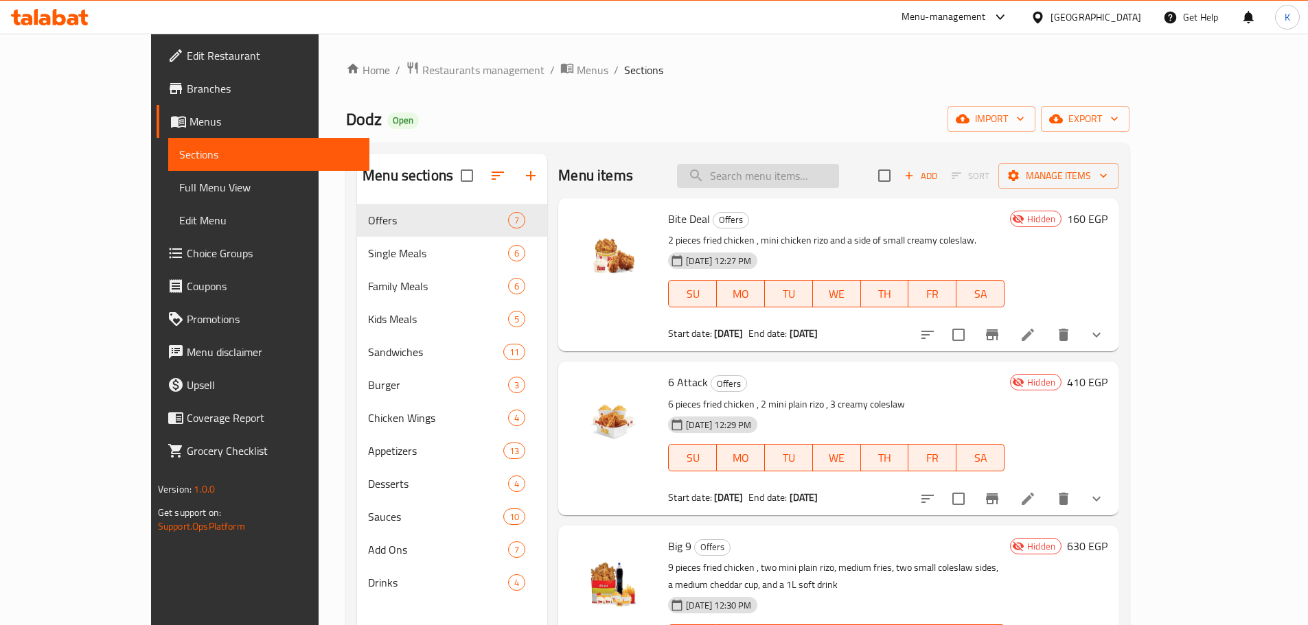
click at [796, 174] on input "search" at bounding box center [758, 176] width 162 height 24
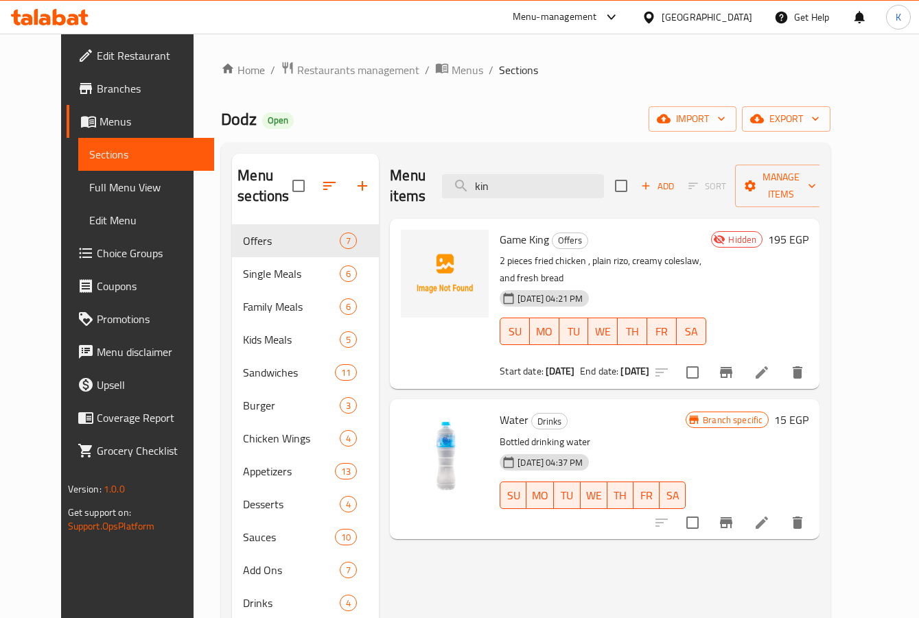
click at [686, 410] on h6 "Water Drinks" at bounding box center [593, 419] width 186 height 19
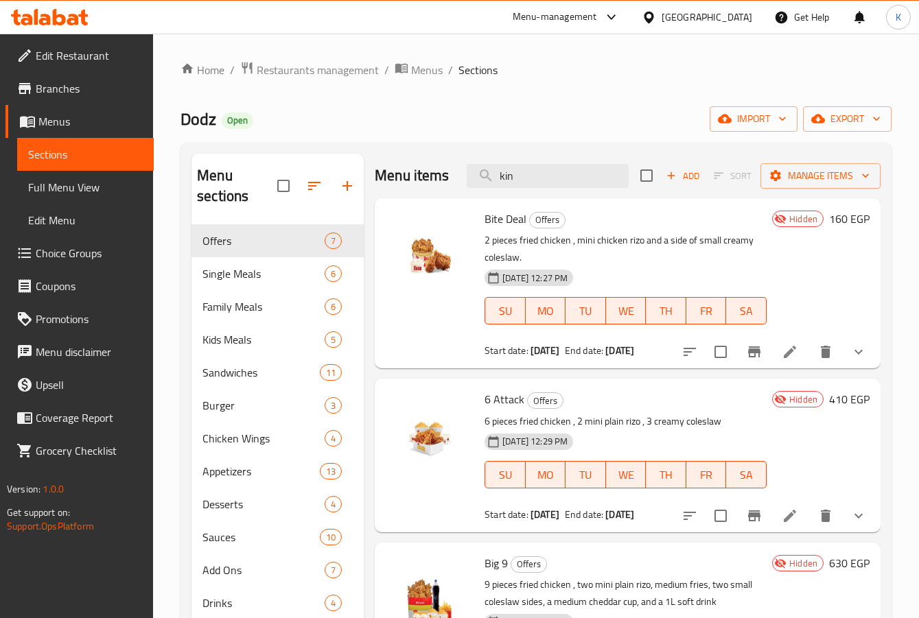
drag, startPoint x: 578, startPoint y: 183, endPoint x: 406, endPoint y: 177, distance: 172.4
click at [406, 177] on div "Menu items kin Add Sort Manage items" at bounding box center [628, 176] width 506 height 45
click at [522, 186] on input "kin" at bounding box center [548, 176] width 162 height 24
click at [521, 187] on input "kin" at bounding box center [548, 176] width 162 height 24
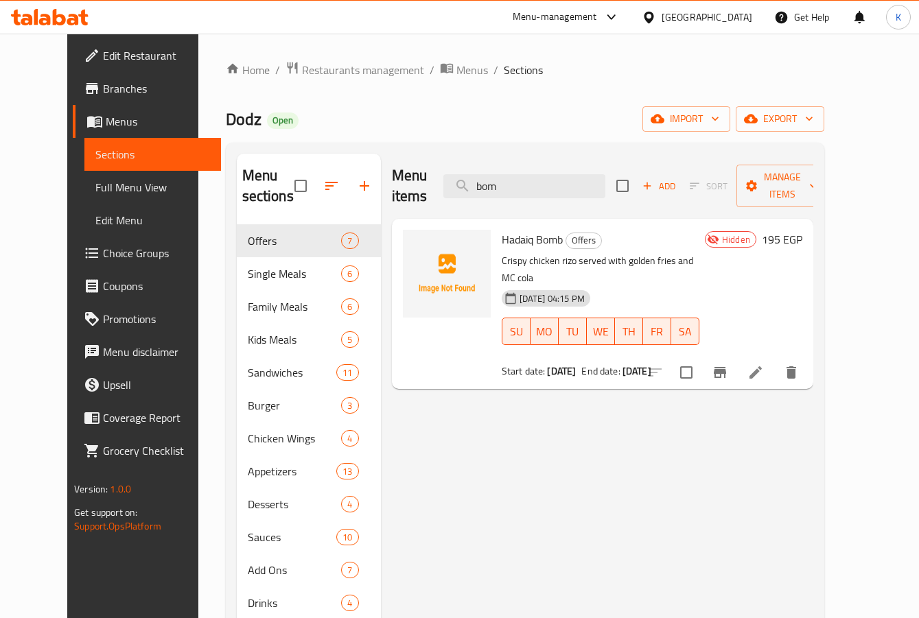
type input "bom"
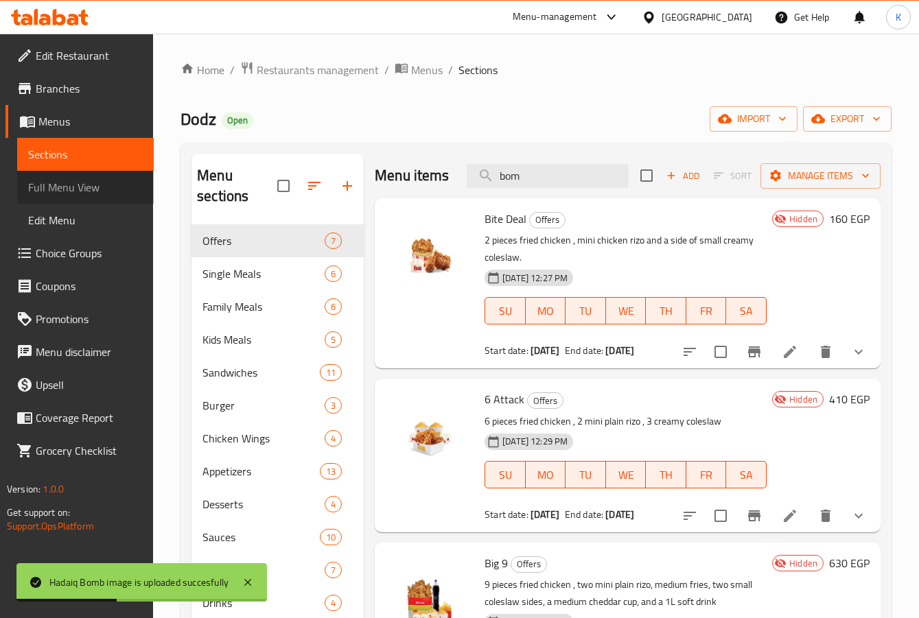
click at [85, 191] on span "Full Menu View" at bounding box center [85, 187] width 115 height 16
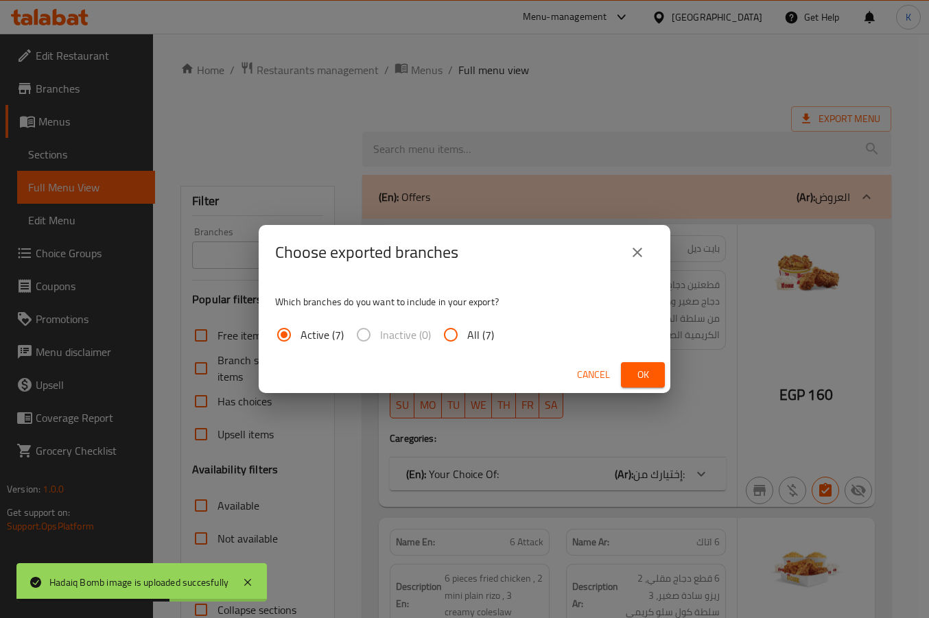
click at [480, 340] on span "All (7)" at bounding box center [480, 335] width 27 height 16
click at [467, 340] on input "All (7)" at bounding box center [451, 335] width 33 height 33
radio input "true"
click at [644, 375] on span "Ok" at bounding box center [643, 375] width 22 height 17
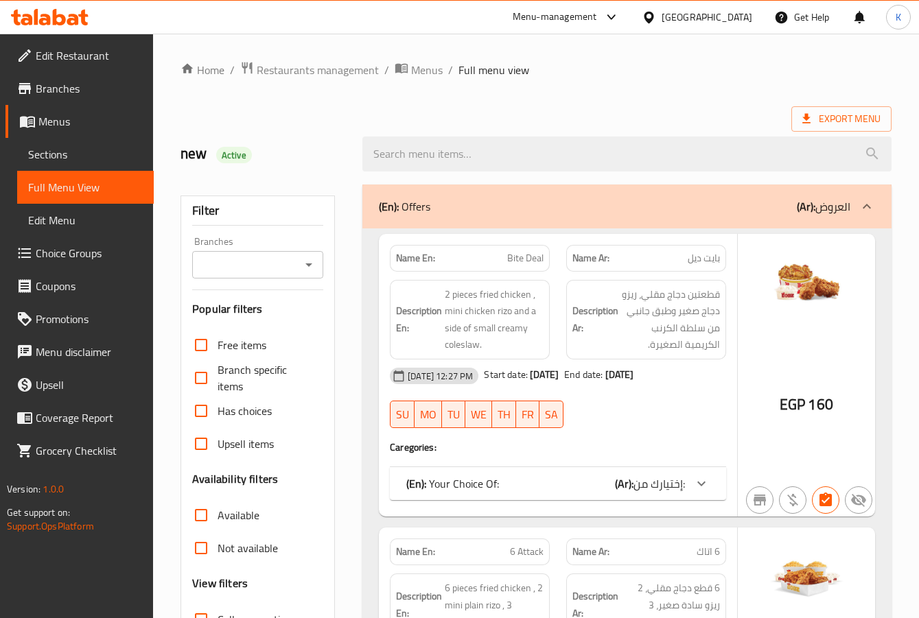
click at [740, 20] on div "Egypt" at bounding box center [707, 17] width 91 height 15
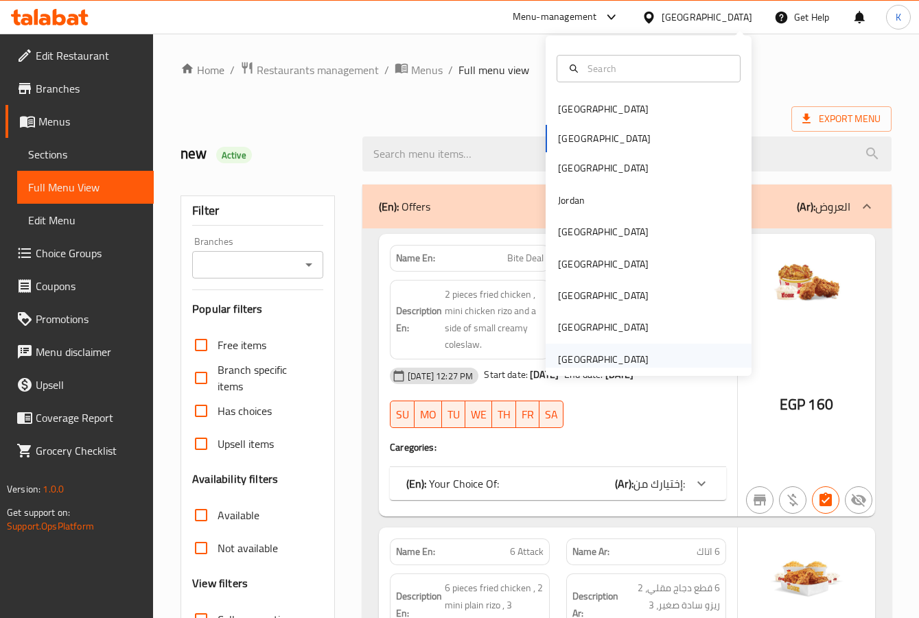
click at [579, 352] on div "[GEOGRAPHIC_DATA]" at bounding box center [603, 359] width 91 height 15
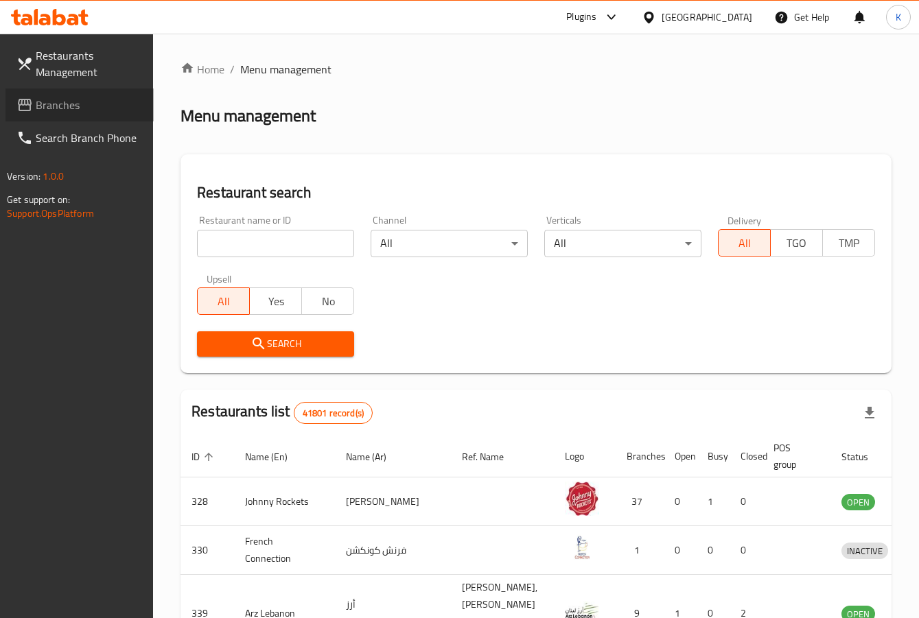
click at [56, 105] on span "Branches" at bounding box center [89, 105] width 107 height 16
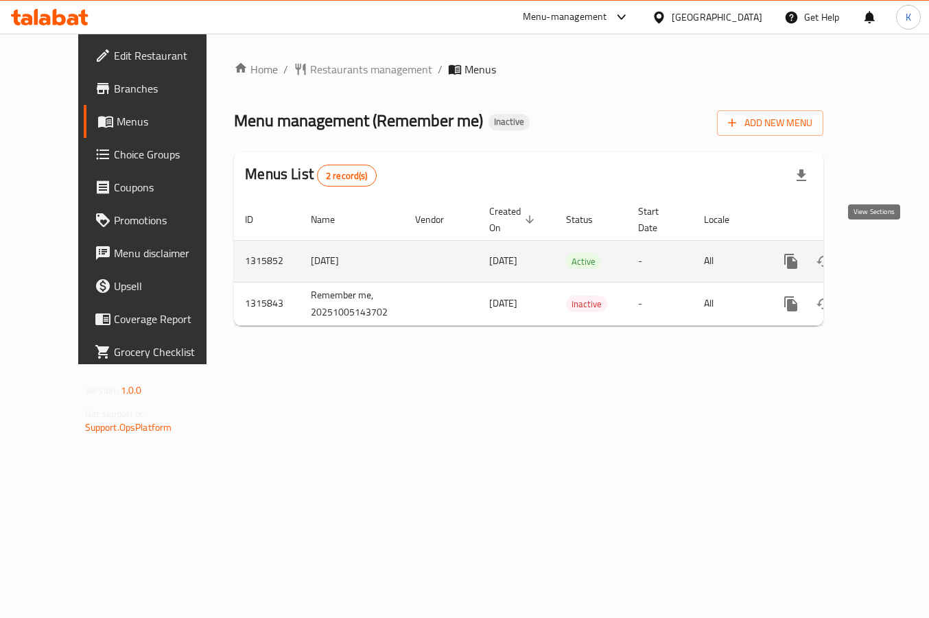
click at [884, 255] on icon "enhanced table" at bounding box center [890, 261] width 12 height 12
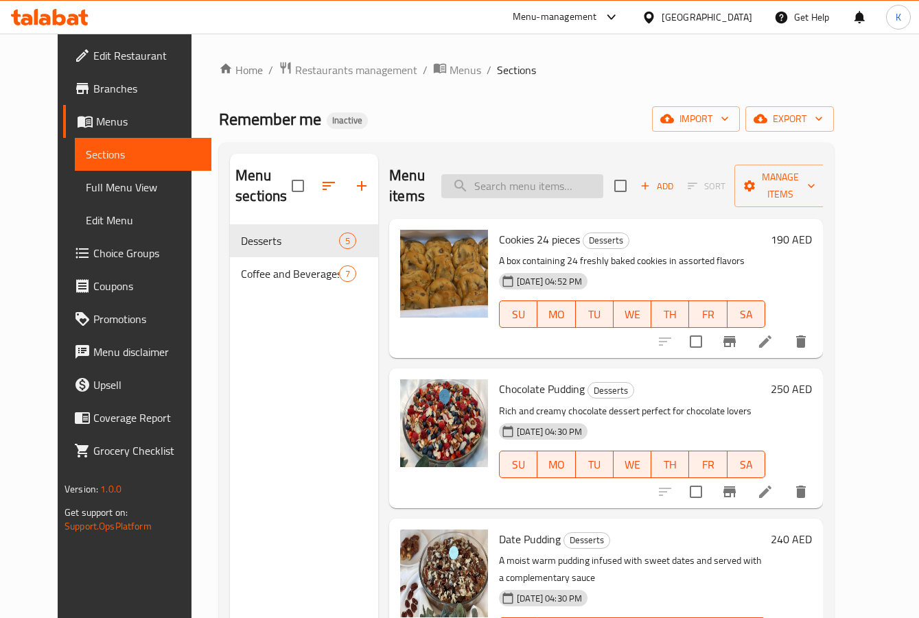
click at [523, 181] on input "search" at bounding box center [522, 186] width 162 height 24
click at [729, 116] on span "import" at bounding box center [696, 119] width 66 height 17
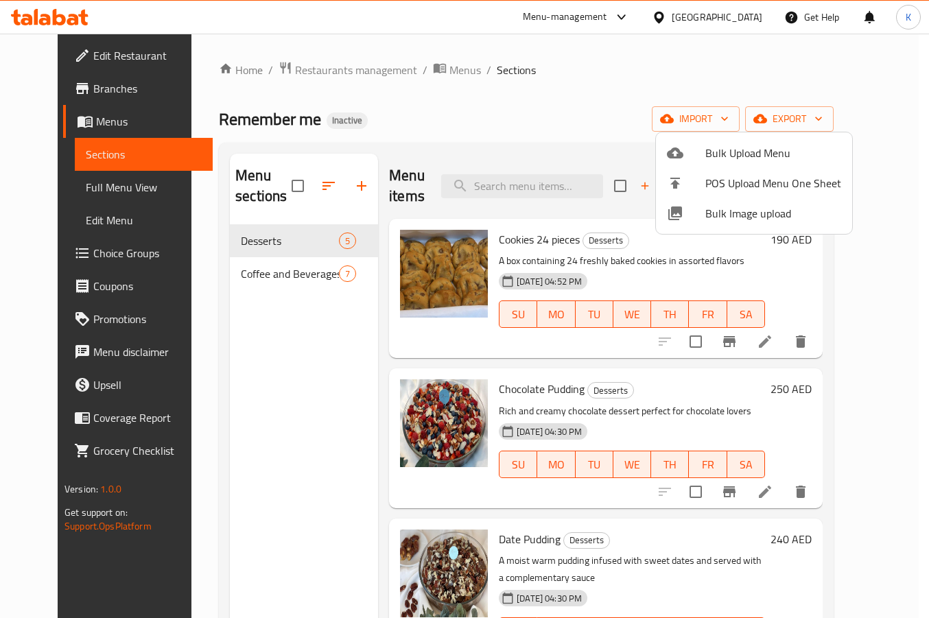
click at [732, 211] on span "Bulk Image upload" at bounding box center [774, 213] width 136 height 16
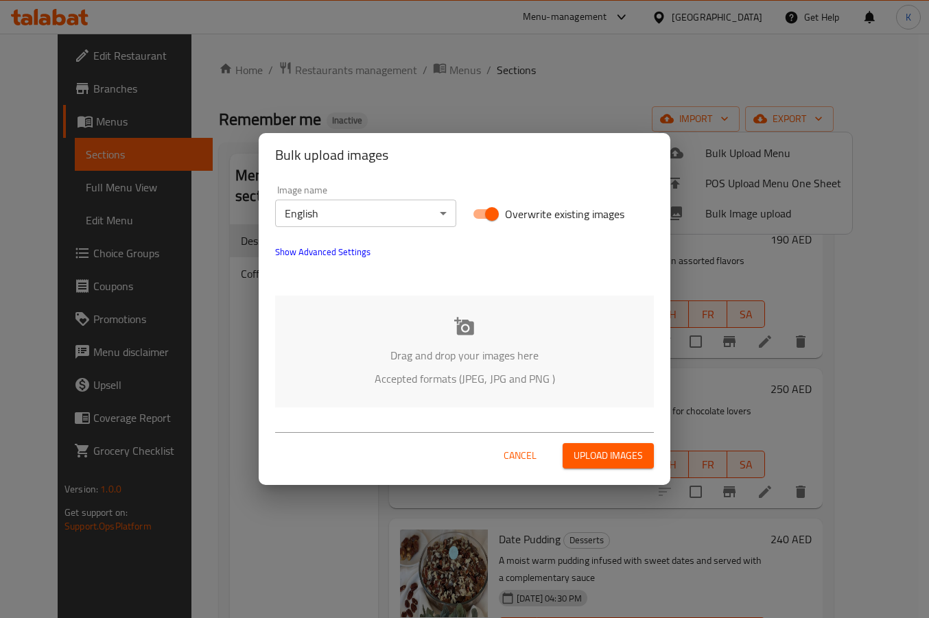
click at [400, 321] on div "Drag and drop your images here Accepted formats (JPEG, JPG and PNG )" at bounding box center [464, 352] width 379 height 112
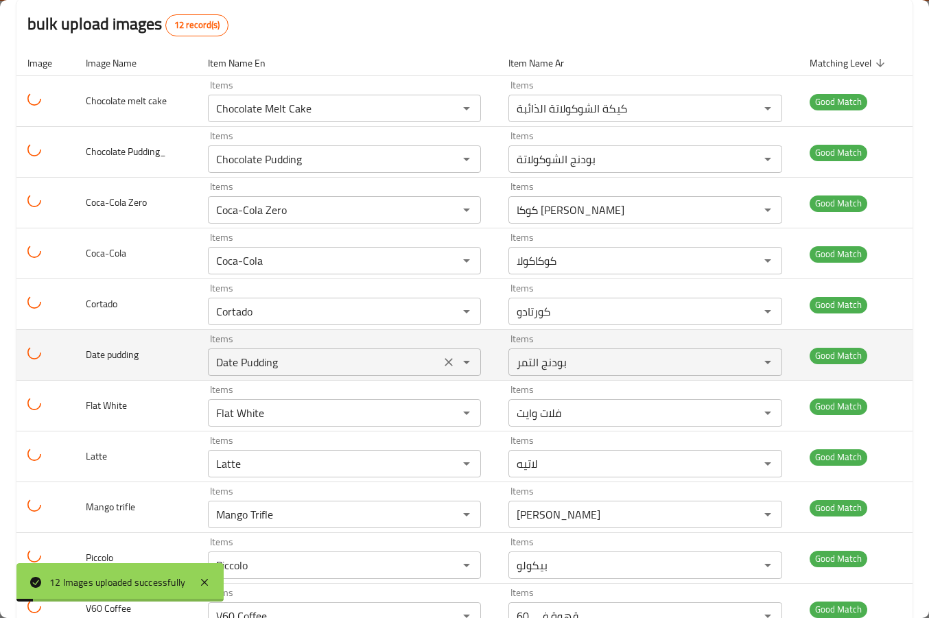
scroll to position [229, 0]
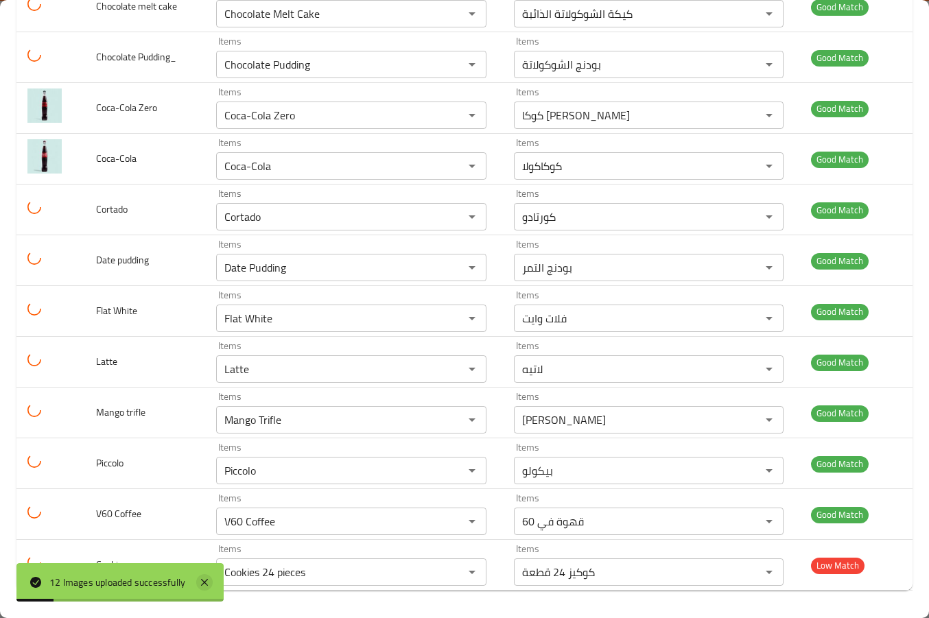
click at [205, 587] on icon at bounding box center [204, 583] width 16 height 16
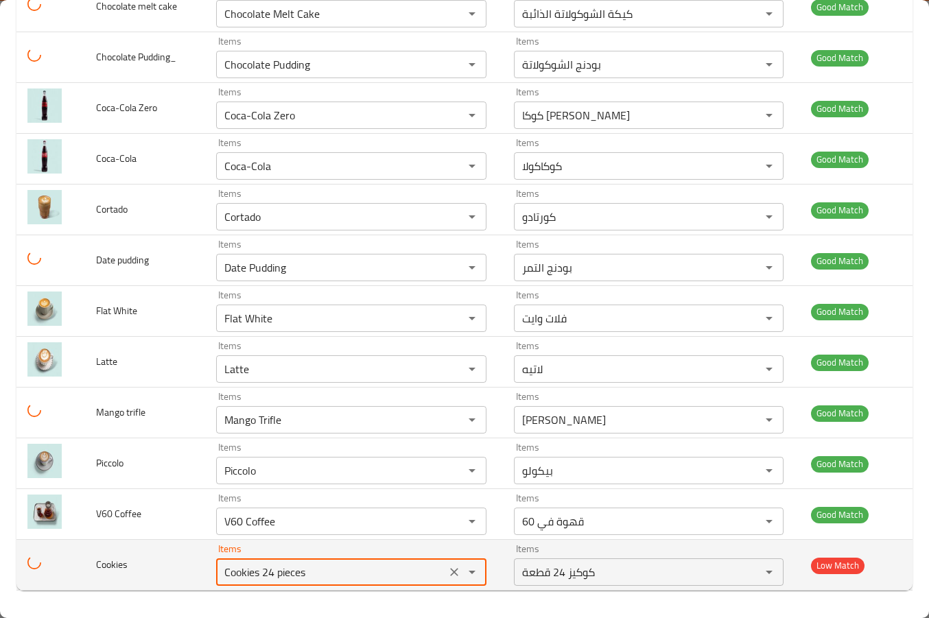
click at [270, 572] on input "Cookies 24 pieces" at bounding box center [330, 572] width 221 height 19
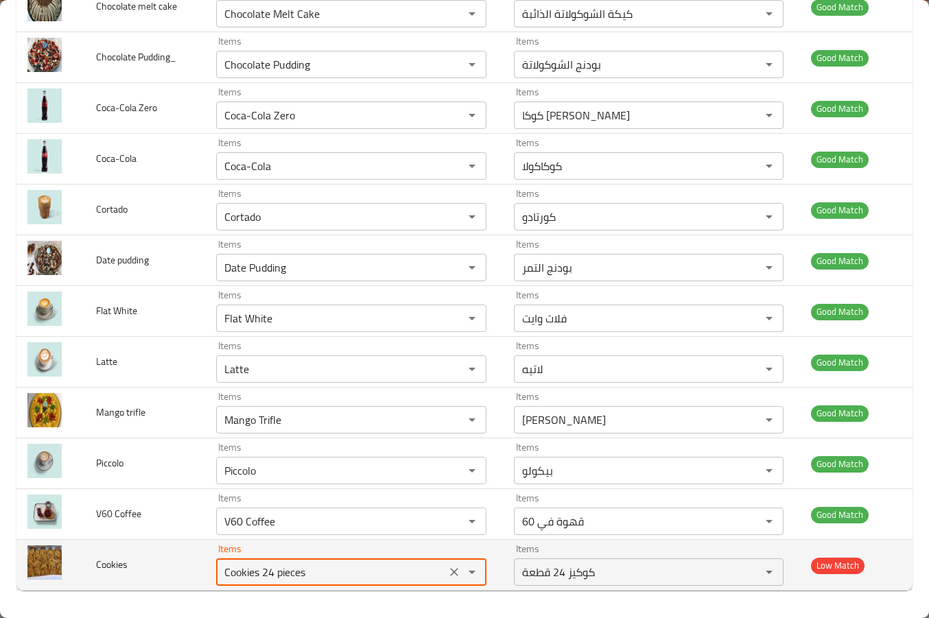
click at [329, 574] on input "Cookies 24 pieces" at bounding box center [330, 572] width 221 height 19
drag, startPoint x: 290, startPoint y: 570, endPoint x: 258, endPoint y: 577, distance: 32.3
click at [258, 577] on input "Cookies 24 pieces" at bounding box center [330, 572] width 221 height 19
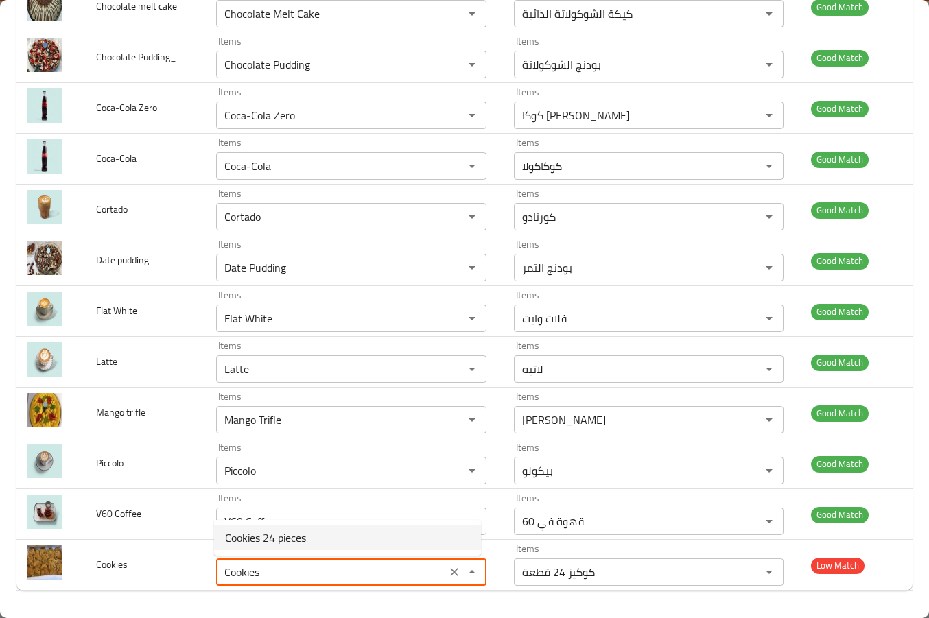
click at [279, 530] on span "Cookies 24 pieces" at bounding box center [265, 538] width 81 height 16
type input "Cookies 24 pieces"
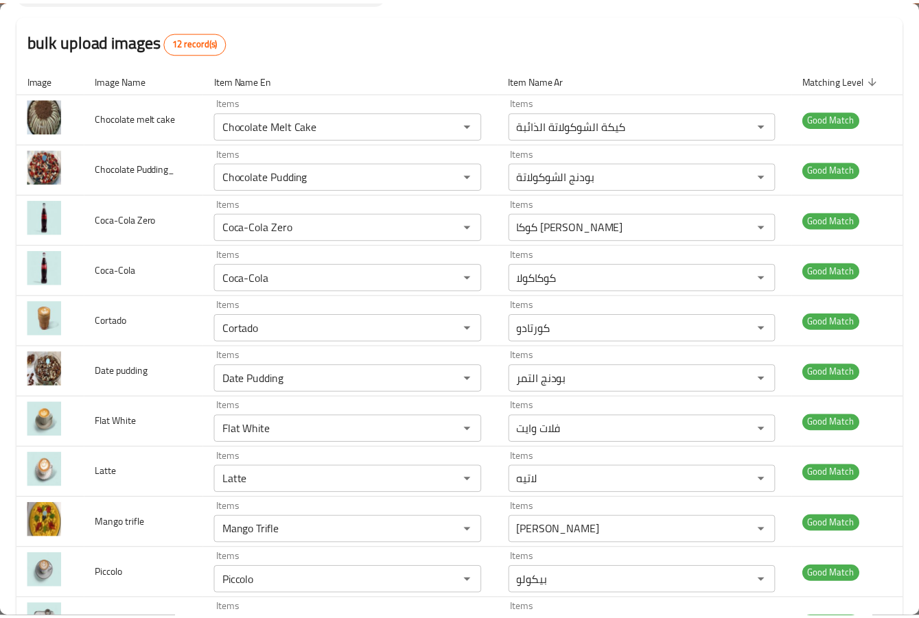
scroll to position [0, 0]
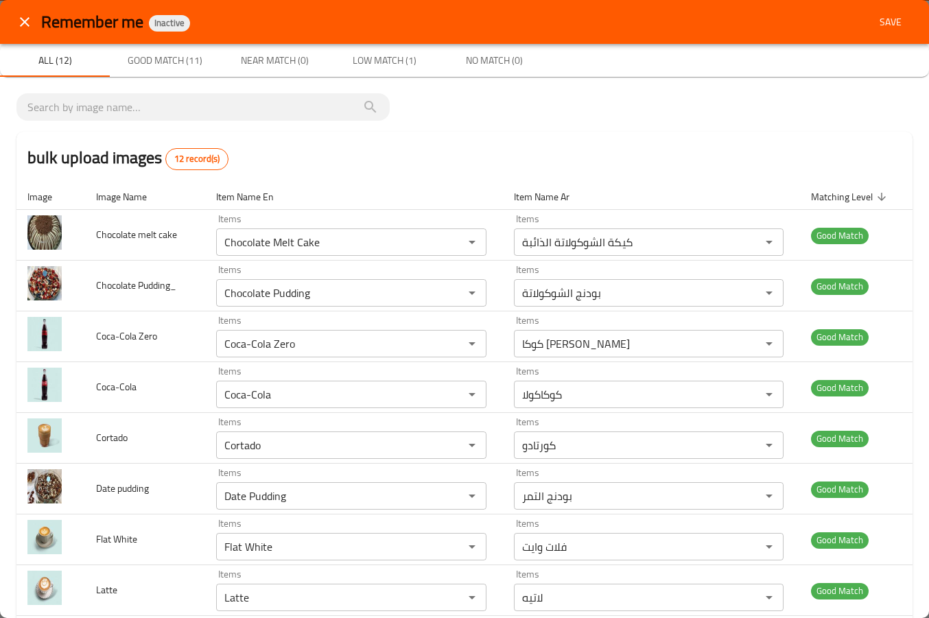
click at [875, 20] on span "Save" at bounding box center [891, 22] width 33 height 17
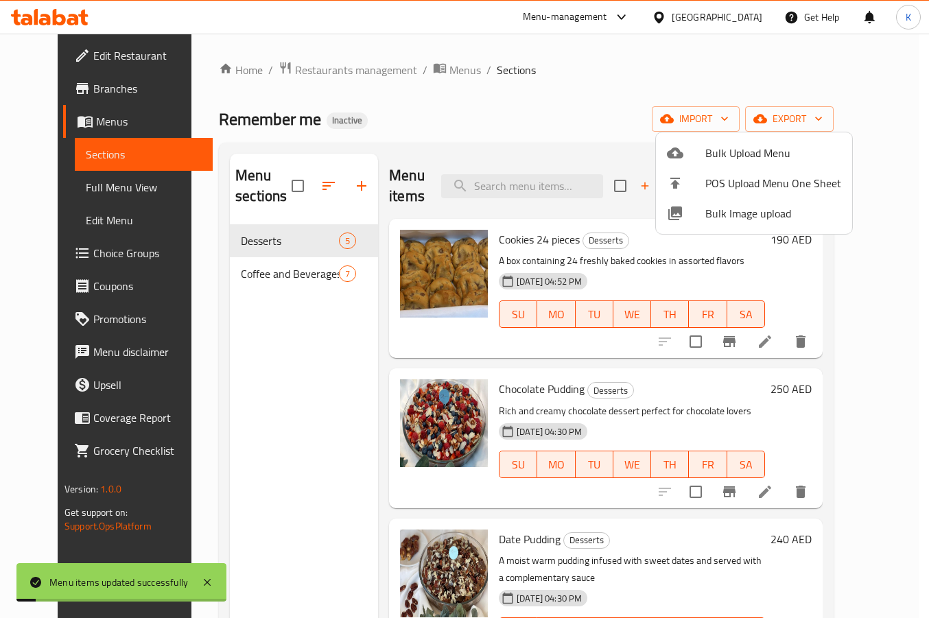
click at [100, 185] on div at bounding box center [464, 309] width 929 height 618
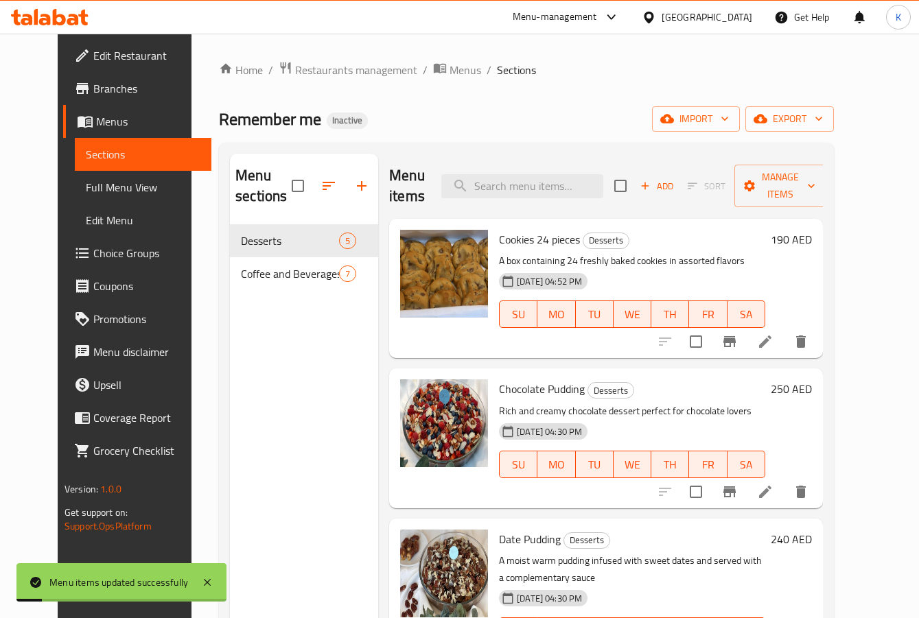
drag, startPoint x: 100, startPoint y: 185, endPoint x: 11, endPoint y: 257, distance: 114.2
click at [100, 185] on span "Full Menu View" at bounding box center [143, 187] width 115 height 16
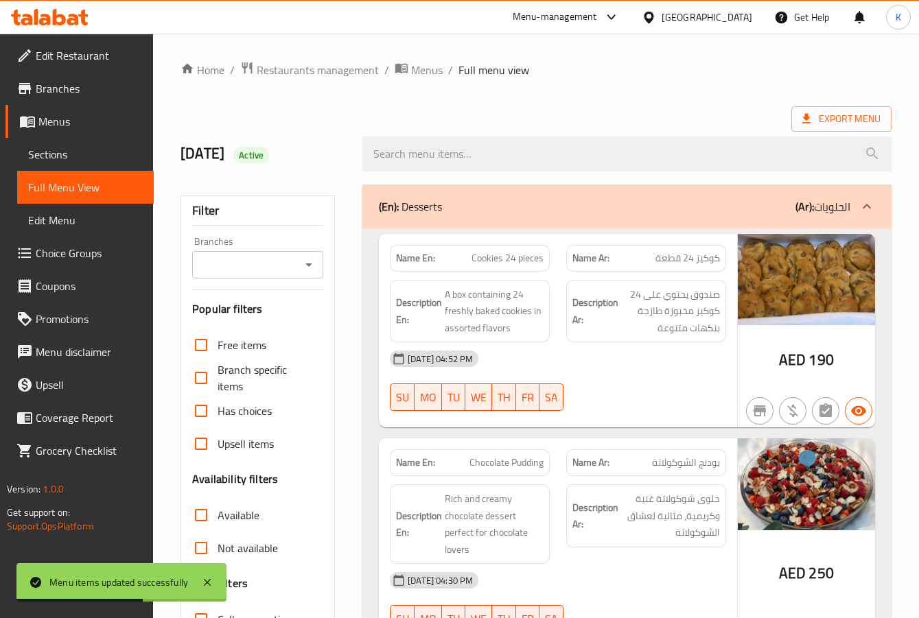
drag, startPoint x: 504, startPoint y: 113, endPoint x: 604, endPoint y: 68, distance: 110.0
click at [504, 113] on div "Export Menu" at bounding box center [536, 118] width 711 height 25
click at [833, 130] on span "Export Menu" at bounding box center [841, 118] width 100 height 25
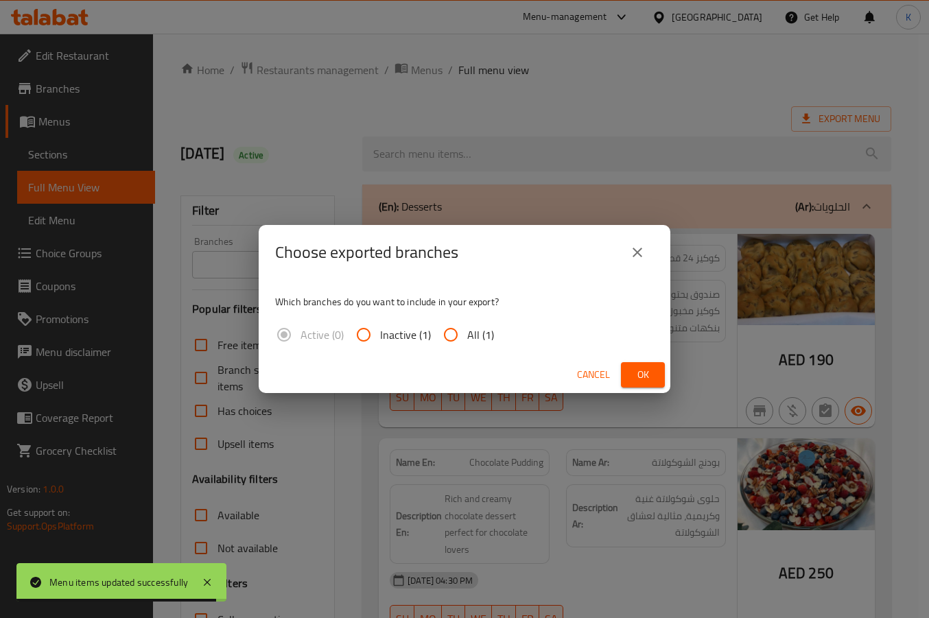
click at [470, 336] on span "All (1)" at bounding box center [480, 335] width 27 height 16
click at [467, 336] on input "All (1)" at bounding box center [451, 335] width 33 height 33
radio input "true"
click at [647, 379] on span "Ok" at bounding box center [643, 375] width 22 height 17
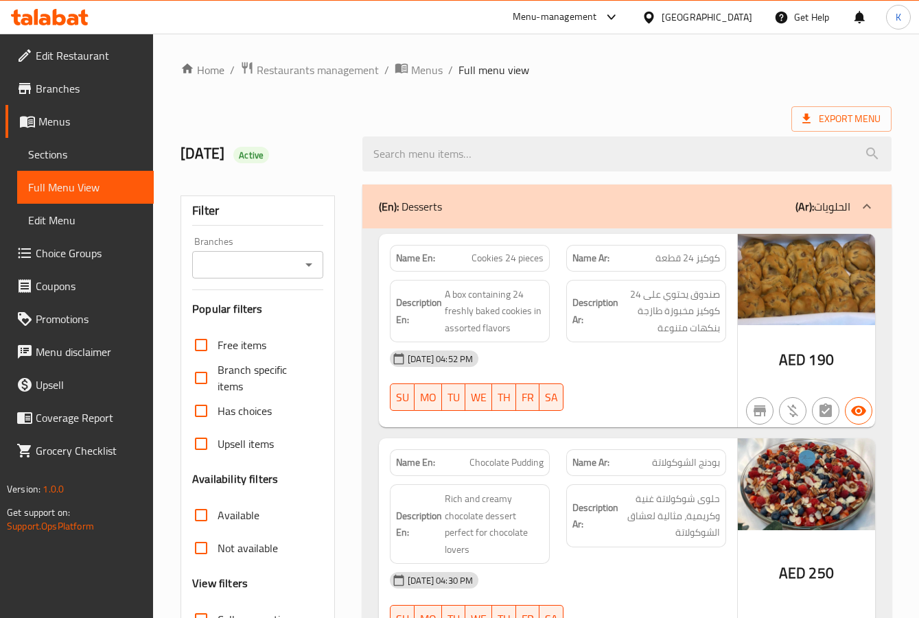
drag, startPoint x: 804, startPoint y: 363, endPoint x: 382, endPoint y: 108, distance: 493.0
click at [382, 108] on div "Export Menu" at bounding box center [536, 118] width 711 height 25
